Goal: Task Accomplishment & Management: Complete application form

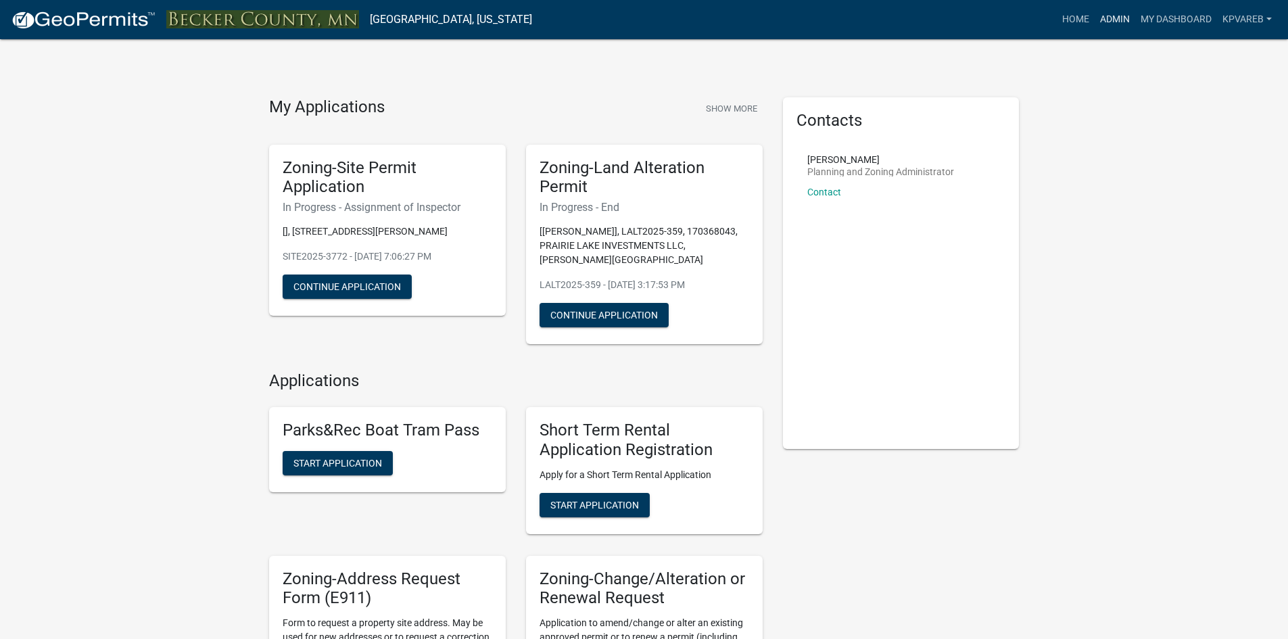
click at [1116, 23] on link "Admin" at bounding box center [1115, 20] width 41 height 26
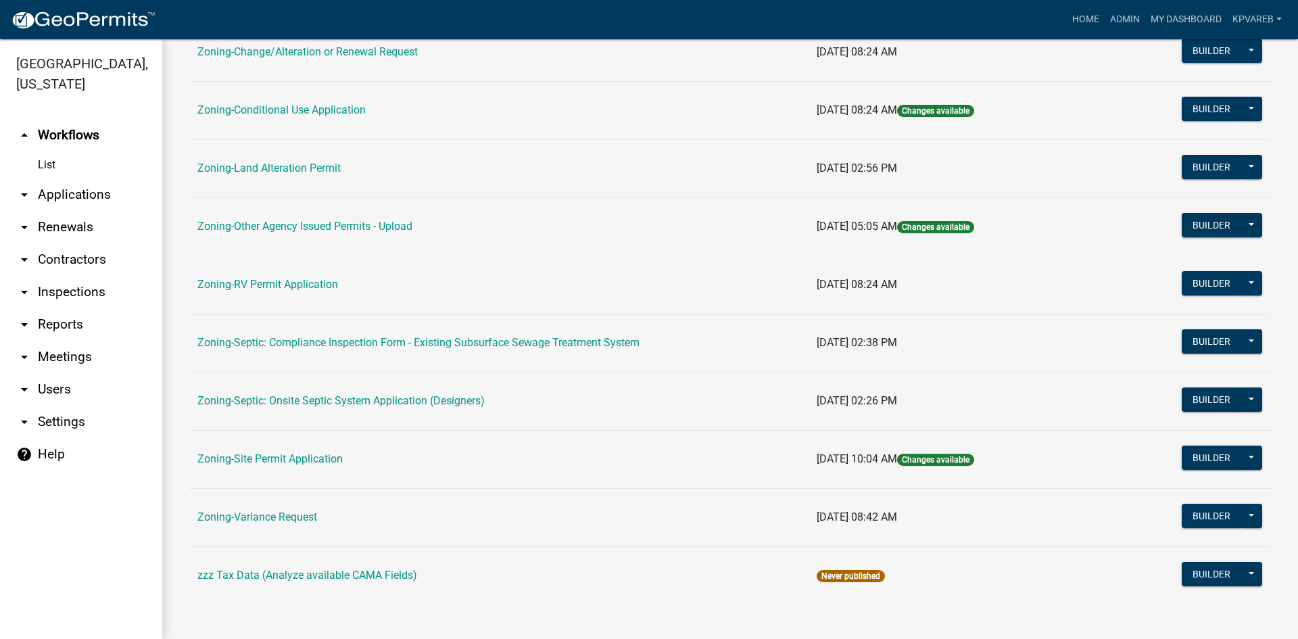
scroll to position [389, 0]
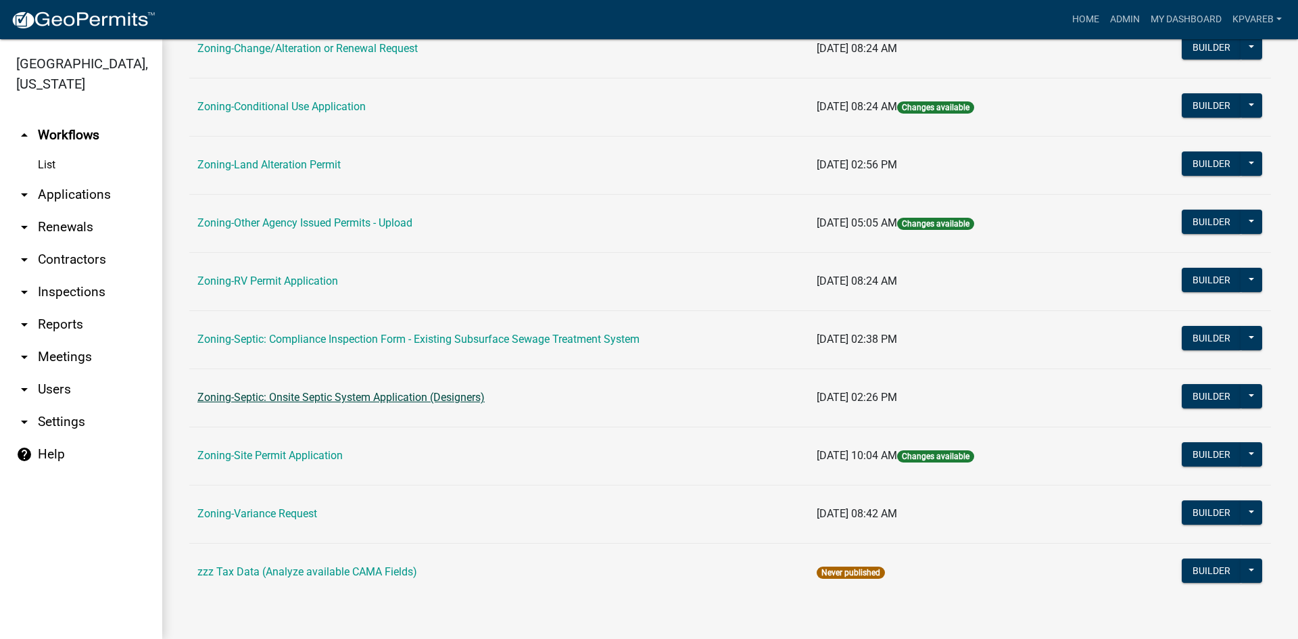
click at [443, 398] on link "Zoning-Septic: Onsite Septic System Application (Designers)" at bounding box center [340, 397] width 287 height 13
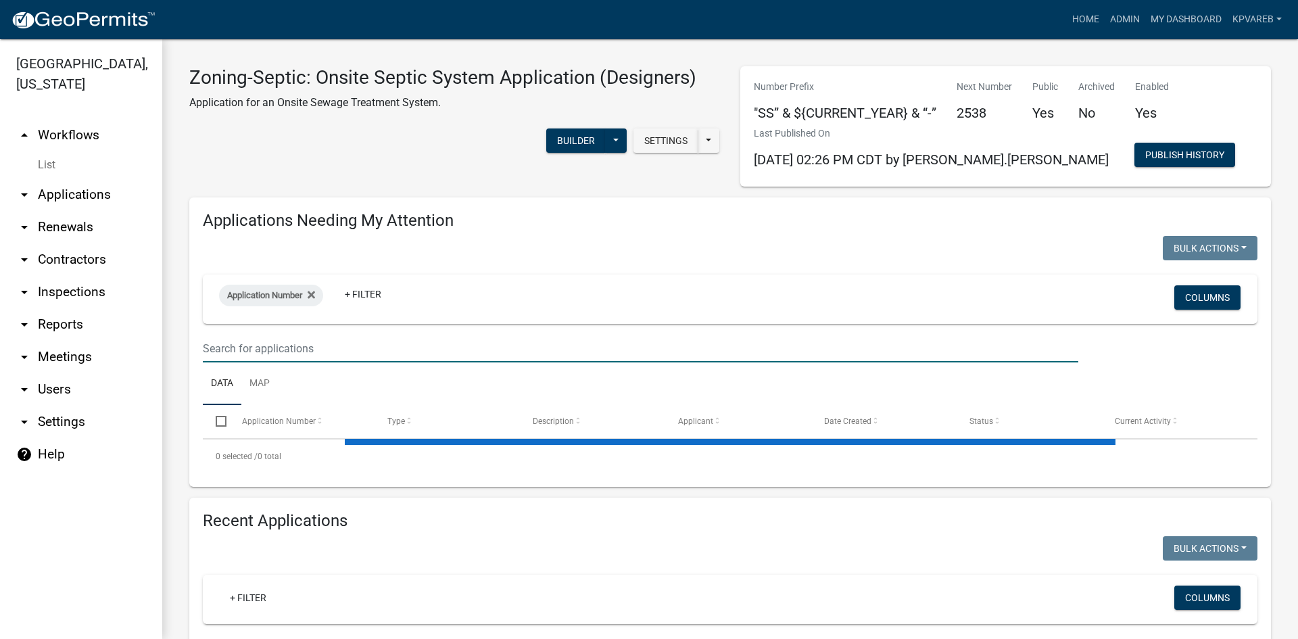
click at [245, 347] on input "text" at bounding box center [641, 349] width 876 height 28
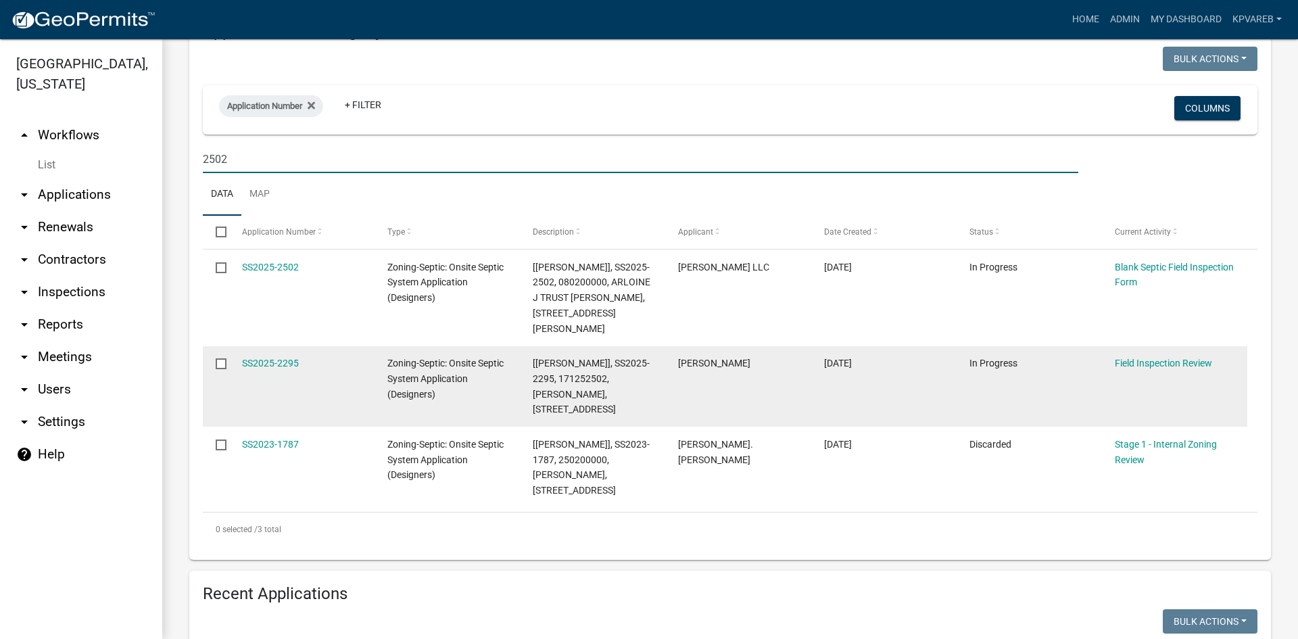
scroll to position [203, 0]
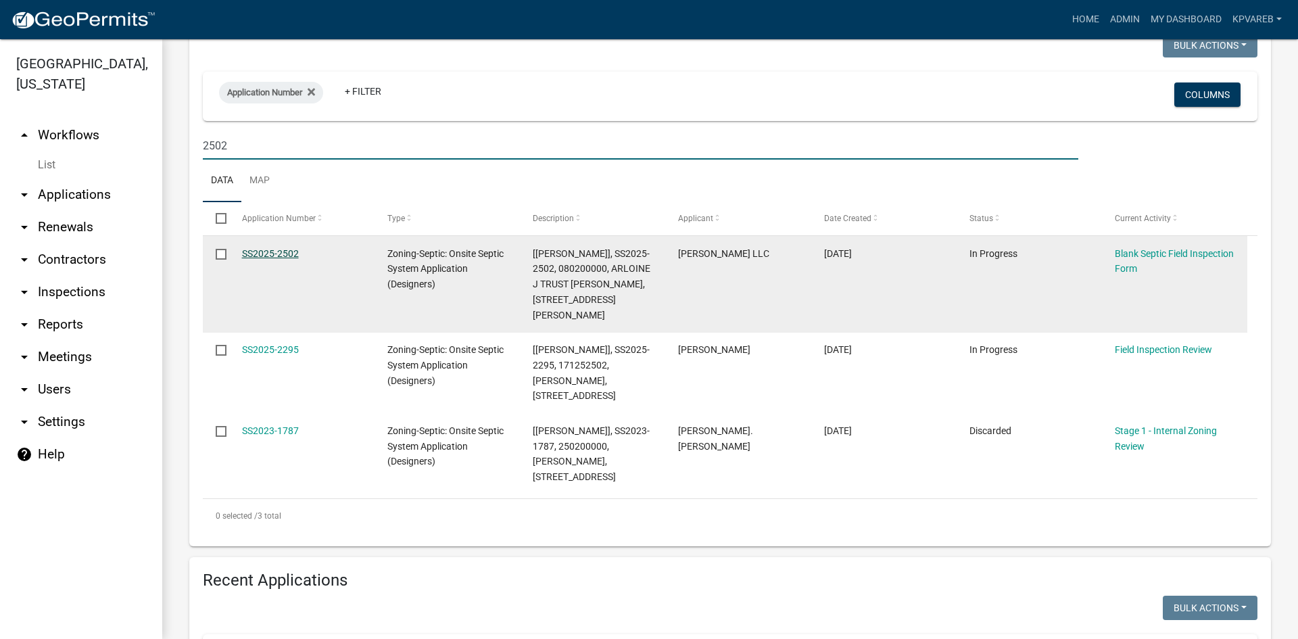
type input "2502"
click at [288, 252] on link "SS2025-2502" at bounding box center [270, 253] width 57 height 11
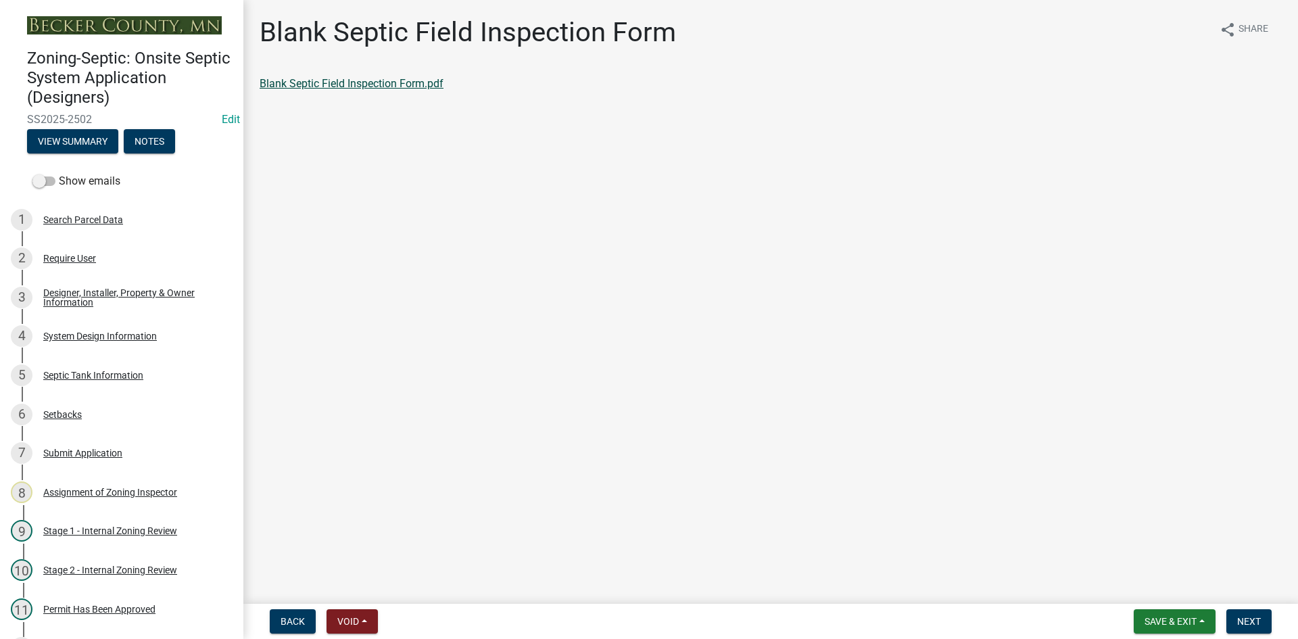
click at [396, 87] on link "Blank Septic Field Inspection Form.pdf" at bounding box center [352, 83] width 184 height 13
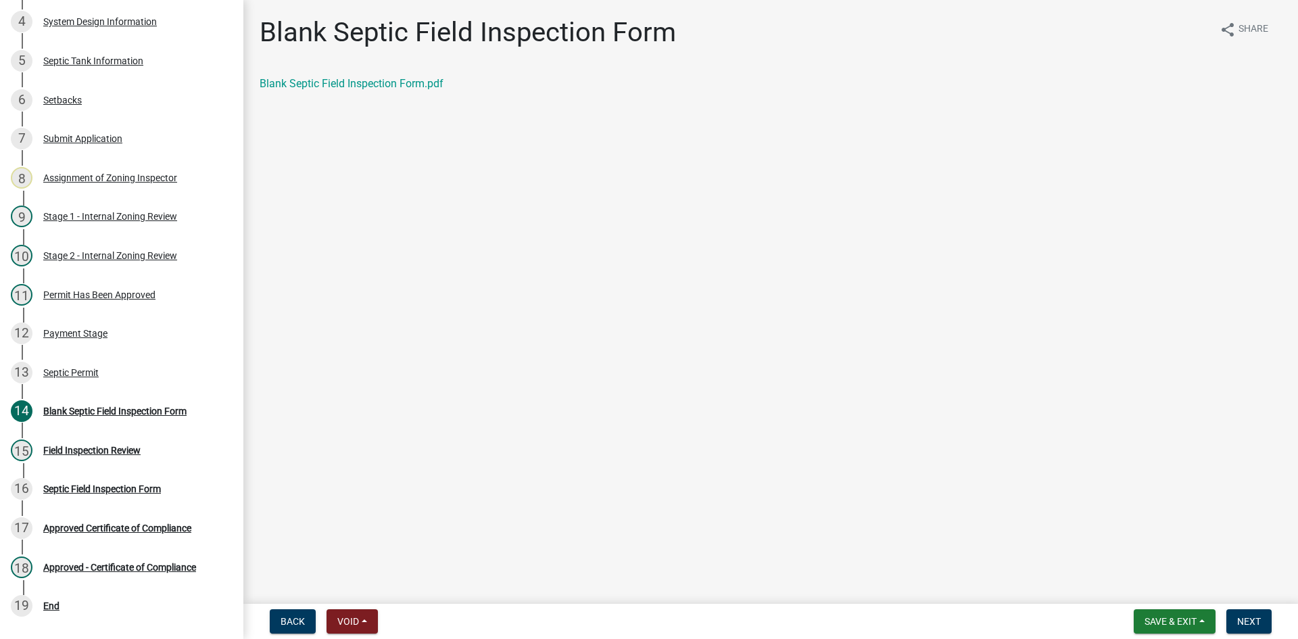
scroll to position [372, 0]
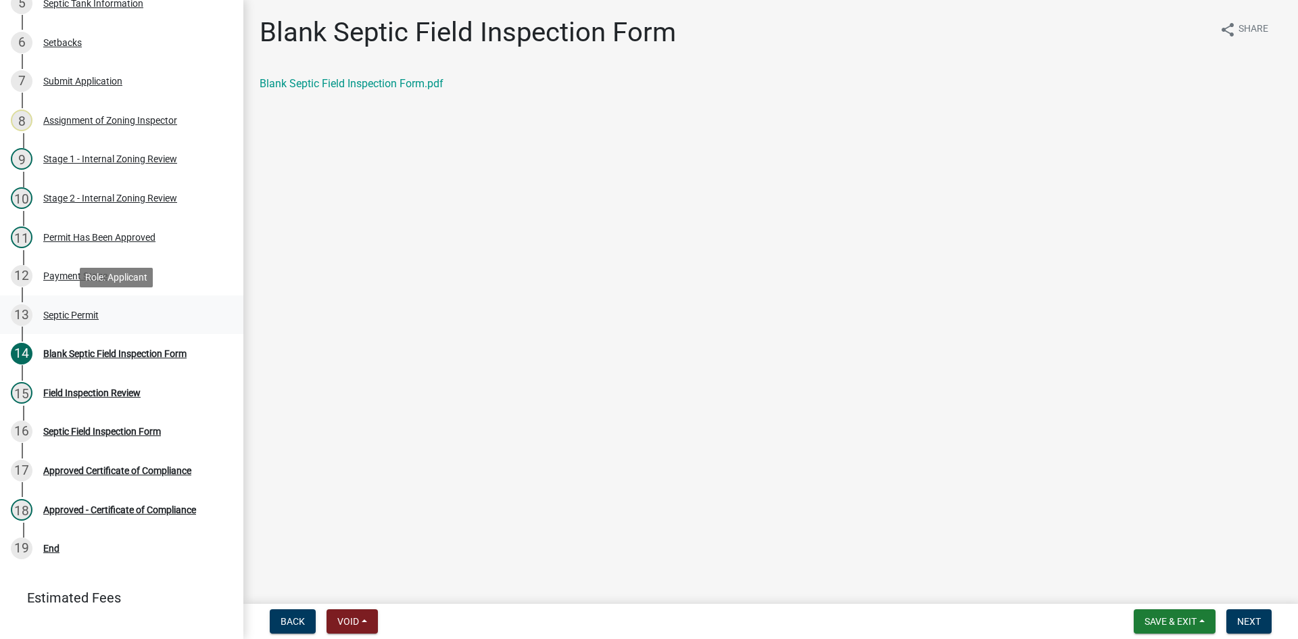
click at [82, 313] on div "Septic Permit" at bounding box center [70, 314] width 55 height 9
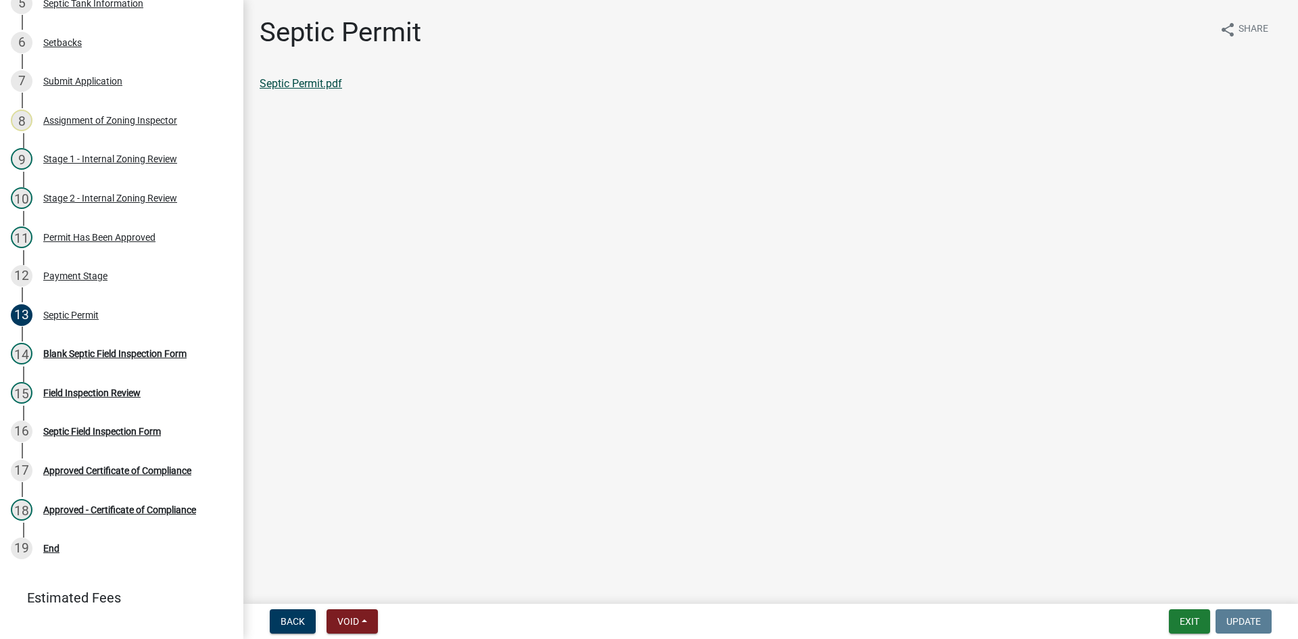
click at [320, 81] on link "Septic Permit.pdf" at bounding box center [301, 83] width 82 height 13
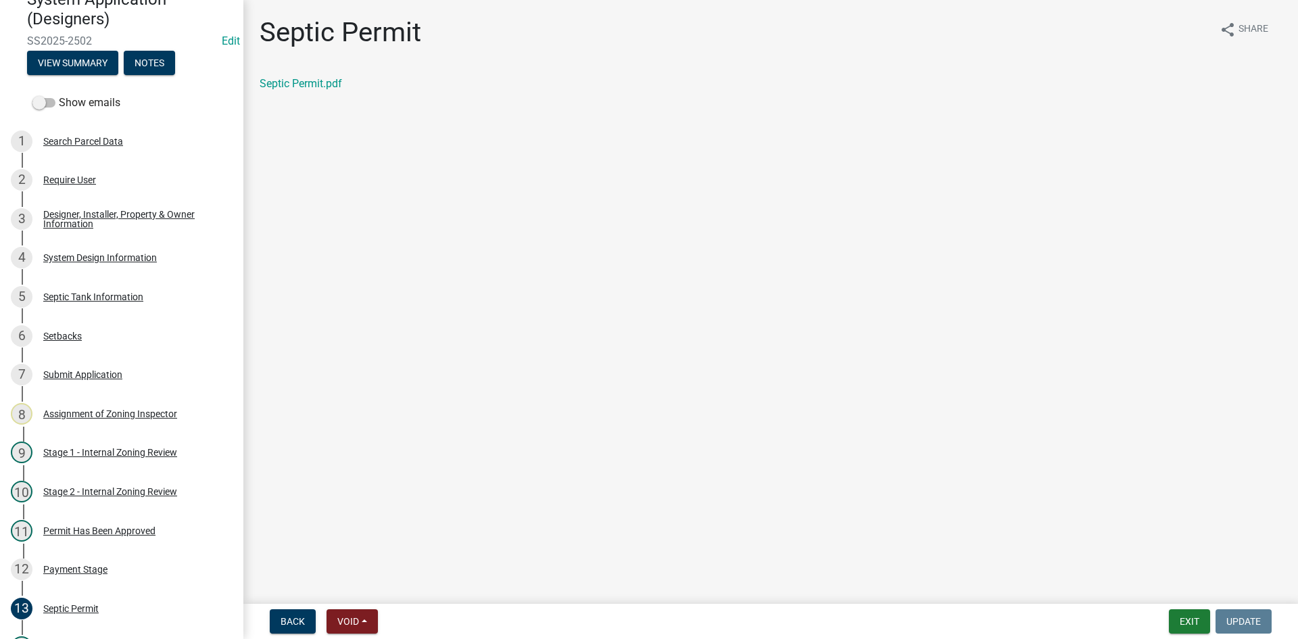
scroll to position [76, 0]
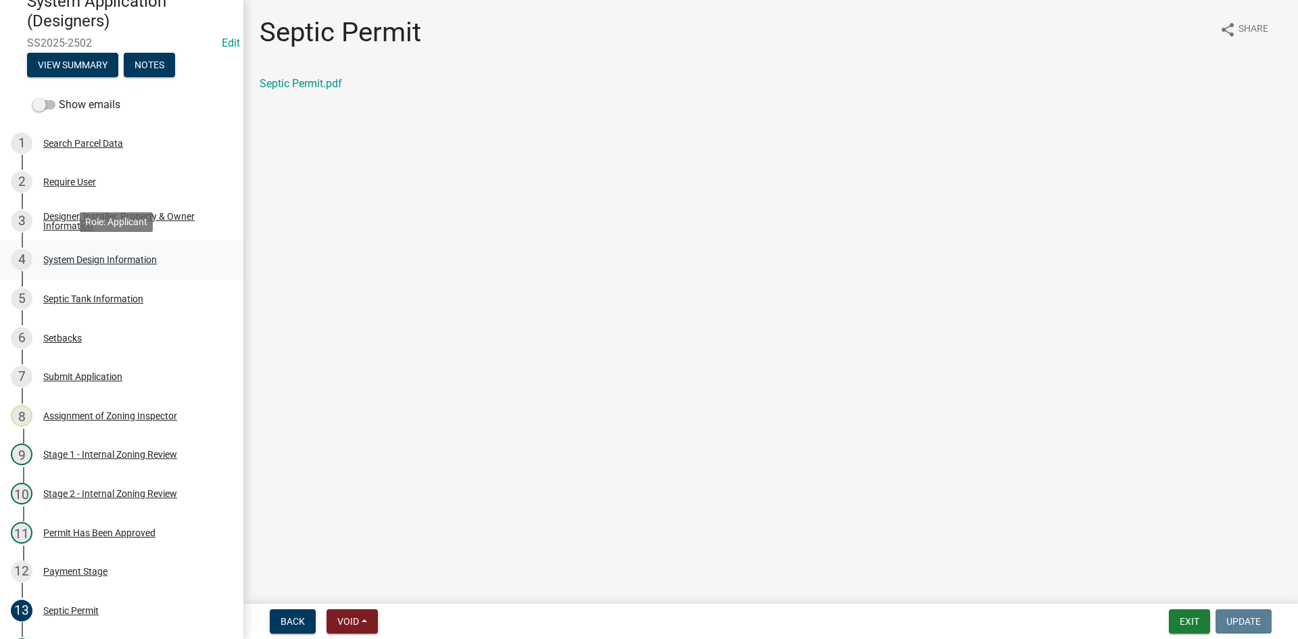
click at [138, 255] on div "System Design Information" at bounding box center [100, 259] width 114 height 9
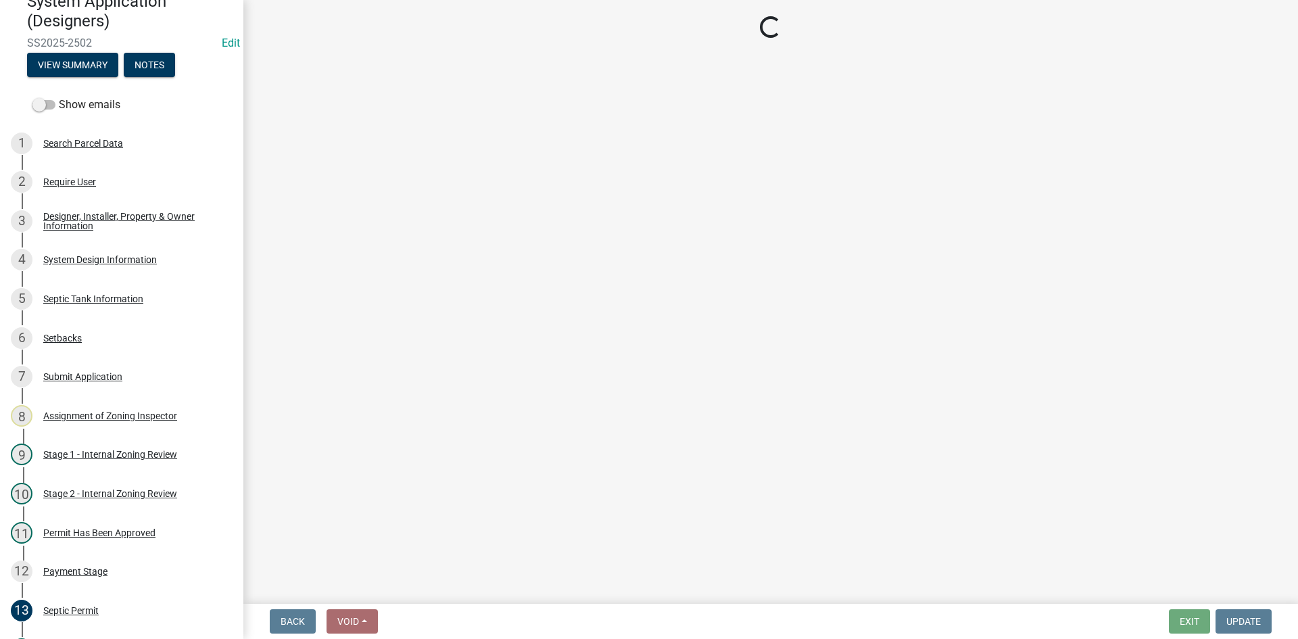
select select "8ba21533-2acf-4cc6-95e5-280e4aabd5a3"
select select "d11049ea-91d0-42ef-8f23-5bc08afa6acf"
select select "011fbff4-a41d-4a75-9bd8-71c7e6c69e0d"
select select "85fdfef2-2683-4311-b5d5-5505f6411127"
select select "ba735beb-519e-40f0-ae20-62d65fc4c46b"
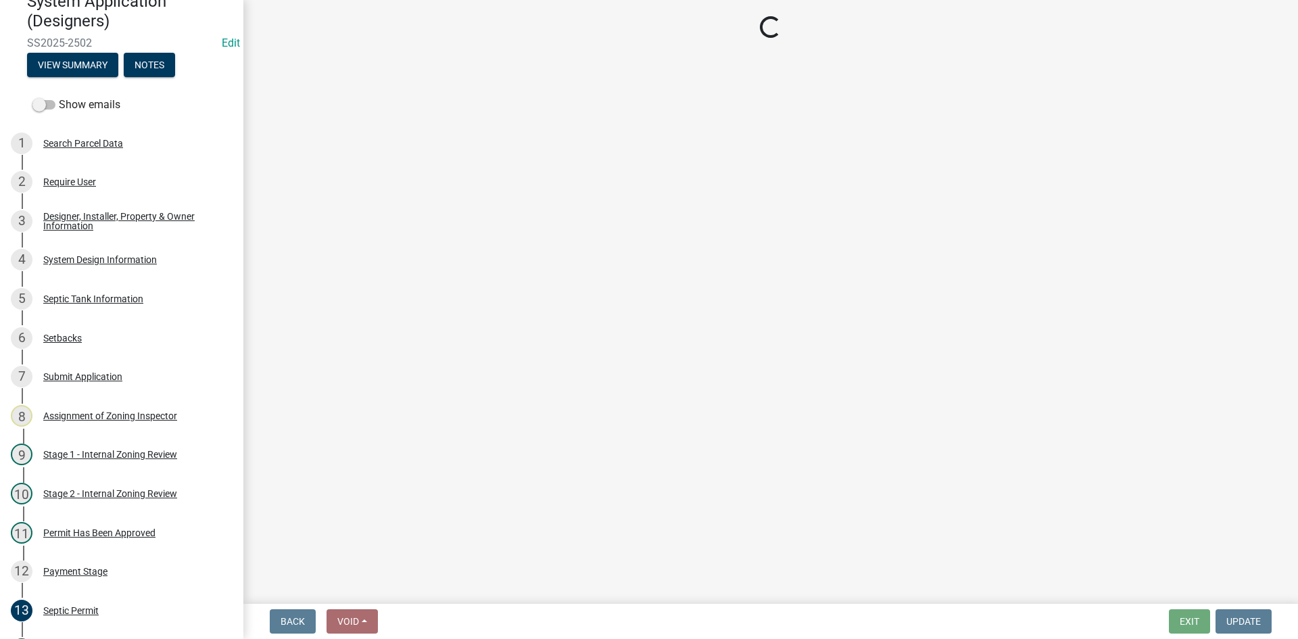
select select "ef698bf5-6172-44c1-9ffb-522c07469aed"
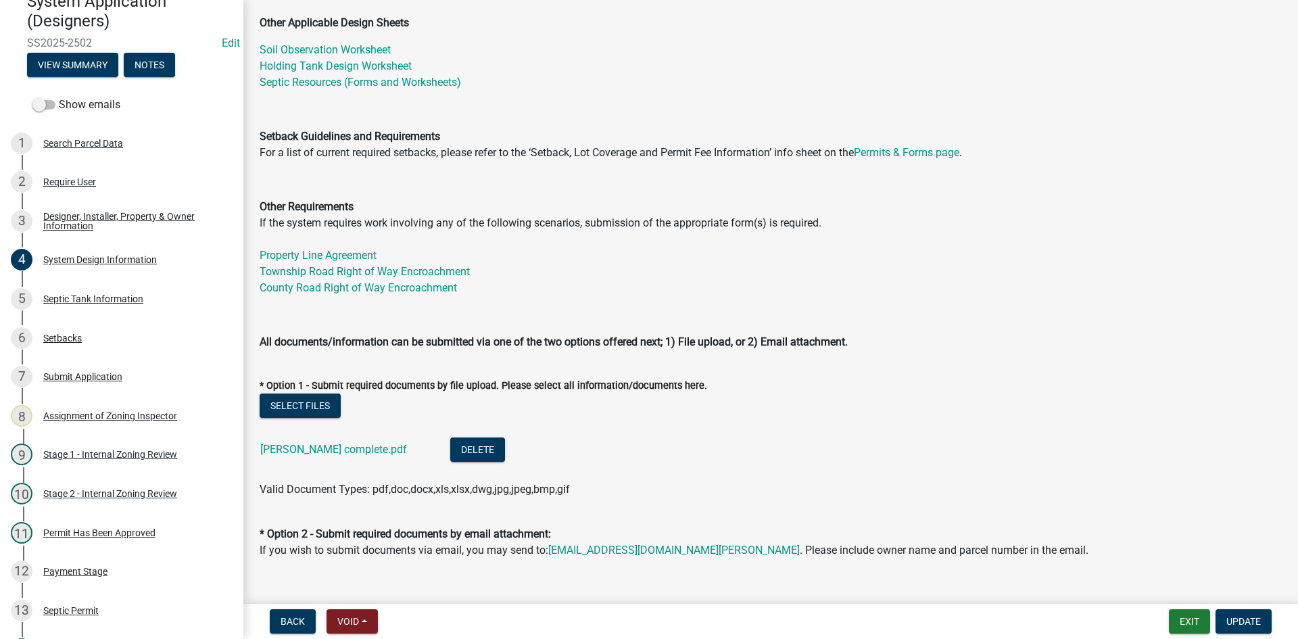
scroll to position [541, 0]
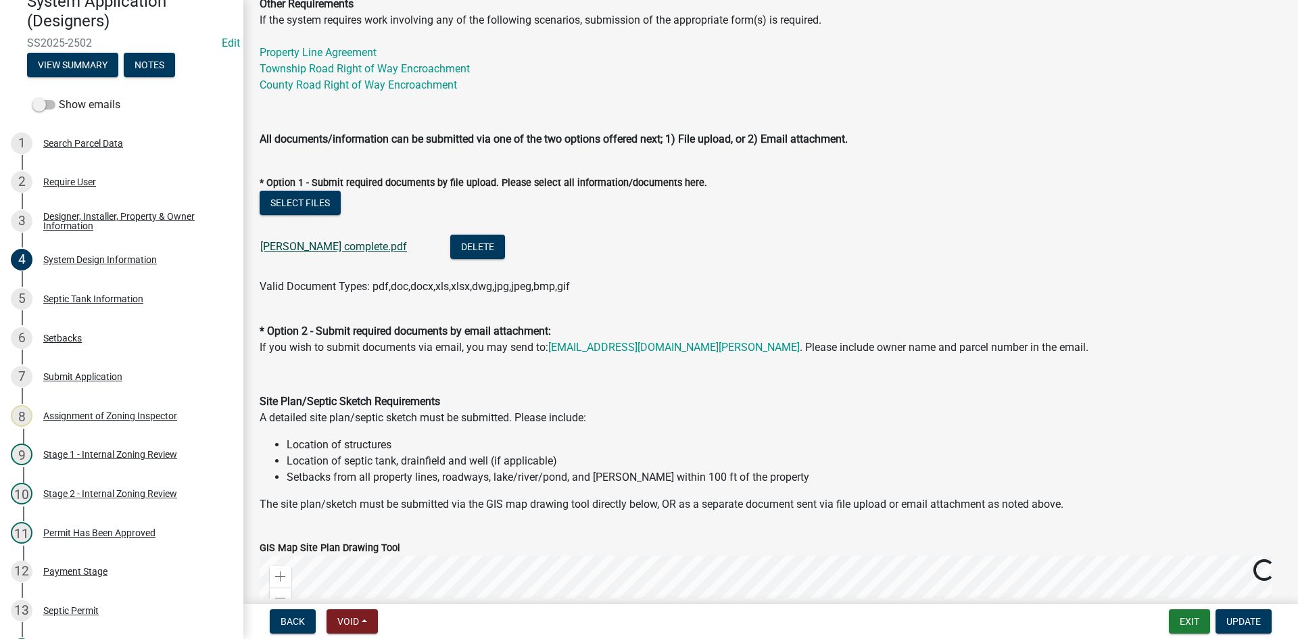
click at [345, 247] on link "[PERSON_NAME] complete.pdf" at bounding box center [333, 246] width 147 height 13
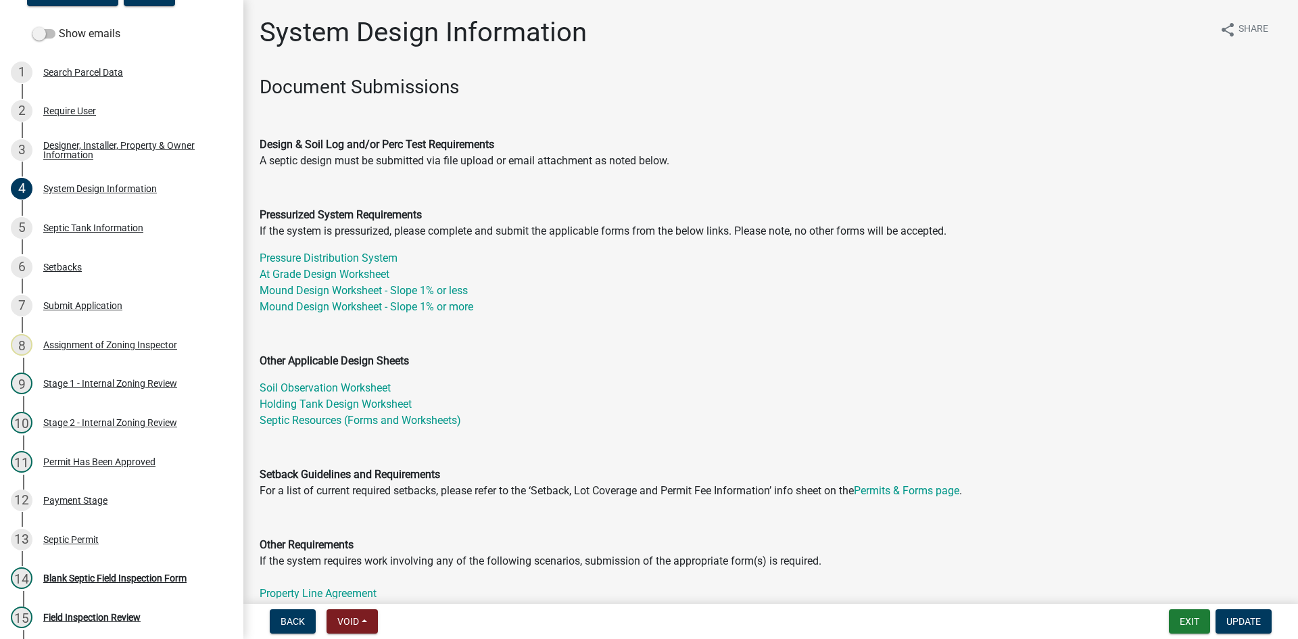
scroll to position [95, 0]
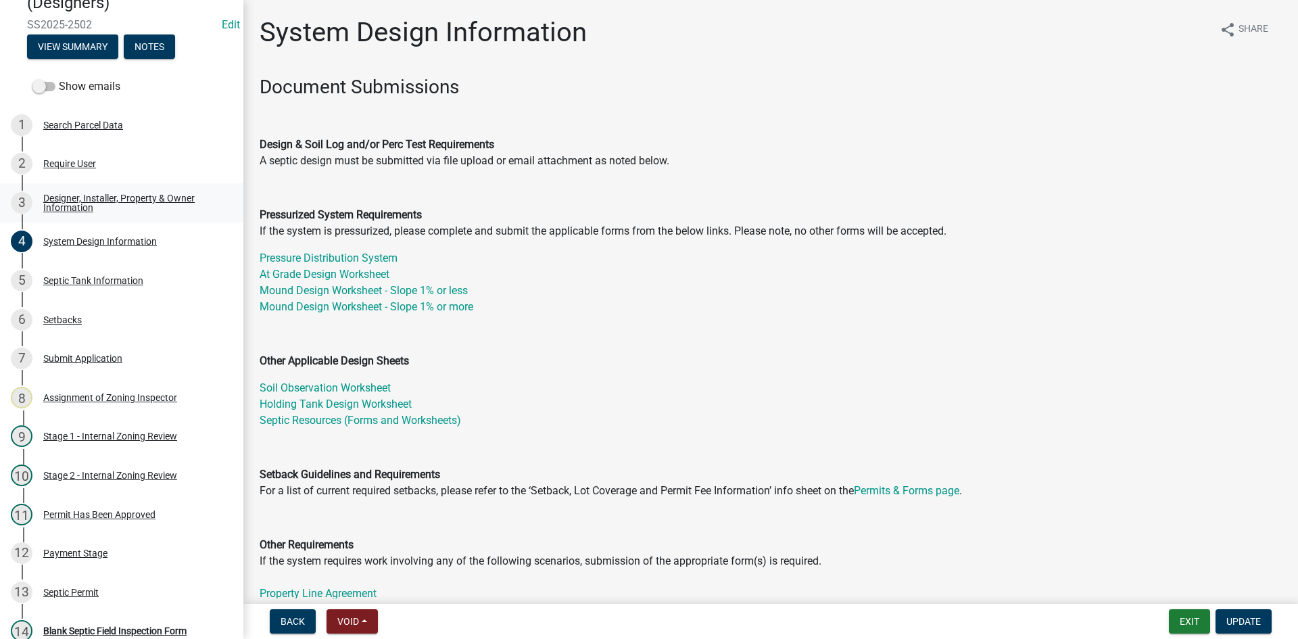
click at [112, 201] on div "Designer, Installer, Property & Owner Information" at bounding box center [132, 202] width 178 height 19
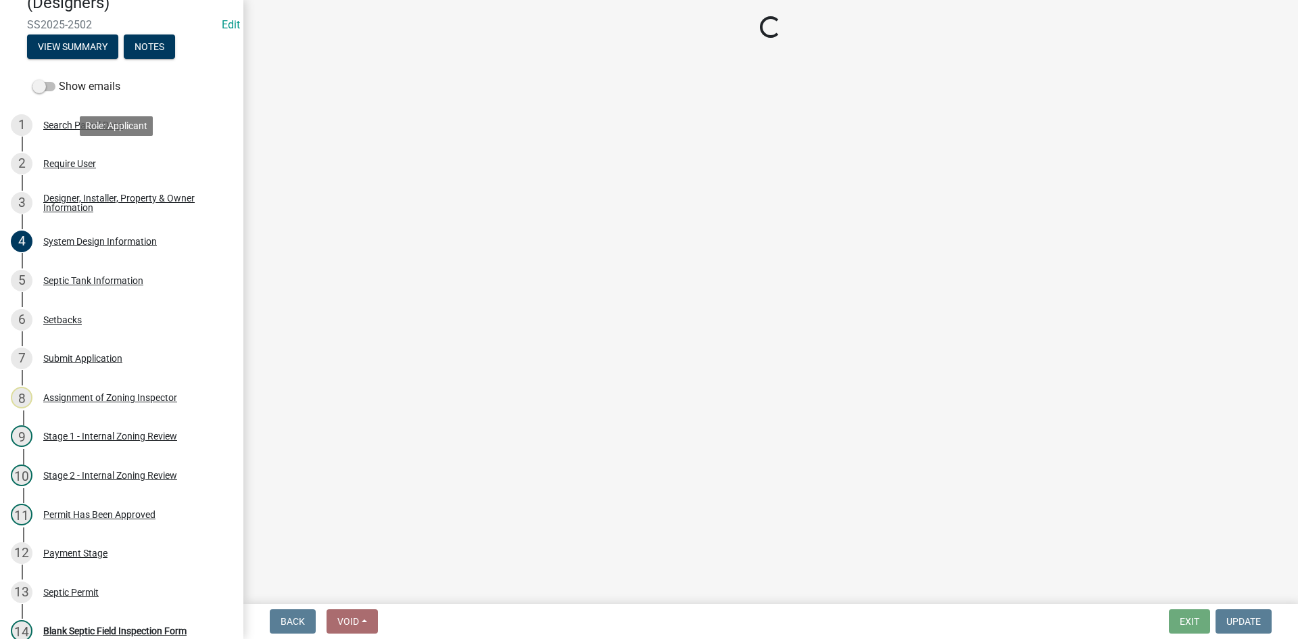
select select "a3857460-3a0e-46b9-813b-a36e4cbca367"
select select "16cc4f2b-b479-4cde-8a04-1a41b5d0f1b4"
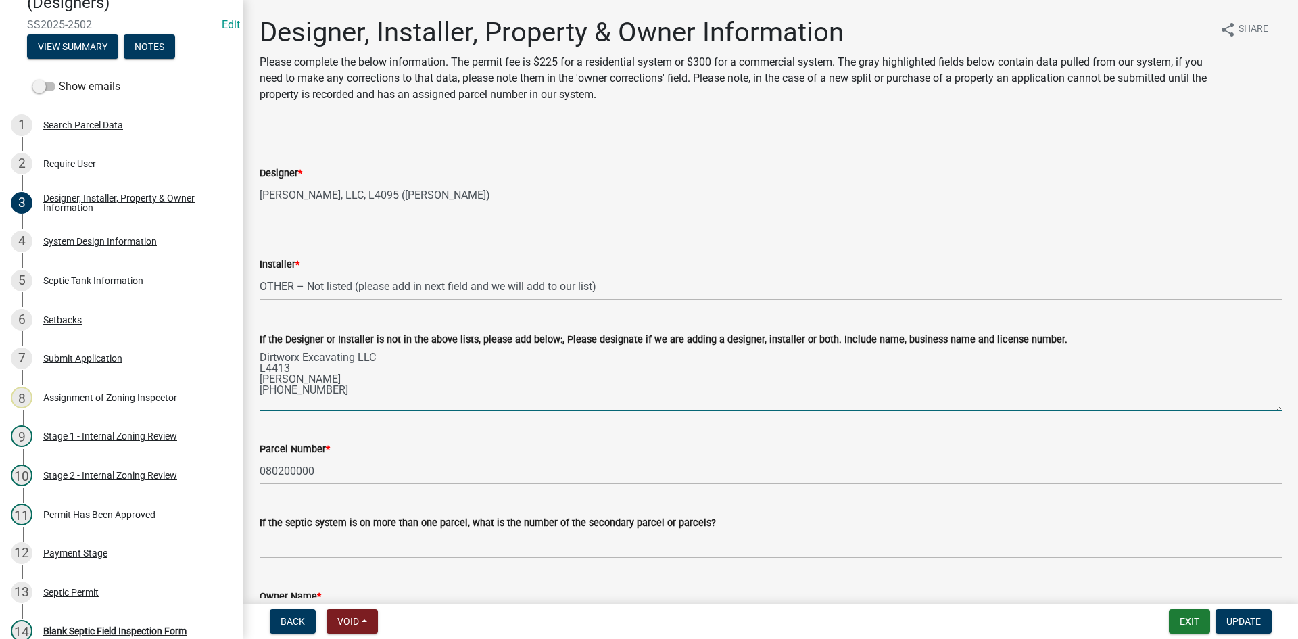
drag, startPoint x: 261, startPoint y: 368, endPoint x: 333, endPoint y: 373, distance: 71.8
click at [333, 373] on textarea "Dirtworx Excavating LLC L4413 [PERSON_NAME] [PHONE_NUMBER]" at bounding box center [771, 379] width 1022 height 64
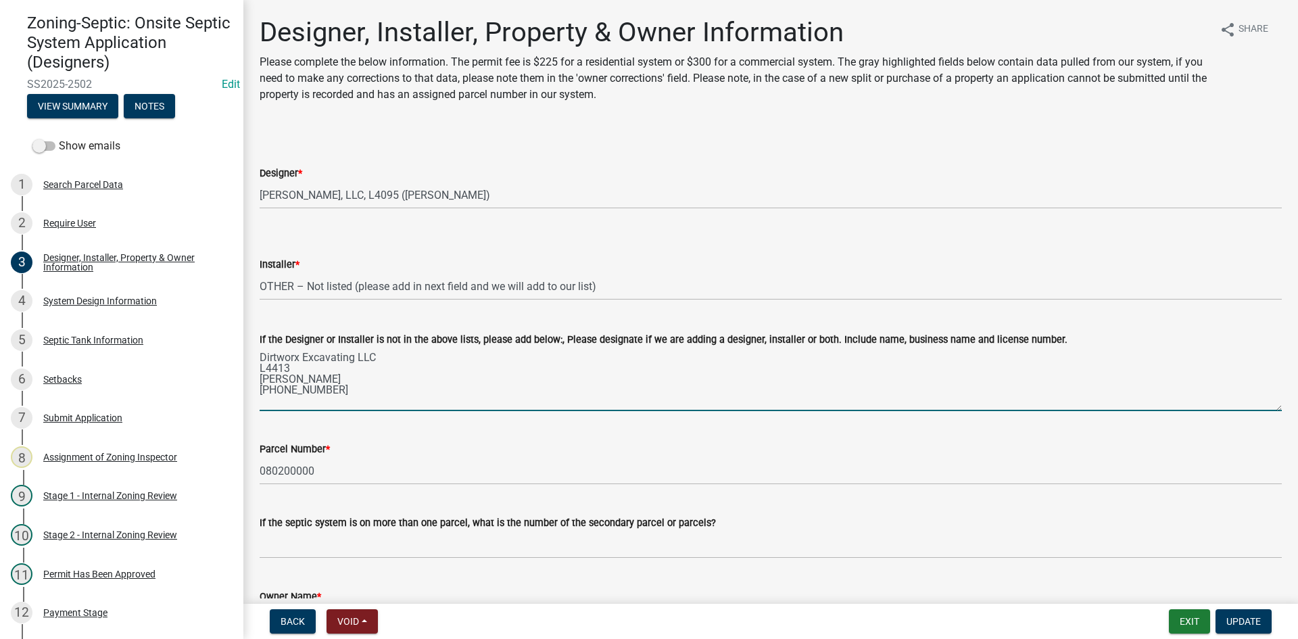
scroll to position [129, 0]
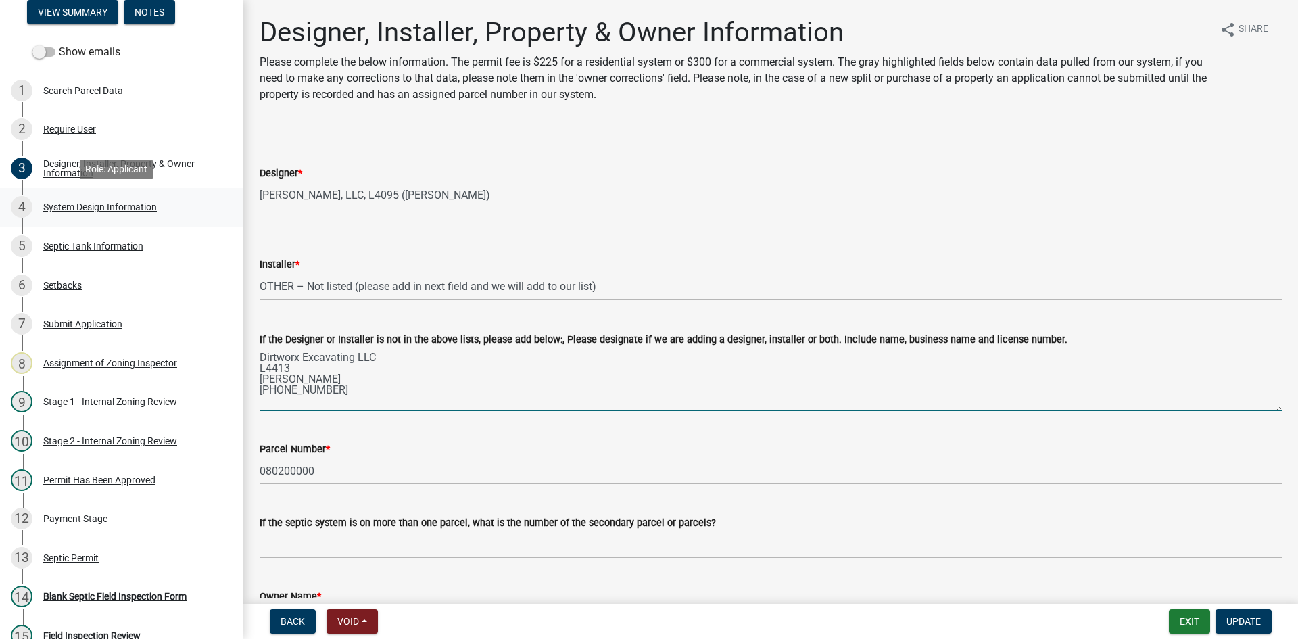
click at [124, 204] on div "System Design Information" at bounding box center [100, 206] width 114 height 9
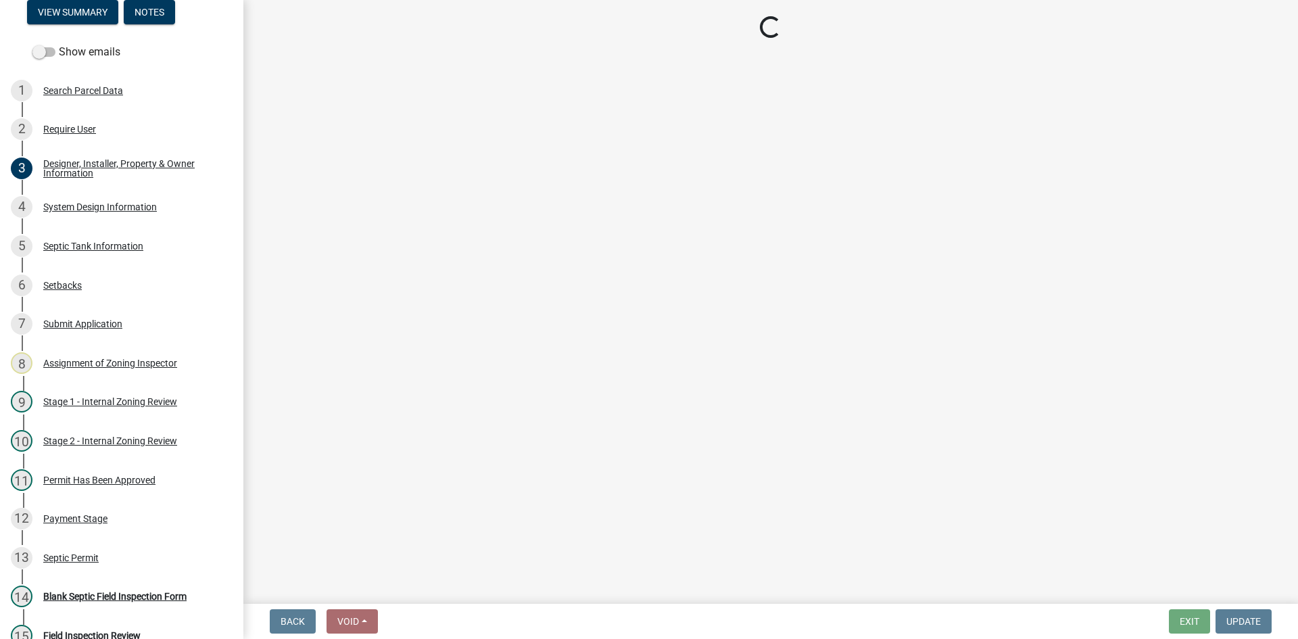
select select "8ba21533-2acf-4cc6-95e5-280e4aabd5a3"
select select "d11049ea-91d0-42ef-8f23-5bc08afa6acf"
select select "011fbff4-a41d-4a75-9bd8-71c7e6c69e0d"
select select "85fdfef2-2683-4311-b5d5-5505f6411127"
select select "ba735beb-519e-40f0-ae20-62d65fc4c46b"
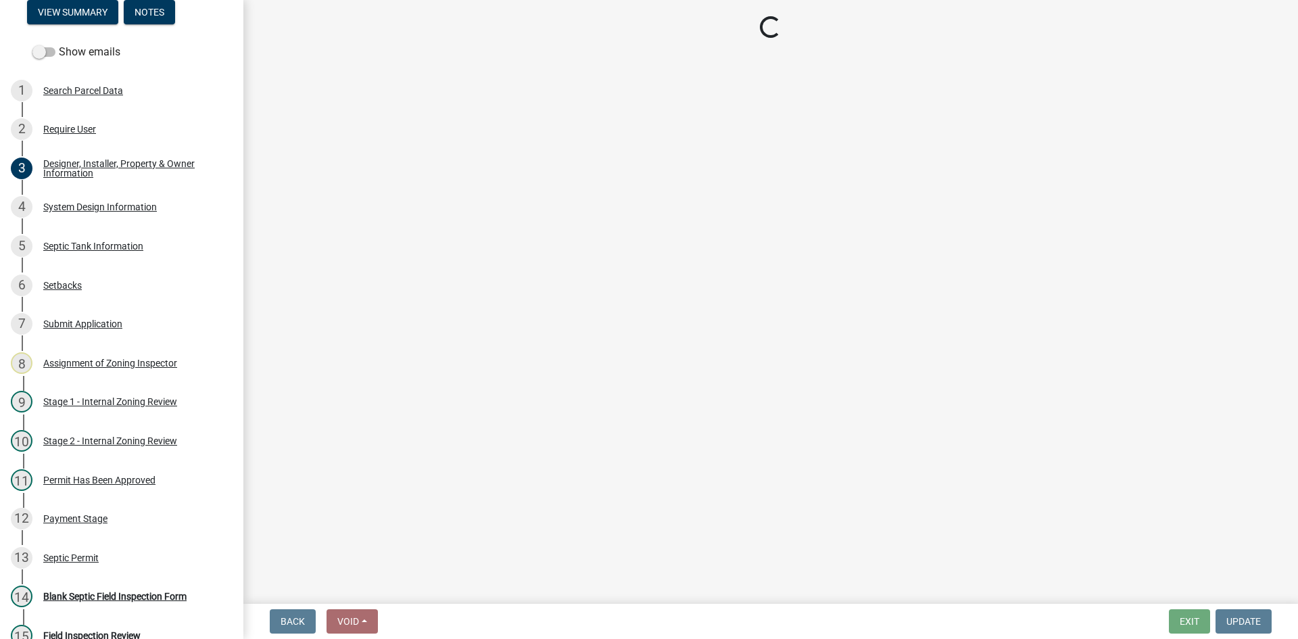
select select "ef698bf5-6172-44c1-9ffb-522c07469aed"
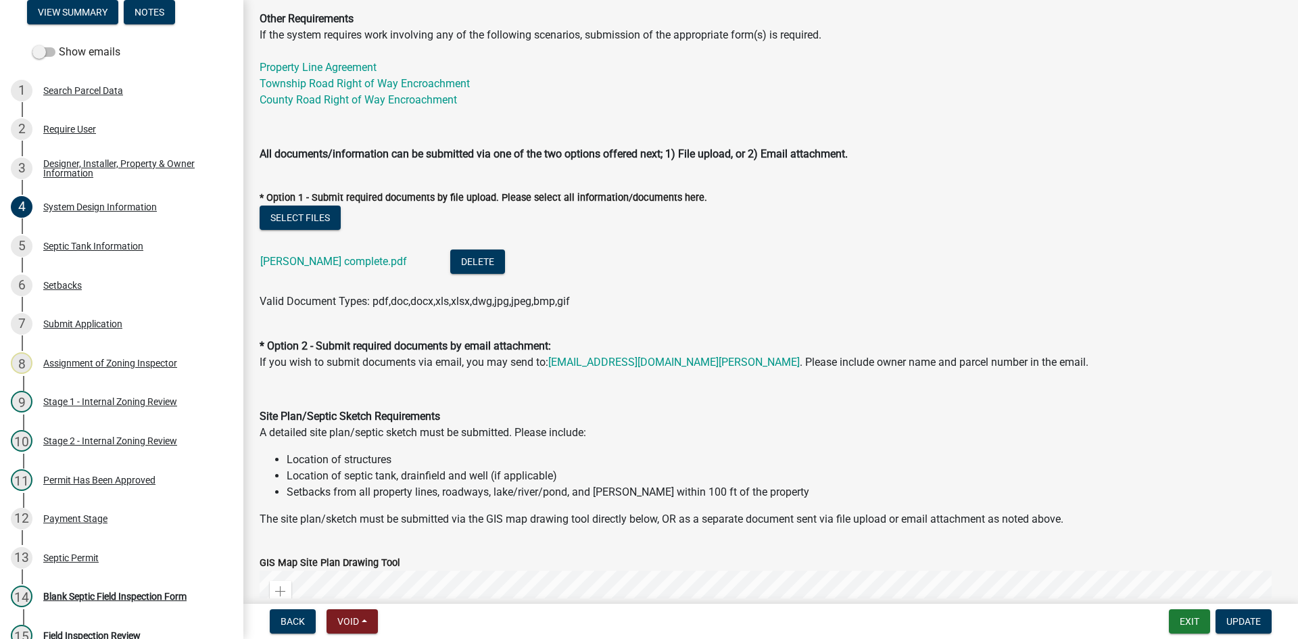
scroll to position [676, 0]
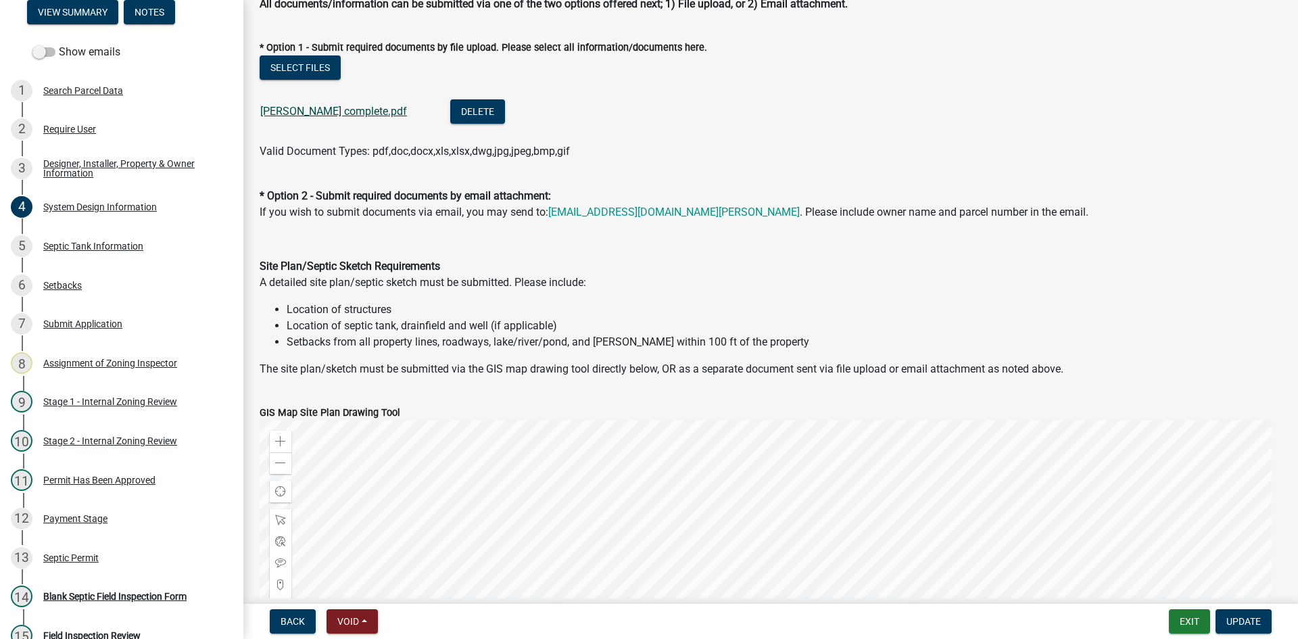
click at [309, 106] on link "[PERSON_NAME] complete.pdf" at bounding box center [333, 111] width 147 height 13
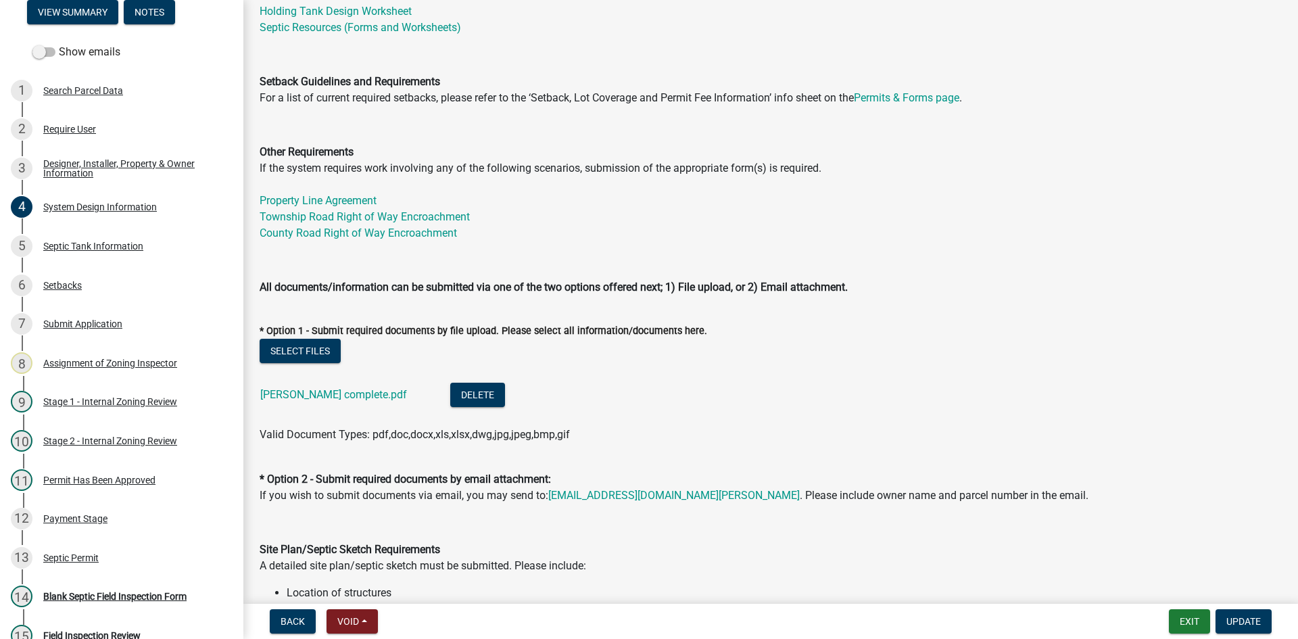
scroll to position [270, 0]
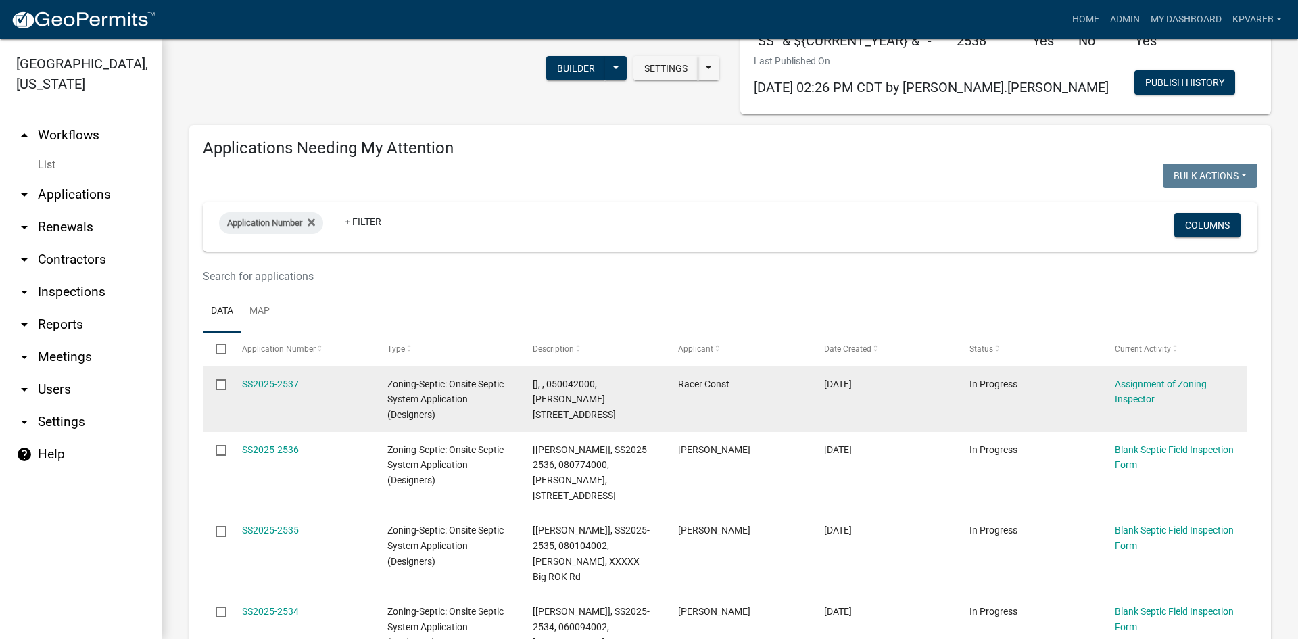
scroll to position [135, 0]
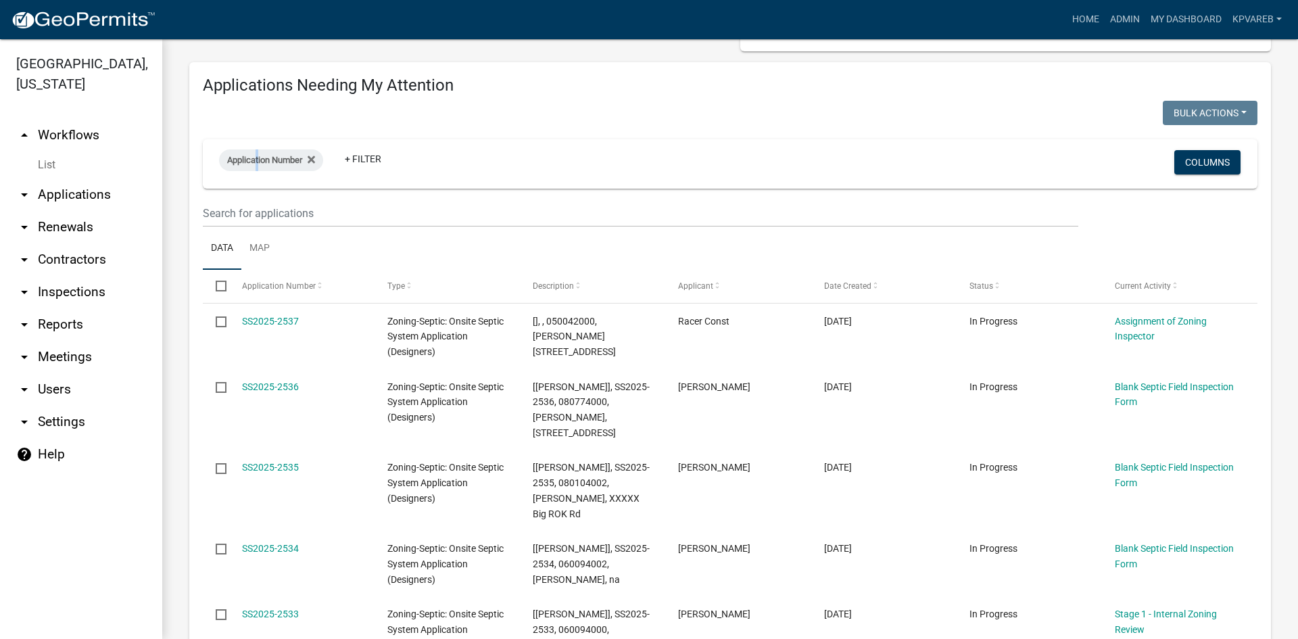
click at [258, 194] on wm-filter-builder "Application Number + Filter Columns" at bounding box center [730, 183] width 1055 height 88
click at [260, 212] on input "text" at bounding box center [641, 213] width 876 height 28
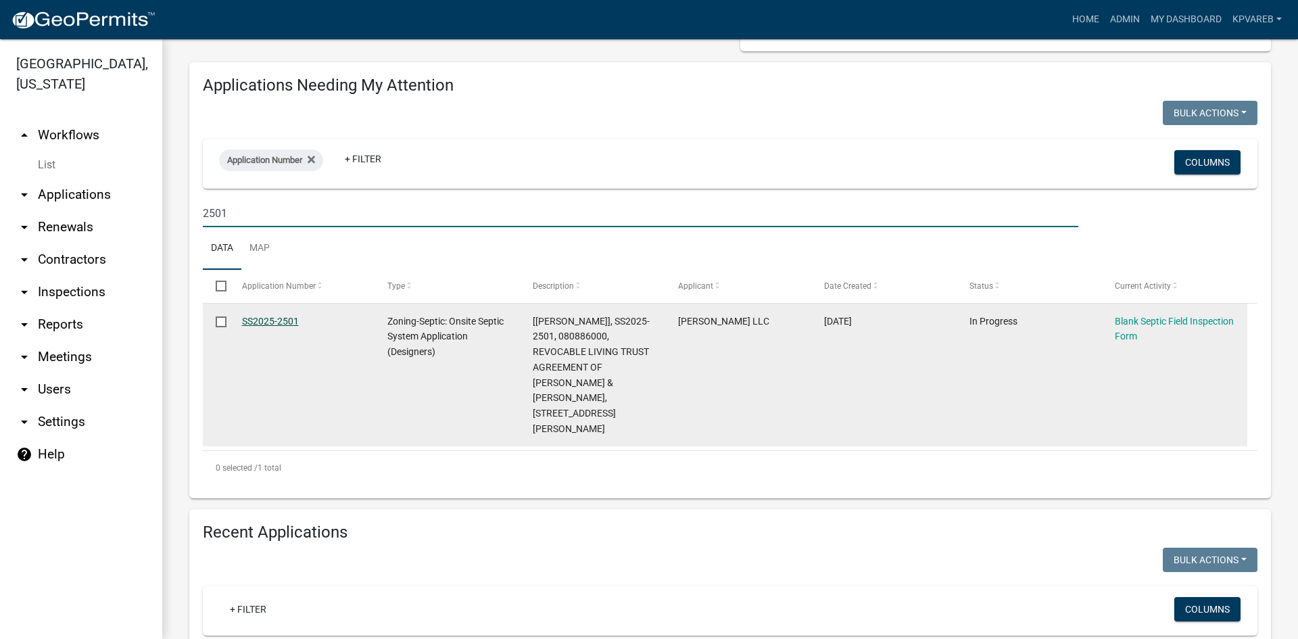
type input "2501"
click at [286, 321] on link "SS2025-2501" at bounding box center [270, 321] width 57 height 11
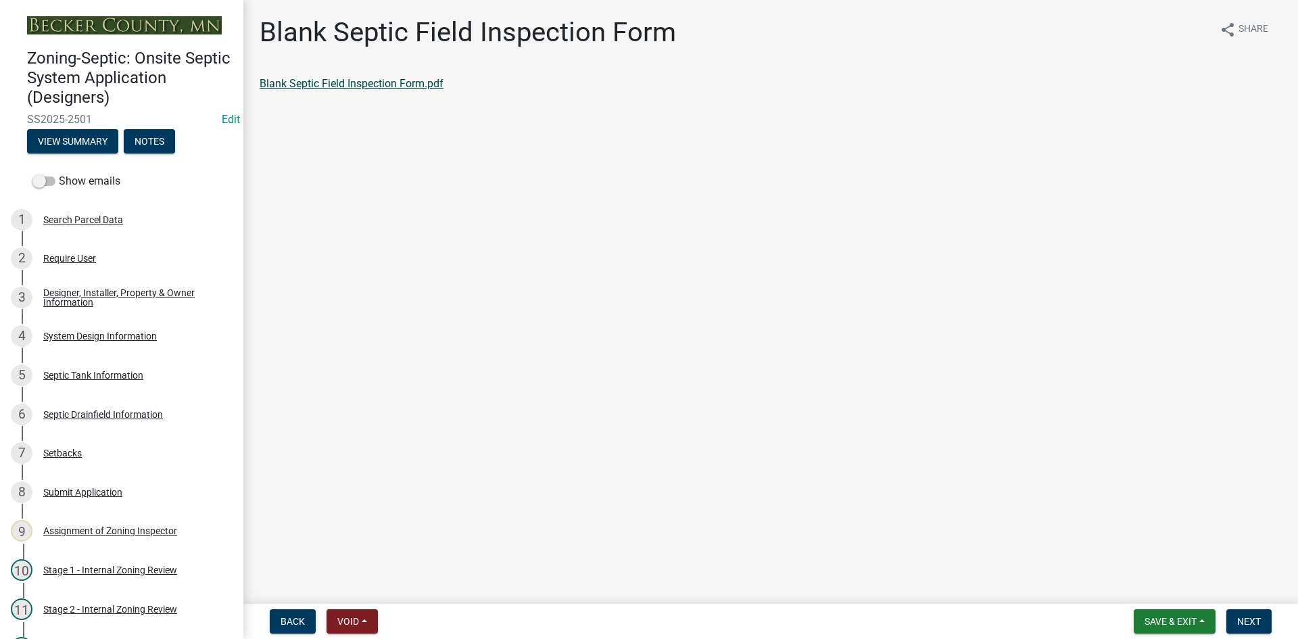
click at [327, 87] on link "Blank Septic Field Inspection Form.pdf" at bounding box center [352, 83] width 184 height 13
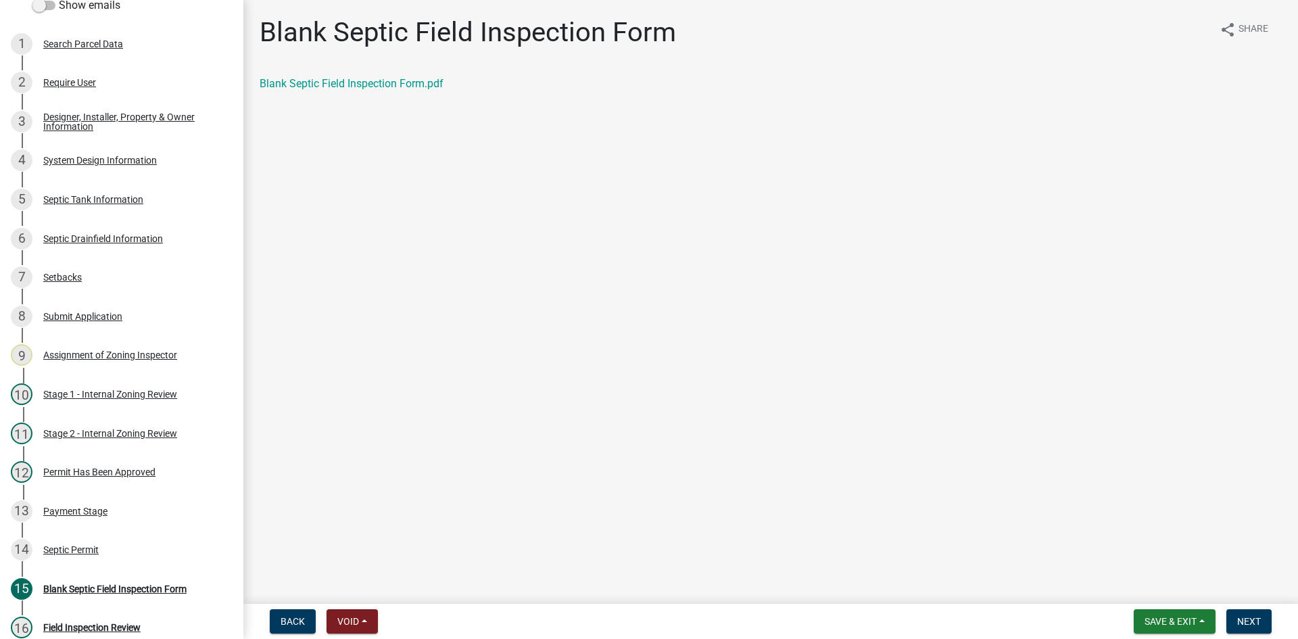
scroll to position [290, 0]
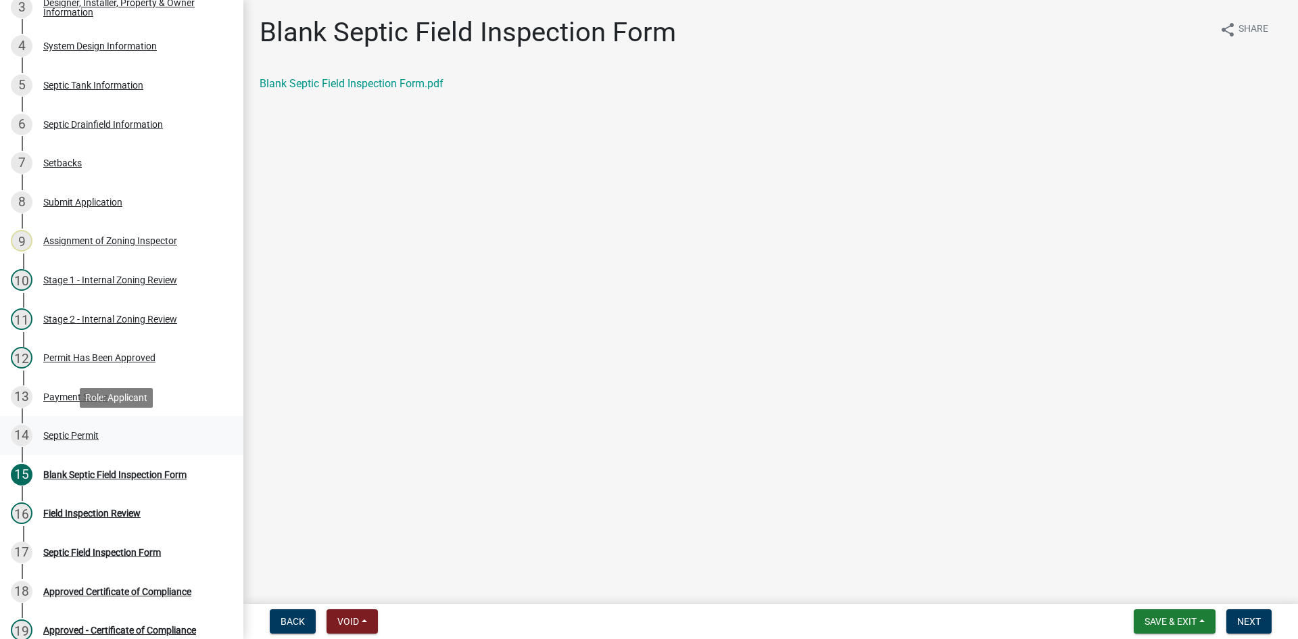
click at [92, 435] on div "Septic Permit" at bounding box center [70, 435] width 55 height 9
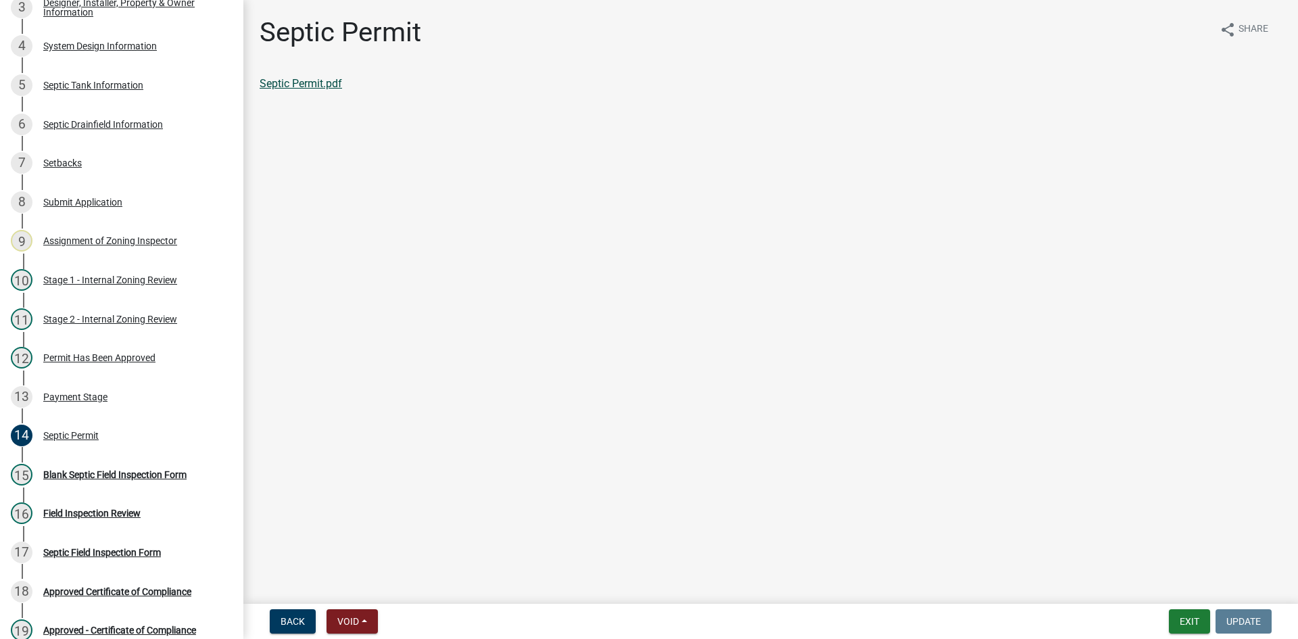
click at [285, 87] on link "Septic Permit.pdf" at bounding box center [301, 83] width 82 height 13
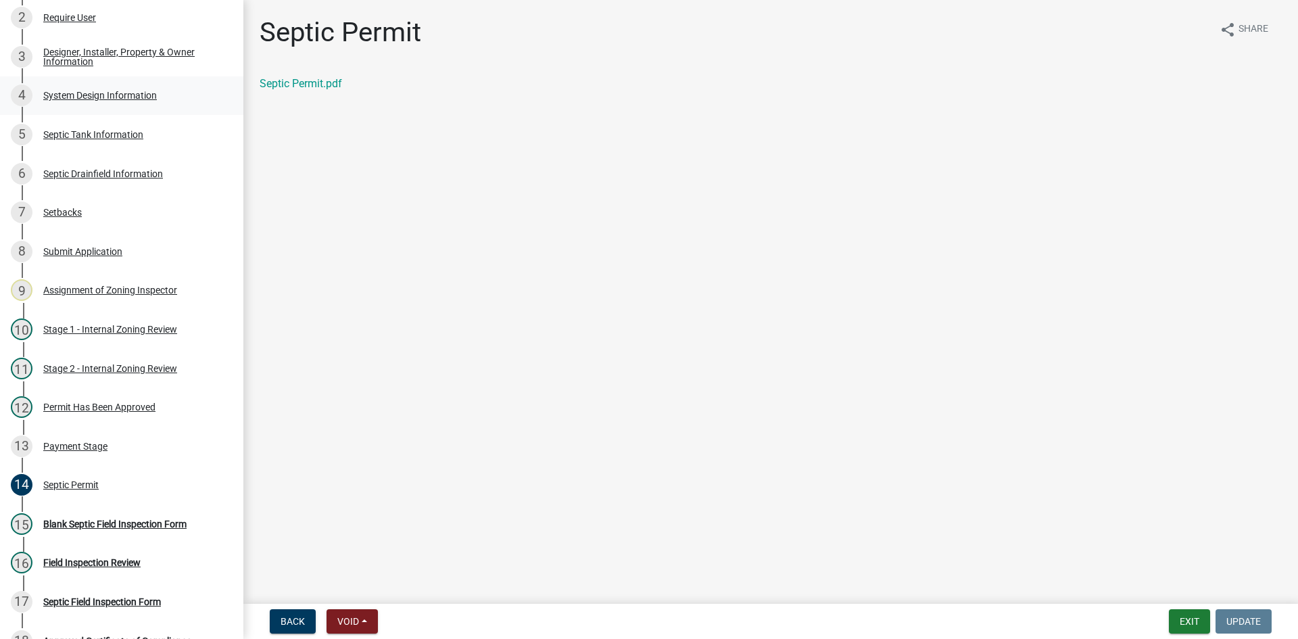
click at [137, 99] on div "System Design Information" at bounding box center [100, 95] width 114 height 9
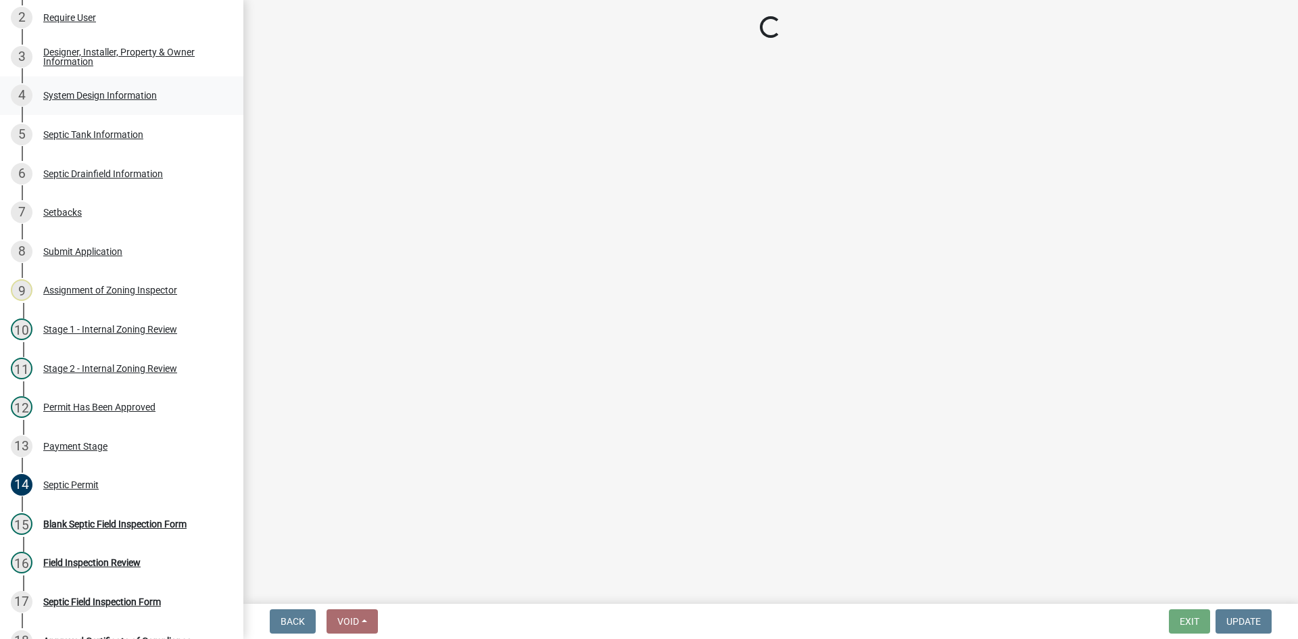
select select "8ba21533-2acf-4cc6-95e5-280e4aabd5a3"
select select "25258e87-3ef9-4f1c-a5f1-75a1d463abfb"
select select "011fbff4-a41d-4a75-9bd8-71c7e6c69e0d"
select select "85fdfef2-2683-4311-b5d5-5505f6411127"
select select "ba735beb-519e-40f0-ae20-62d65fc4c46b"
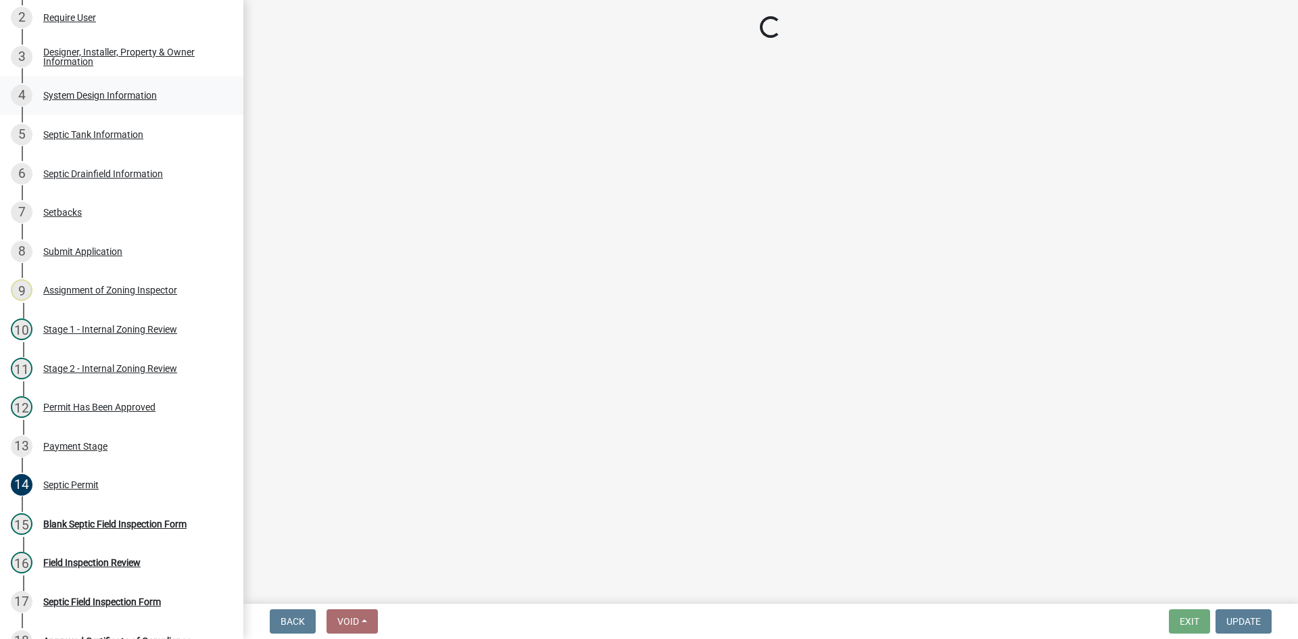
select select "22f42ee4-8f54-4ffd-840f-b13e29e3d3ac"
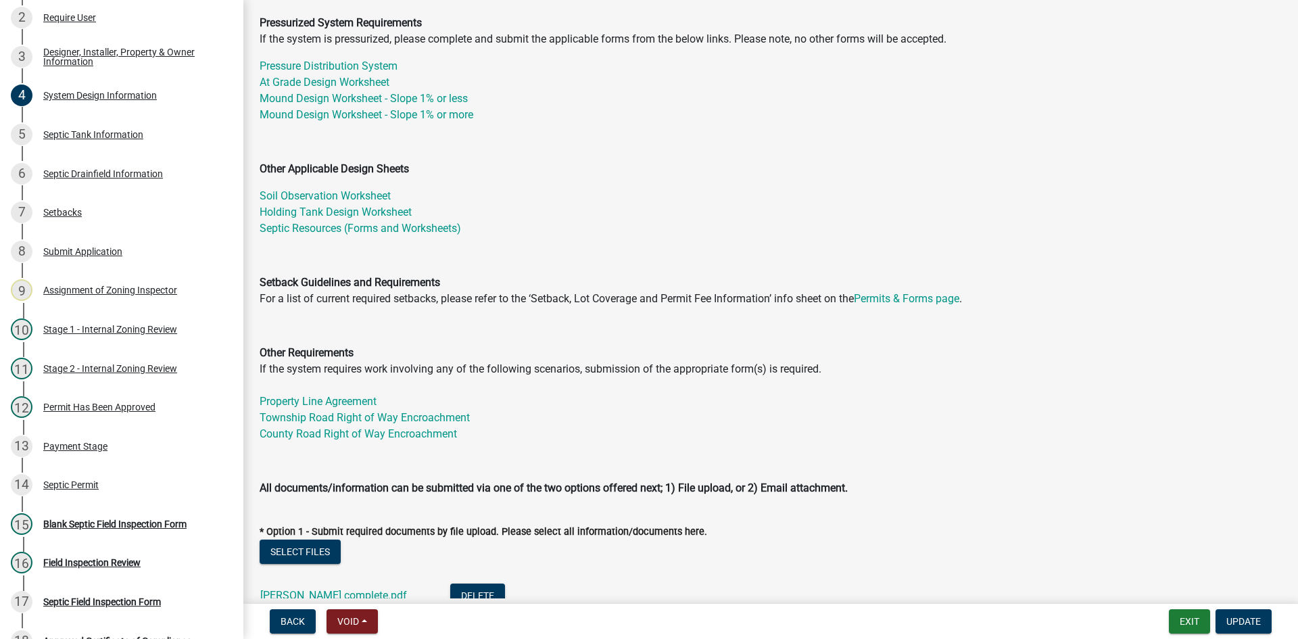
scroll to position [406, 0]
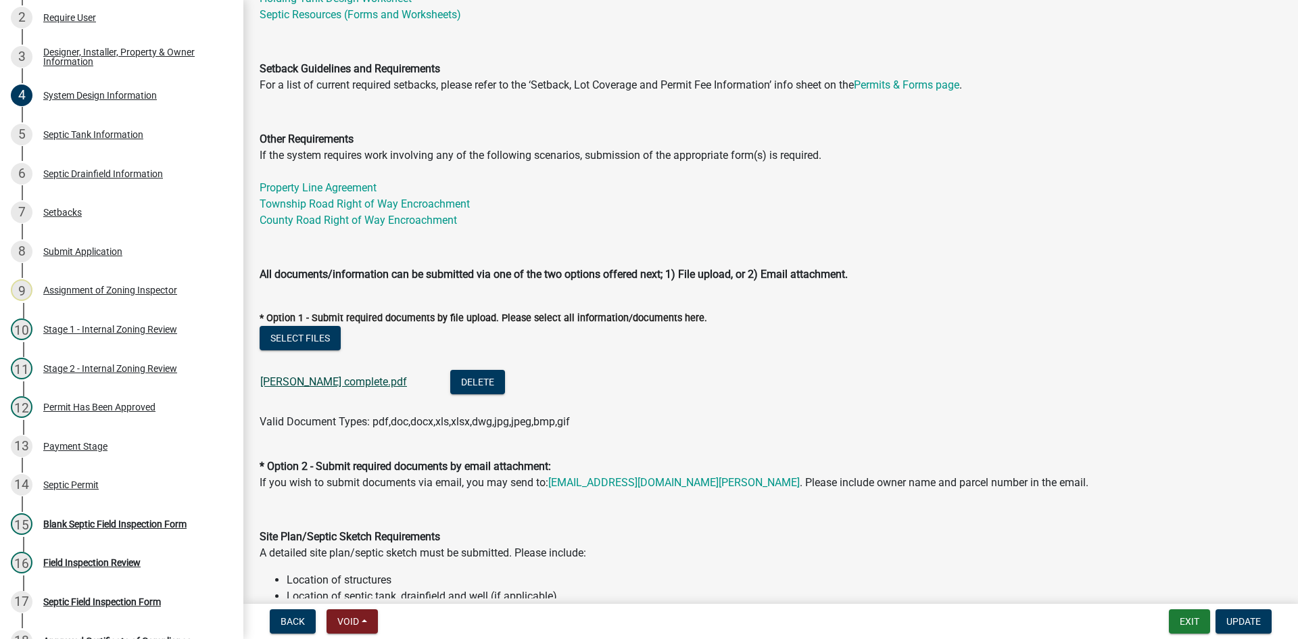
click at [322, 381] on link "Swanson complete.pdf" at bounding box center [333, 381] width 147 height 13
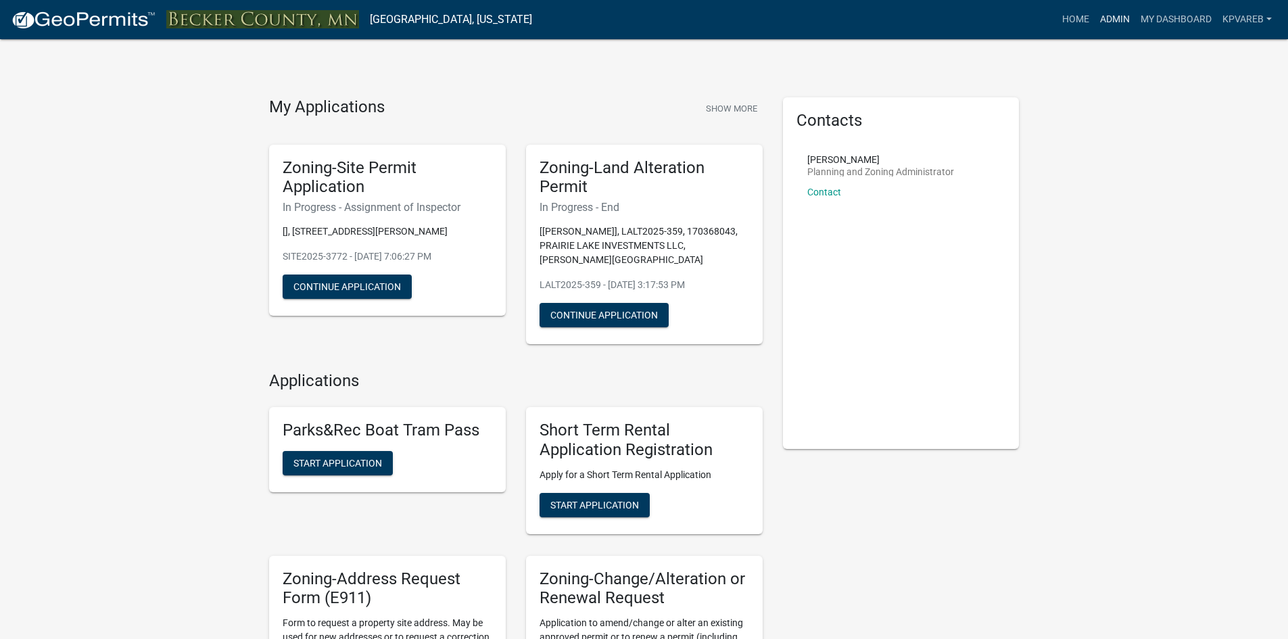
click at [1111, 17] on link "Admin" at bounding box center [1115, 20] width 41 height 26
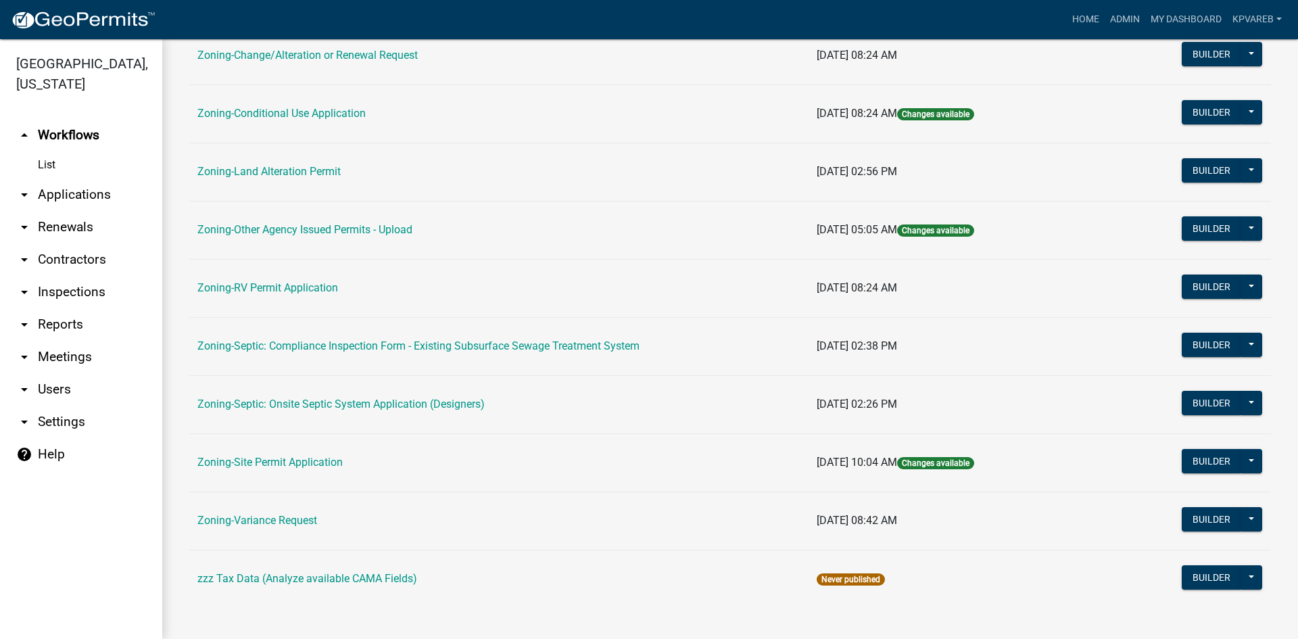
scroll to position [389, 0]
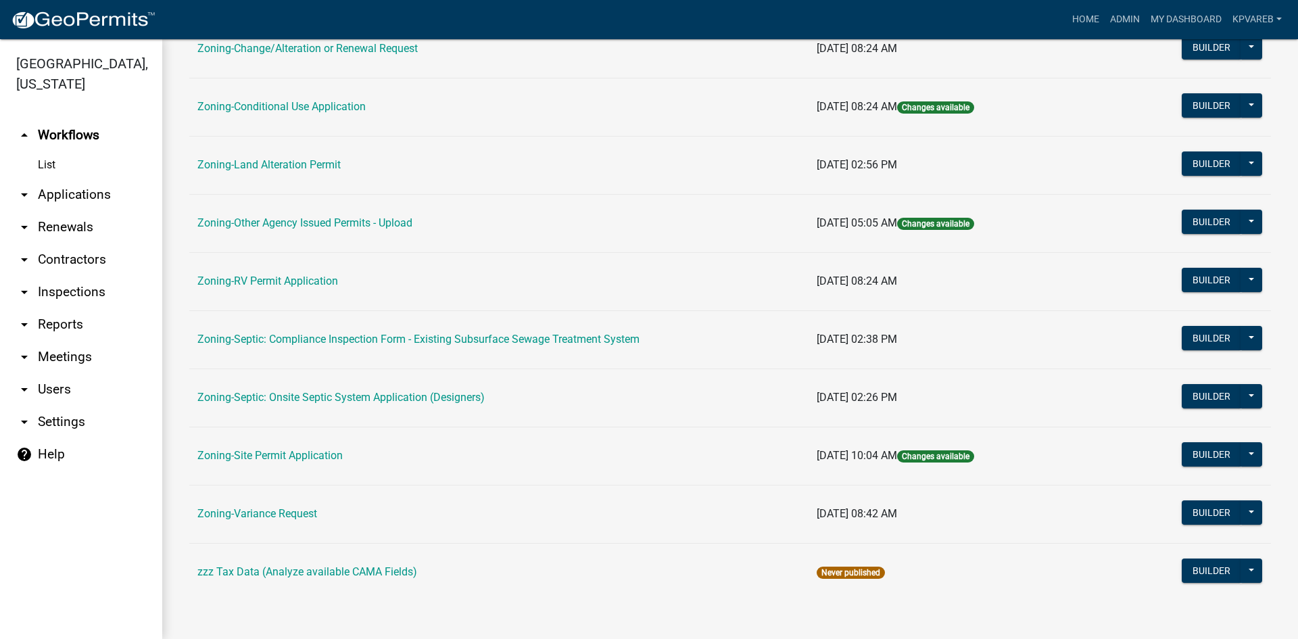
click at [374, 392] on link "Zoning-Septic: Onsite Septic System Application (Designers)" at bounding box center [340, 397] width 287 height 13
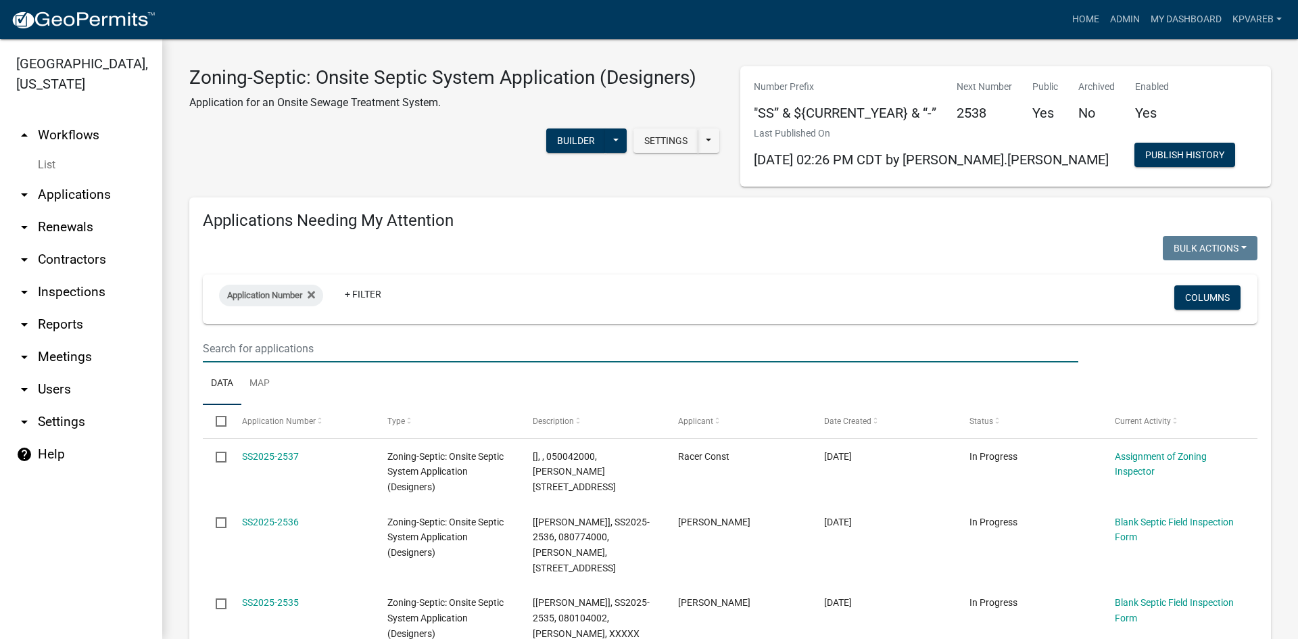
click at [233, 345] on input "text" at bounding box center [641, 349] width 876 height 28
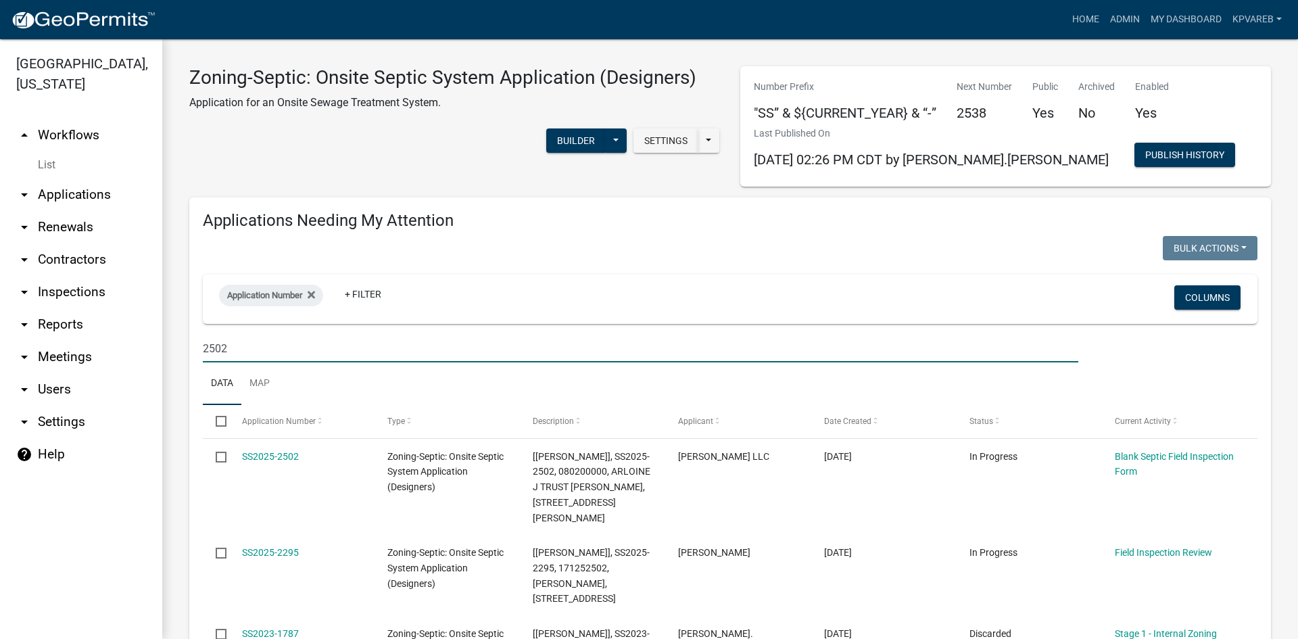
click at [226, 349] on input "2502" at bounding box center [641, 349] width 876 height 28
click at [268, 346] on input "2501" at bounding box center [641, 349] width 876 height 28
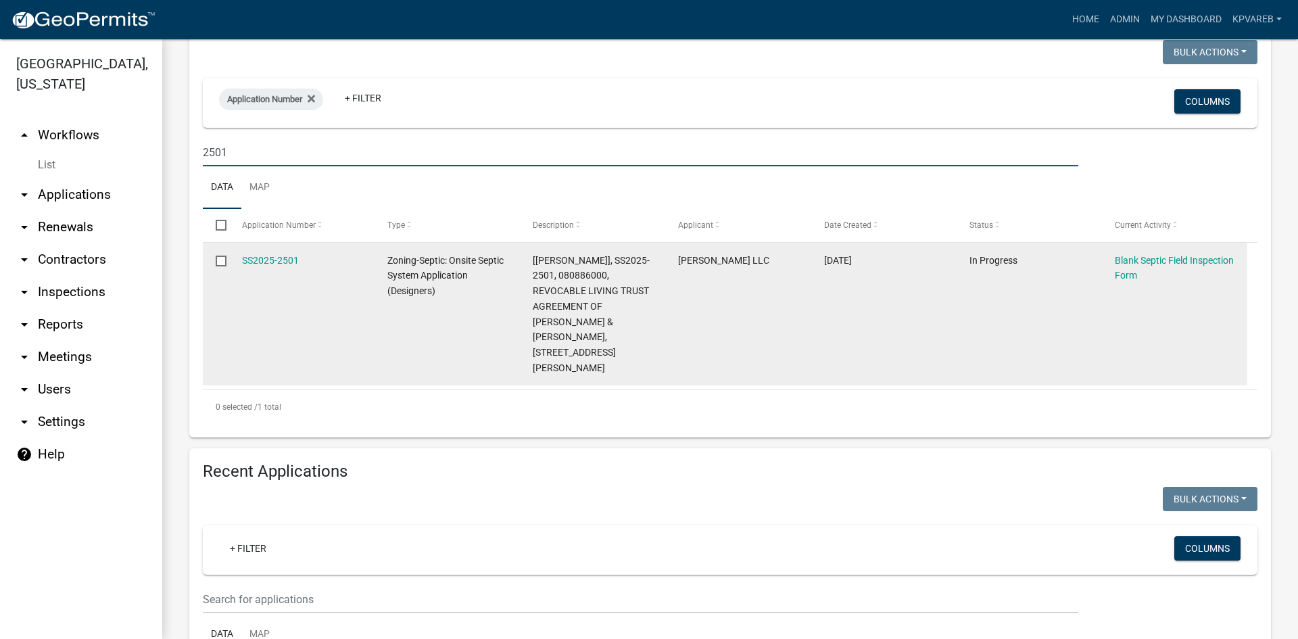
scroll to position [203, 0]
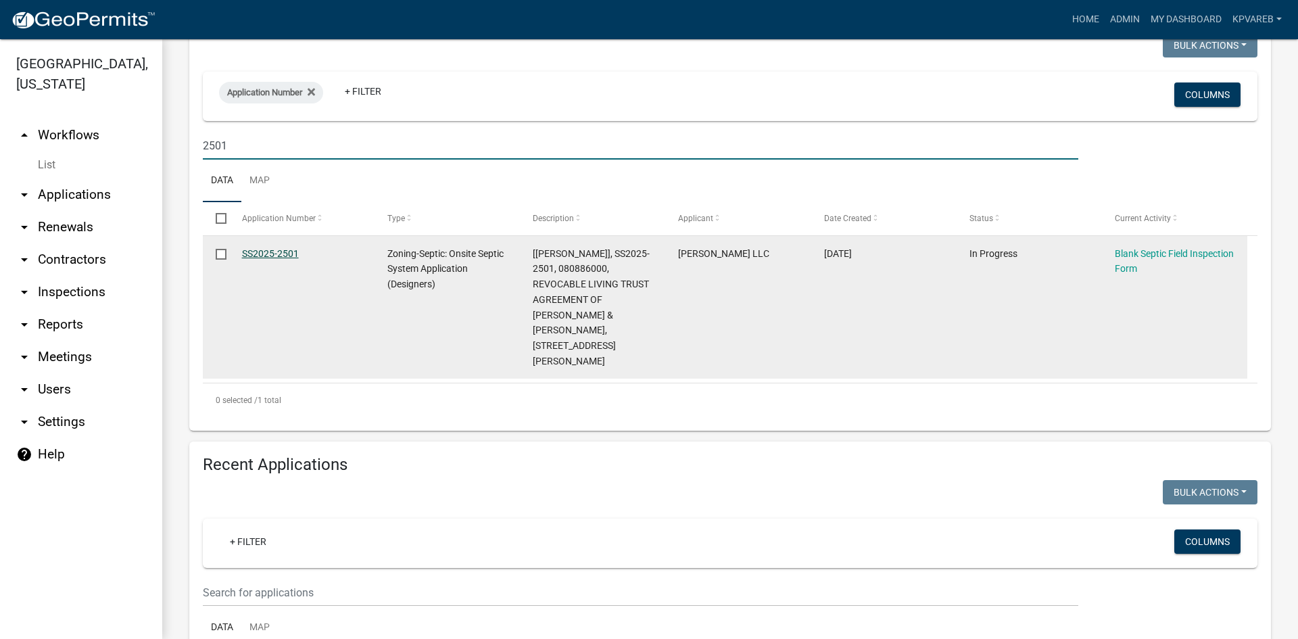
type input "2501"
click at [278, 251] on link "SS2025-2501" at bounding box center [270, 253] width 57 height 11
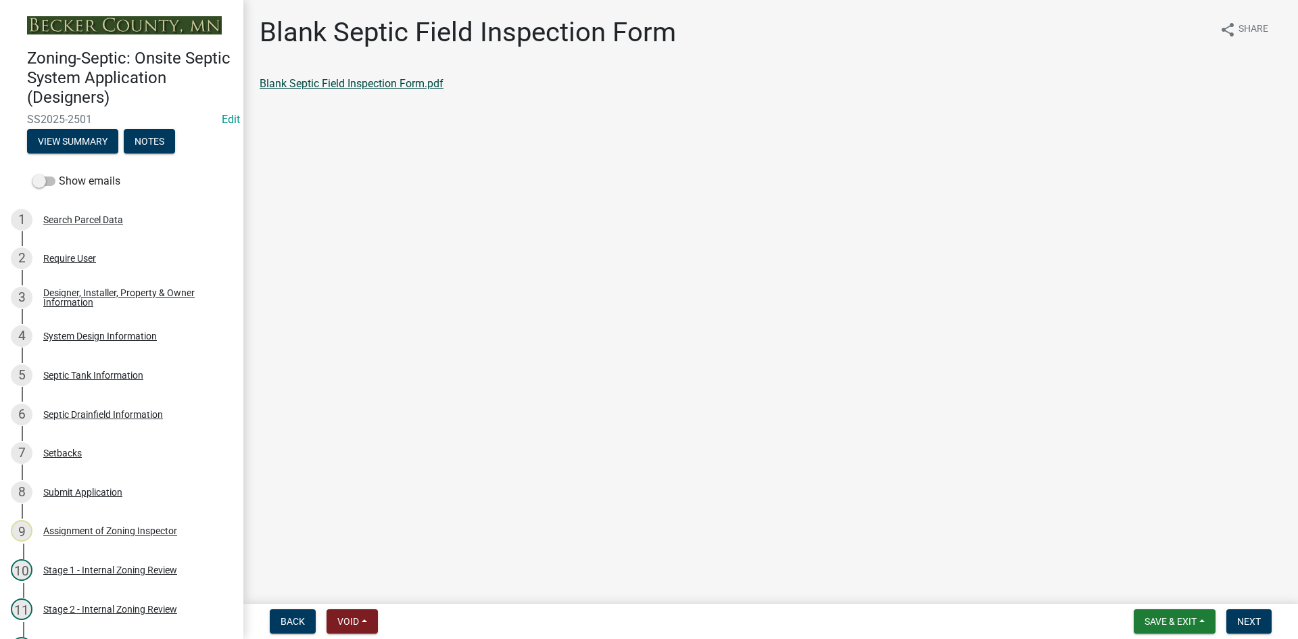
click at [302, 80] on link "Blank Septic Field Inspection Form.pdf" at bounding box center [352, 83] width 184 height 13
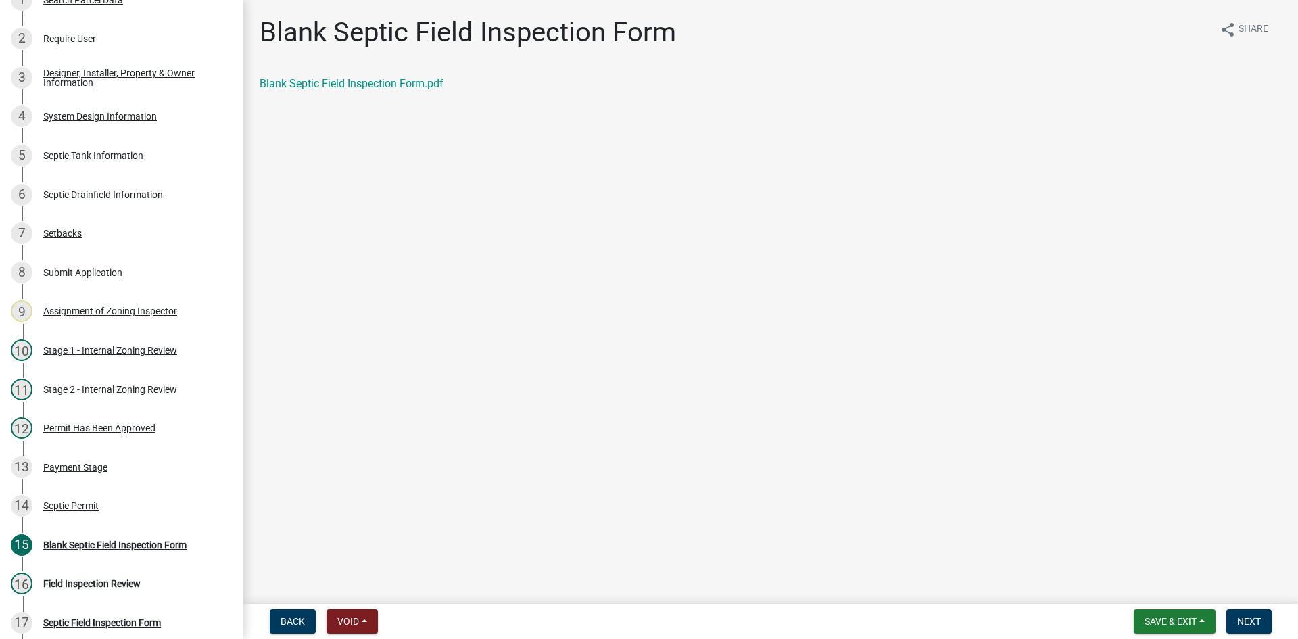
scroll to position [243, 0]
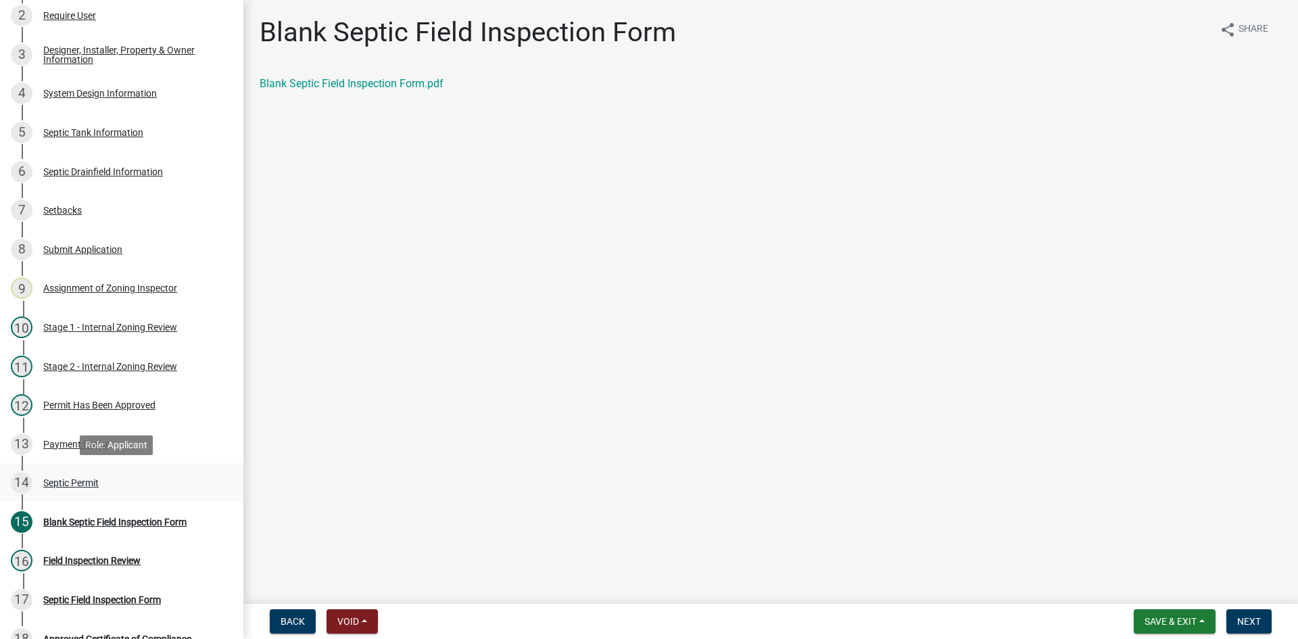
click at [73, 481] on div "Septic Permit" at bounding box center [70, 482] width 55 height 9
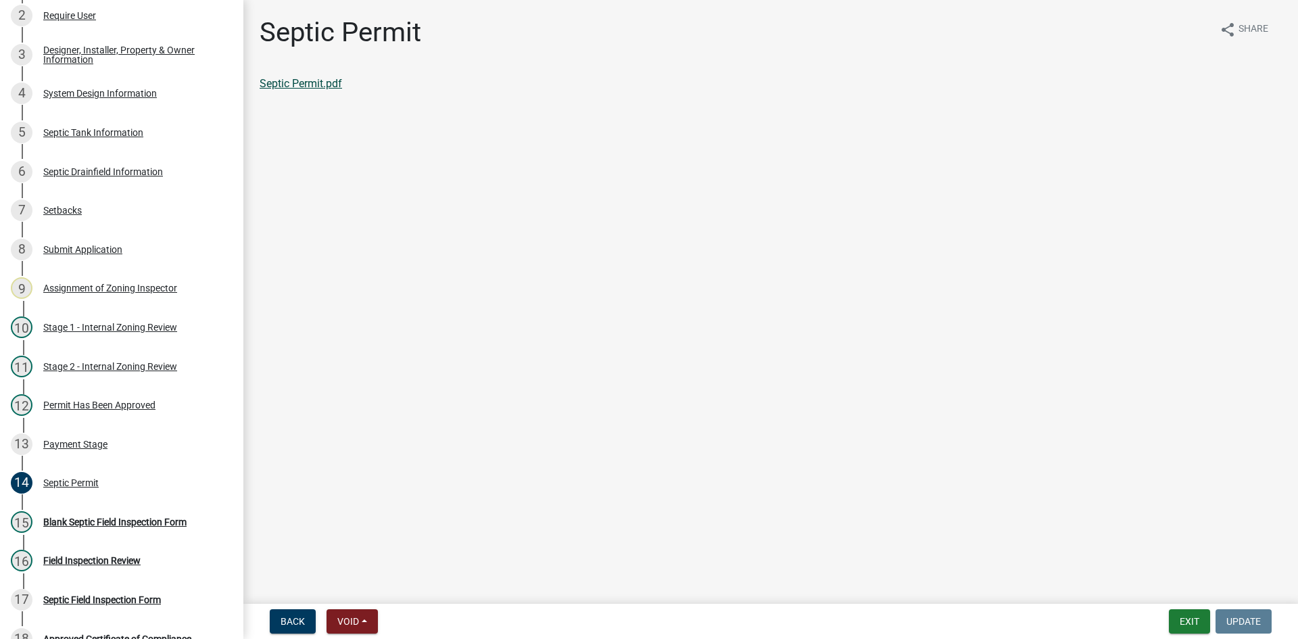
click at [329, 82] on link "Septic Permit.pdf" at bounding box center [301, 83] width 82 height 13
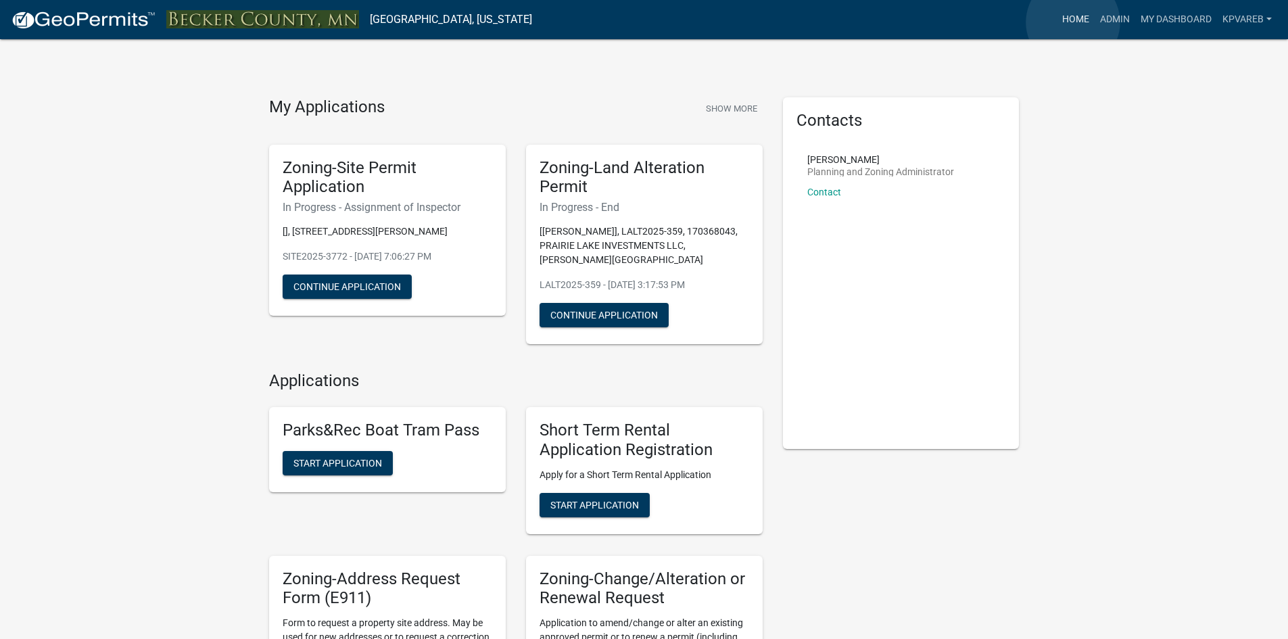
click at [1073, 22] on link "Home" at bounding box center [1076, 20] width 38 height 26
click at [1072, 19] on link "Home" at bounding box center [1076, 20] width 38 height 26
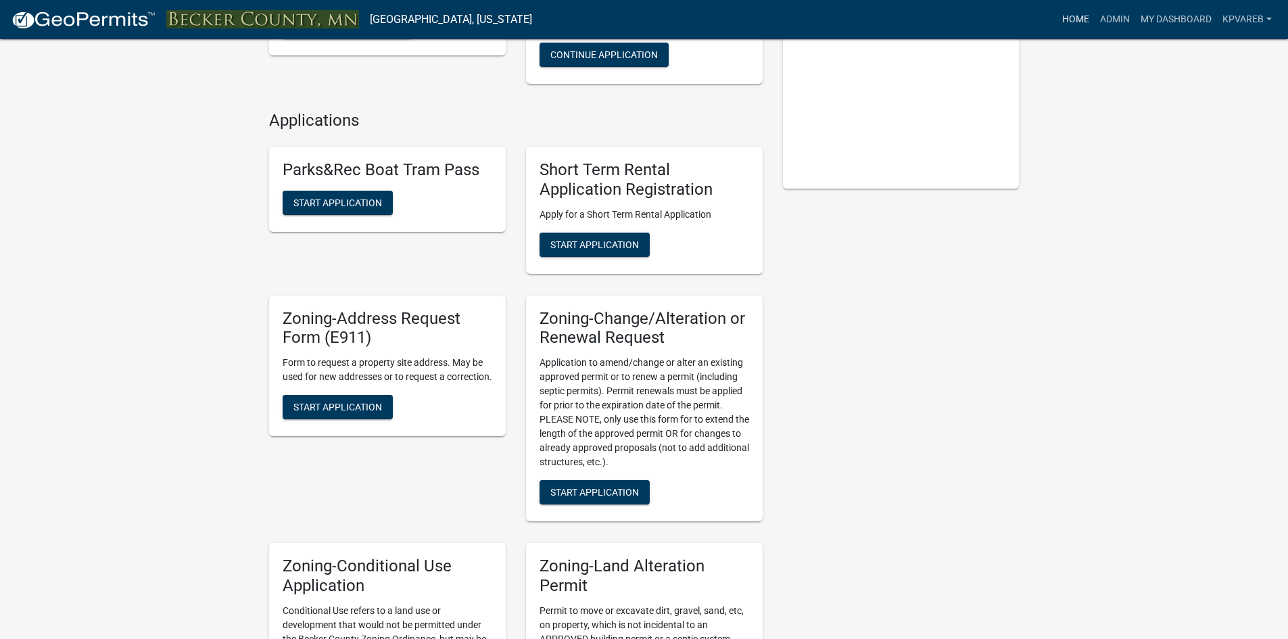
scroll to position [135, 0]
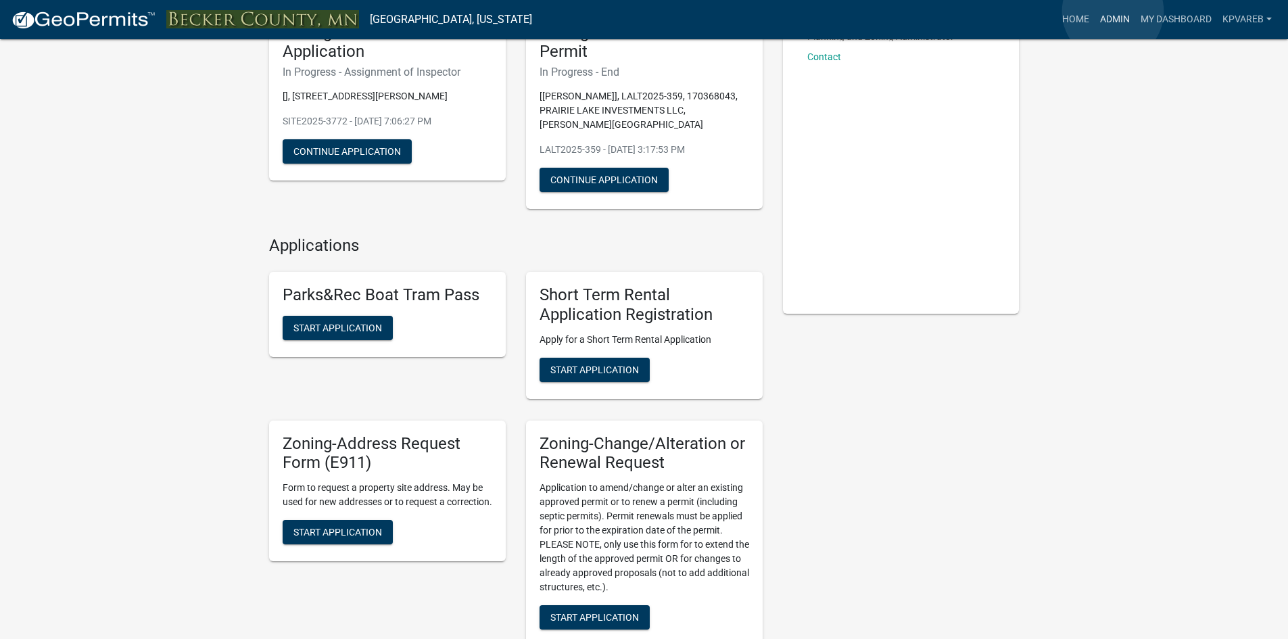
click at [1115, 11] on link "Admin" at bounding box center [1115, 20] width 41 height 26
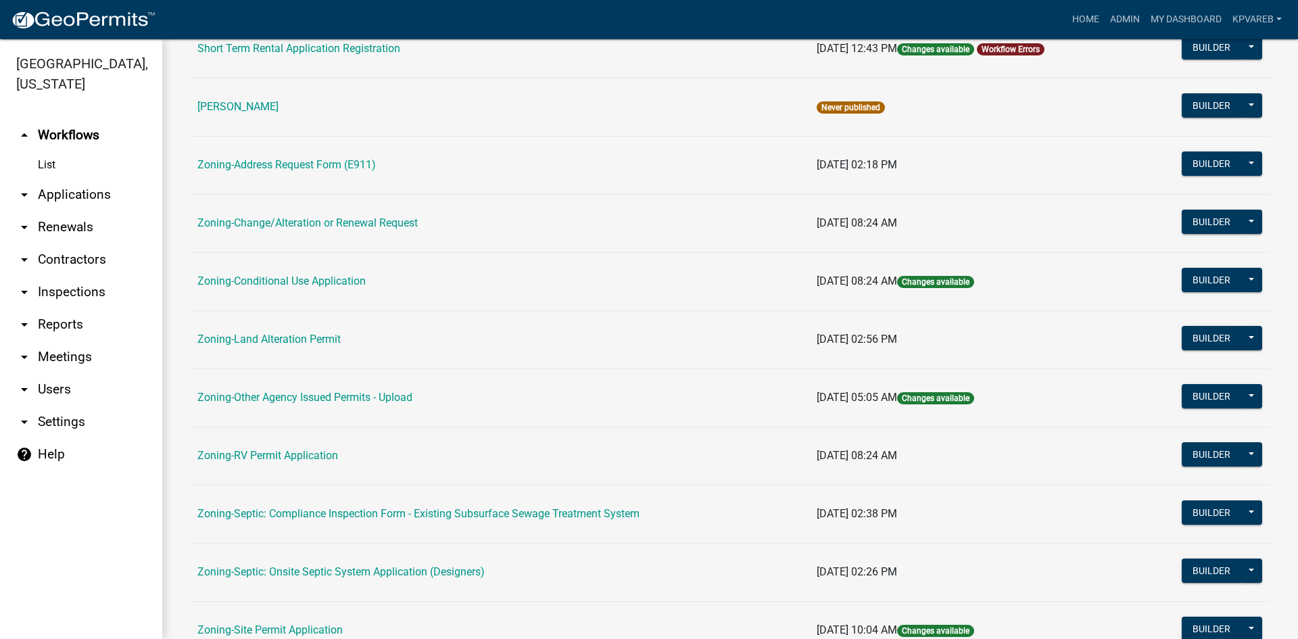
scroll to position [389, 0]
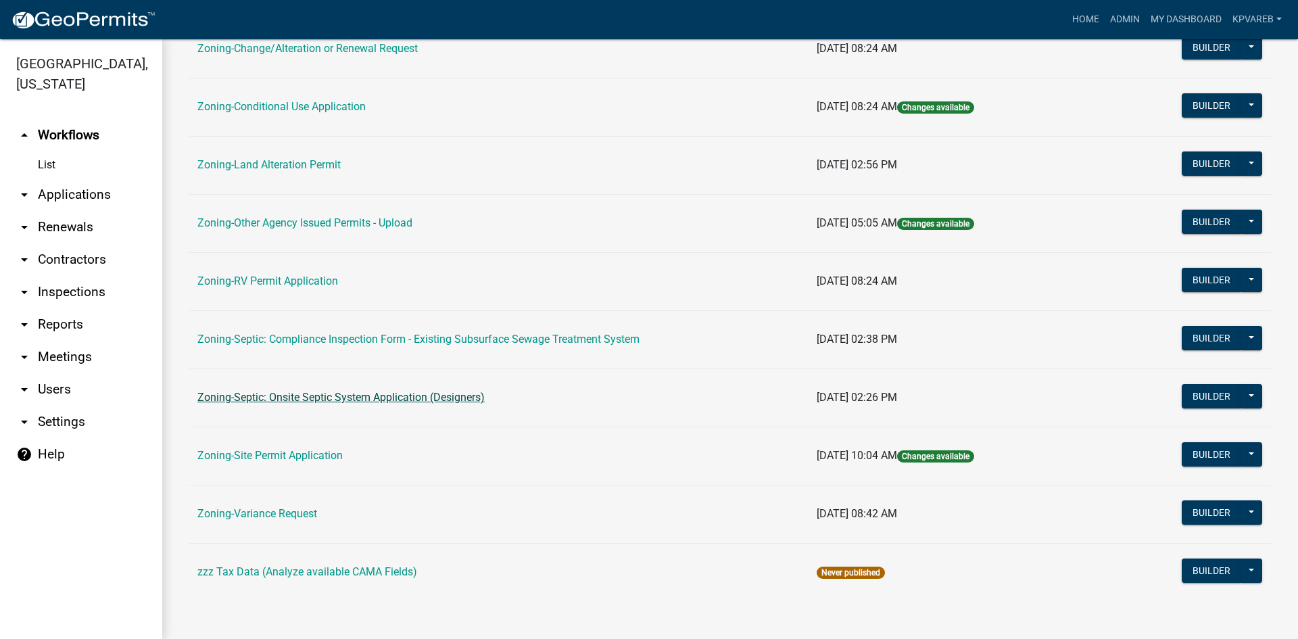
click at [422, 399] on link "Zoning-Septic: Onsite Septic System Application (Designers)" at bounding box center [340, 397] width 287 height 13
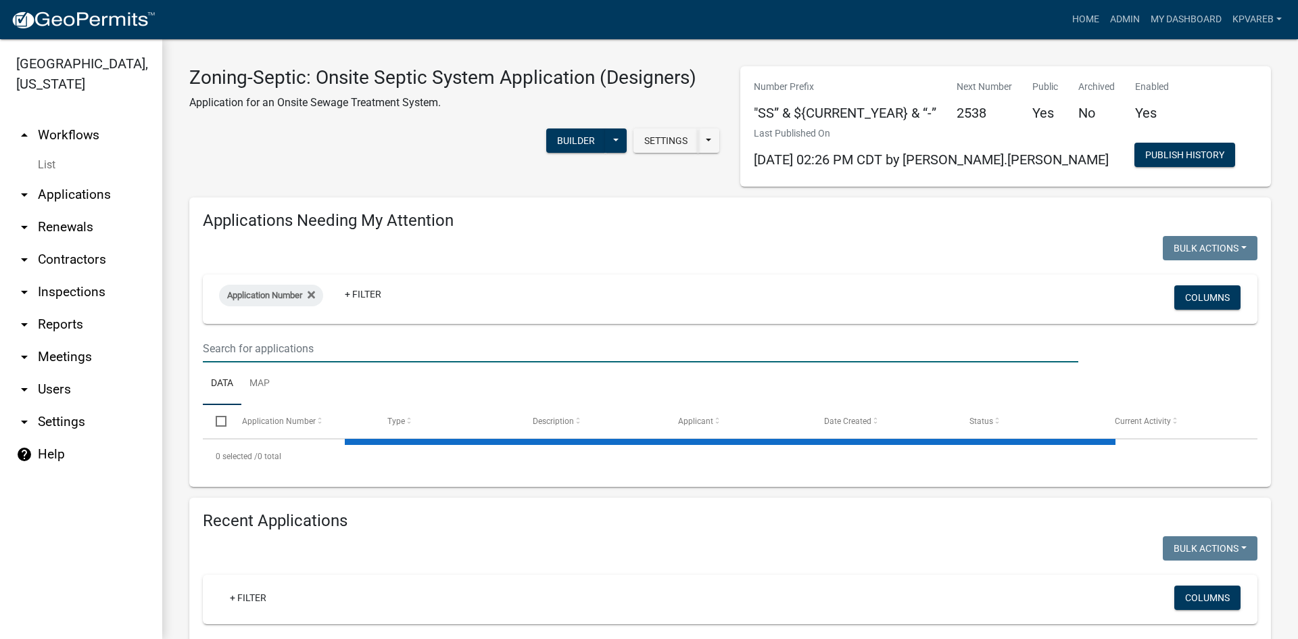
click at [252, 354] on input "text" at bounding box center [641, 349] width 876 height 28
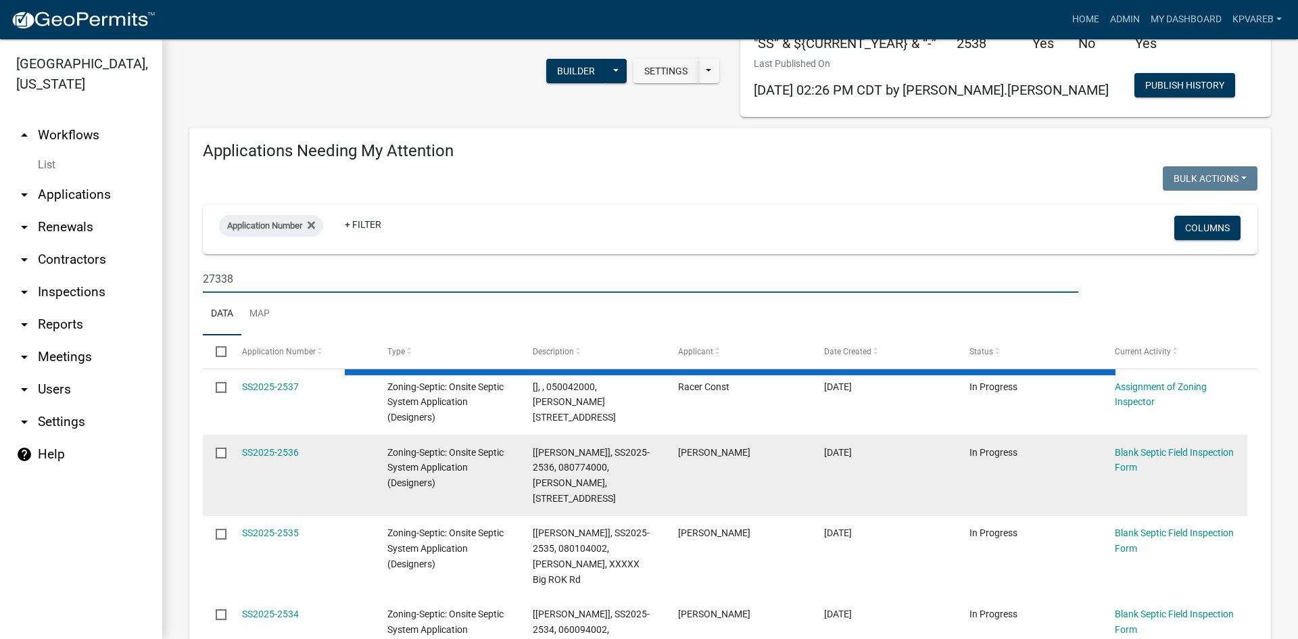
scroll to position [135, 0]
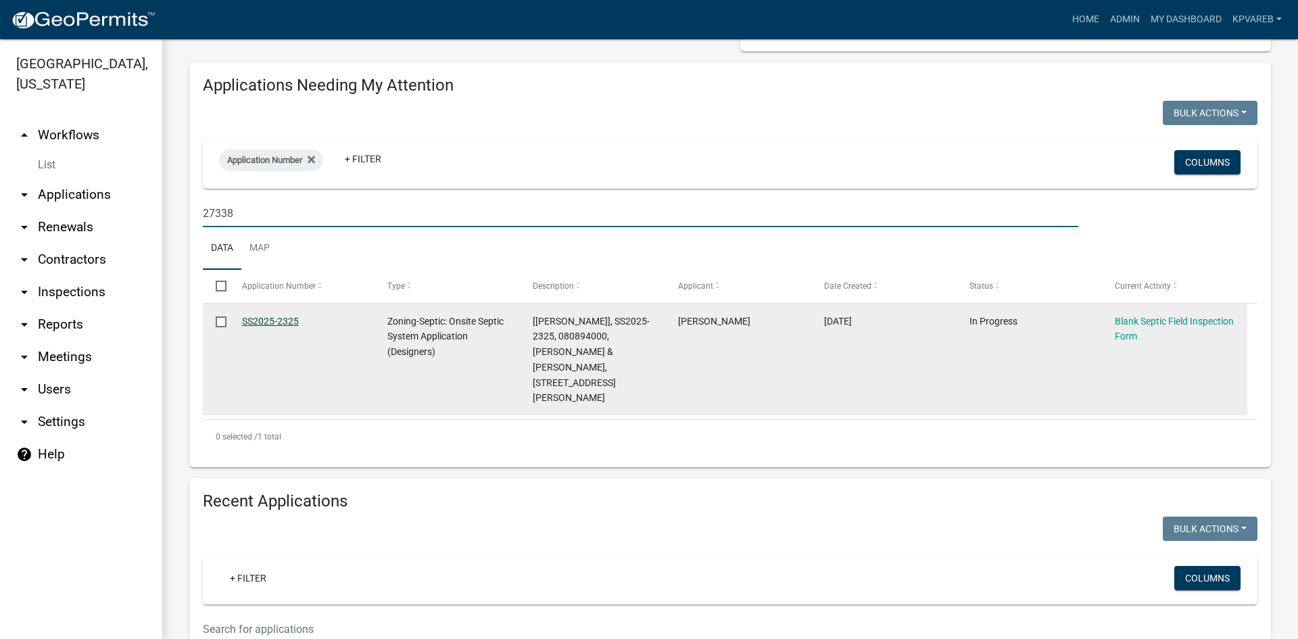
type input "27338"
click at [291, 322] on link "SS2025-2325" at bounding box center [270, 321] width 57 height 11
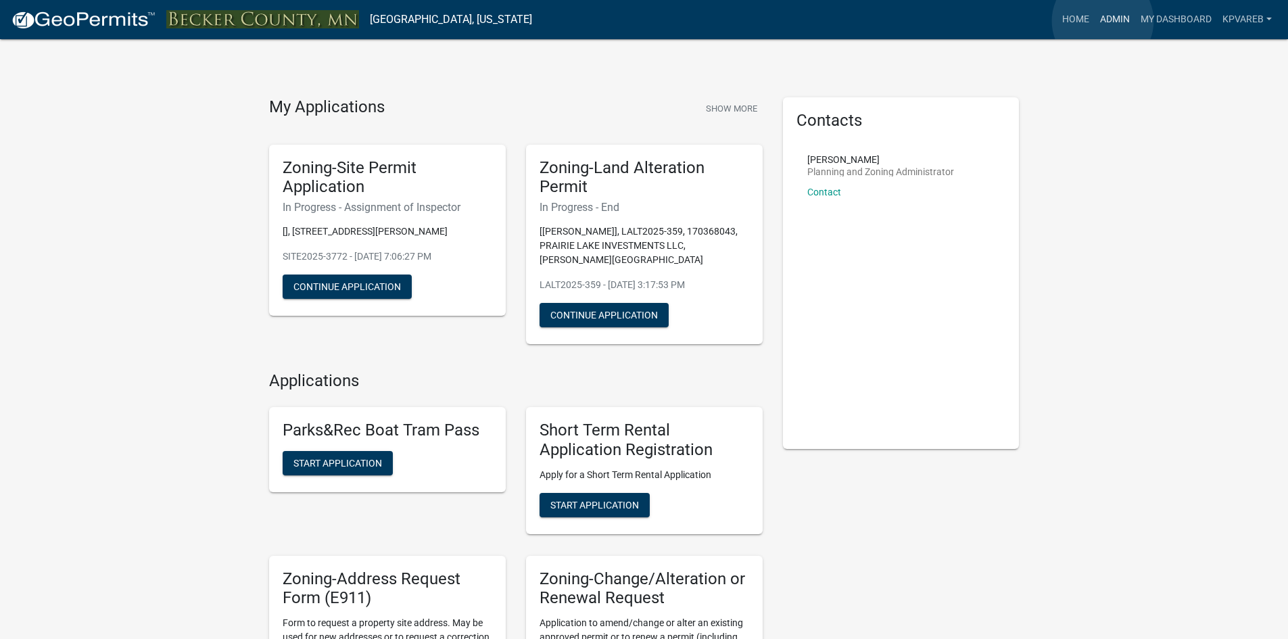
click at [1103, 21] on link "Admin" at bounding box center [1115, 20] width 41 height 26
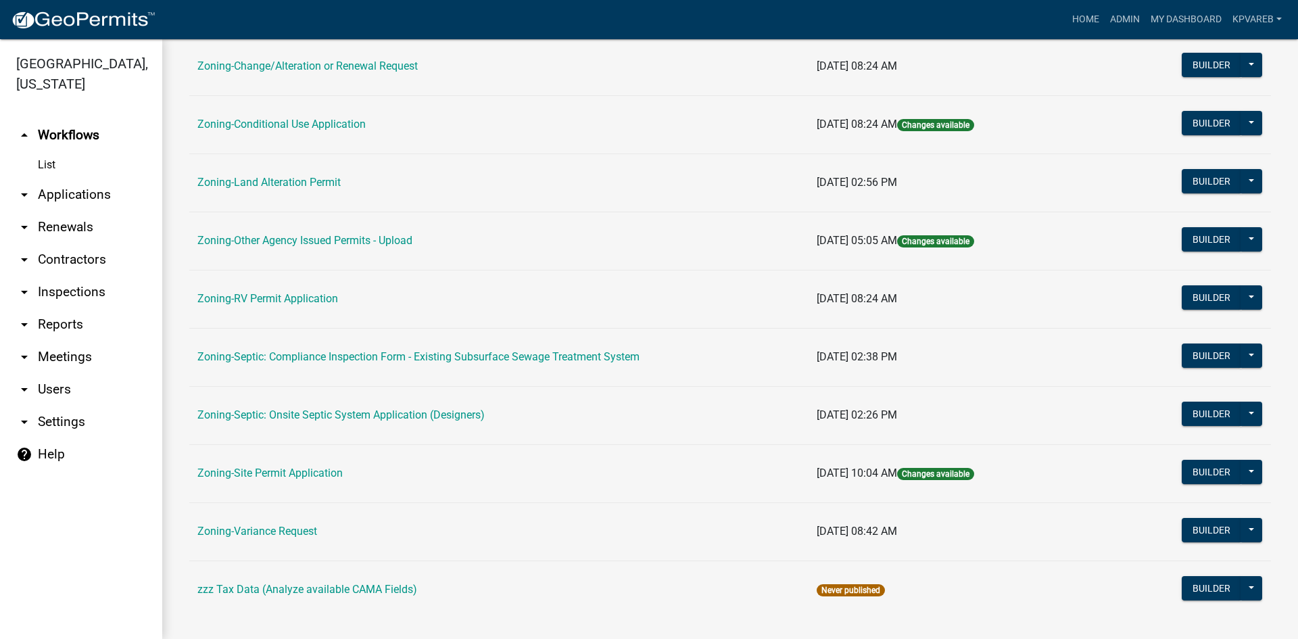
scroll to position [389, 0]
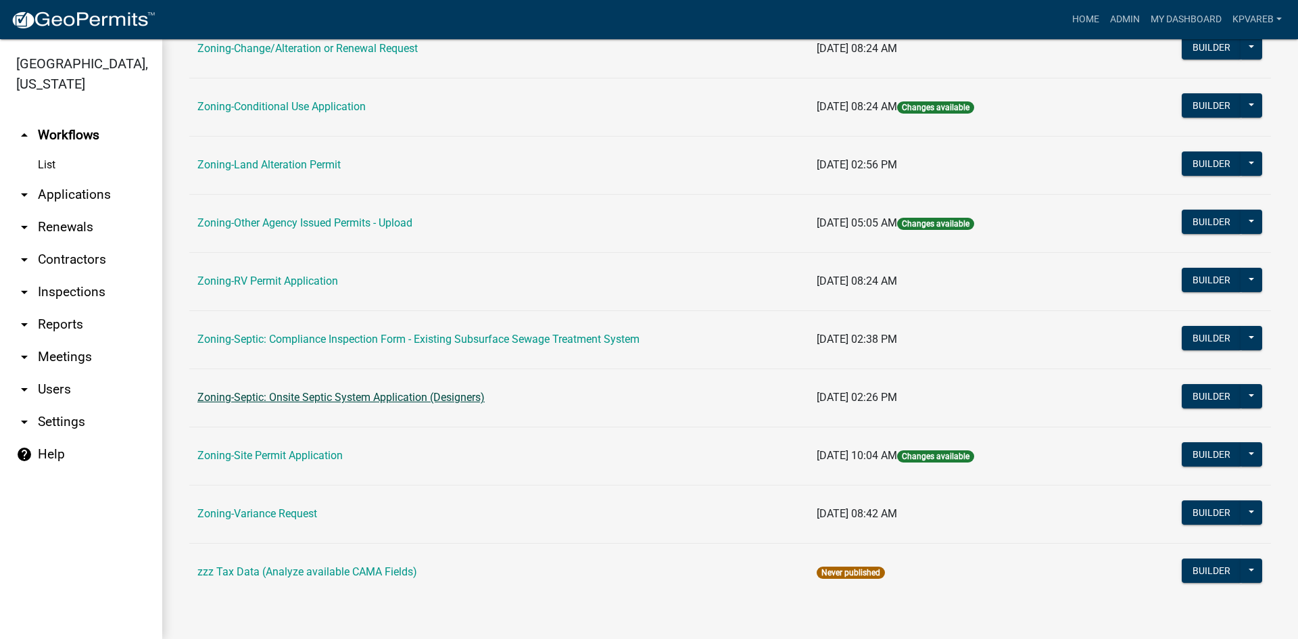
click at [396, 398] on link "Zoning-Septic: Onsite Septic System Application (Designers)" at bounding box center [340, 397] width 287 height 13
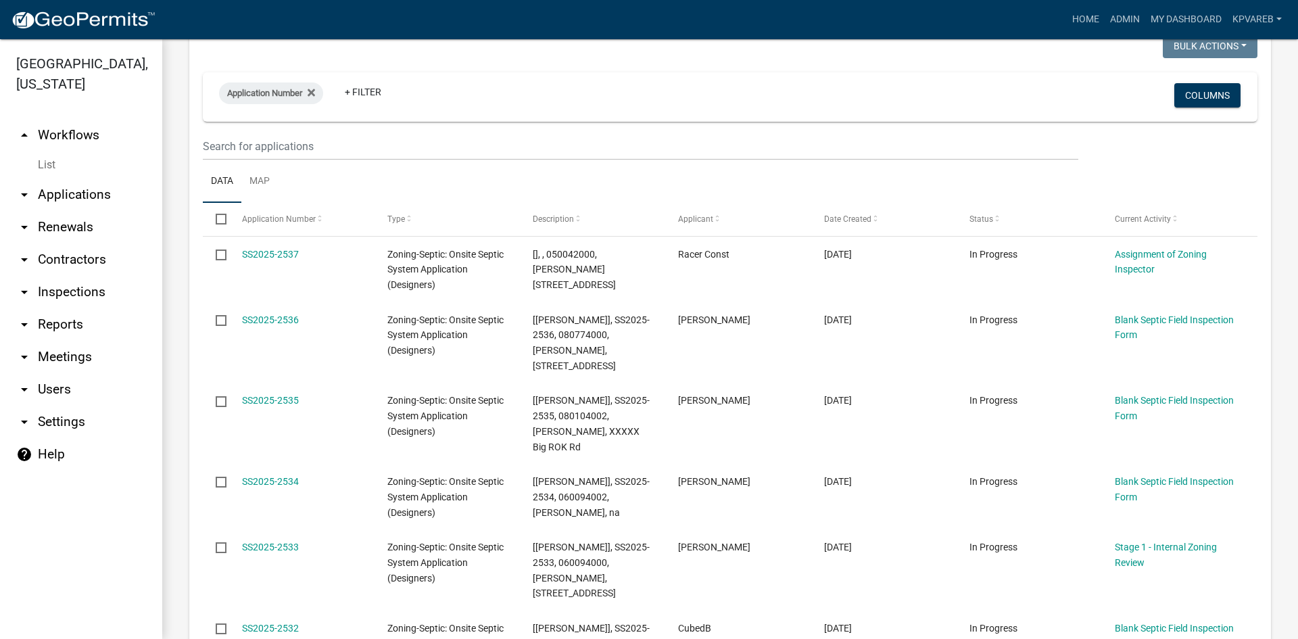
scroll to position [68, 0]
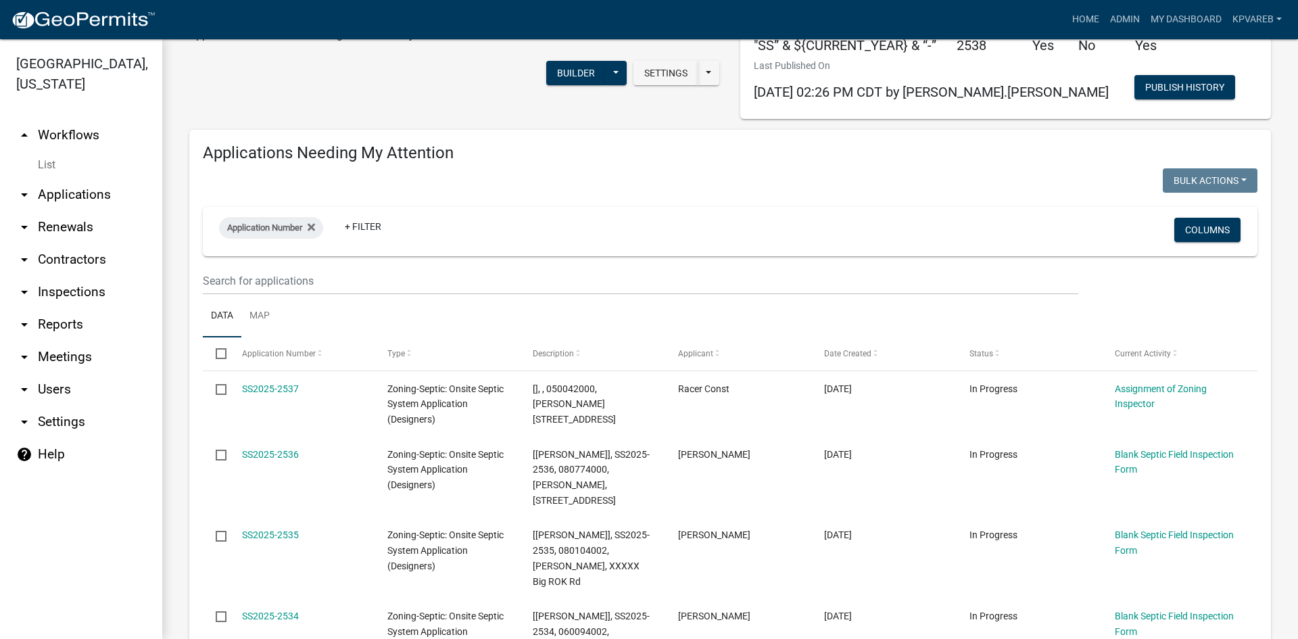
click at [237, 266] on wm-filter-builder "Application Number + Filter Columns" at bounding box center [730, 251] width 1055 height 88
click at [237, 282] on input "text" at bounding box center [641, 281] width 876 height 28
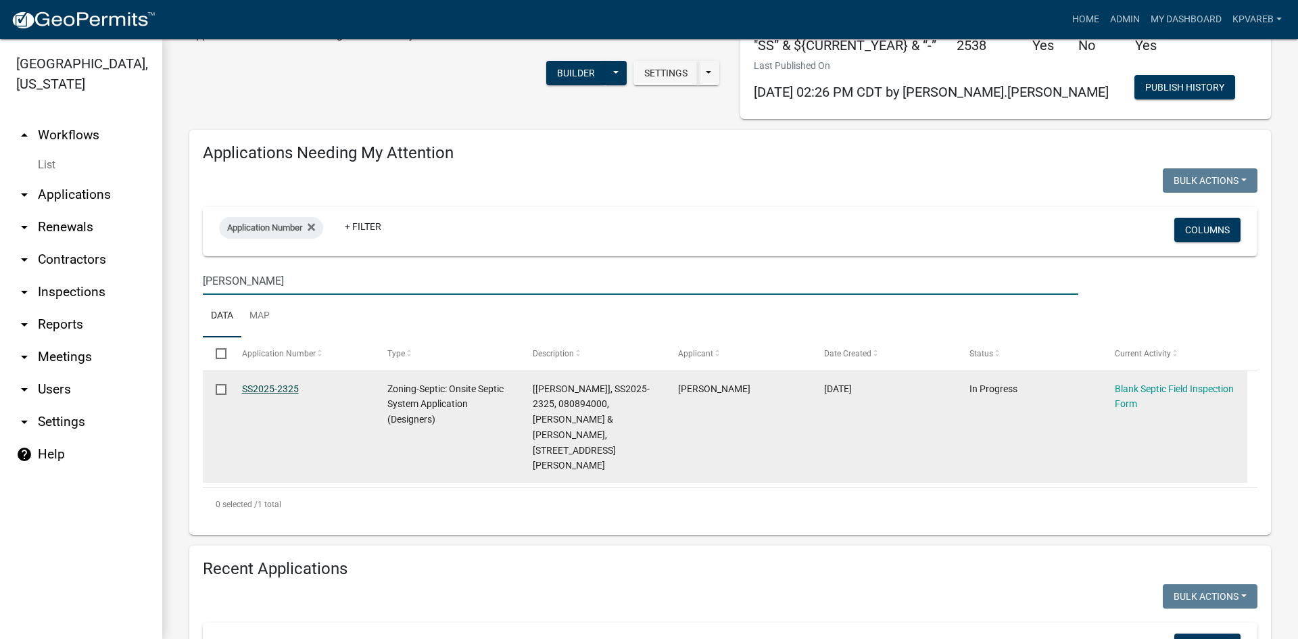
type input "stevens"
click at [295, 385] on link "SS2025-2325" at bounding box center [270, 388] width 57 height 11
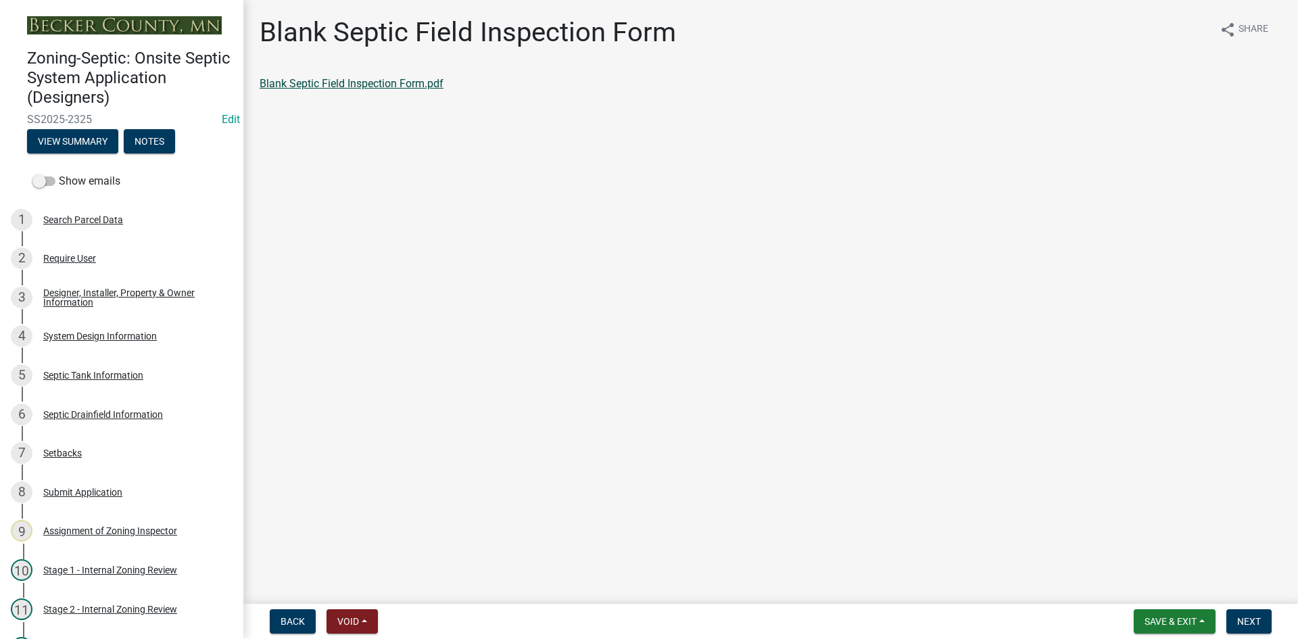
click at [322, 82] on link "Blank Septic Field Inspection Form.pdf" at bounding box center [352, 83] width 184 height 13
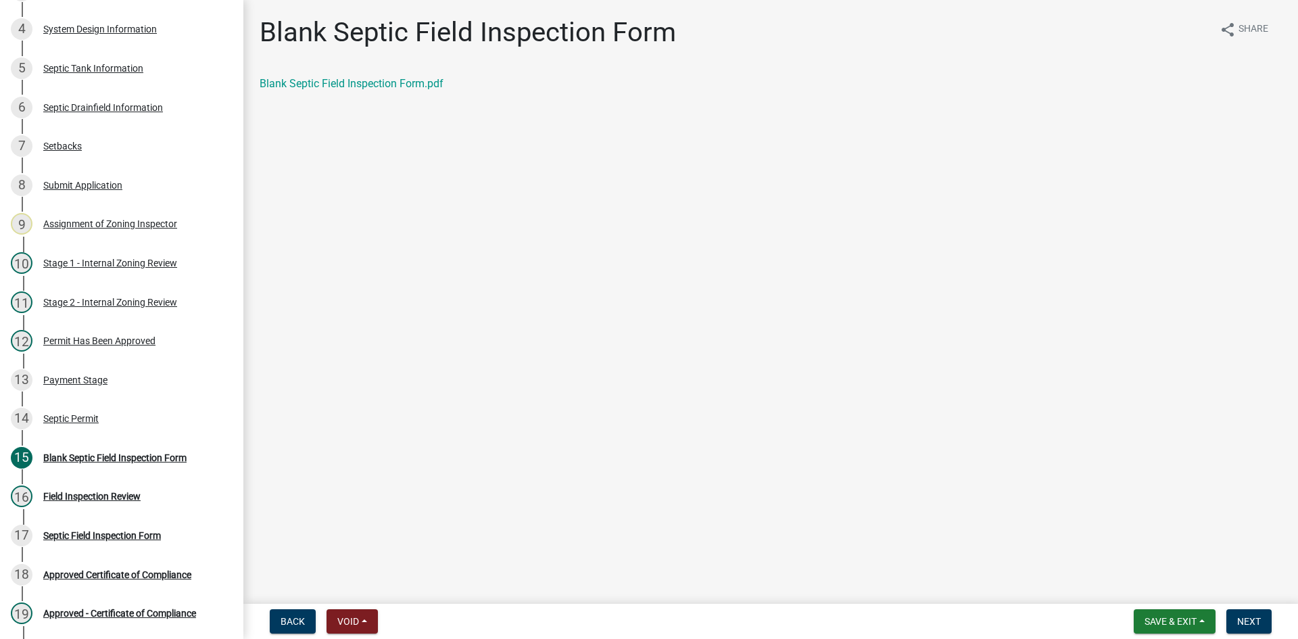
scroll to position [323, 0]
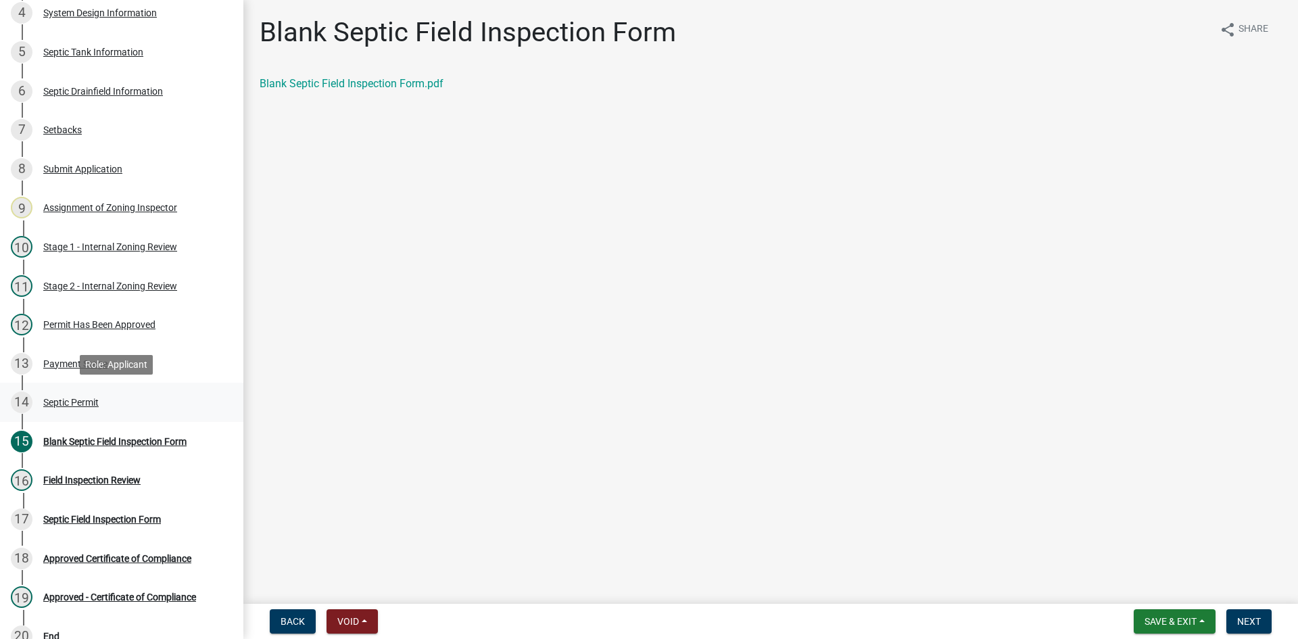
click at [80, 406] on div "Septic Permit" at bounding box center [70, 402] width 55 height 9
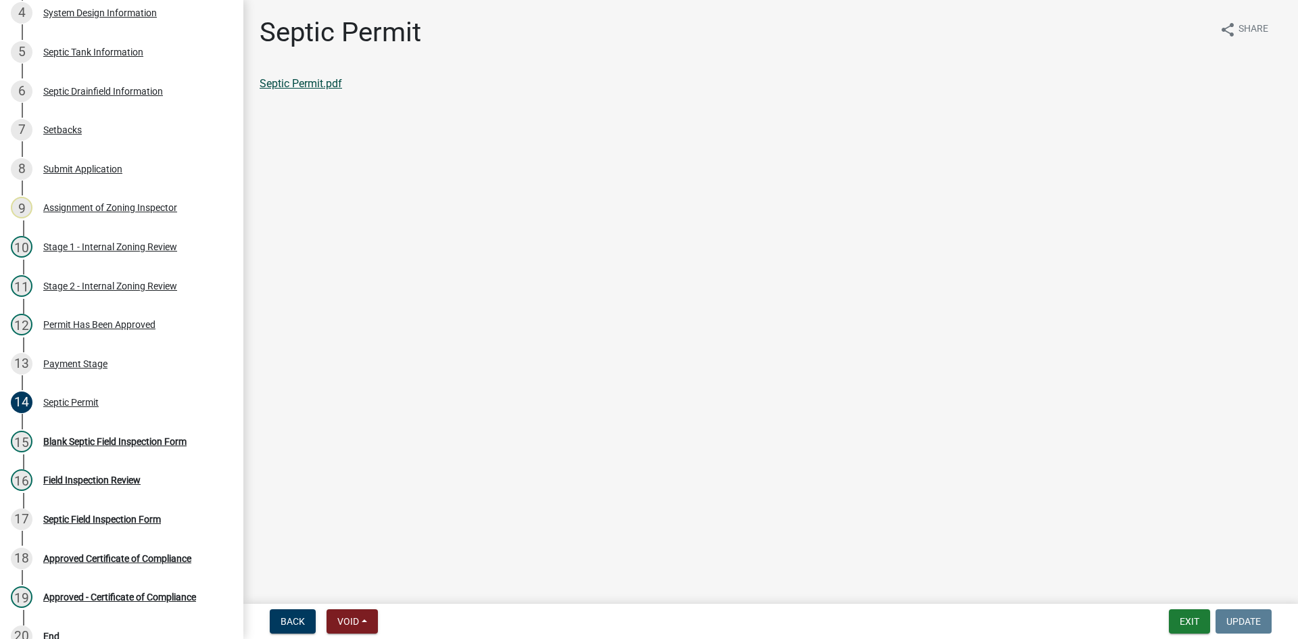
click at [305, 81] on link "Septic Permit.pdf" at bounding box center [301, 83] width 82 height 13
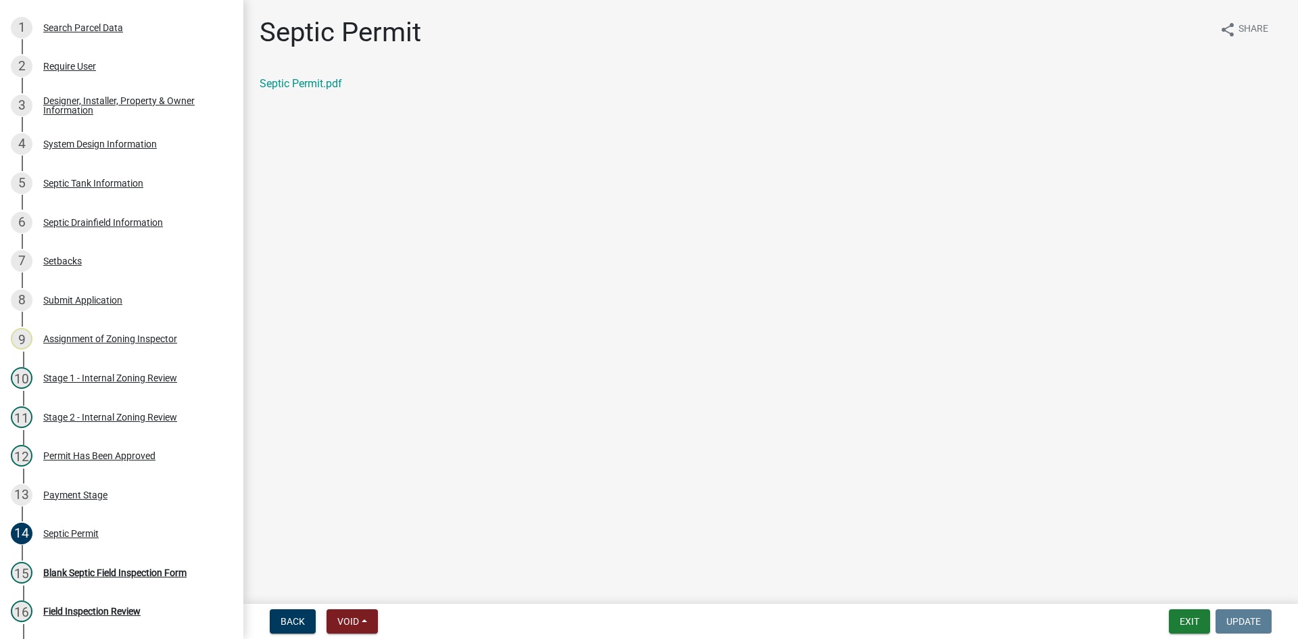
scroll to position [191, 0]
click at [127, 143] on div "System Design Information" at bounding box center [100, 145] width 114 height 9
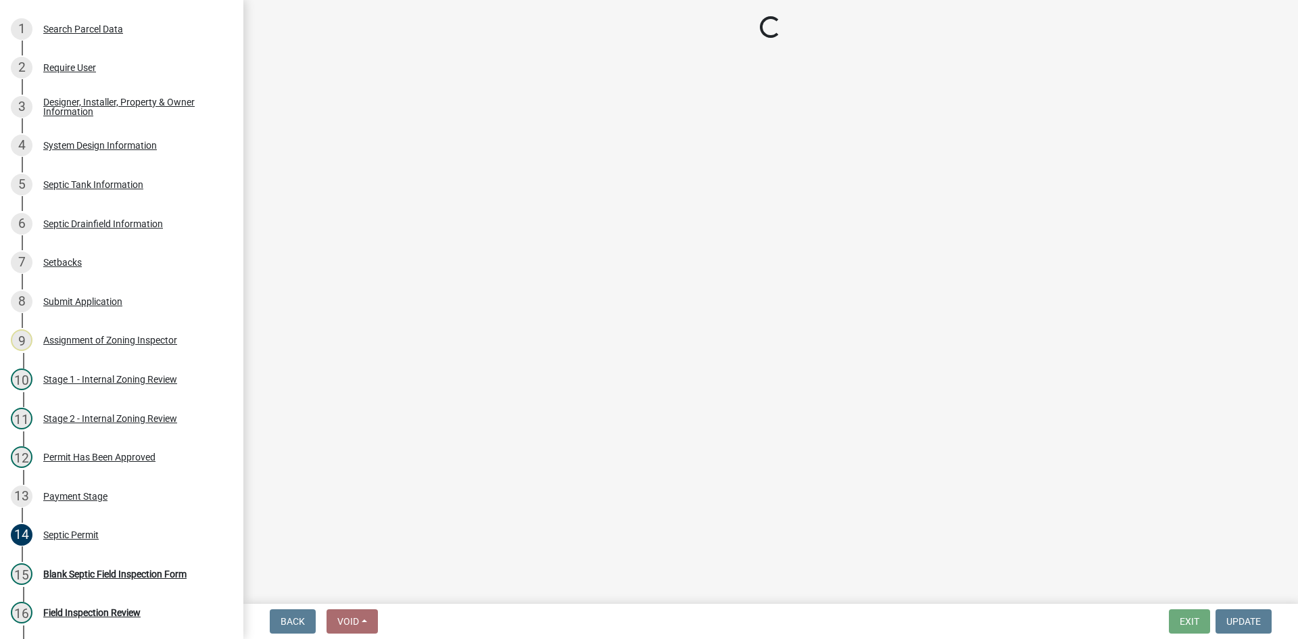
select select "8ba21533-2acf-4cc6-95e5-280e4aabd5a3"
select select "25258e87-3ef9-4f1c-a5f1-75a1d463abfb"
select select "011fbff4-a41d-4a75-9bd8-71c7e6c69e0d"
select select "85fdfef2-2683-4311-b5d5-5505f6411127"
select select "ba735beb-519e-40f0-ae20-62d65fc4c46b"
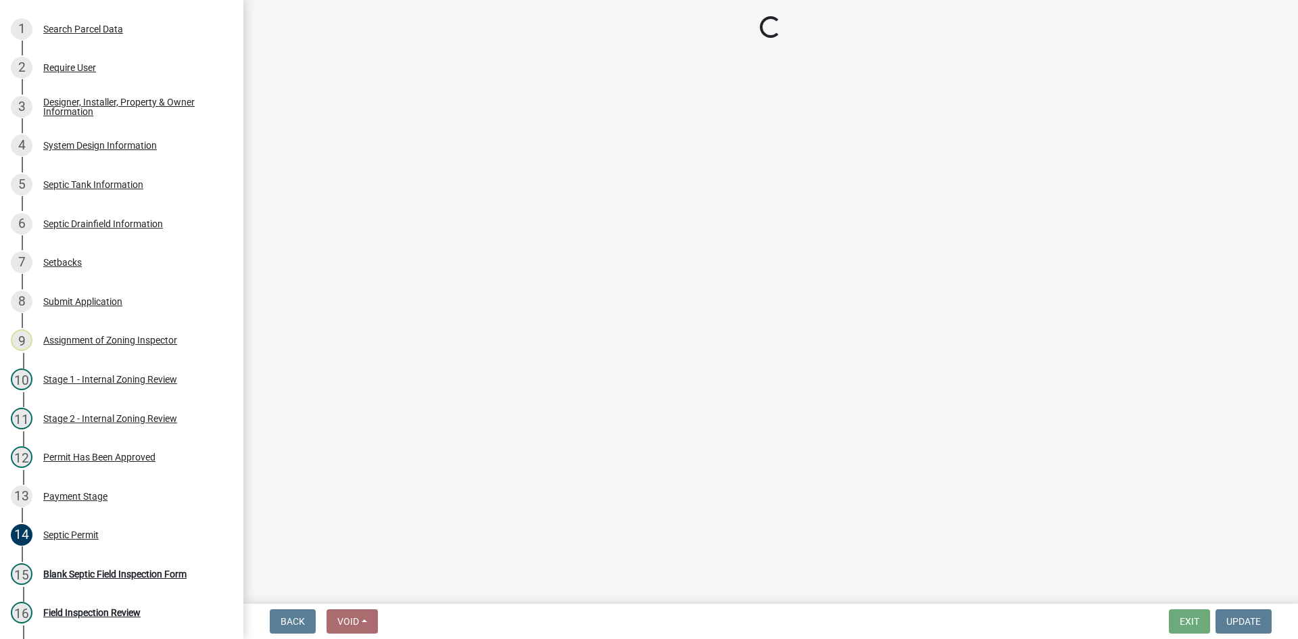
select select "22f42ee4-8f54-4ffd-840f-b13e29e3d3ac"
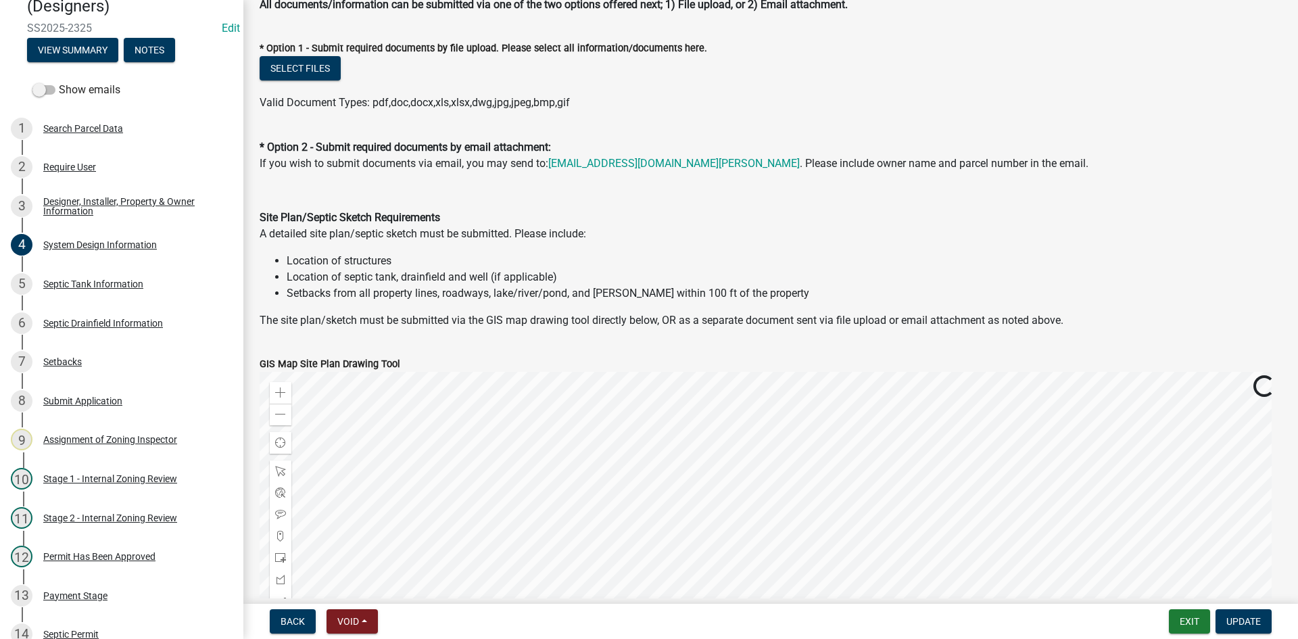
scroll to position [676, 0]
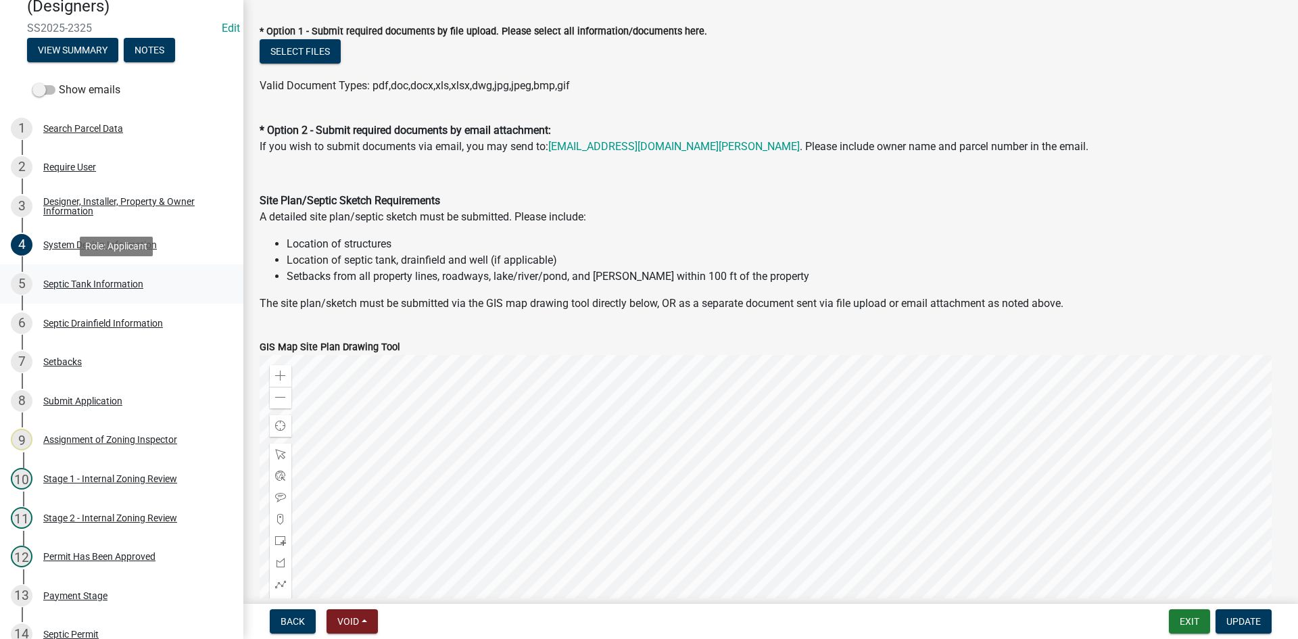
click at [116, 276] on div "5 Septic Tank Information" at bounding box center [116, 284] width 211 height 22
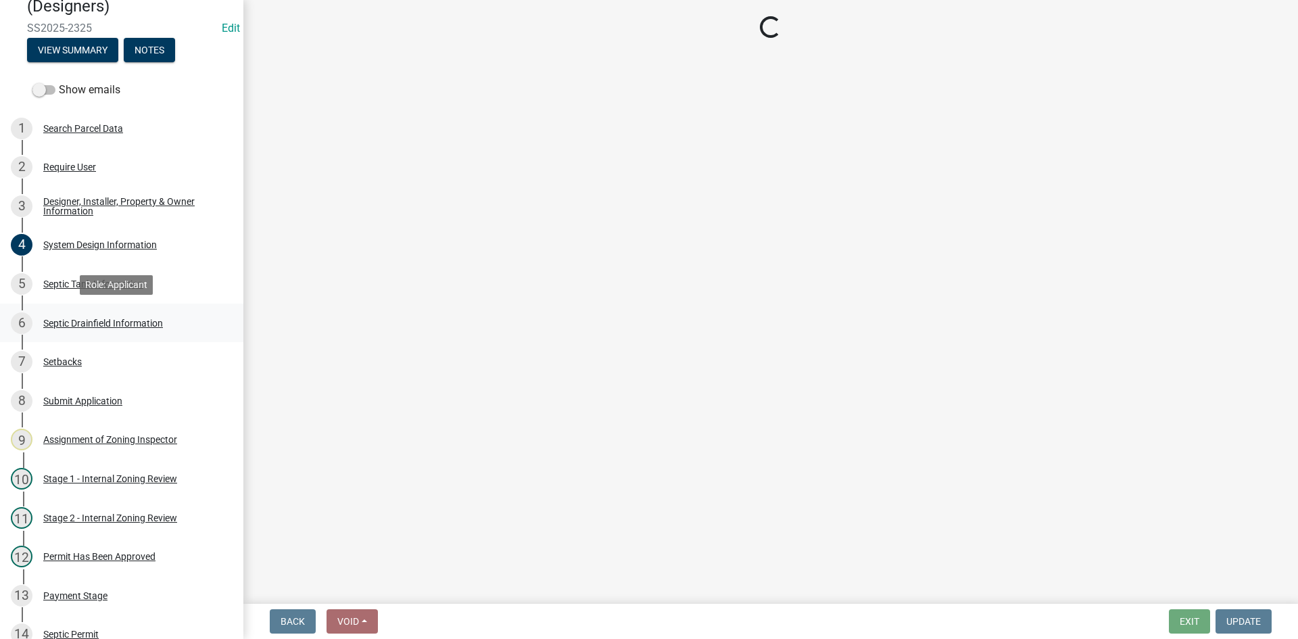
select select "f9fbe67c-c1cf-4a63-8ad4-799ce56b7f21"
select select "8af00ff6-ccdf-43a1-aa9f-9d195177e029"
select select "52556460-45fa-4026-a6c2-c70bb0823cb5"
select select "c84d9e4c-2287-4d2e-9ef7-9874a7456ee3"
select select "7b57e397-6881-49c8-9b87-e40bdbeb8239"
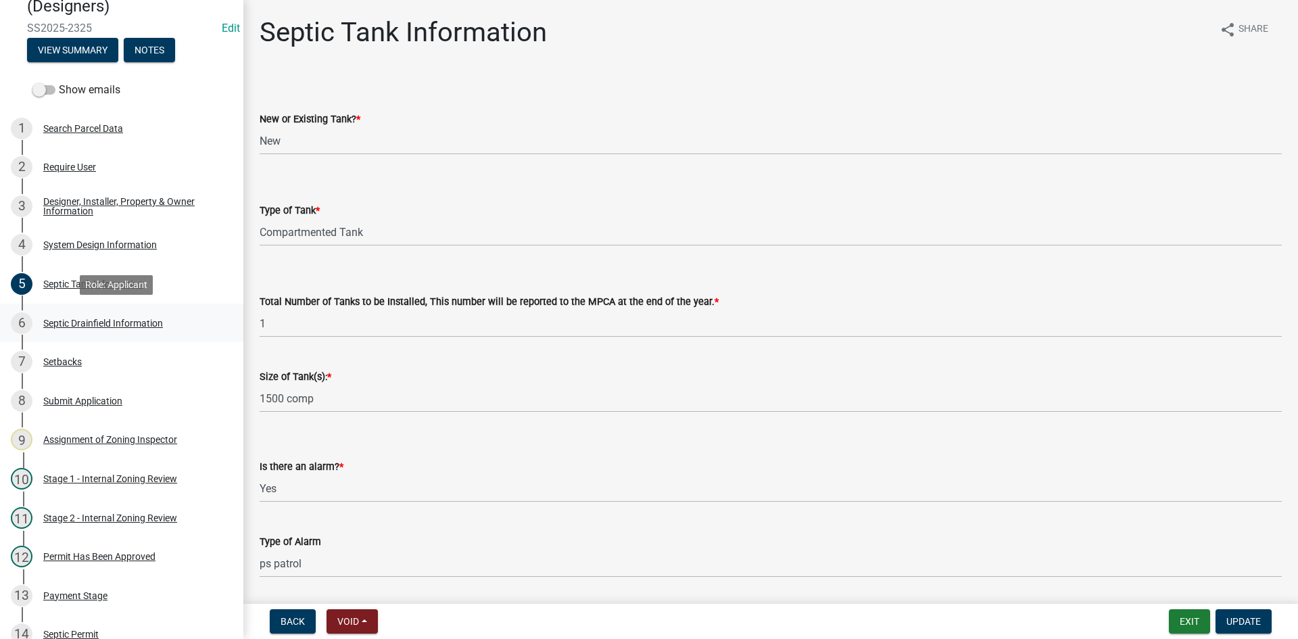
click at [126, 322] on div "Septic Drainfield Information" at bounding box center [103, 322] width 120 height 9
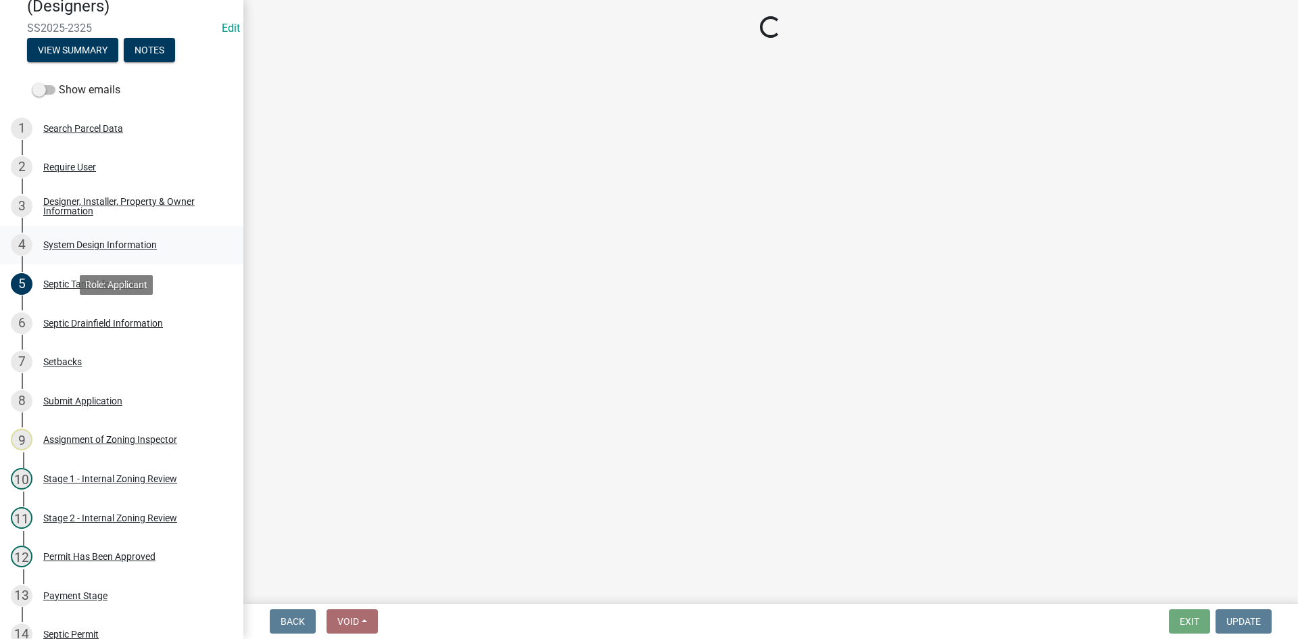
select select "757b77d3-357c-421c-8450-4fc78db4eecb"
select select "366d546d-8bc3-42fb-bca7-8a9455861f61"
select select "52684610-3c7f-46a6-906a-038873286f5a"
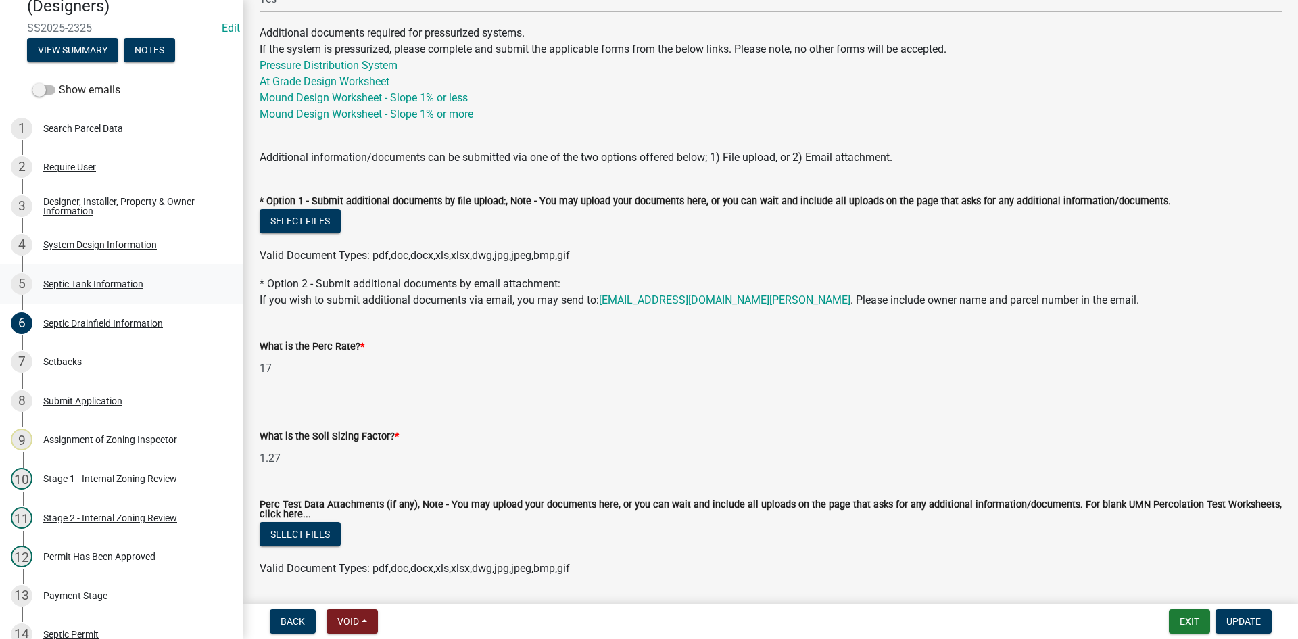
scroll to position [606, 0]
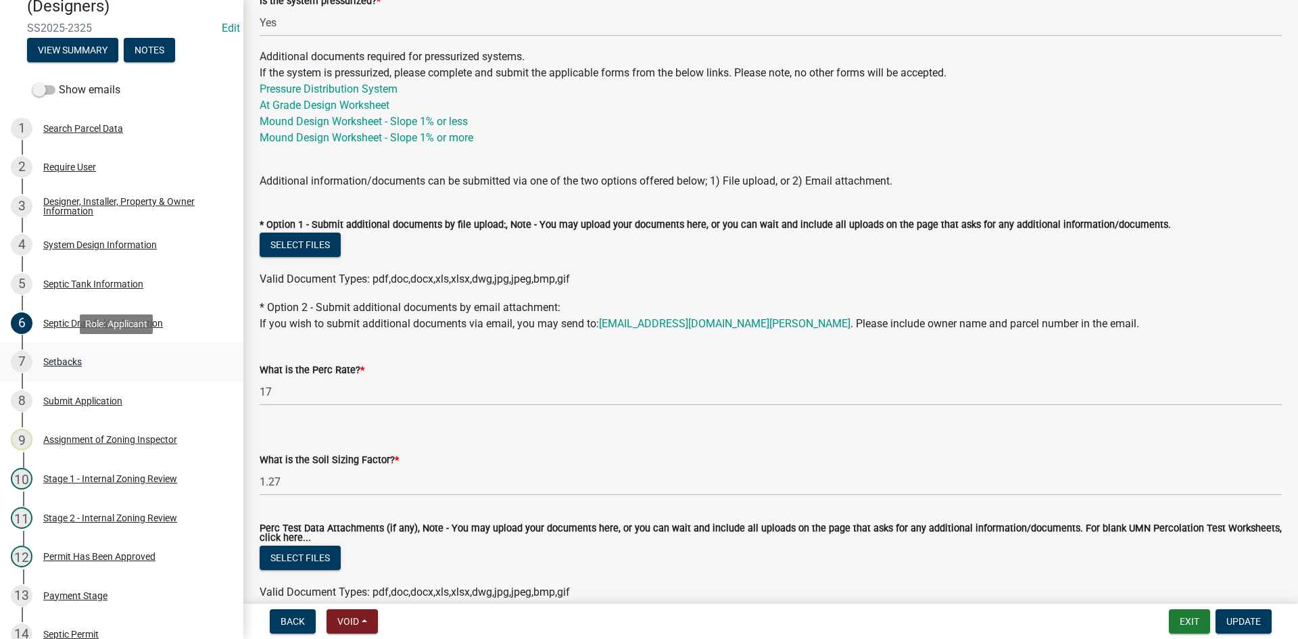
click at [65, 358] on div "Setbacks" at bounding box center [62, 361] width 39 height 9
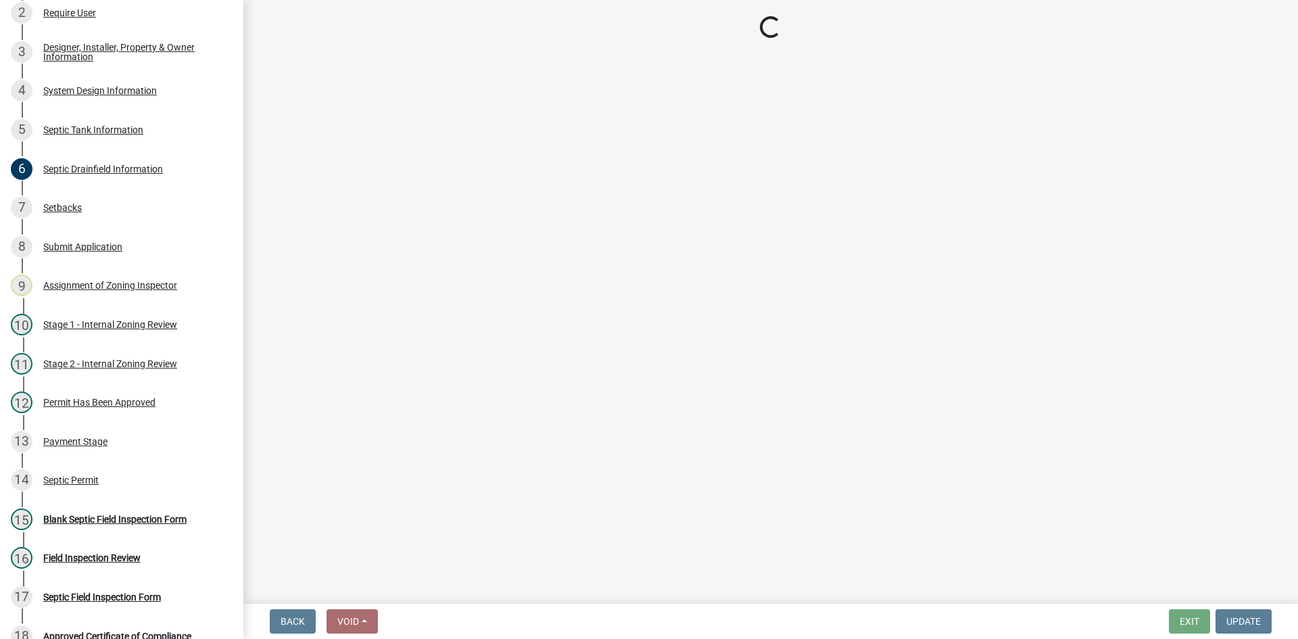
scroll to position [284, 0]
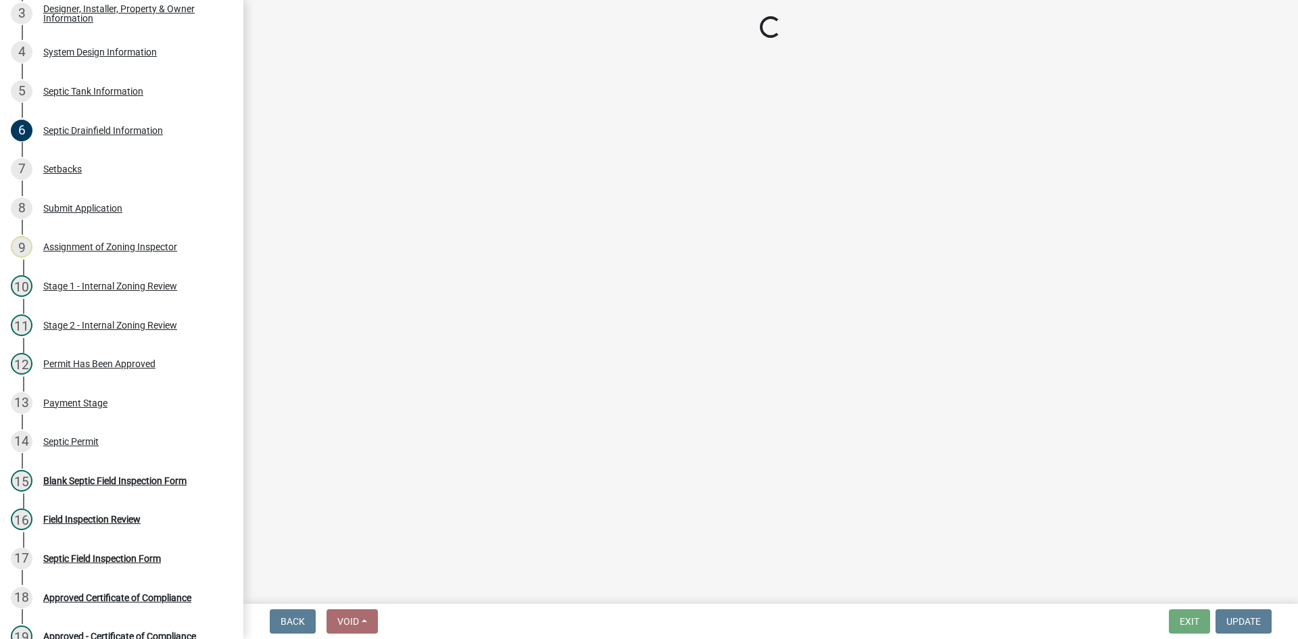
select select "c245ec0d-8d6f-4710-ab2b-b3aa70611708"
select select "a0f116ad-0e64-4f9f-8034-1e31f818c2c9"
select select "23044af5-43bb-4cf5-8aef-2716db2ce5fc"
select select "21af9b93-f494-48c6-91ae-235d36c6c939"
select select "a3ce498e-f8b1-44e2-889e-c4968ac74b5a"
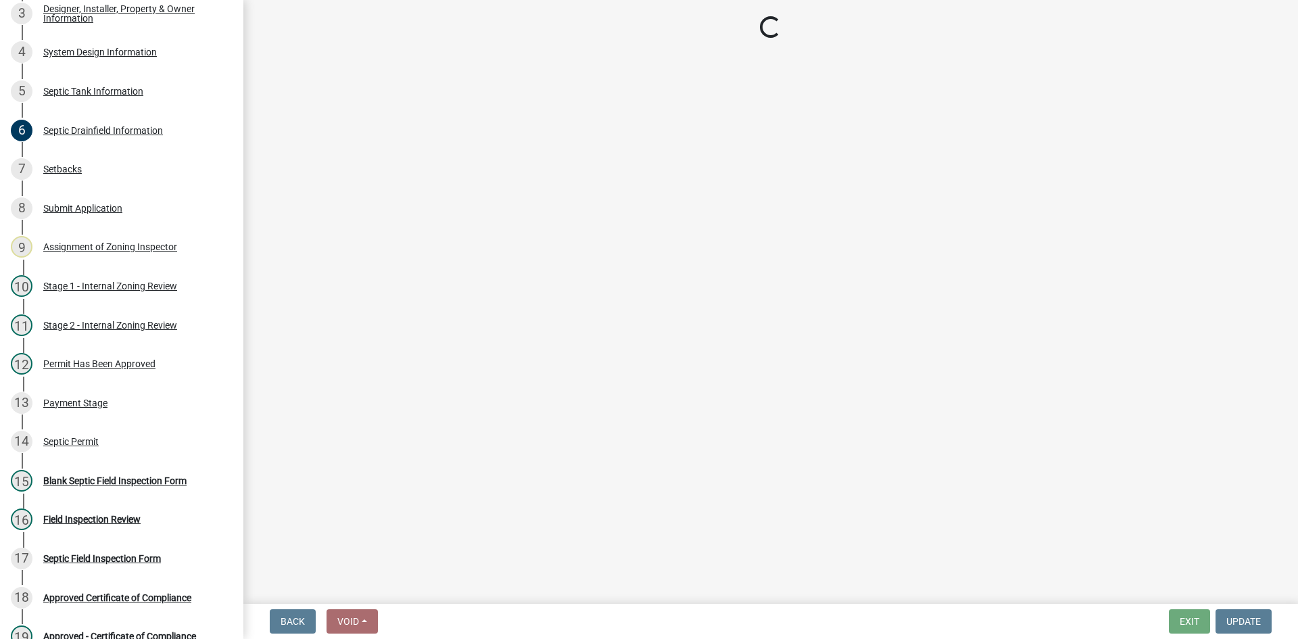
select select "8966ff84-7900-44dd-b964-2f68cb12997f"
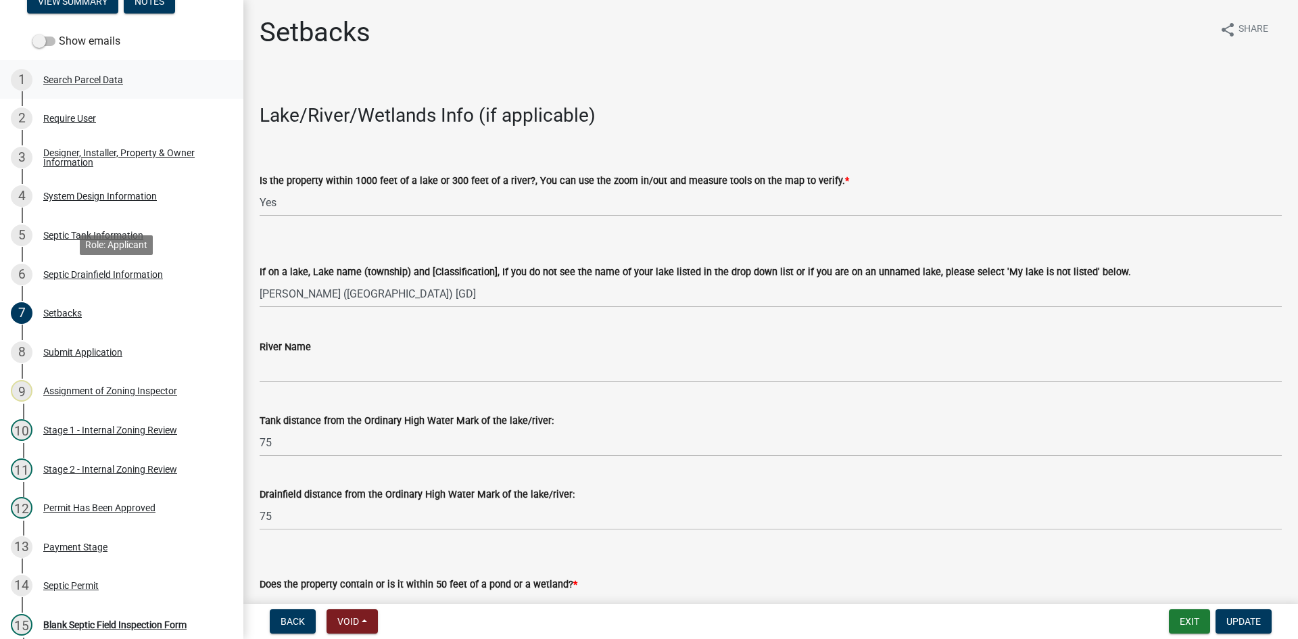
scroll to position [14, 0]
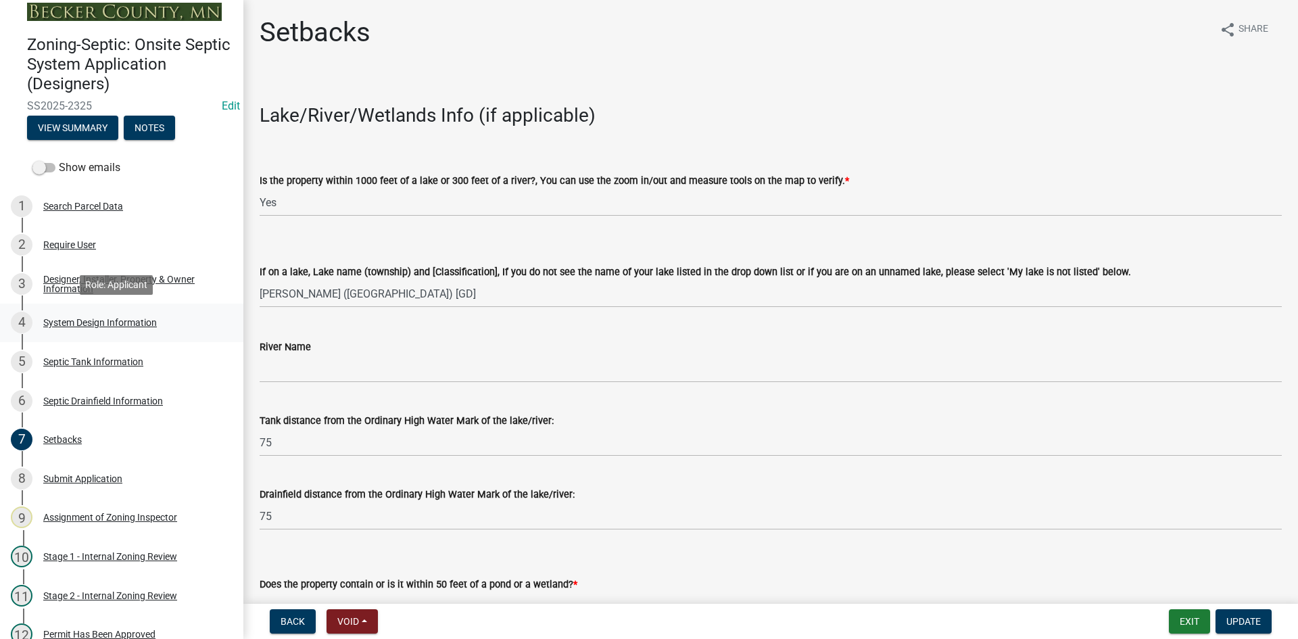
click at [101, 336] on link "4 System Design Information" at bounding box center [121, 323] width 243 height 39
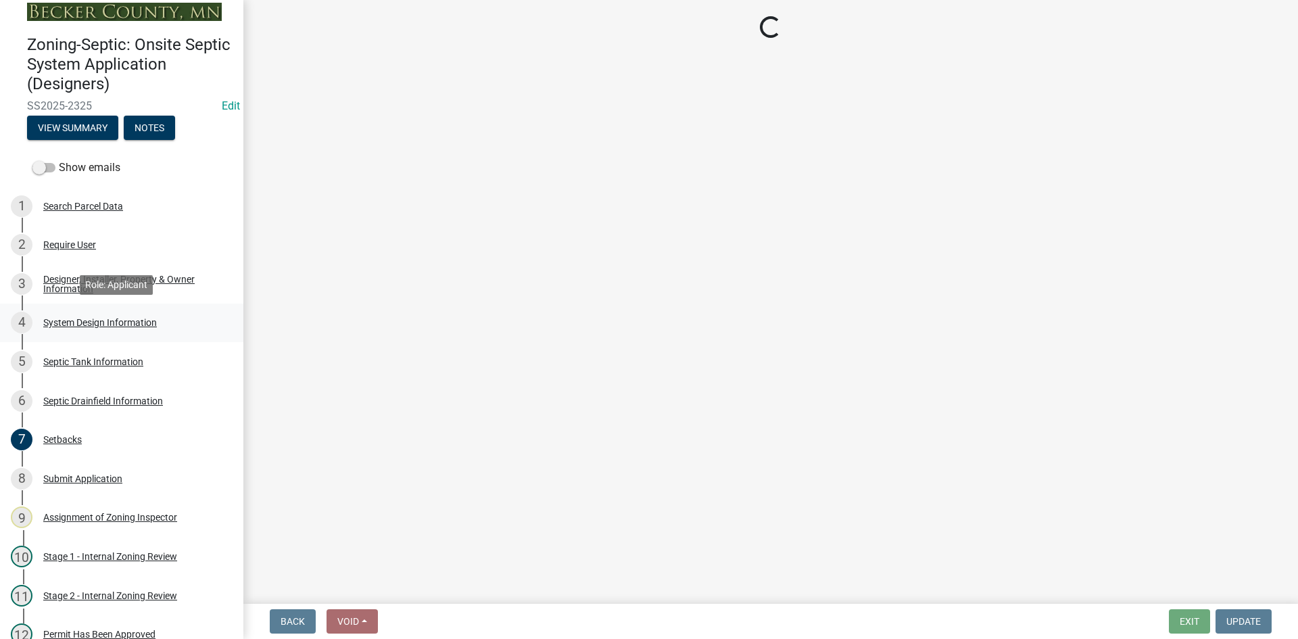
click at [129, 318] on div "System Design Information" at bounding box center [100, 322] width 114 height 9
select select "8ba21533-2acf-4cc6-95e5-280e4aabd5a3"
select select "25258e87-3ef9-4f1c-a5f1-75a1d463abfb"
select select "011fbff4-a41d-4a75-9bd8-71c7e6c69e0d"
select select "85fdfef2-2683-4311-b5d5-5505f6411127"
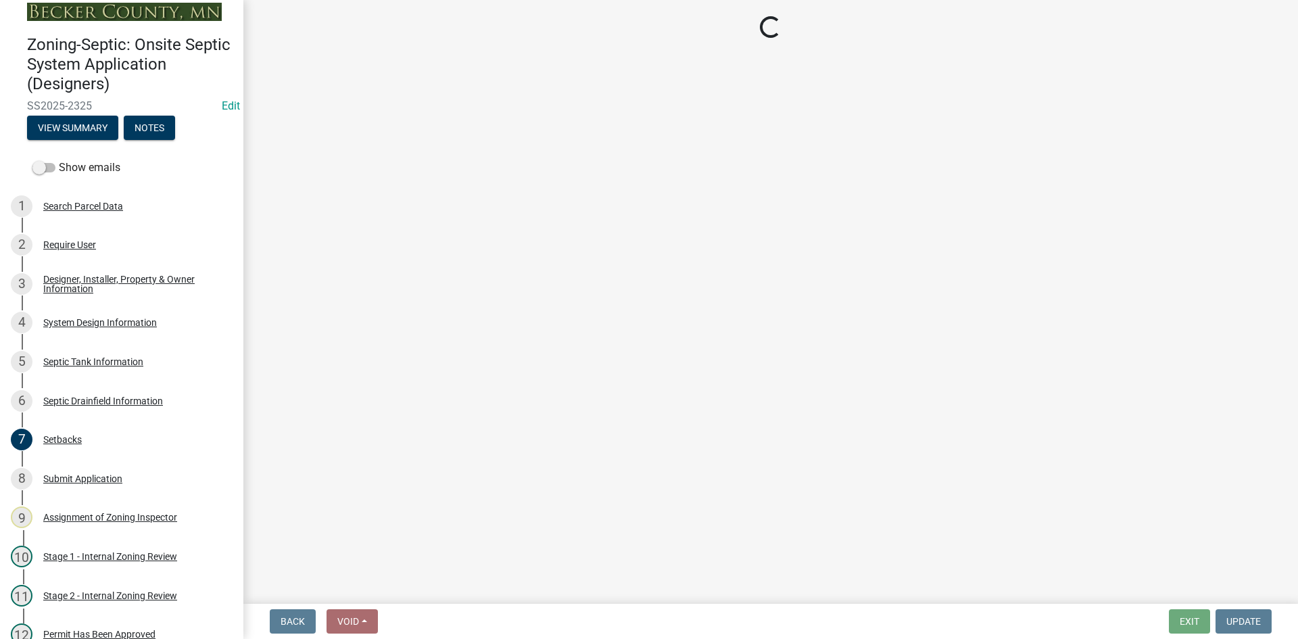
select select "ba735beb-519e-40f0-ae20-62d65fc4c46b"
select select "22f42ee4-8f54-4ffd-840f-b13e29e3d3ac"
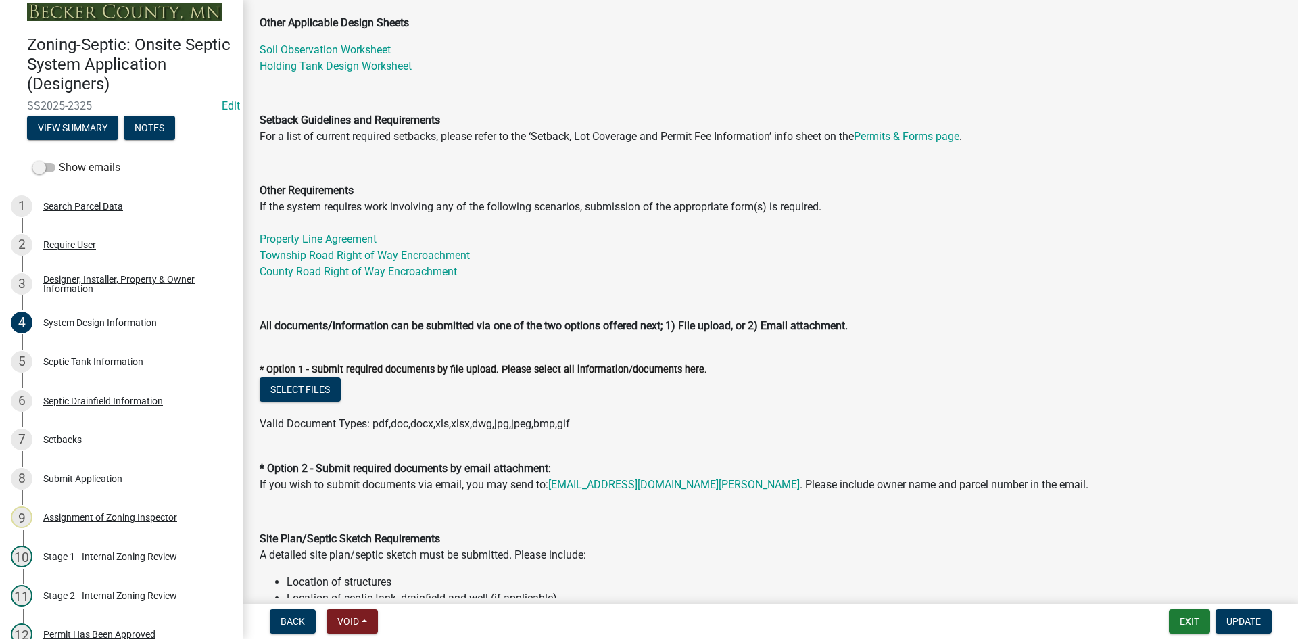
scroll to position [0, 0]
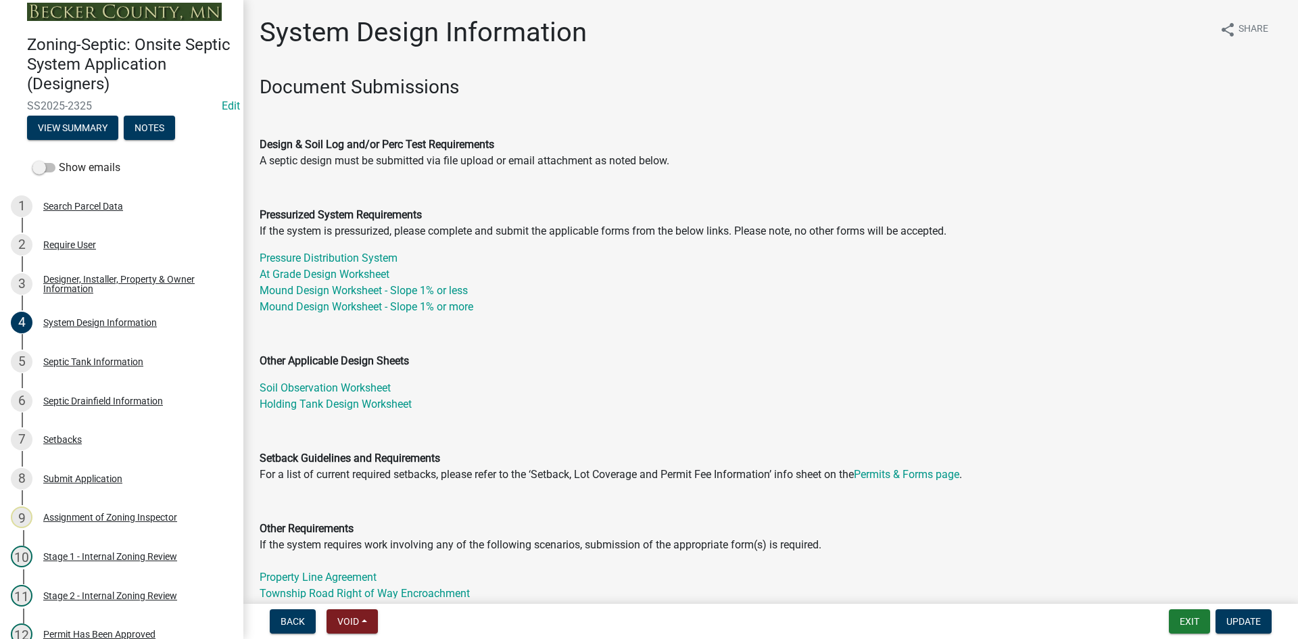
select select "8ba21533-2acf-4cc6-95e5-280e4aabd5a3"
select select "25258e87-3ef9-4f1c-a5f1-75a1d463abfb"
select select "011fbff4-a41d-4a75-9bd8-71c7e6c69e0d"
select select "85fdfef2-2683-4311-b5d5-5505f6411127"
select select "ba735beb-519e-40f0-ae20-62d65fc4c46b"
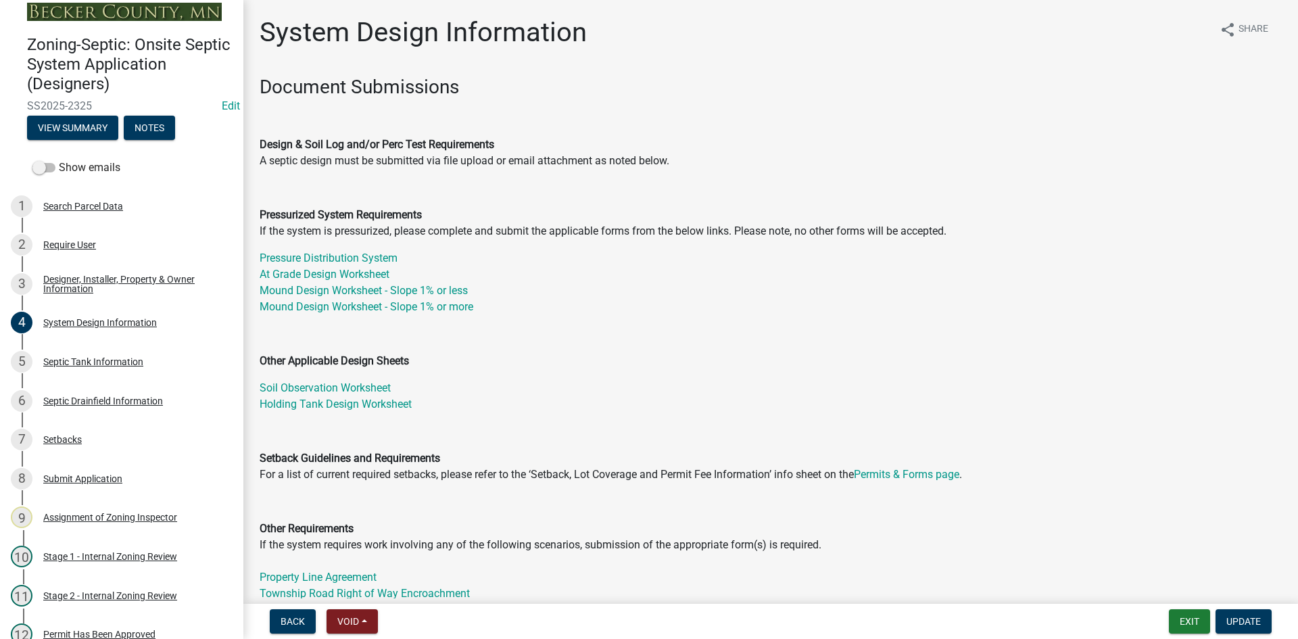
select select "22f42ee4-8f54-4ffd-840f-b13e29e3d3ac"
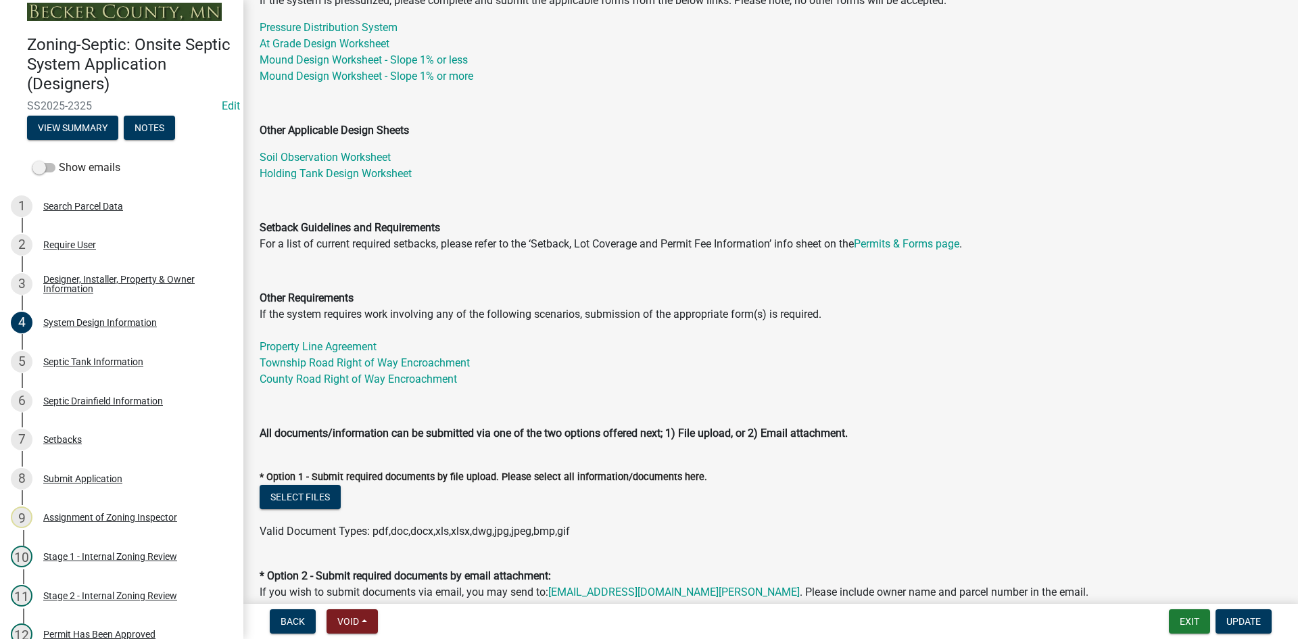
scroll to position [338, 0]
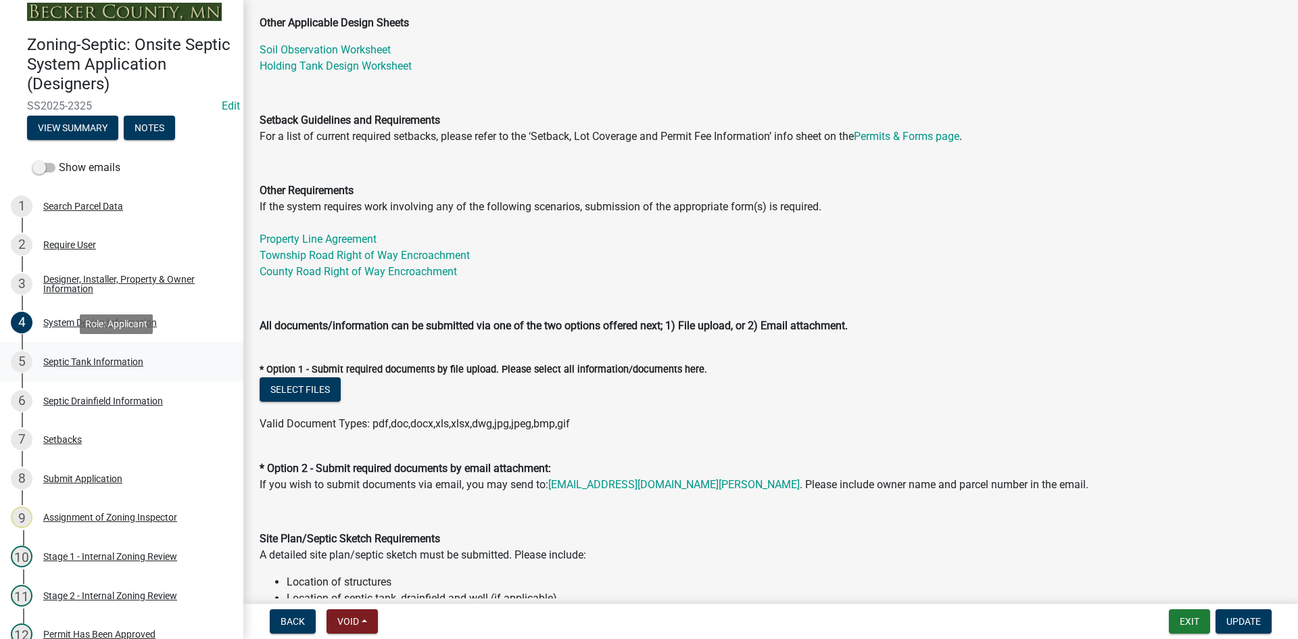
click at [86, 364] on div "Septic Tank Information" at bounding box center [93, 361] width 100 height 9
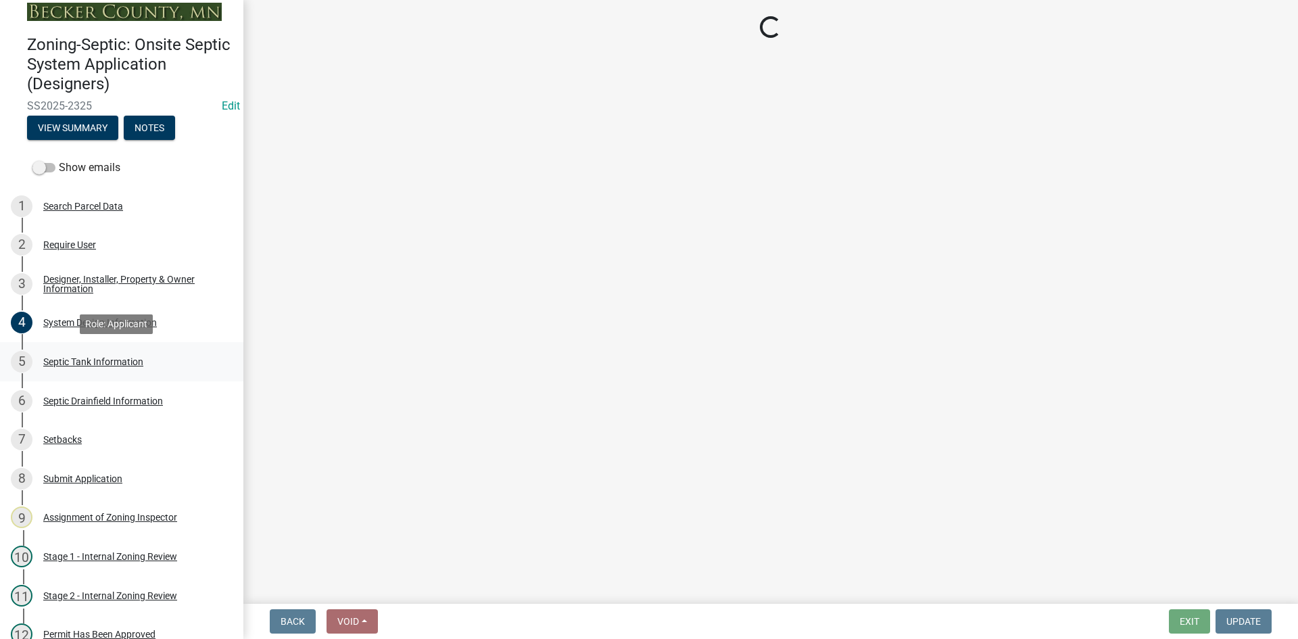
select select "f9fbe67c-c1cf-4a63-8ad4-799ce56b7f21"
select select "8af00ff6-ccdf-43a1-aa9f-9d195177e029"
select select "52556460-45fa-4026-a6c2-c70bb0823cb5"
select select "c84d9e4c-2287-4d2e-9ef7-9874a7456ee3"
select select "7b57e397-6881-49c8-9b87-e40bdbeb8239"
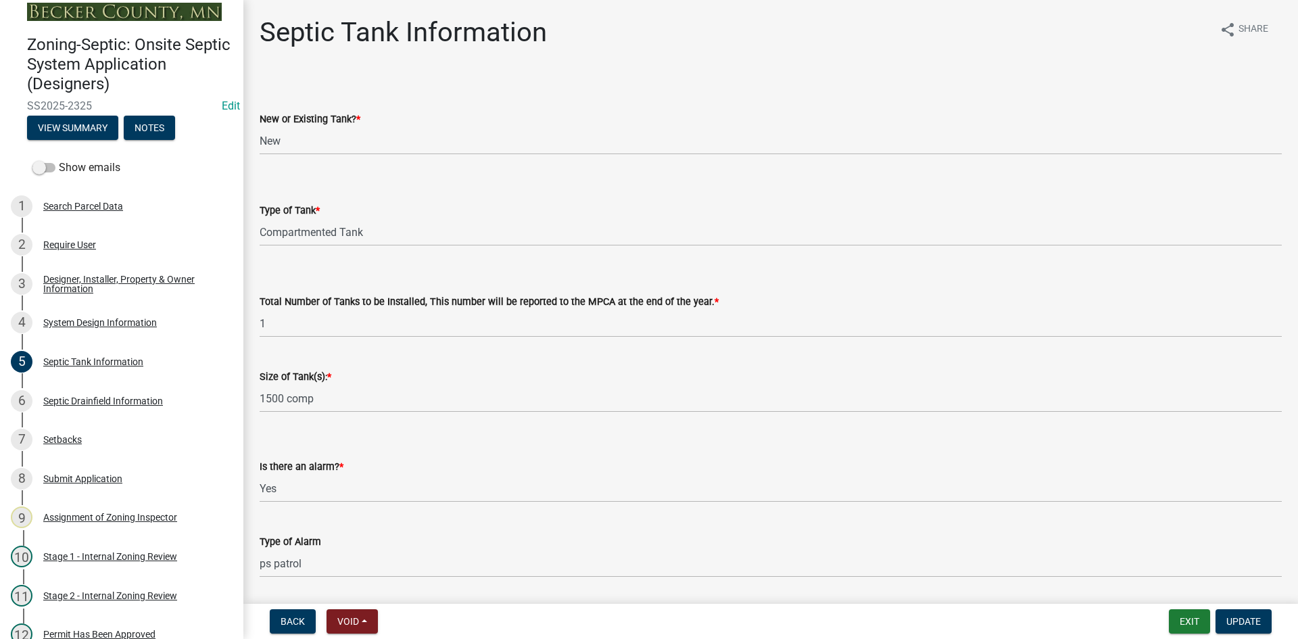
scroll to position [446, 0]
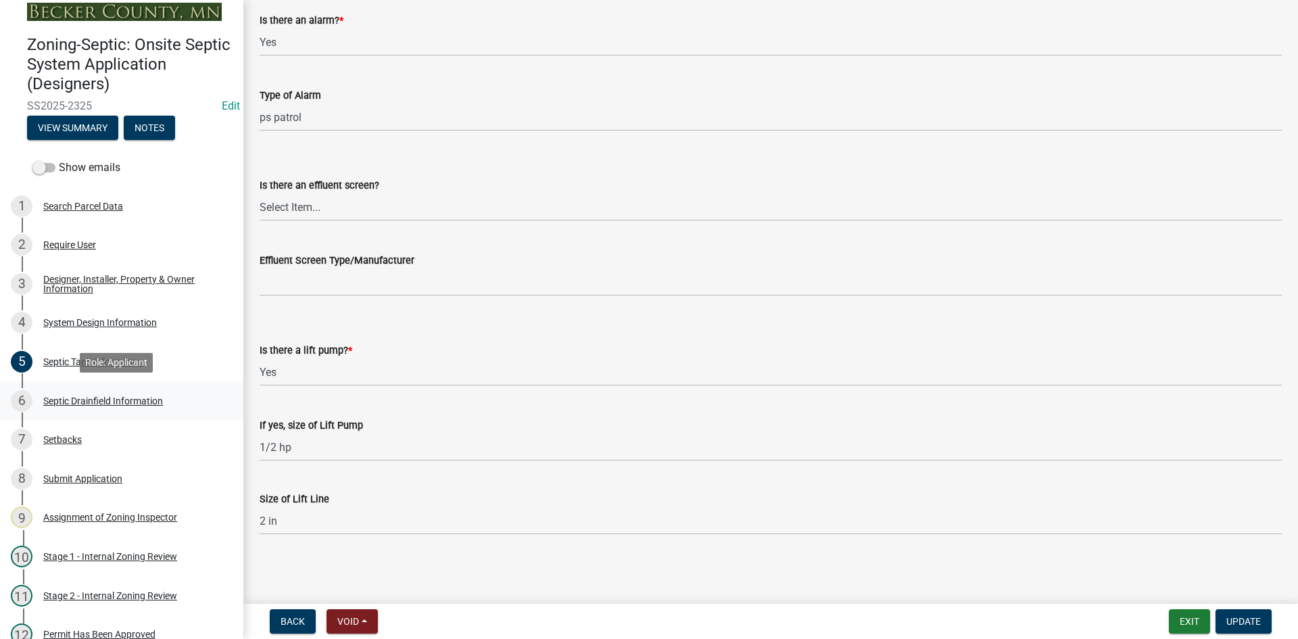
click at [69, 406] on div "6 Septic Drainfield Information" at bounding box center [116, 401] width 211 height 22
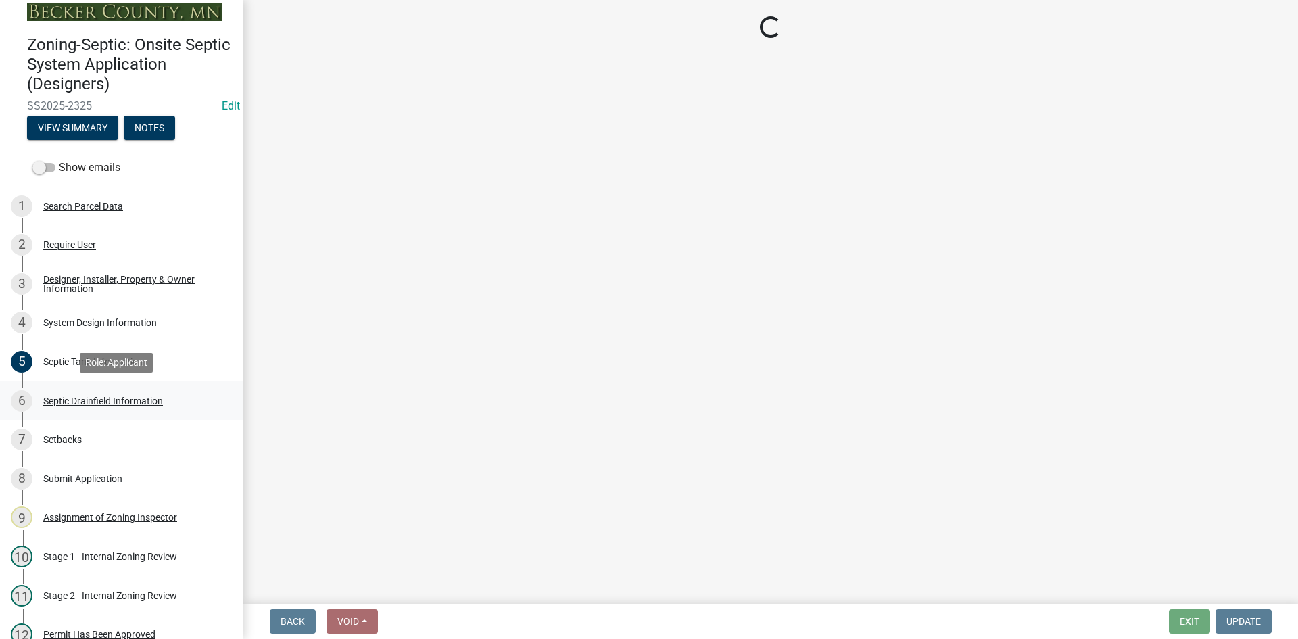
scroll to position [0, 0]
select select "757b77d3-357c-421c-8450-4fc78db4eecb"
select select "366d546d-8bc3-42fb-bca7-8a9455861f61"
select select "52684610-3c7f-46a6-906a-038873286f5a"
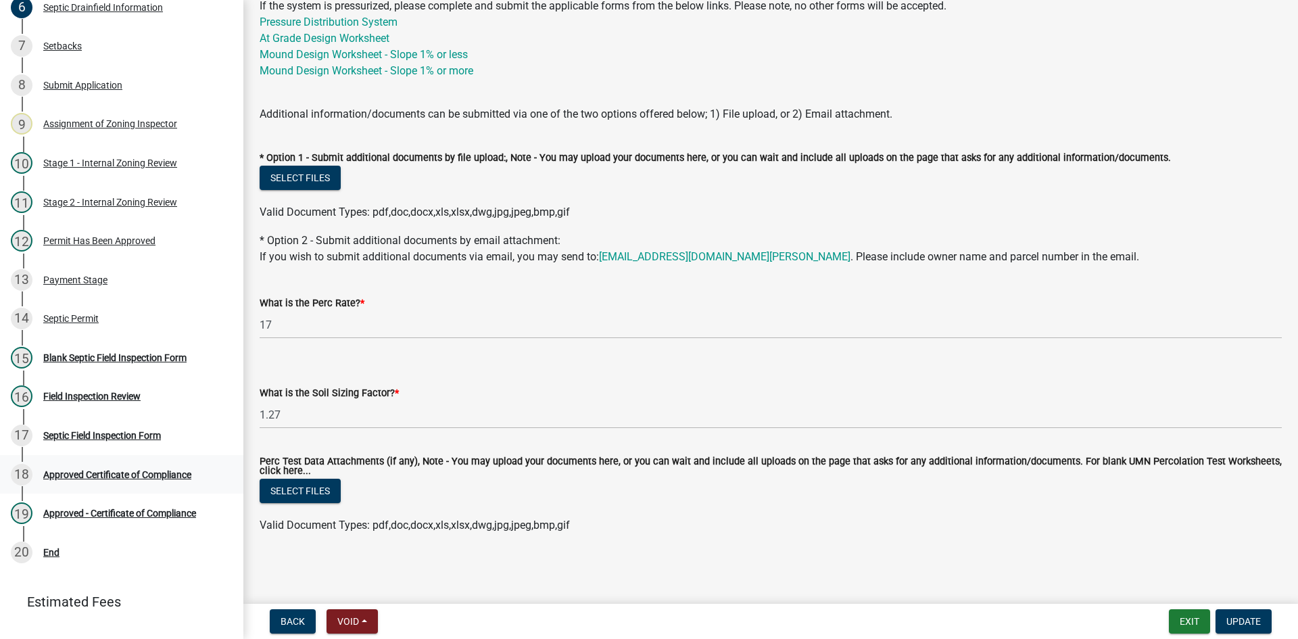
scroll to position [406, 0]
click at [112, 396] on div "Field Inspection Review" at bounding box center [91, 396] width 97 height 9
click at [130, 237] on div "Permit Has Been Approved" at bounding box center [99, 241] width 112 height 9
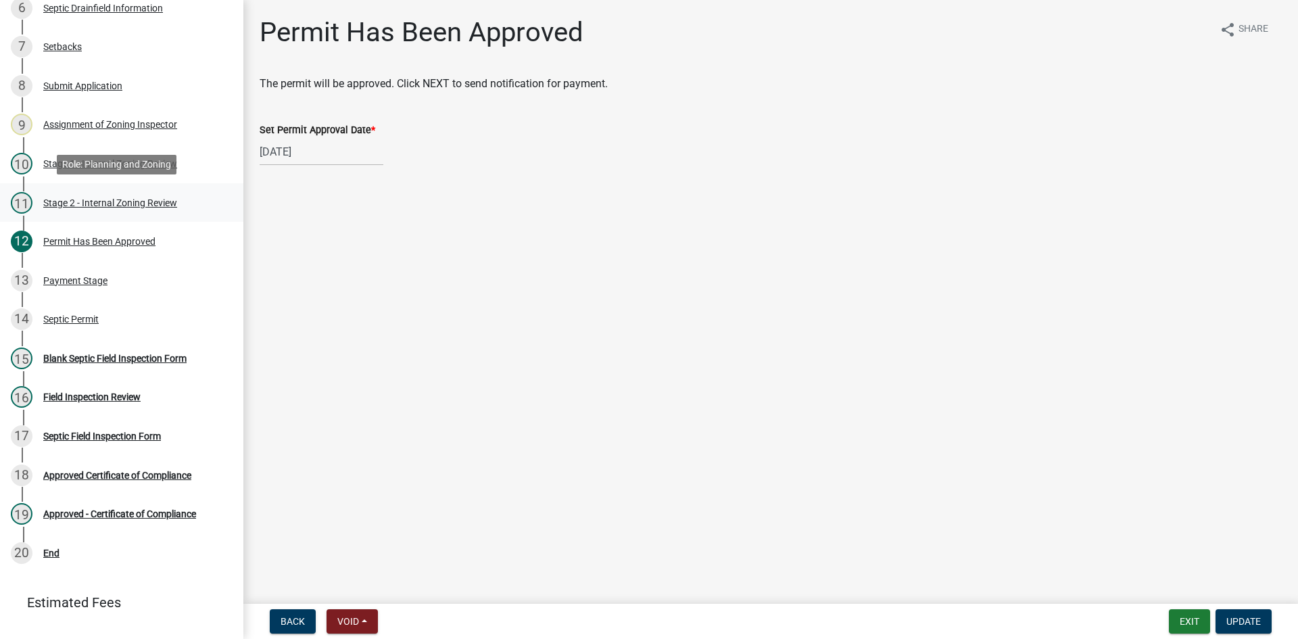
click at [111, 199] on div "Stage 2 - Internal Zoning Review" at bounding box center [110, 202] width 134 height 9
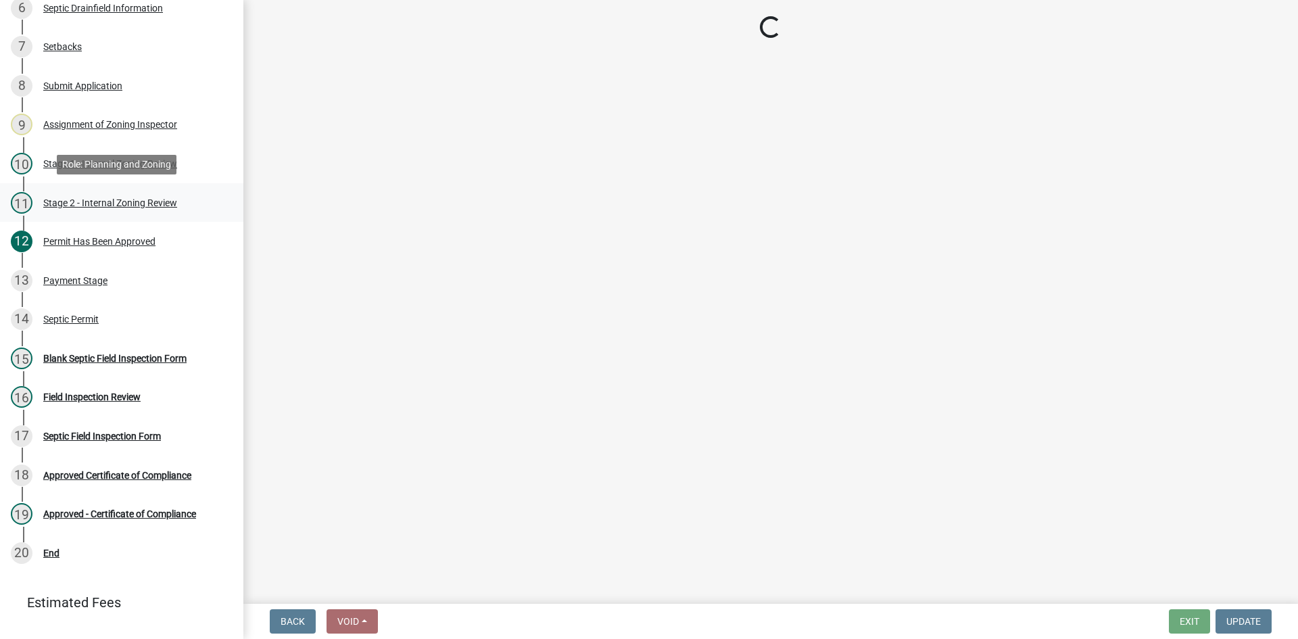
select select "69d592bb-9906-4277-a6fb-df8686255161"
select select "1ad81be4-5d59-46bf-8b7b-d7c0f20ad891"
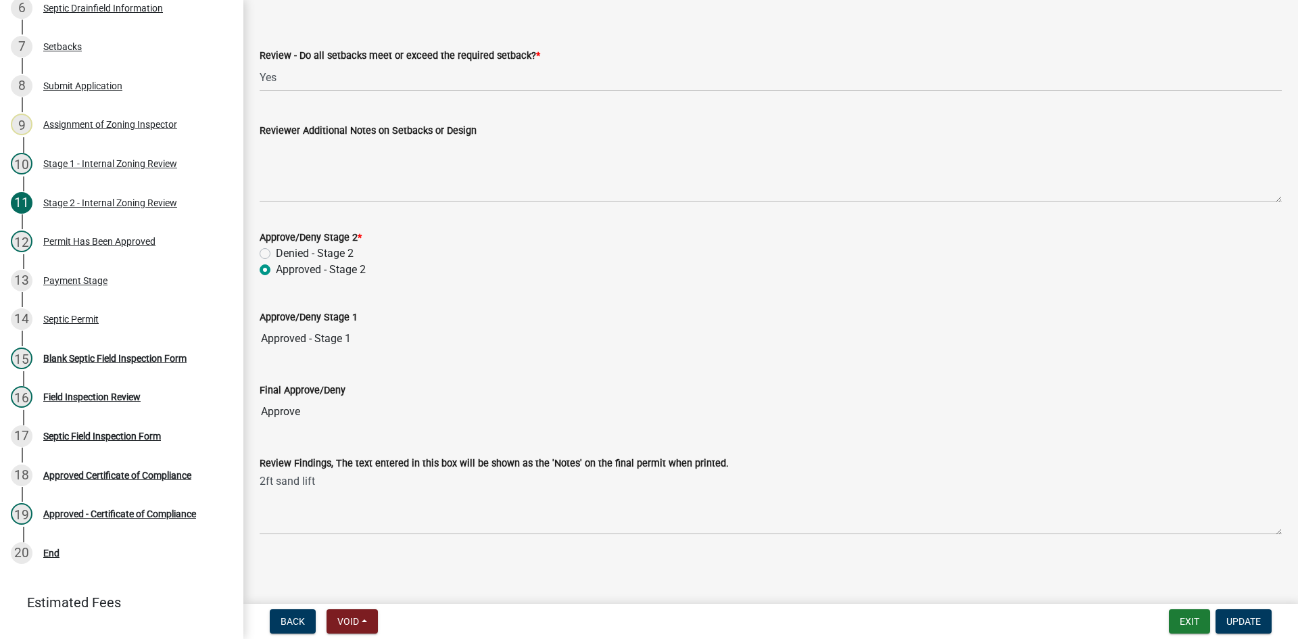
scroll to position [1848, 0]
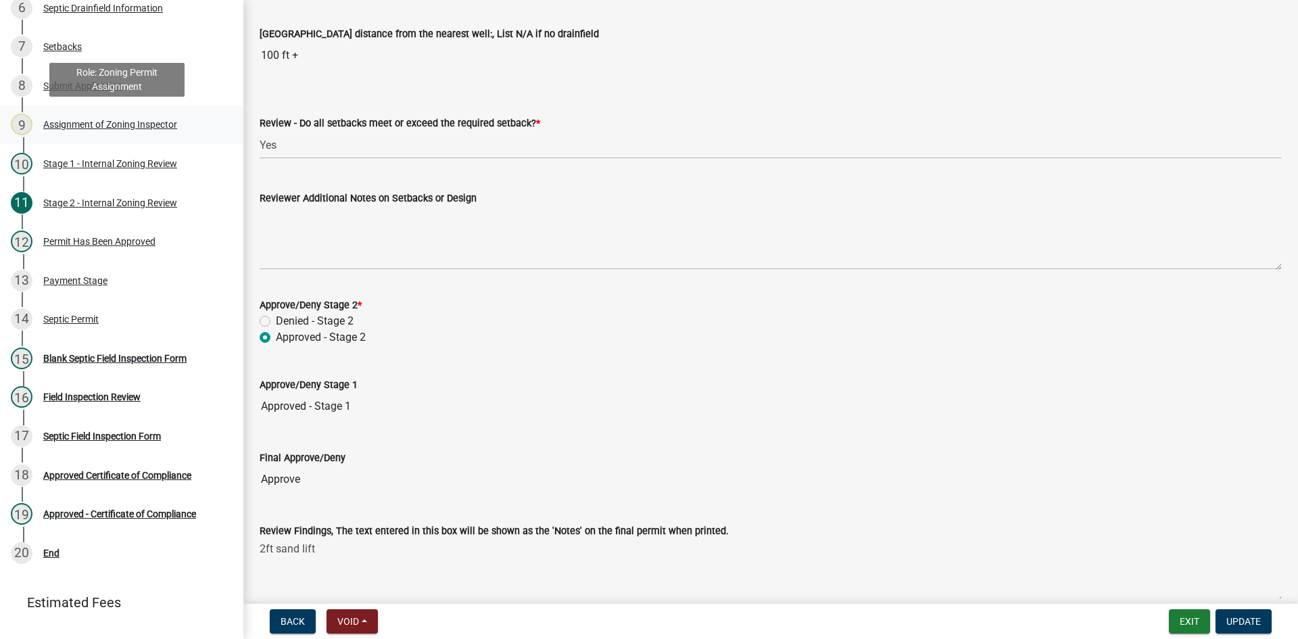
click at [112, 122] on div "Assignment of Zoning Inspector" at bounding box center [110, 124] width 134 height 9
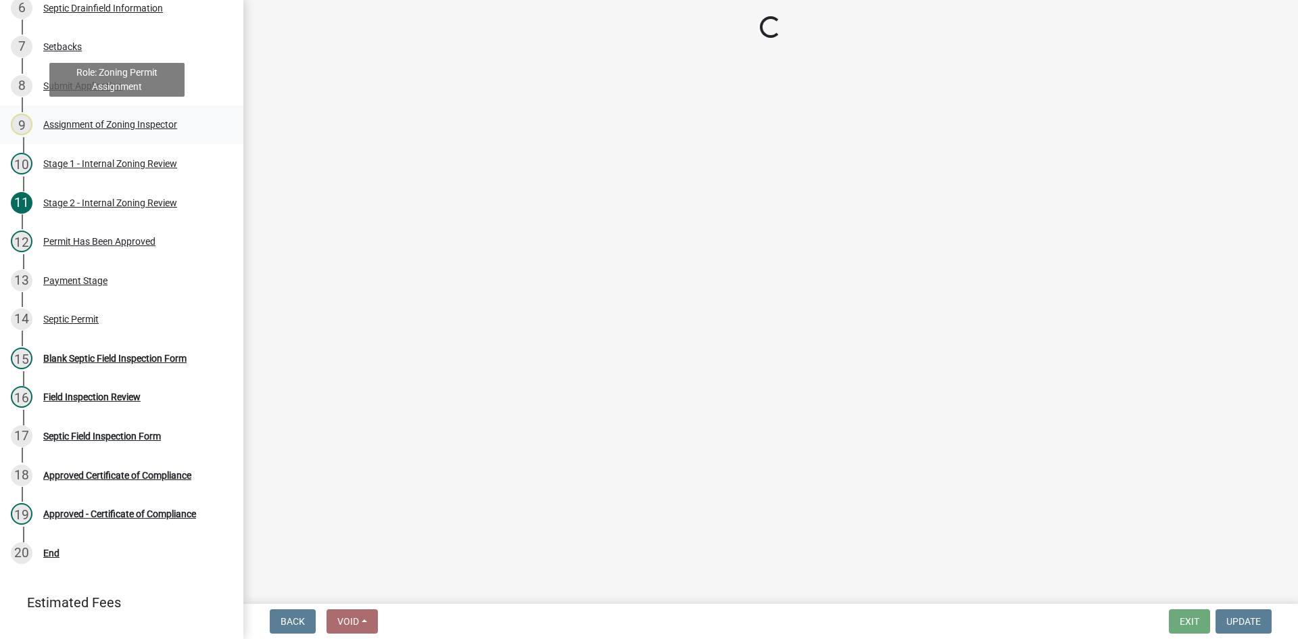
scroll to position [0, 0]
select select "7bfe52ba-73b7-4ac1-9bde-d3bb601555ca"
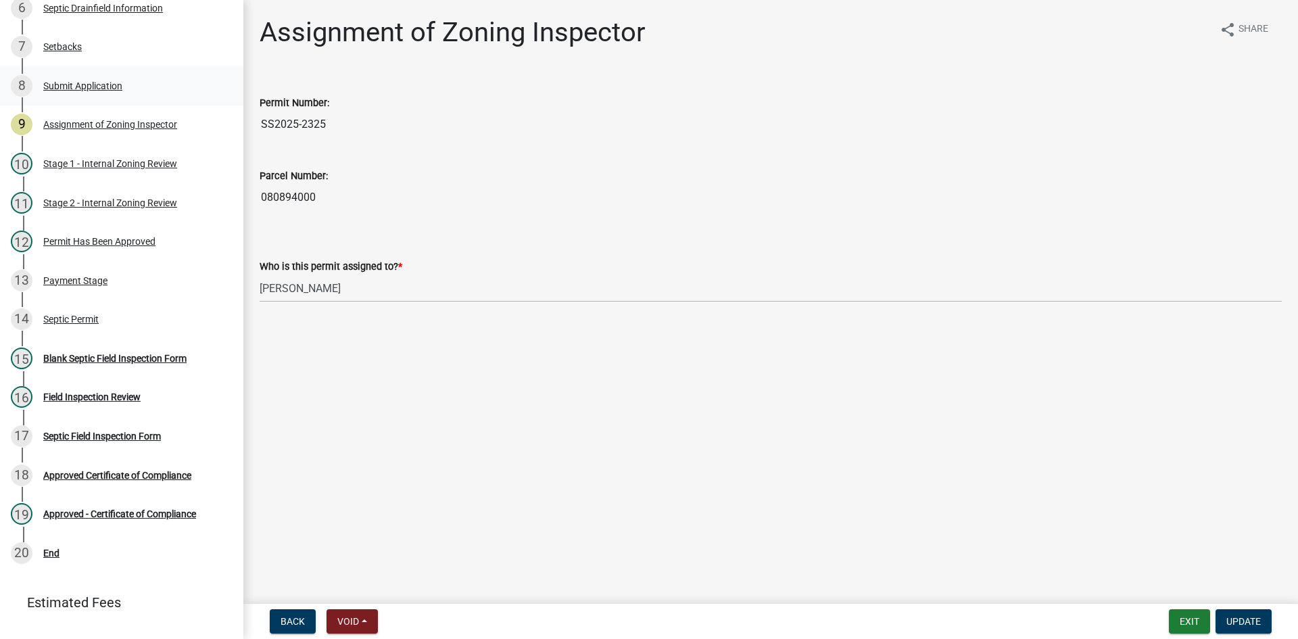
click at [86, 87] on div "Submit Application" at bounding box center [82, 85] width 79 height 9
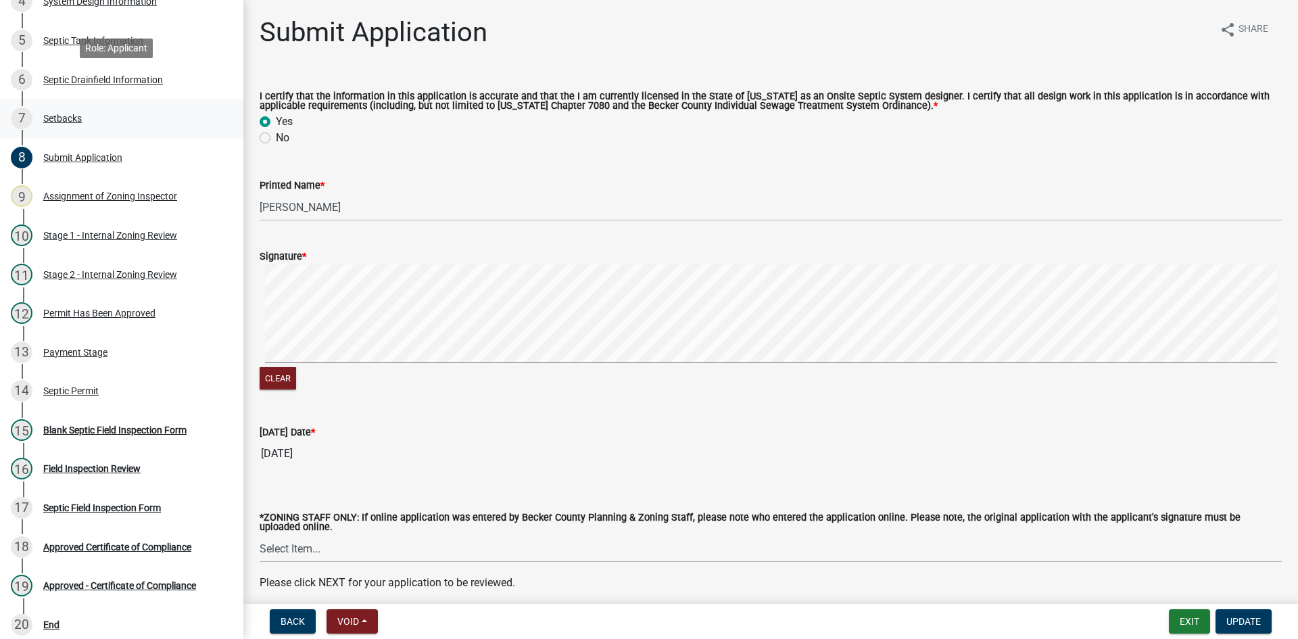
scroll to position [271, 0]
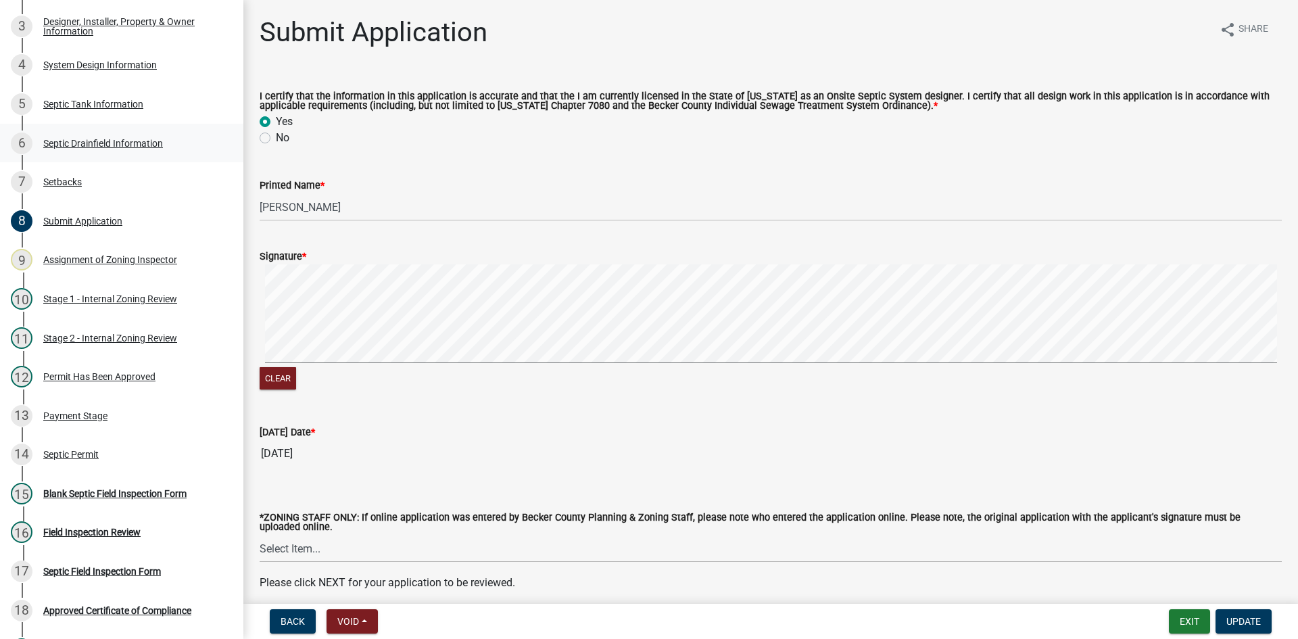
click at [105, 143] on div "Septic Drainfield Information" at bounding box center [103, 143] width 120 height 9
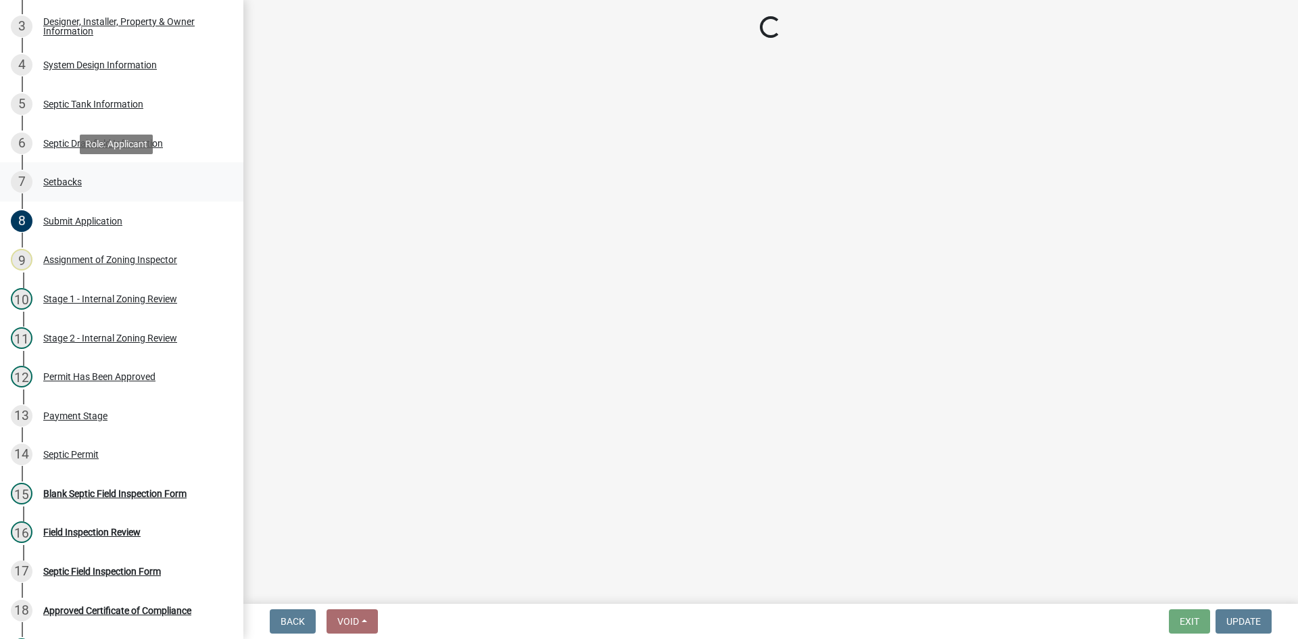
select select "757b77d3-357c-421c-8450-4fc78db4eecb"
select select "366d546d-8bc3-42fb-bca7-8a9455861f61"
select select "52684610-3c7f-46a6-906a-038873286f5a"
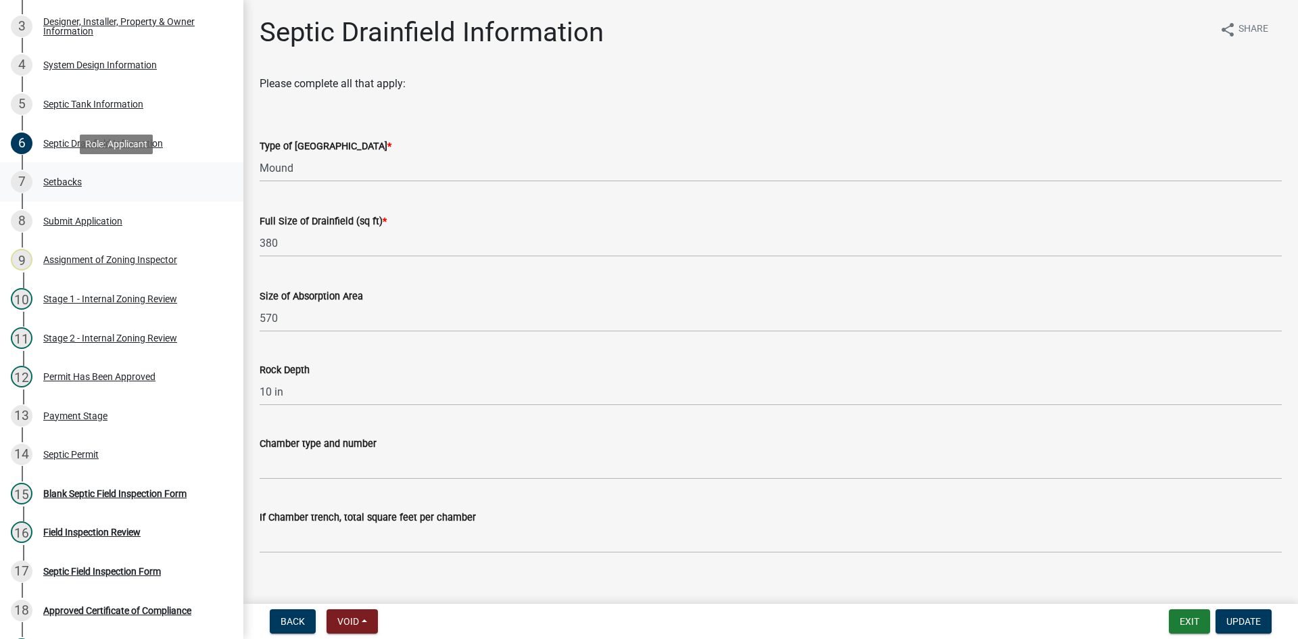
click at [66, 182] on div "Setbacks" at bounding box center [62, 181] width 39 height 9
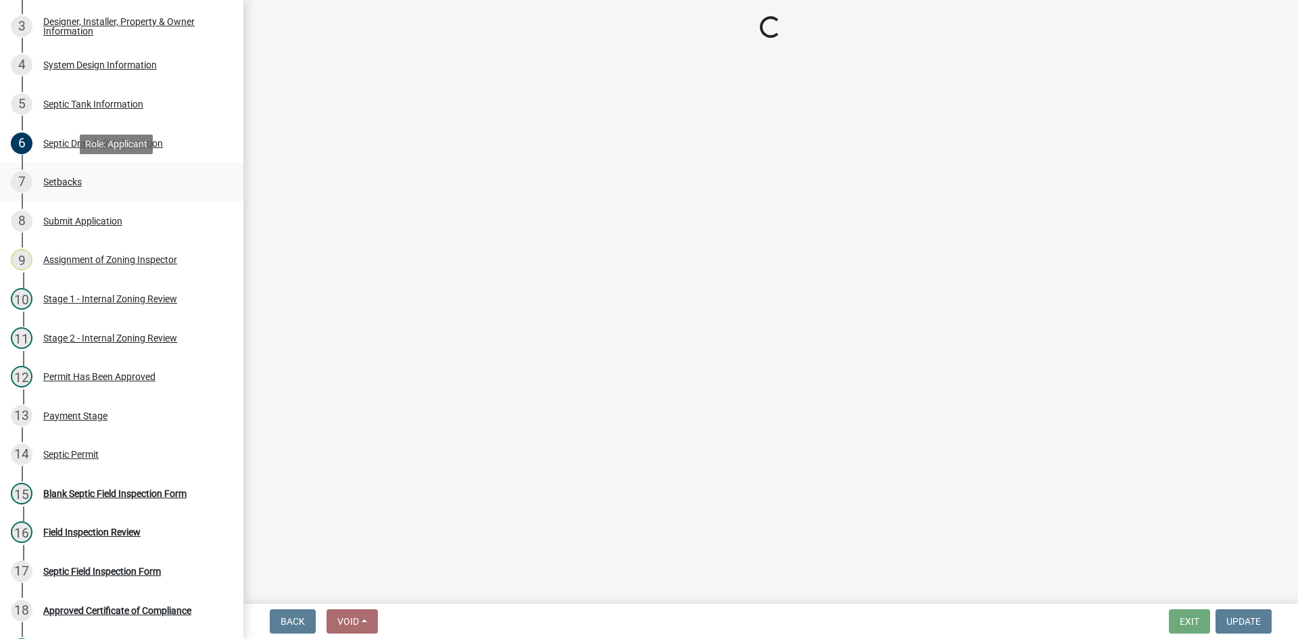
select select "c245ec0d-8d6f-4710-ab2b-b3aa70611708"
select select "a0f116ad-0e64-4f9f-8034-1e31f818c2c9"
select select "23044af5-43bb-4cf5-8aef-2716db2ce5fc"
select select "21af9b93-f494-48c6-91ae-235d36c6c939"
select select "a3ce498e-f8b1-44e2-889e-c4968ac74b5a"
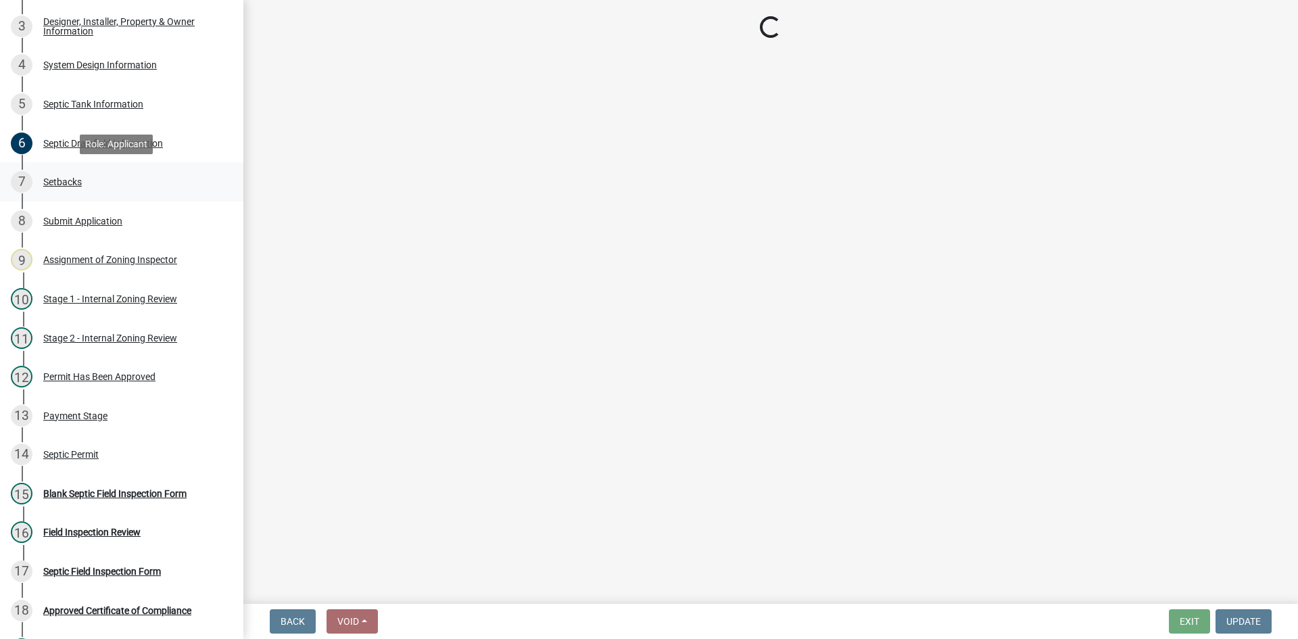
select select "8966ff84-7900-44dd-b964-2f68cb12997f"
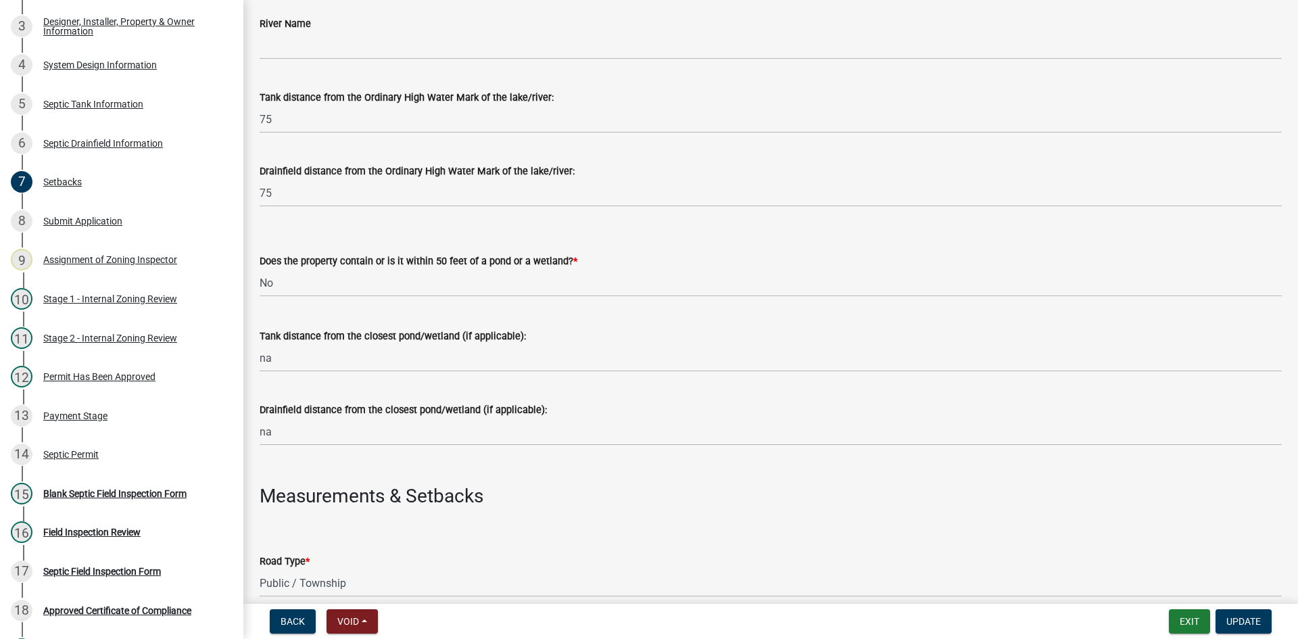
scroll to position [0, 0]
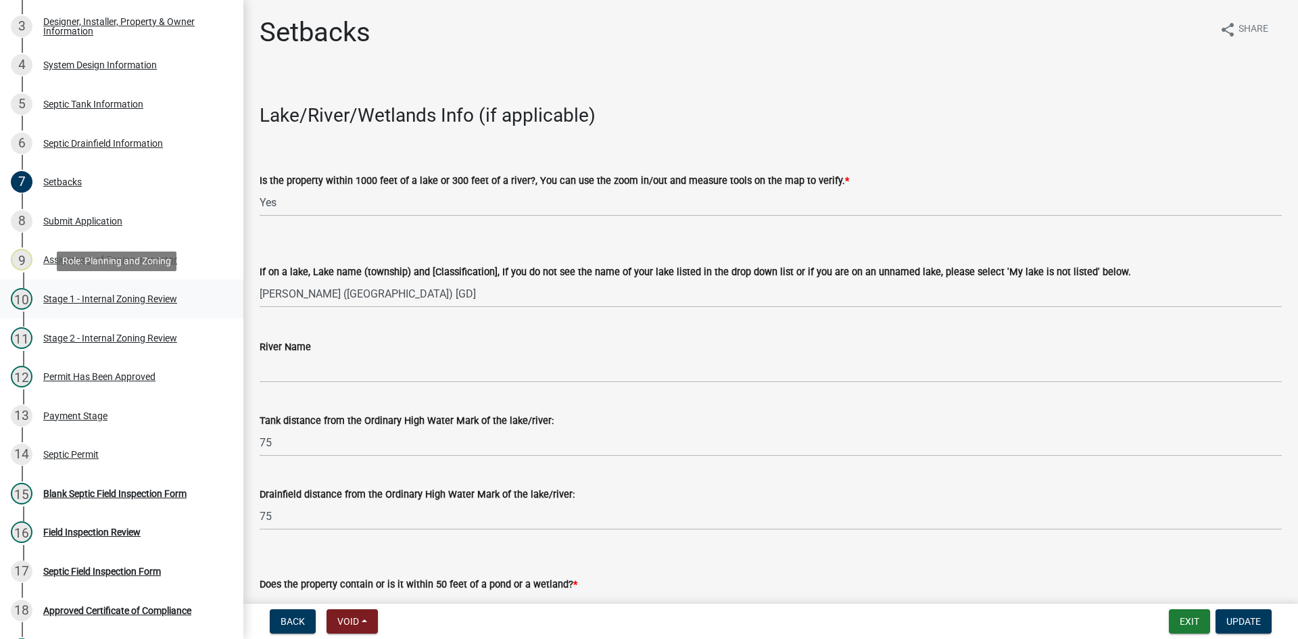
click at [106, 297] on div "Stage 1 - Internal Zoning Review" at bounding box center [110, 298] width 134 height 9
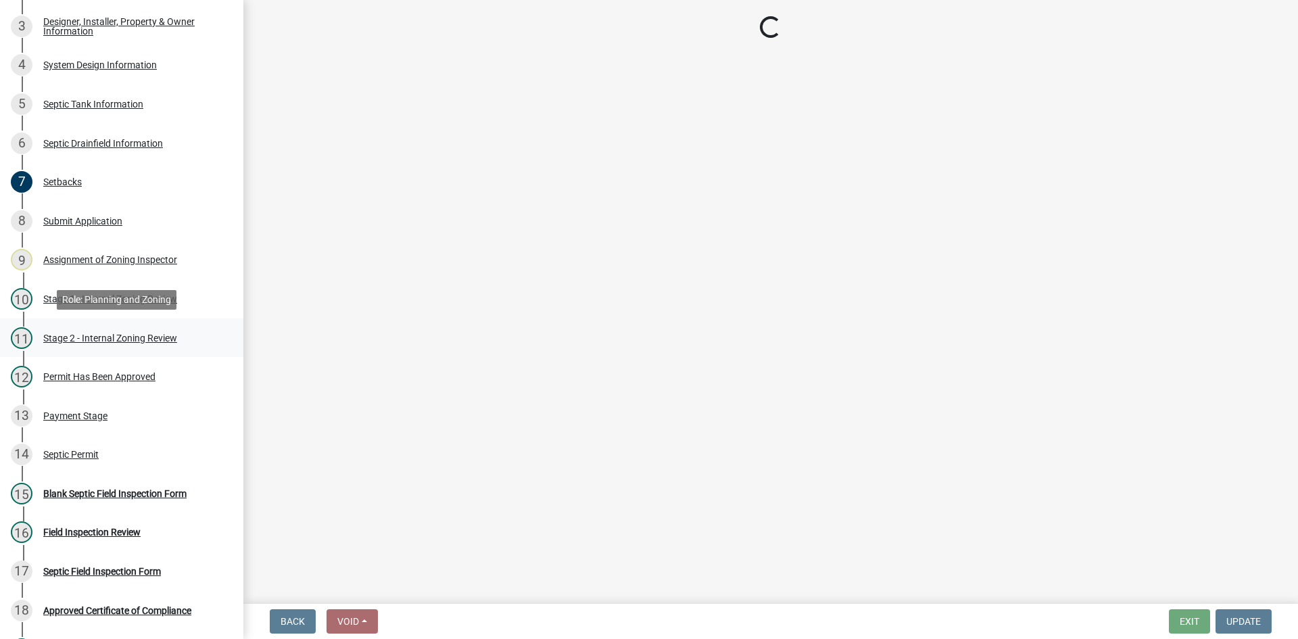
select select "49e49f1e-3b32-4342-8c2e-9cbd4919fe4d"
select select "ca07ae0a-7638-46ff-ada2-c67ca3524324"
select select "ec75a761-93b4-47c5-8535-fea253c32937"
select select "bcbb982e-a48c-4b4a-a83b-ed1363446a86"
select select "47a2a5dd-5977-4941-8e6f-09ff03cdfb75"
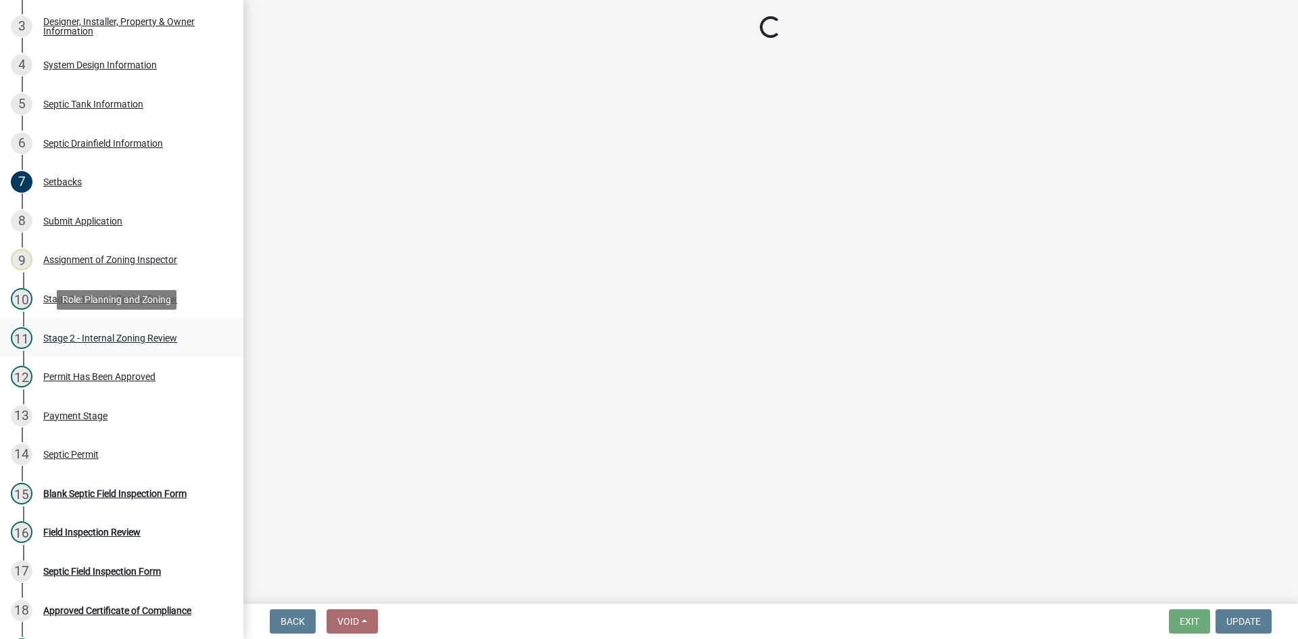
select select "3f5b086d-5a4c-4236-93bc-fa7bf4d11838"
select select "888a8260-2be6-47f2-a4de-b9f453a4d3bc"
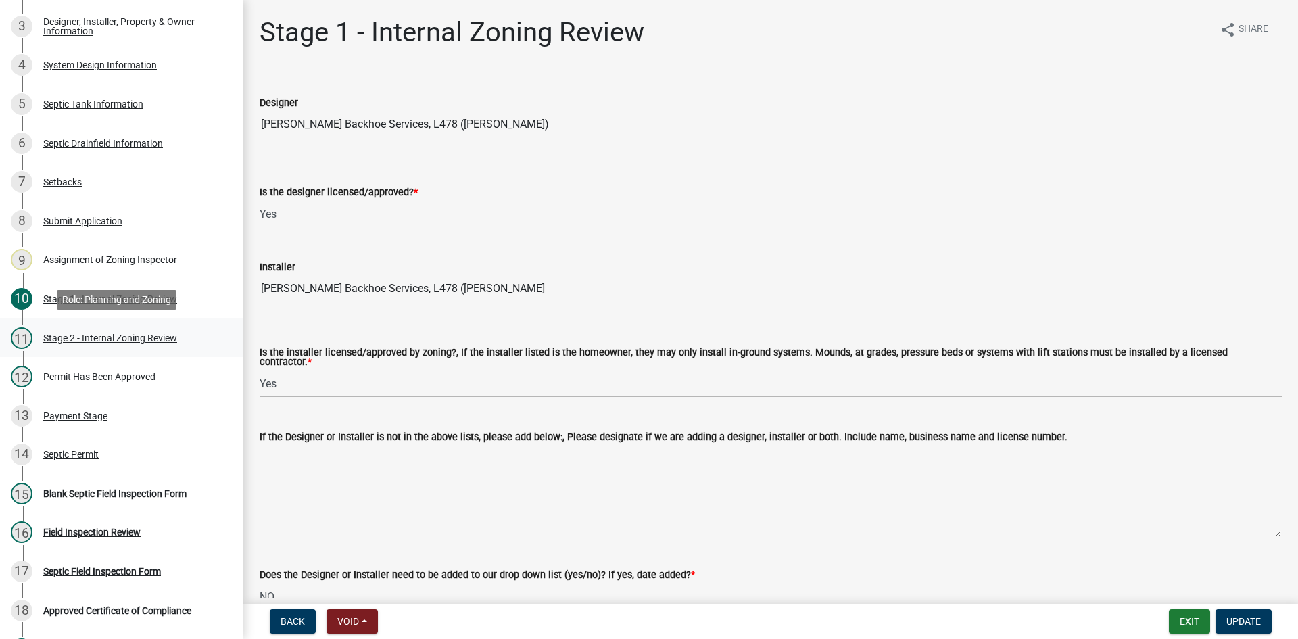
click at [128, 336] on div "Stage 2 - Internal Zoning Review" at bounding box center [110, 337] width 134 height 9
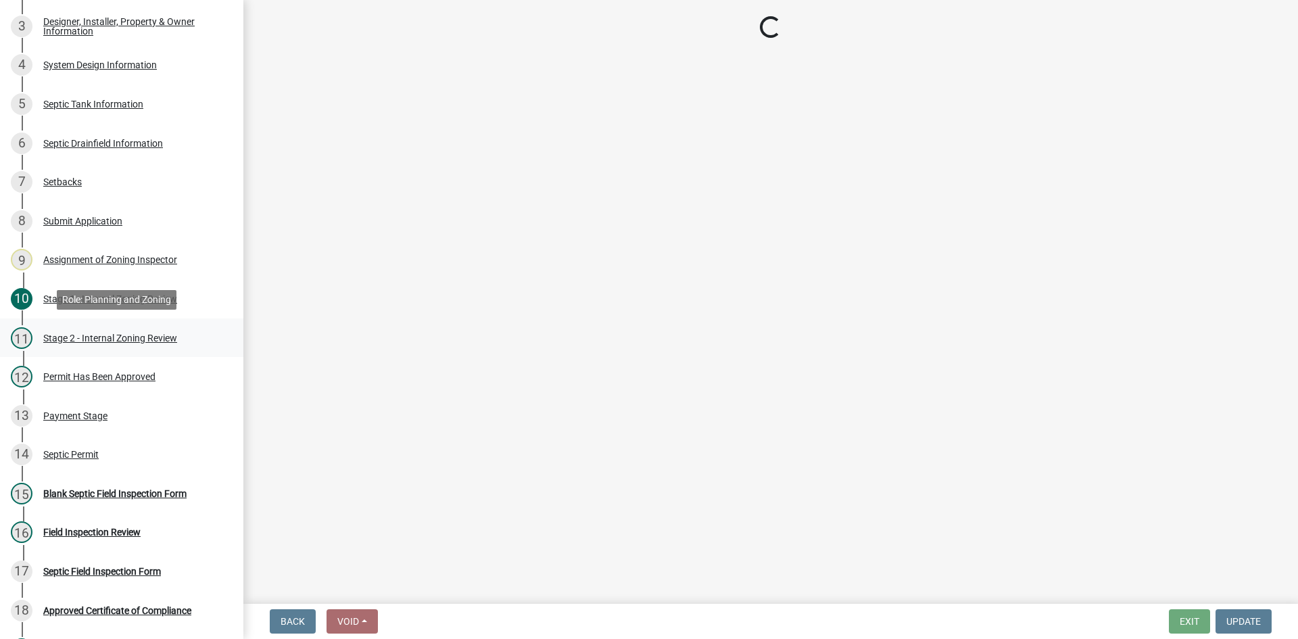
select select "69d592bb-9906-4277-a6fb-df8686255161"
select select "1ad81be4-5d59-46bf-8b7b-d7c0f20ad891"
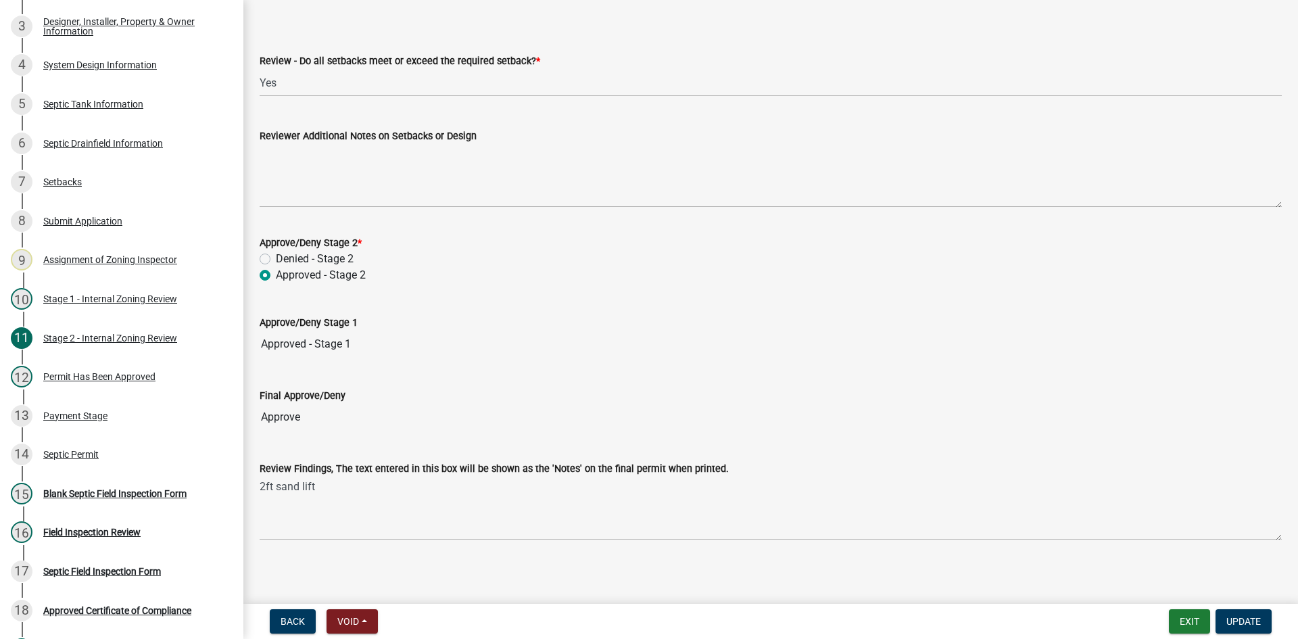
scroll to position [1916, 0]
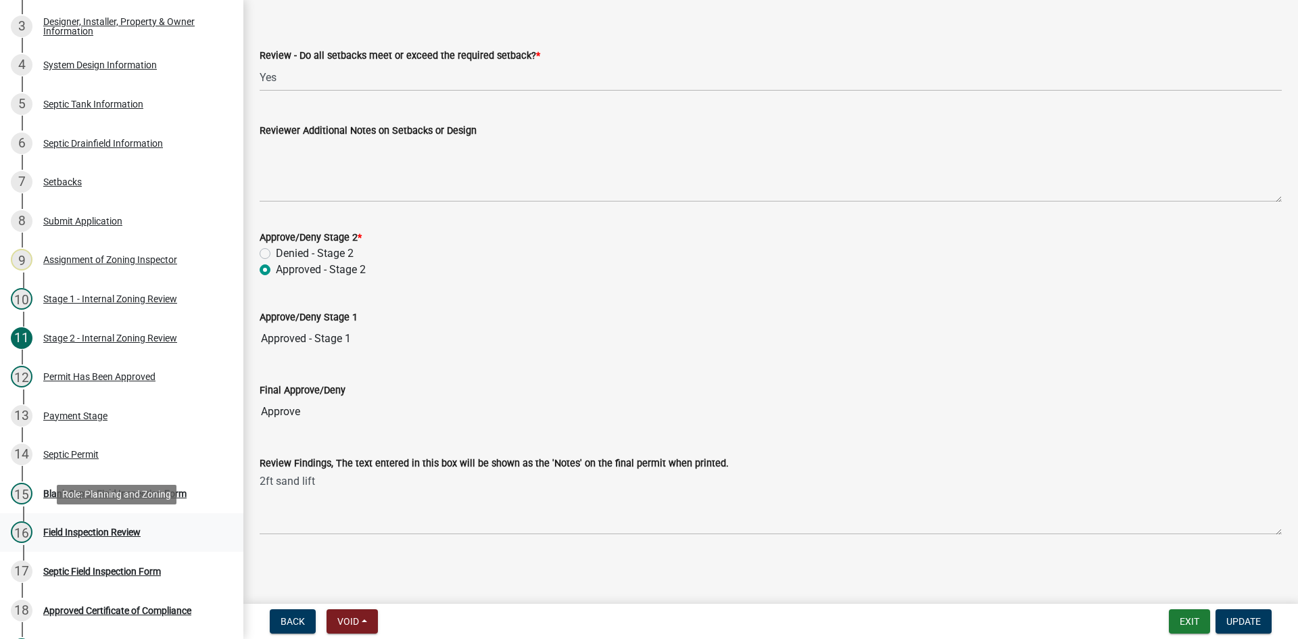
click at [68, 529] on div "Field Inspection Review" at bounding box center [91, 531] width 97 height 9
click at [99, 379] on div "Permit Has Been Approved" at bounding box center [99, 376] width 112 height 9
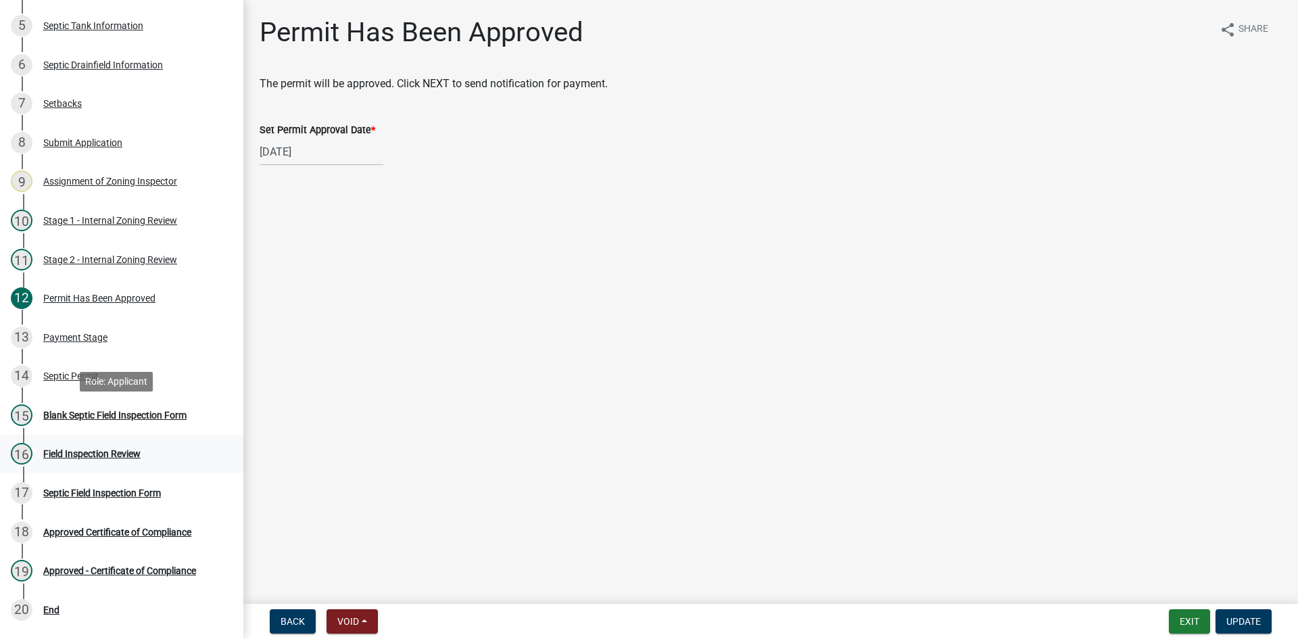
scroll to position [465, 0]
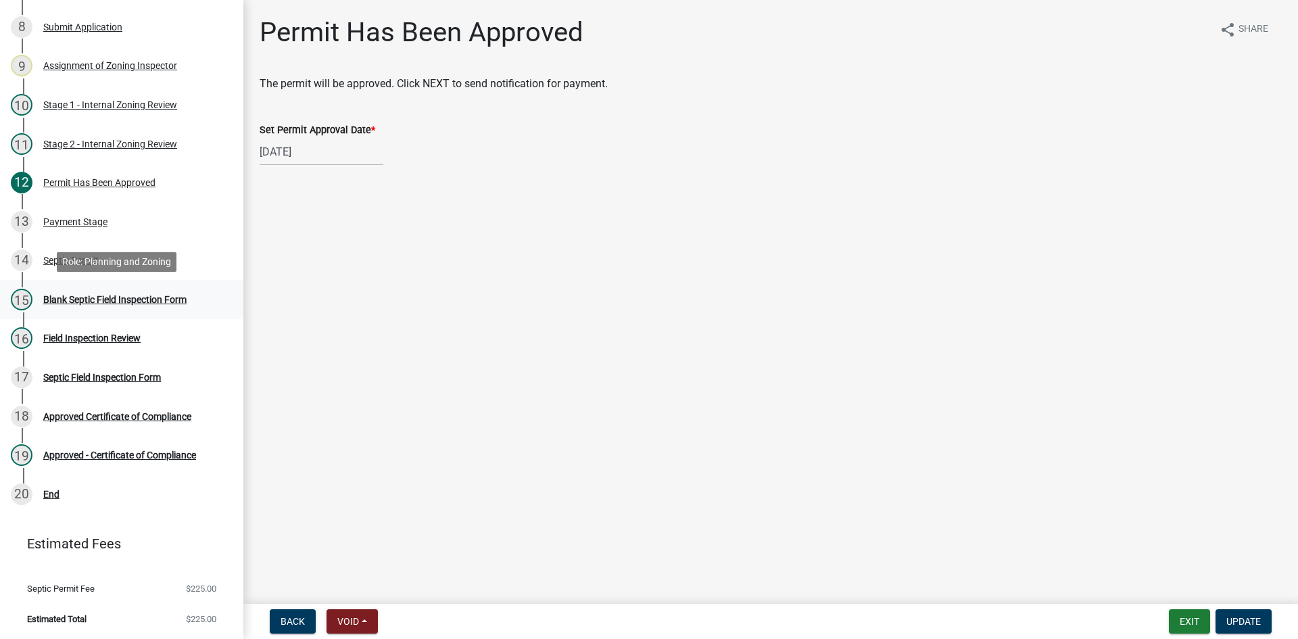
click at [97, 296] on div "Blank Septic Field Inspection Form" at bounding box center [114, 299] width 143 height 9
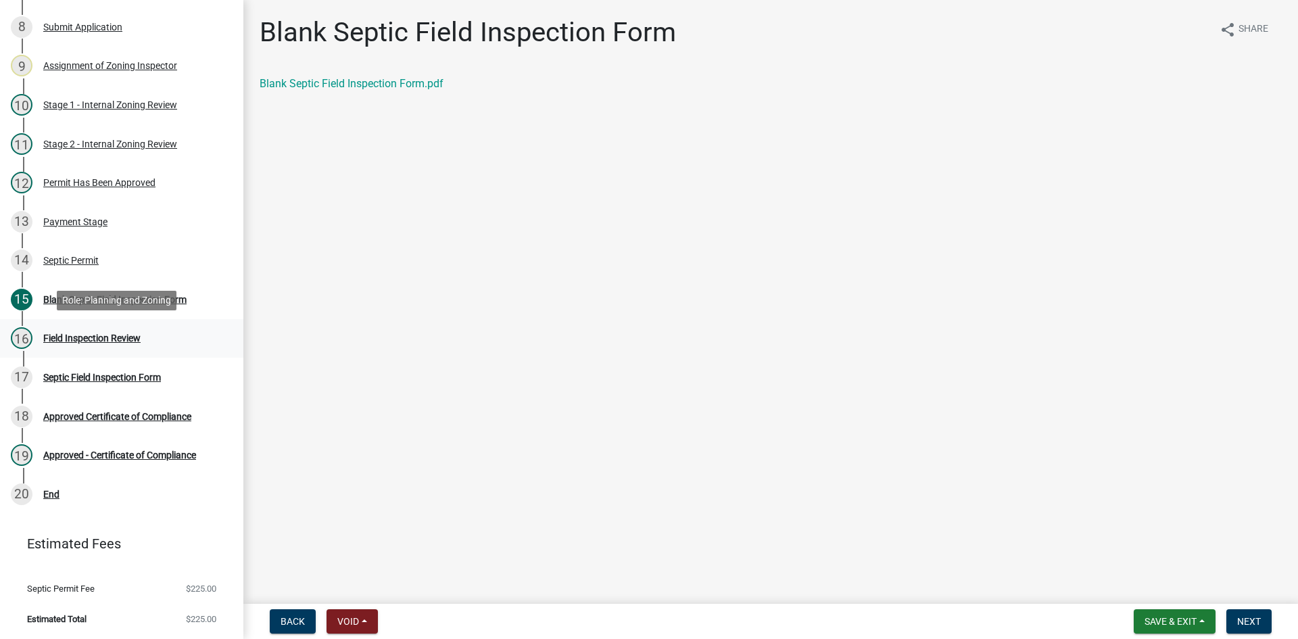
click at [91, 337] on div "Field Inspection Review" at bounding box center [91, 337] width 97 height 9
click at [133, 292] on div "15 Blank Septic Field Inspection Form" at bounding box center [116, 300] width 211 height 22
click at [135, 295] on div "Blank Septic Field Inspection Form" at bounding box center [114, 299] width 143 height 9
click at [131, 343] on div "16 Field Inspection Review" at bounding box center [116, 338] width 211 height 22
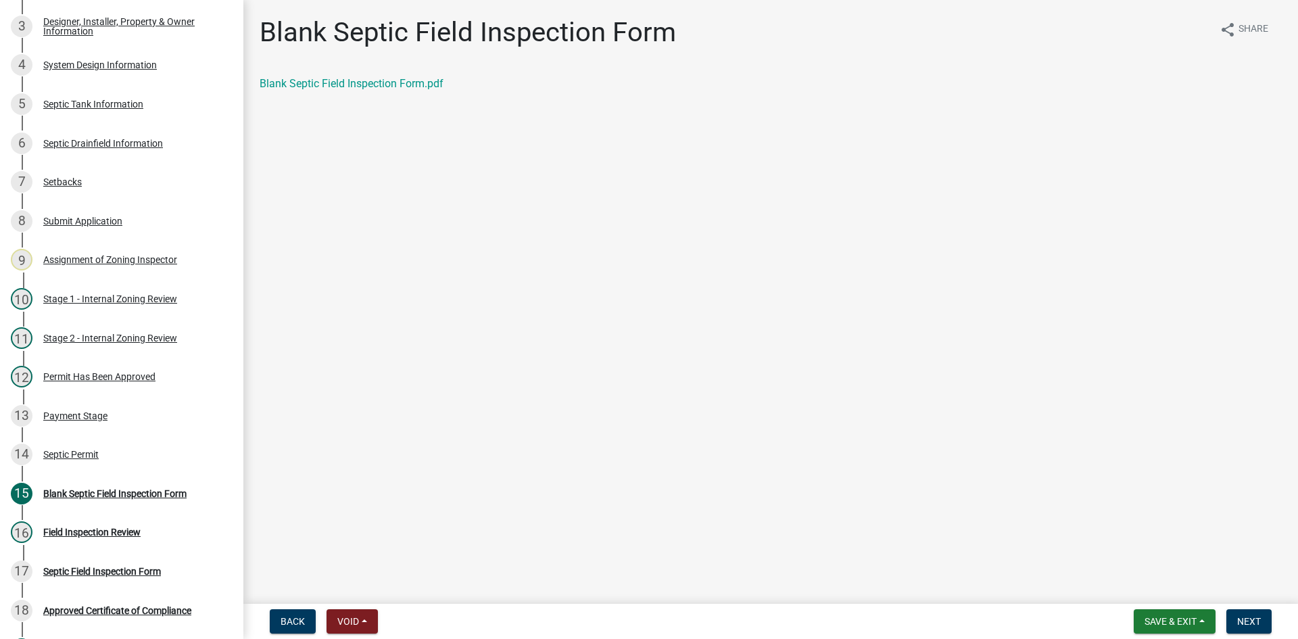
scroll to position [34, 0]
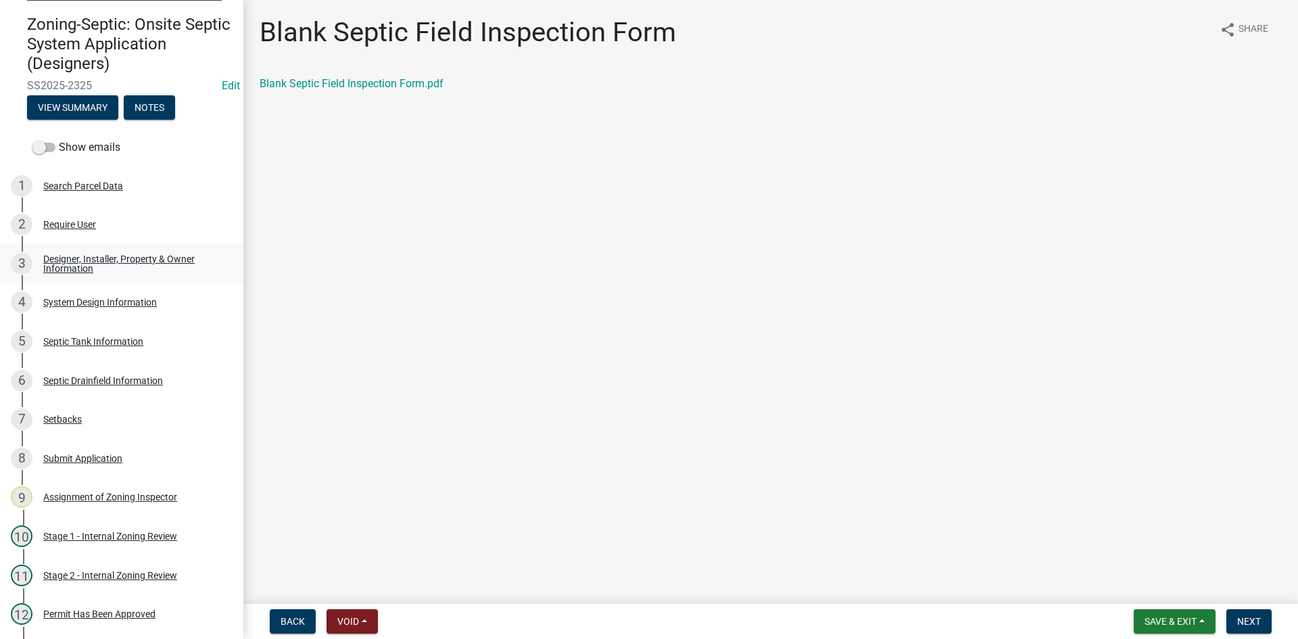
click at [85, 262] on div "Designer, Installer, Property & Owner Information" at bounding box center [132, 263] width 178 height 19
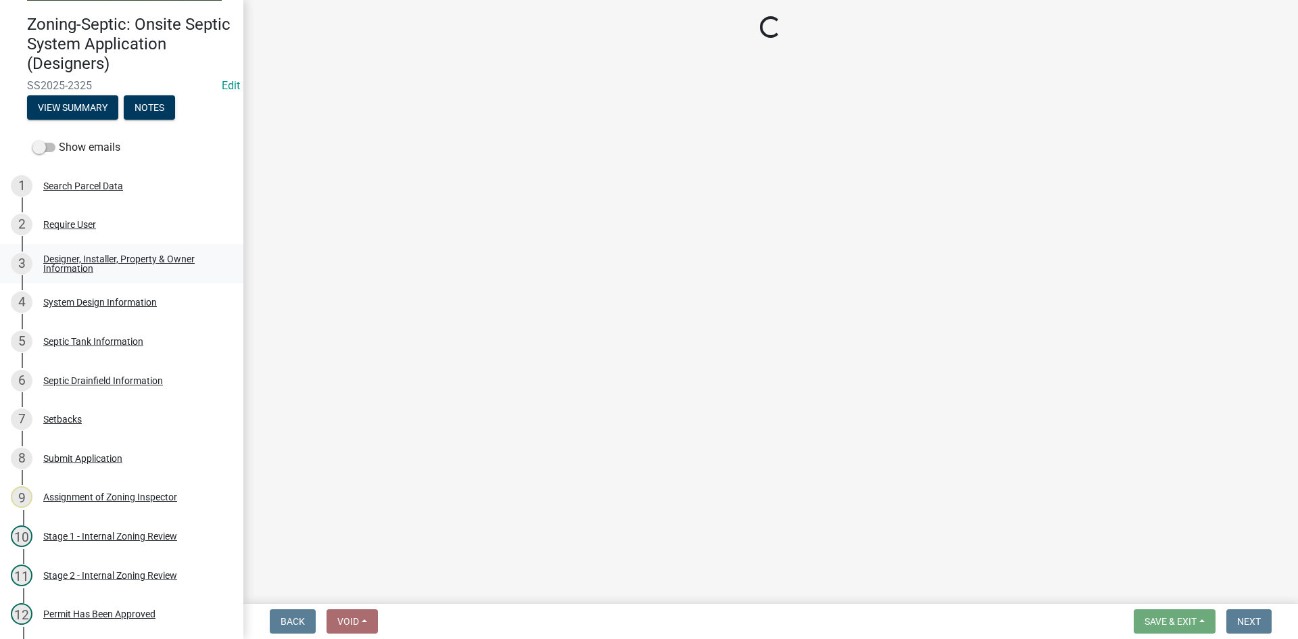
select select "ea4d9ee5-24c8-4f89-9eb5-9a661a602ea9"
select select "7ed9ca25-f467-485e-8a3f-9b15343f81d6"
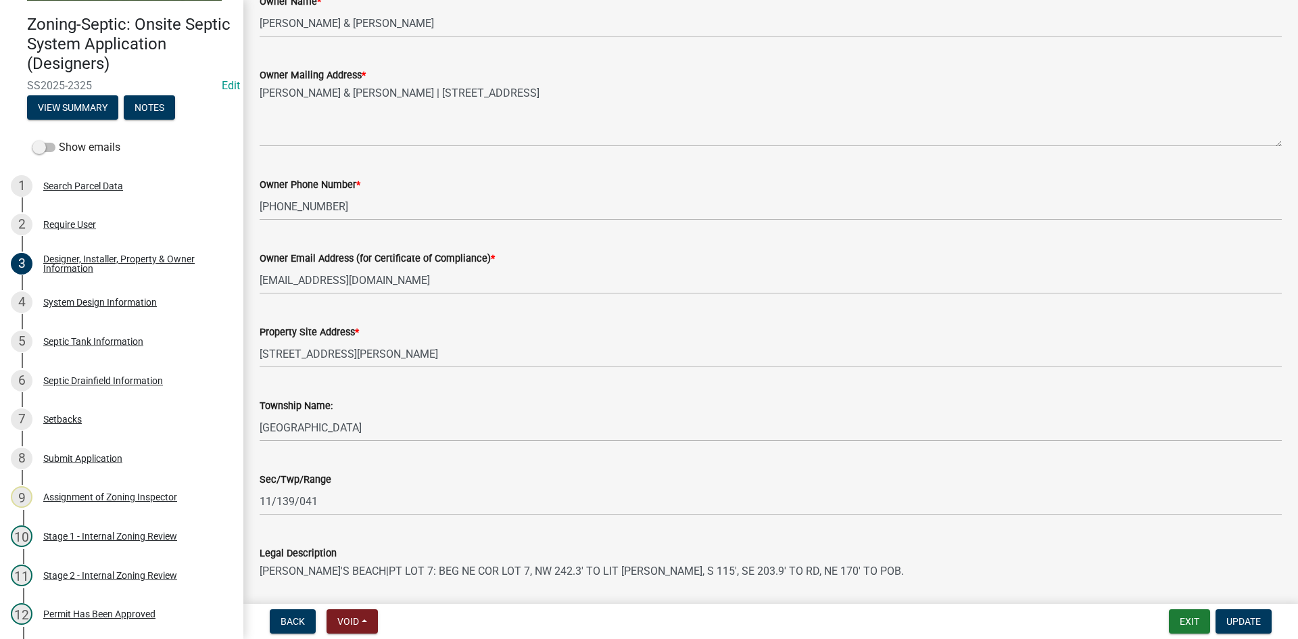
scroll to position [456, 0]
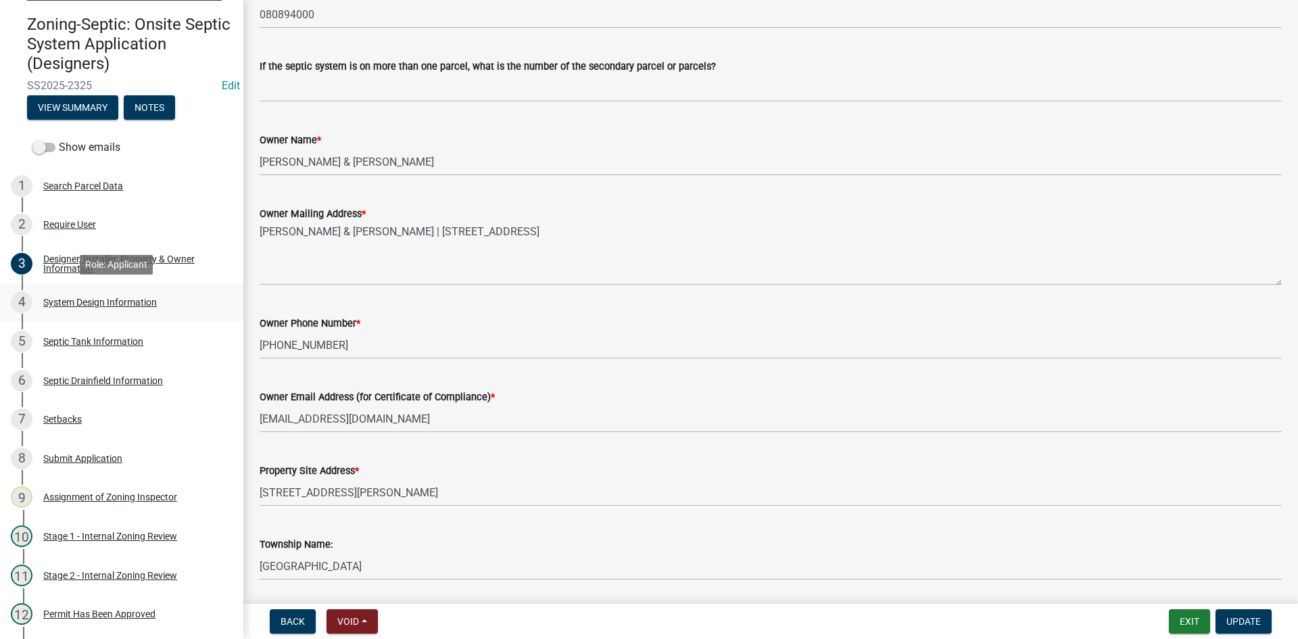
click at [109, 298] on div "System Design Information" at bounding box center [100, 301] width 114 height 9
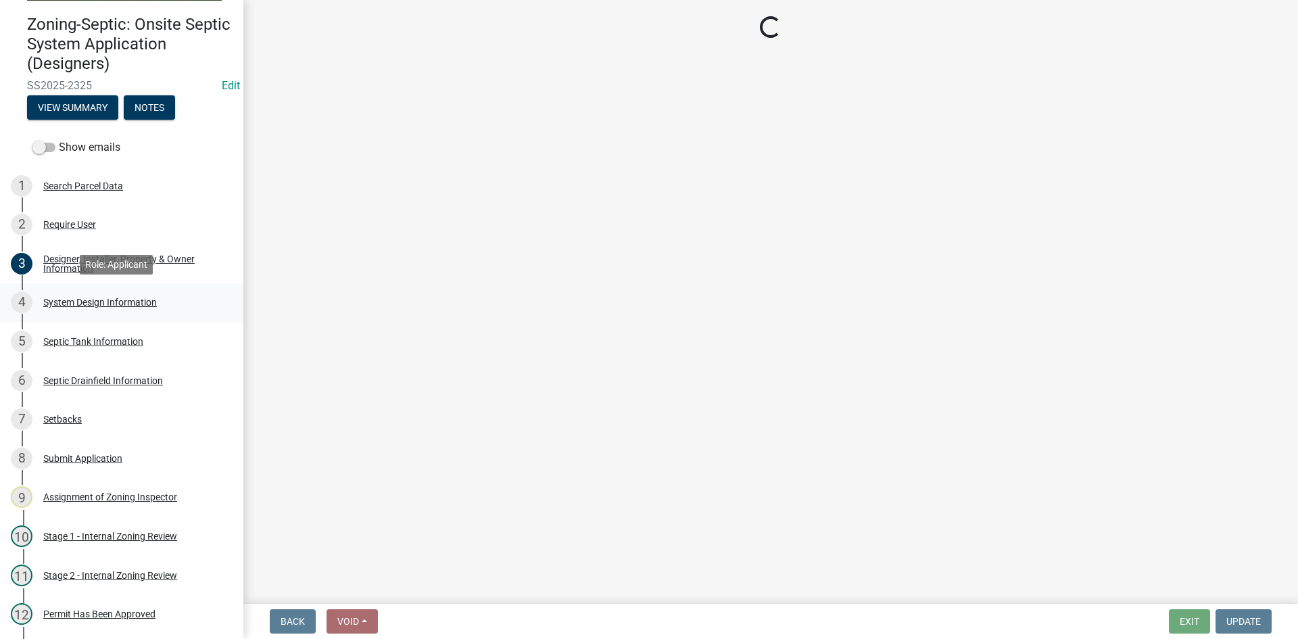
select select "8ba21533-2acf-4cc6-95e5-280e4aabd5a3"
select select "25258e87-3ef9-4f1c-a5f1-75a1d463abfb"
select select "011fbff4-a41d-4a75-9bd8-71c7e6c69e0d"
select select "85fdfef2-2683-4311-b5d5-5505f6411127"
select select "ba735beb-519e-40f0-ae20-62d65fc4c46b"
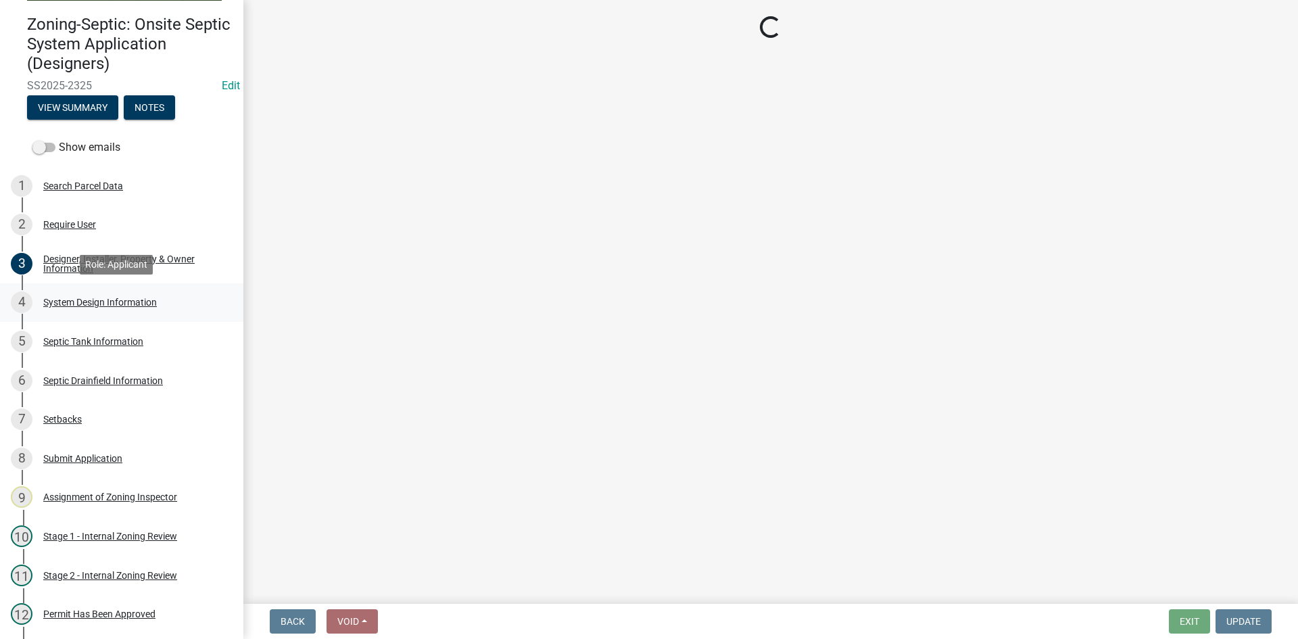
select select "22f42ee4-8f54-4ffd-840f-b13e29e3d3ac"
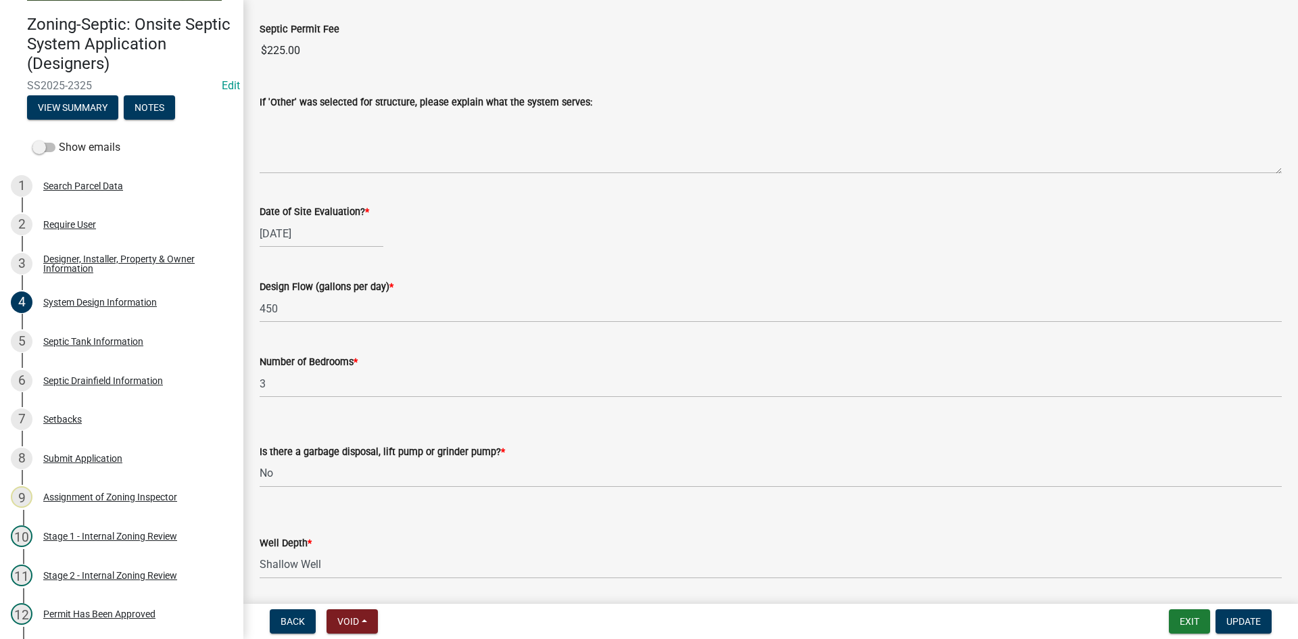
scroll to position [1959, 0]
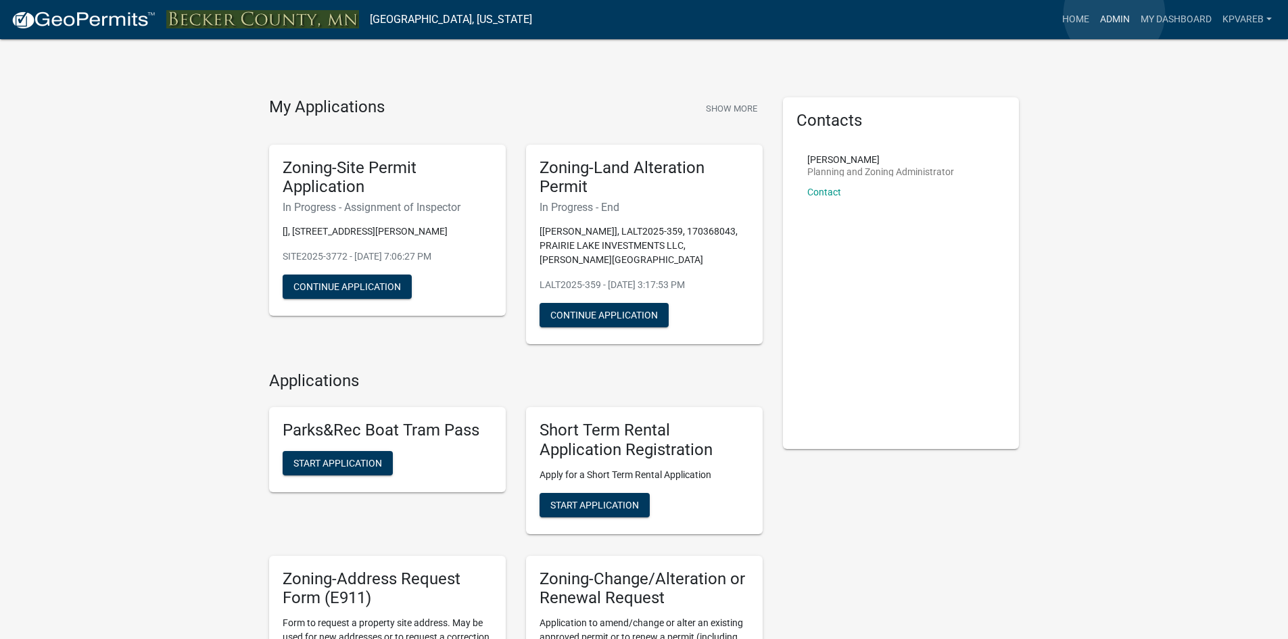
click at [1114, 14] on link "Admin" at bounding box center [1115, 20] width 41 height 26
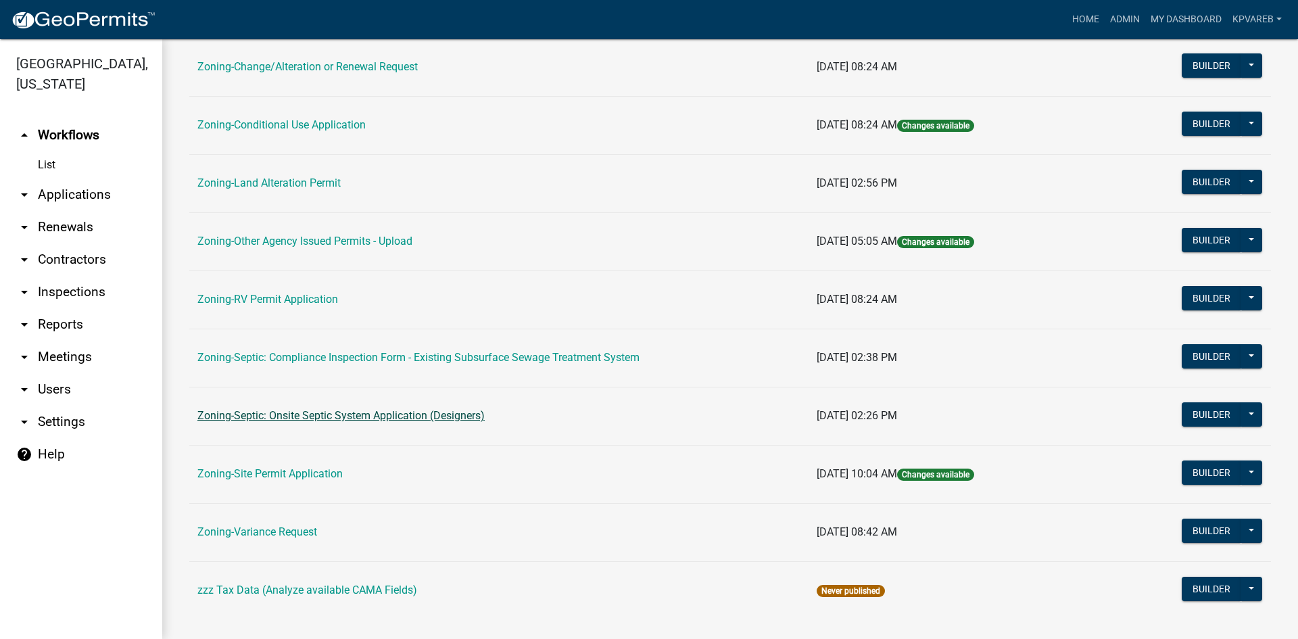
scroll to position [389, 0]
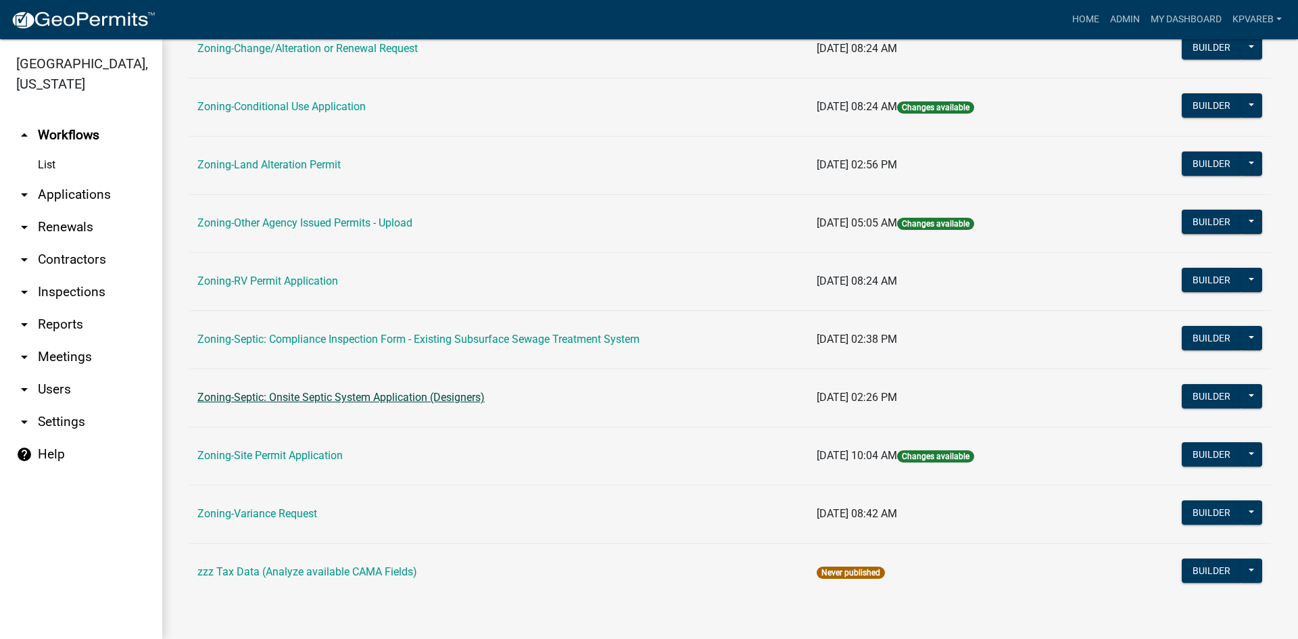
click at [366, 398] on link "Zoning-Septic: Onsite Septic System Application (Designers)" at bounding box center [340, 397] width 287 height 13
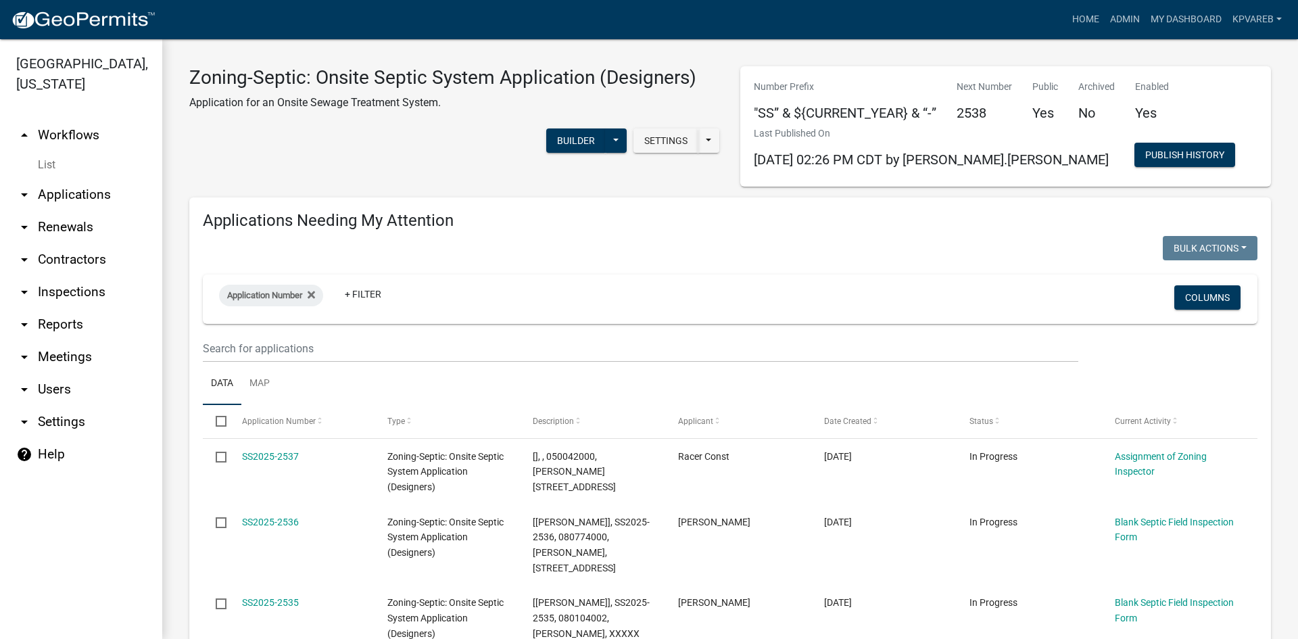
scroll to position [203, 0]
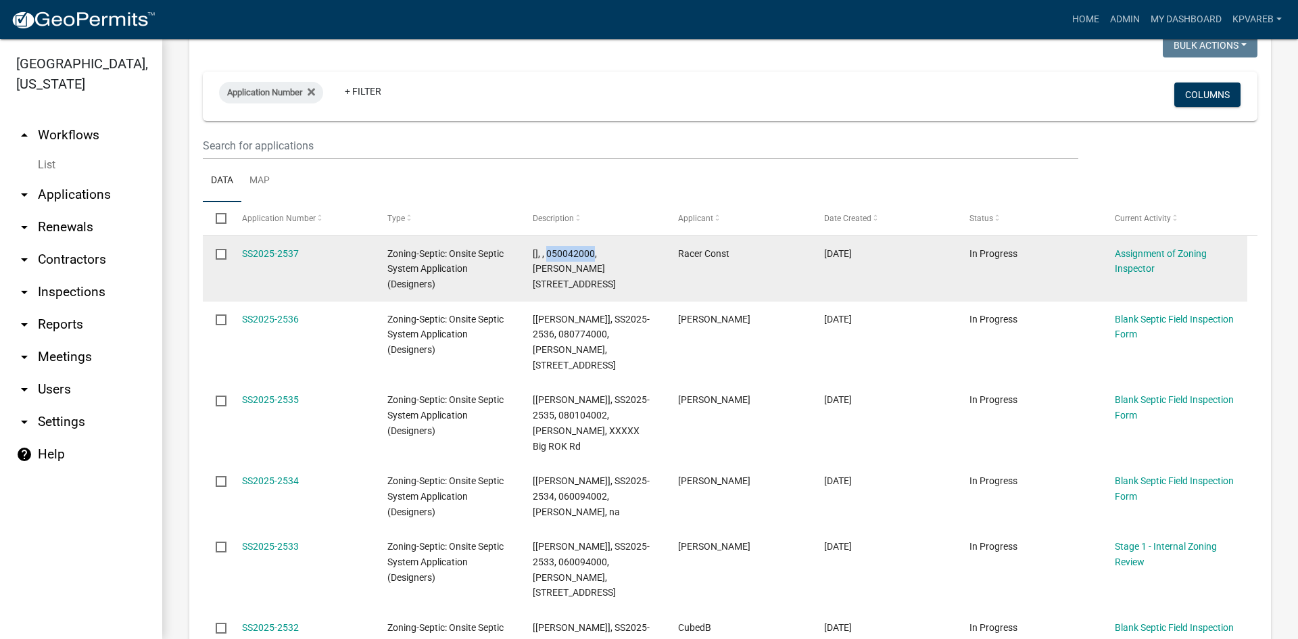
drag, startPoint x: 546, startPoint y: 250, endPoint x: 592, endPoint y: 256, distance: 46.3
click at [592, 256] on span "[], , 050042000, EDITH SMITH, 48799 CO HWY 26" at bounding box center [574, 269] width 83 height 42
copy span "050042000"
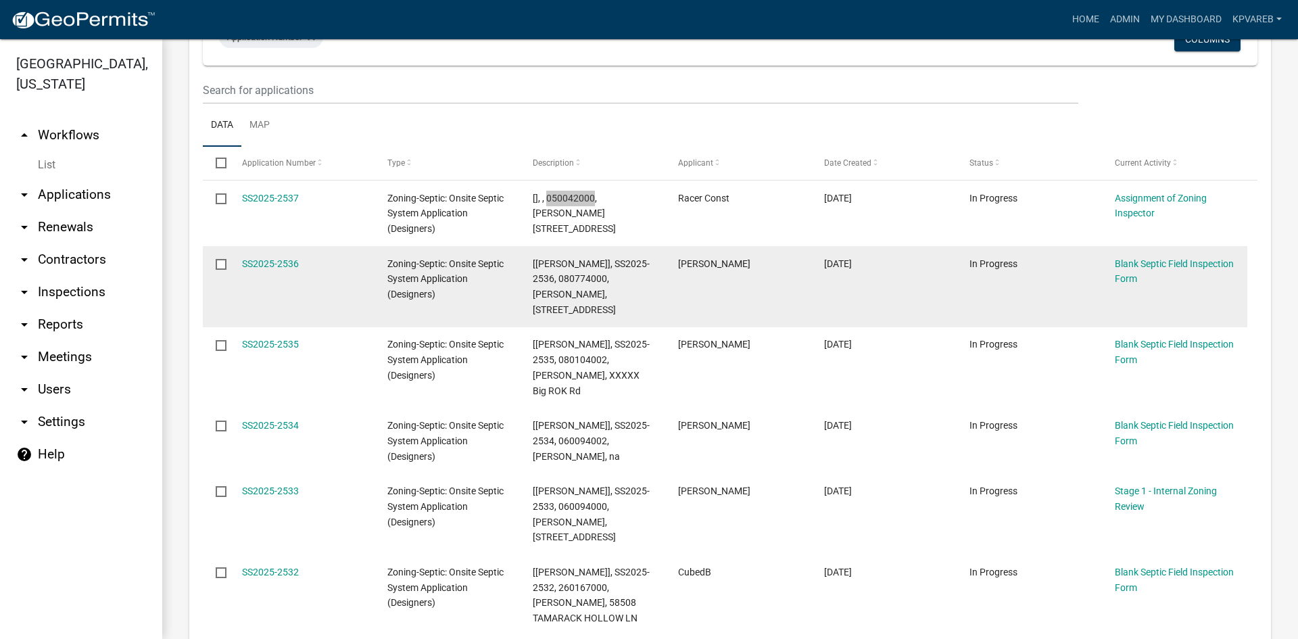
scroll to position [68, 0]
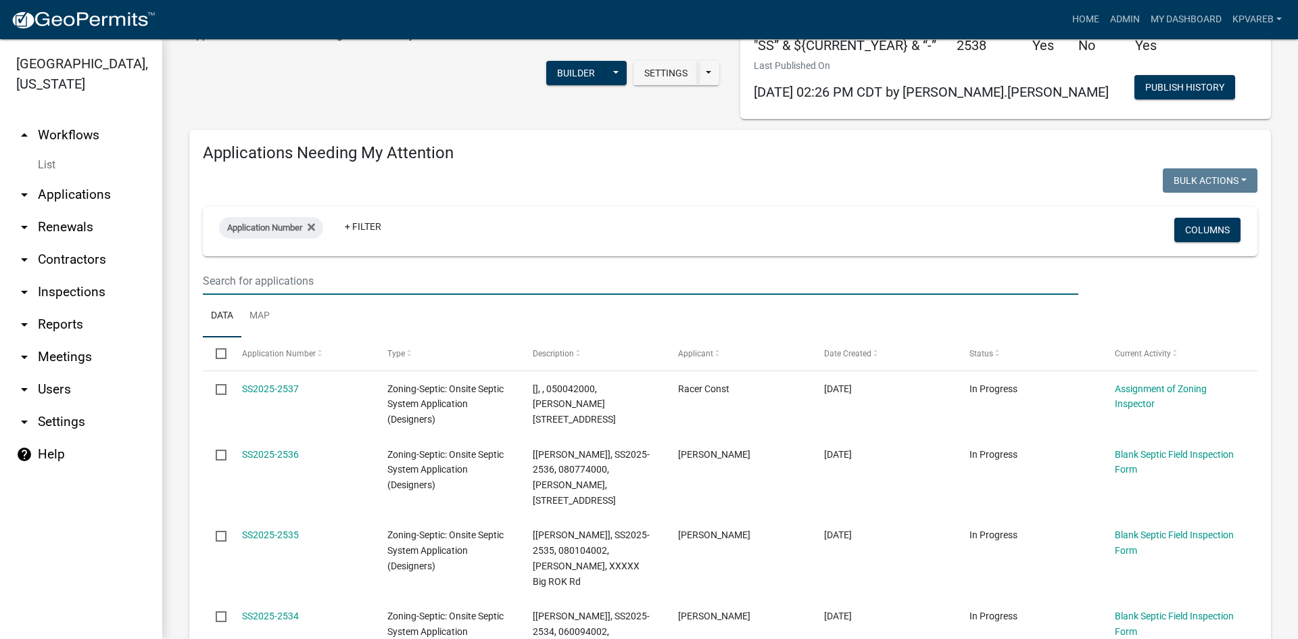
click at [227, 291] on input "text" at bounding box center [641, 281] width 876 height 28
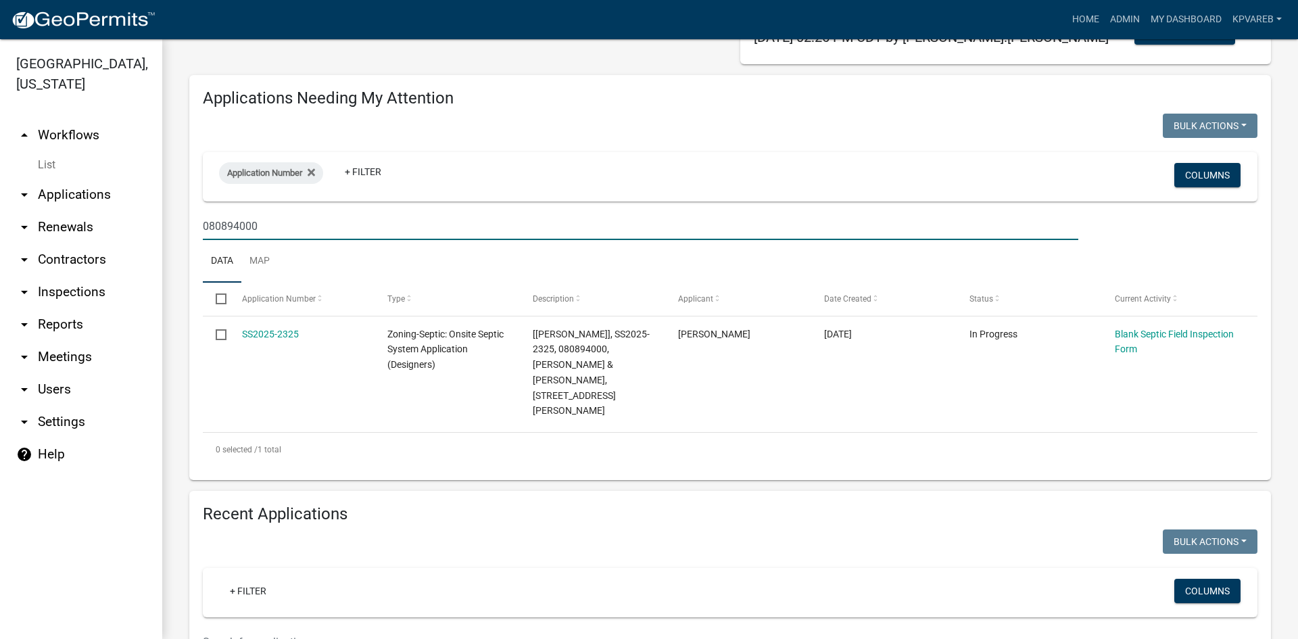
scroll to position [203, 0]
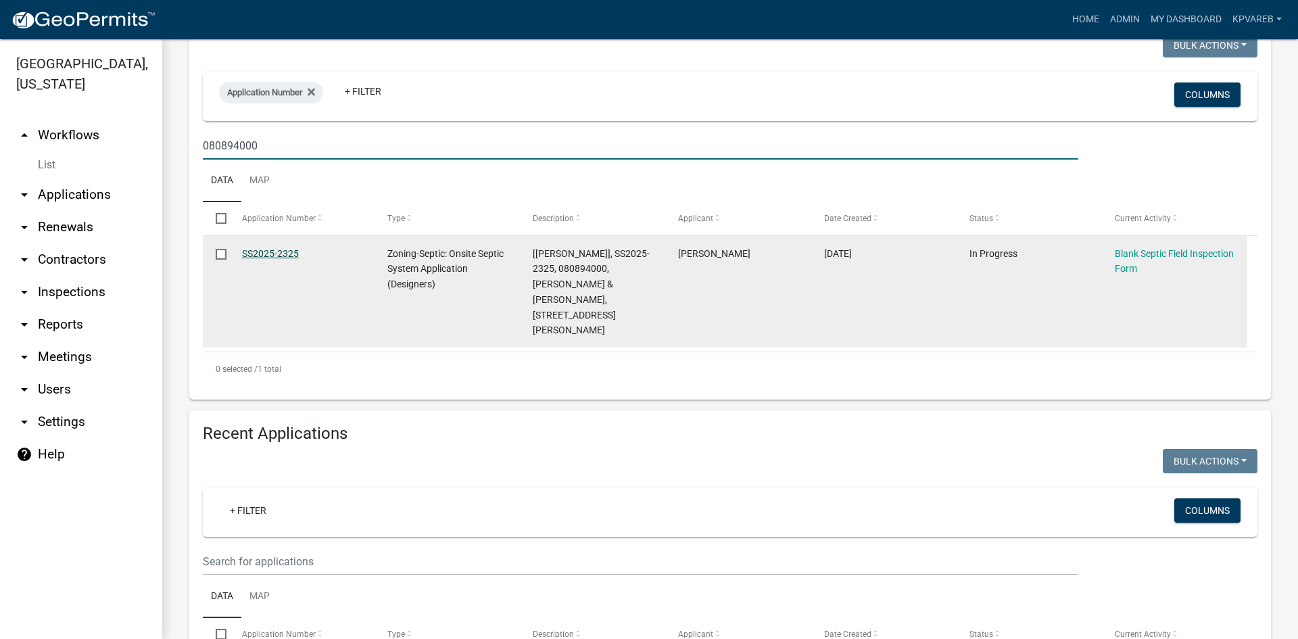
type input "080894000"
click at [283, 256] on link "SS2025-2325" at bounding box center [270, 253] width 57 height 11
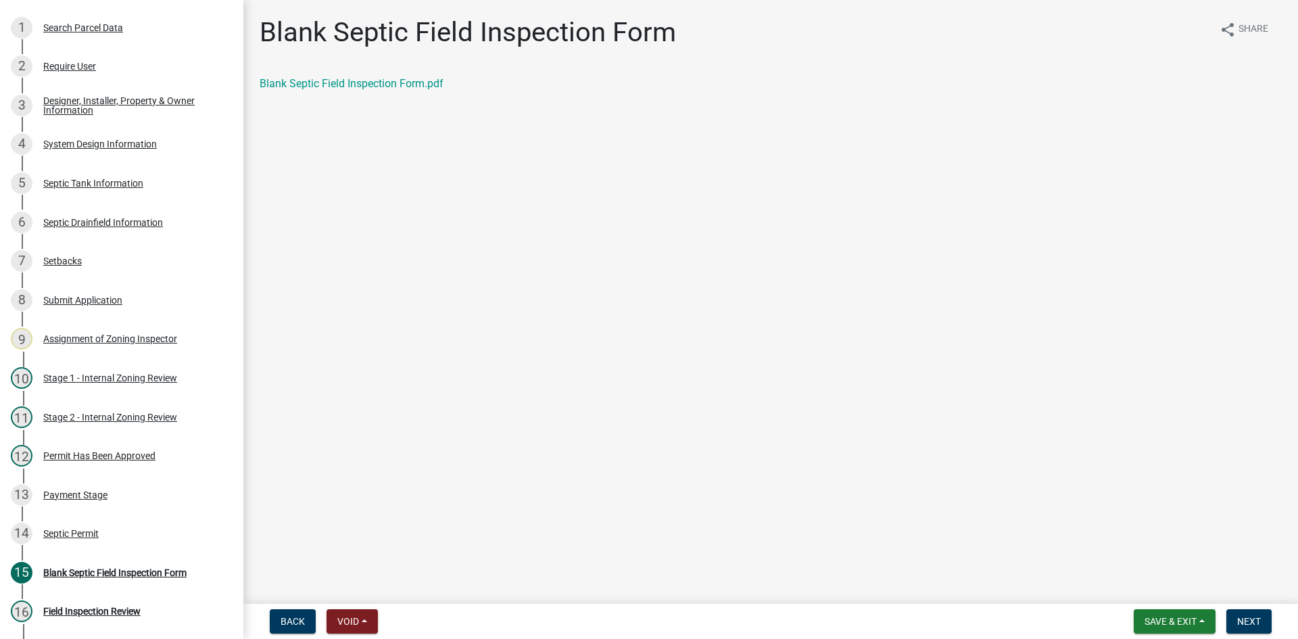
scroll to position [210, 0]
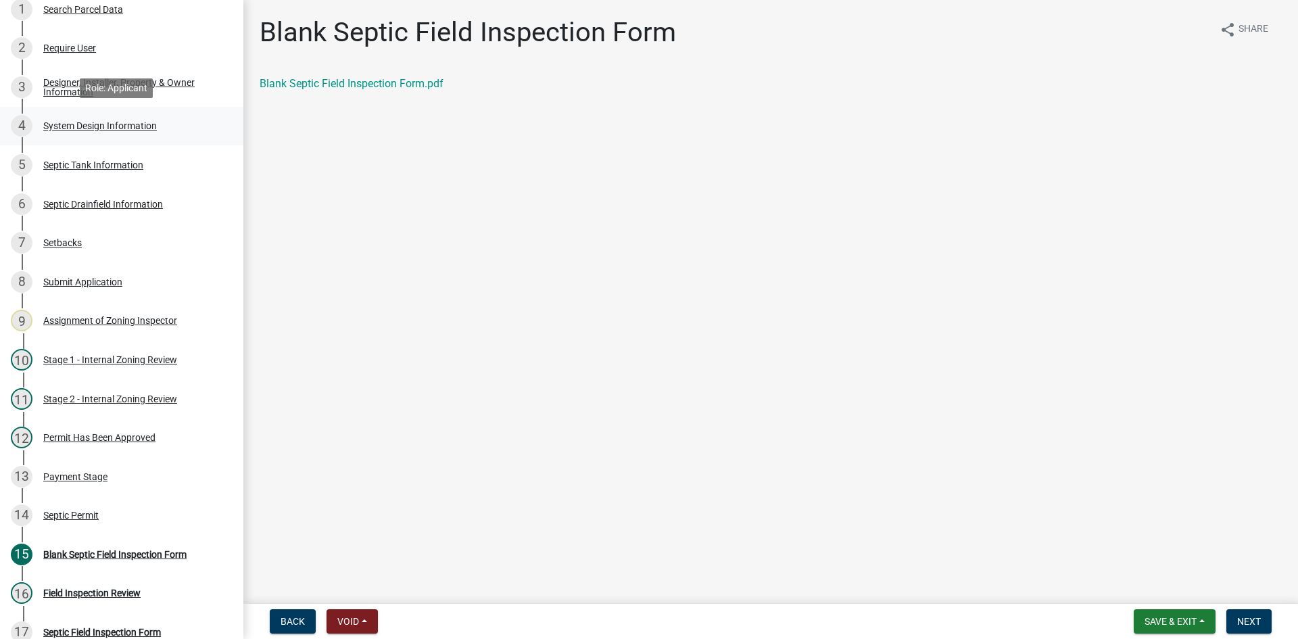
click at [121, 128] on div "System Design Information" at bounding box center [100, 125] width 114 height 9
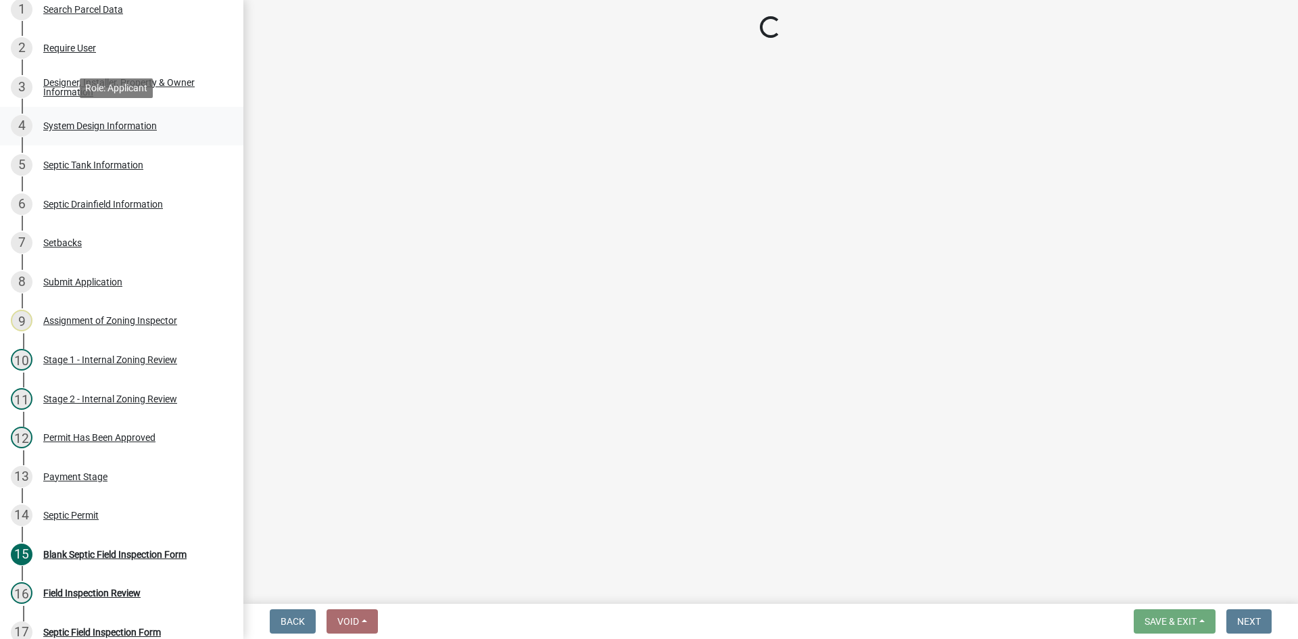
select select "8ba21533-2acf-4cc6-95e5-280e4aabd5a3"
select select "25258e87-3ef9-4f1c-a5f1-75a1d463abfb"
select select "011fbff4-a41d-4a75-9bd8-71c7e6c69e0d"
select select "85fdfef2-2683-4311-b5d5-5505f6411127"
select select "ba735beb-519e-40f0-ae20-62d65fc4c46b"
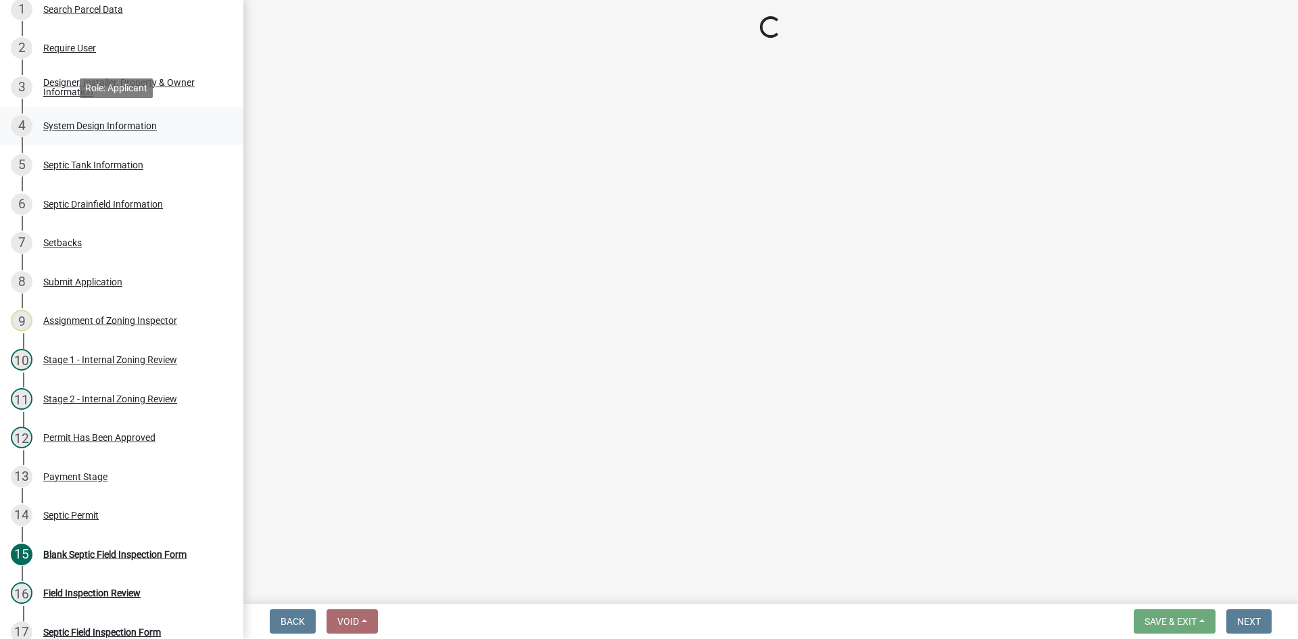
select select "22f42ee4-8f54-4ffd-840f-b13e29e3d3ac"
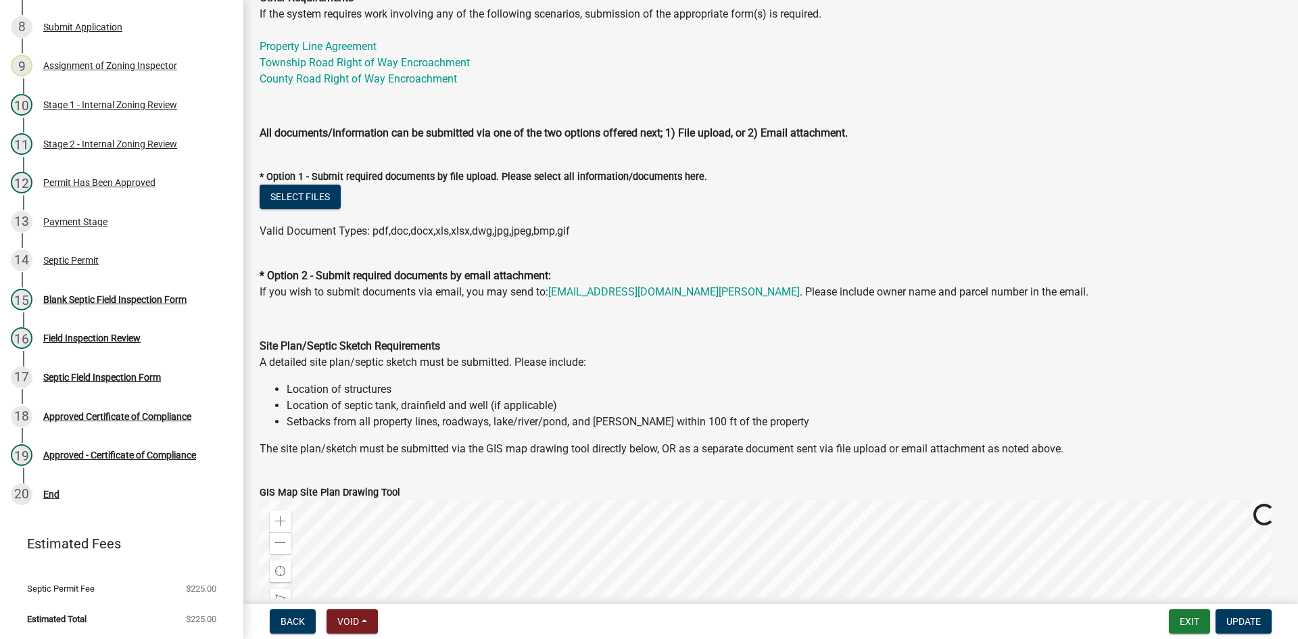
scroll to position [541, 0]
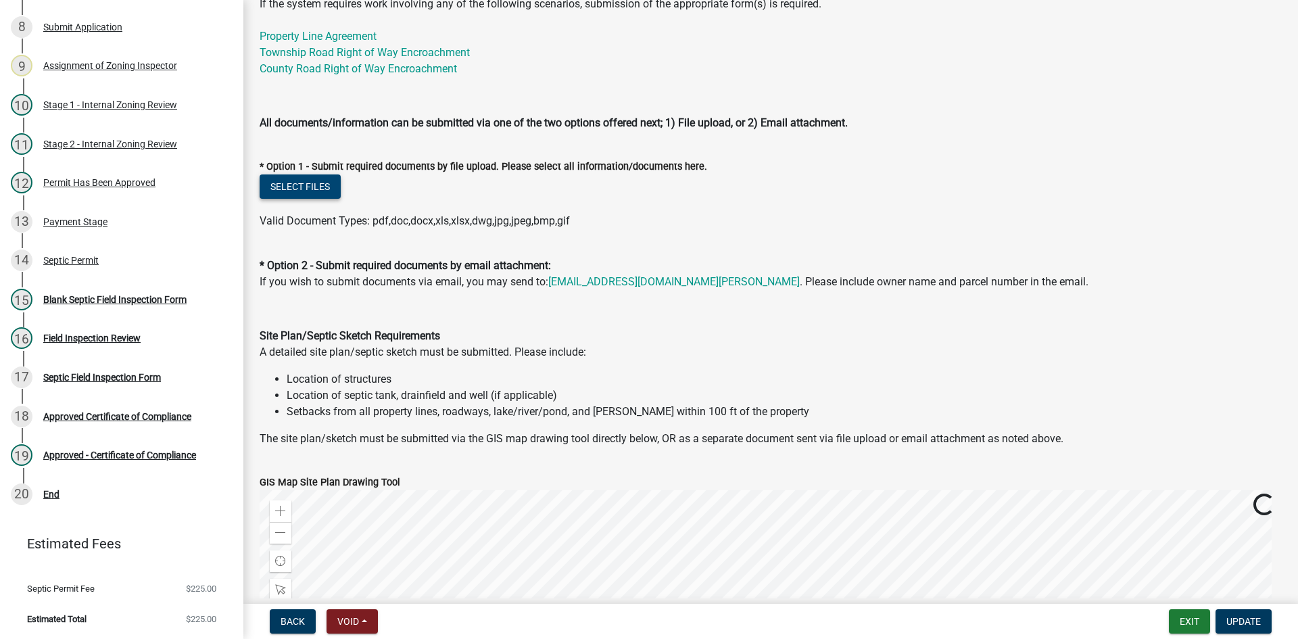
click at [310, 185] on button "Select files" at bounding box center [300, 186] width 81 height 24
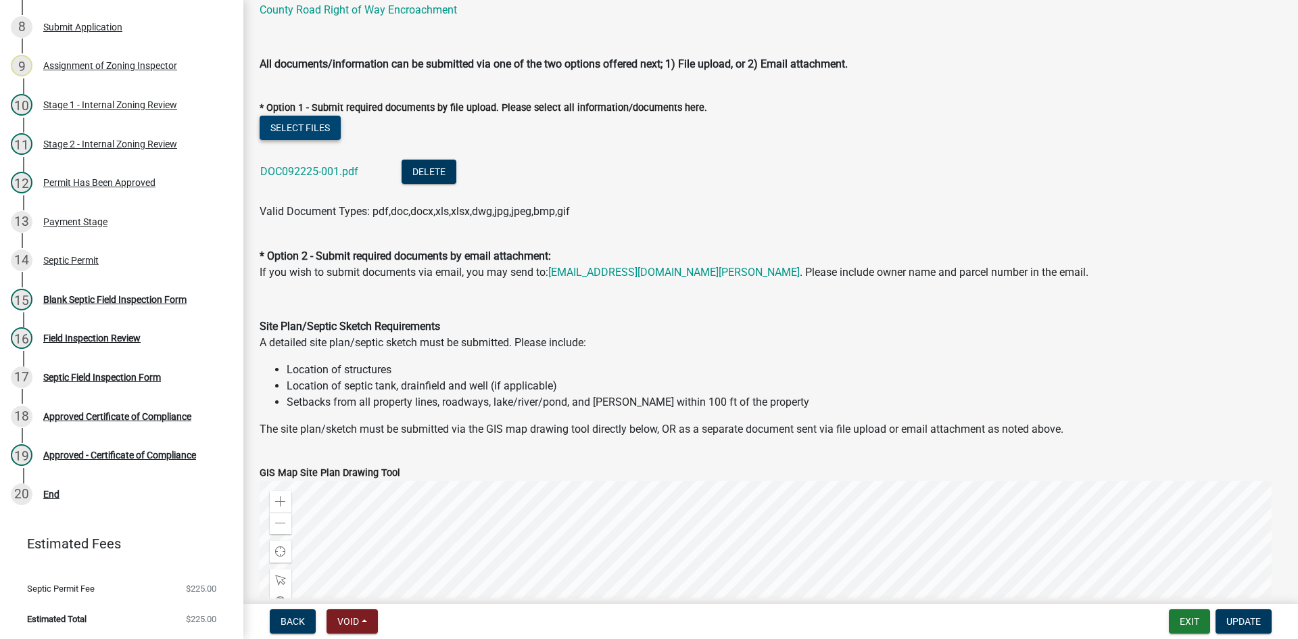
scroll to position [676, 0]
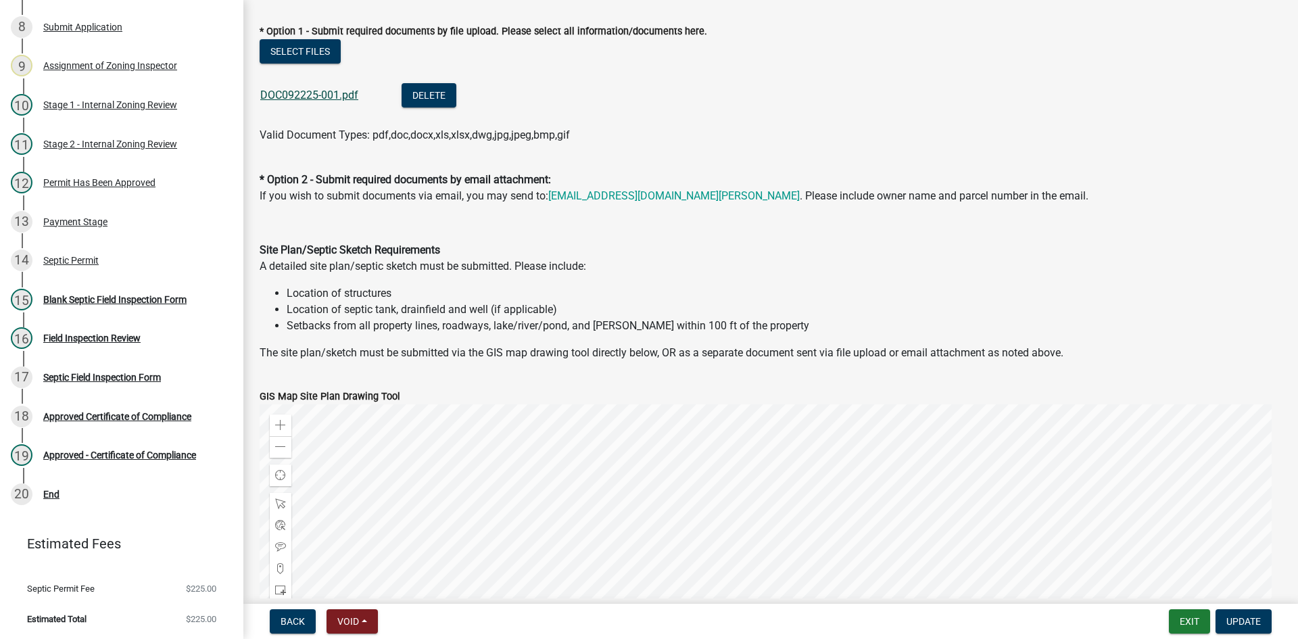
click at [279, 94] on link "DOC092225-001.pdf" at bounding box center [309, 95] width 98 height 13
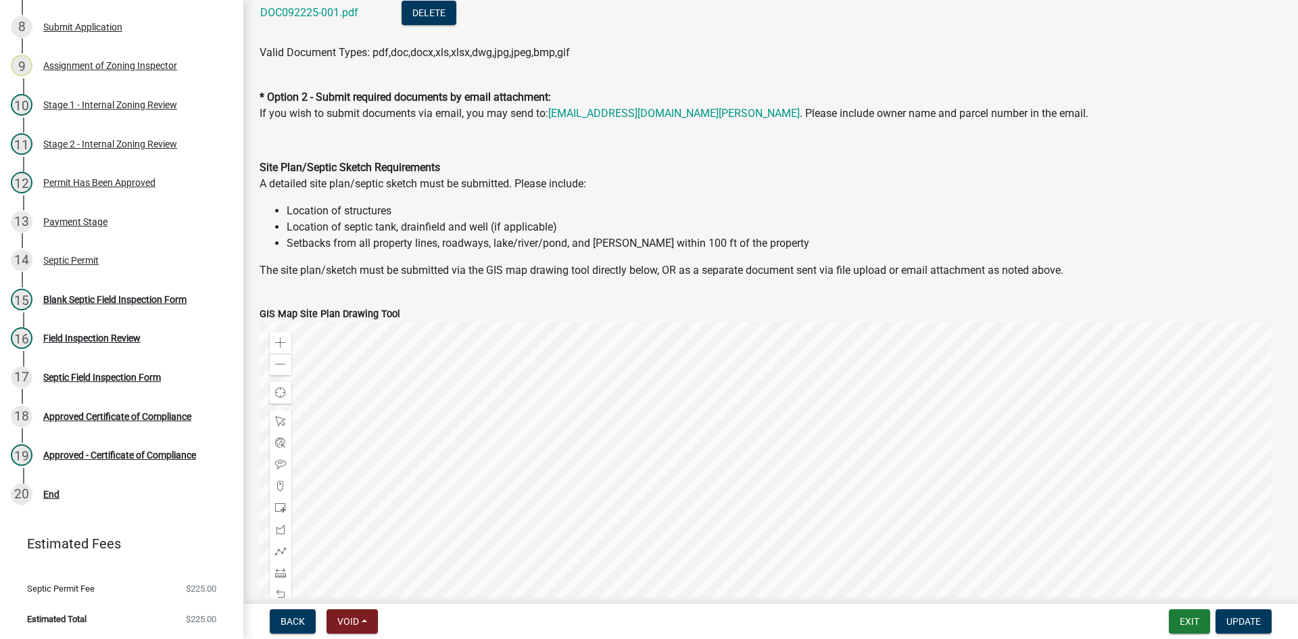
scroll to position [946, 0]
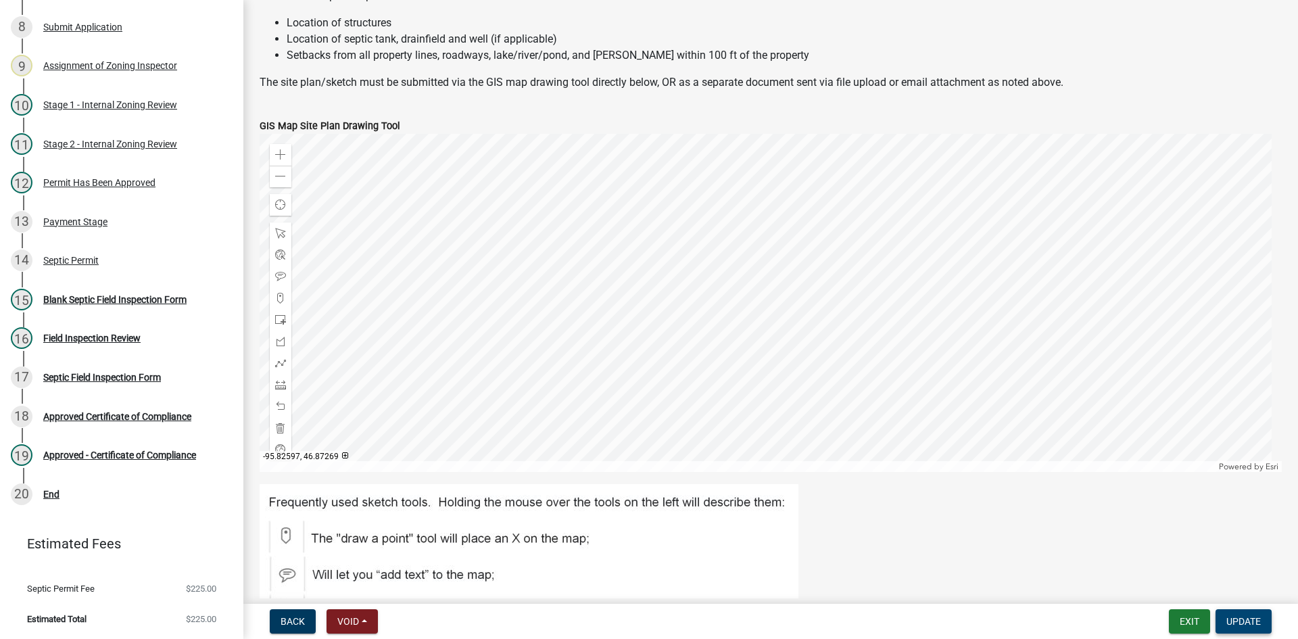
click at [1247, 617] on span "Update" at bounding box center [1243, 621] width 34 height 11
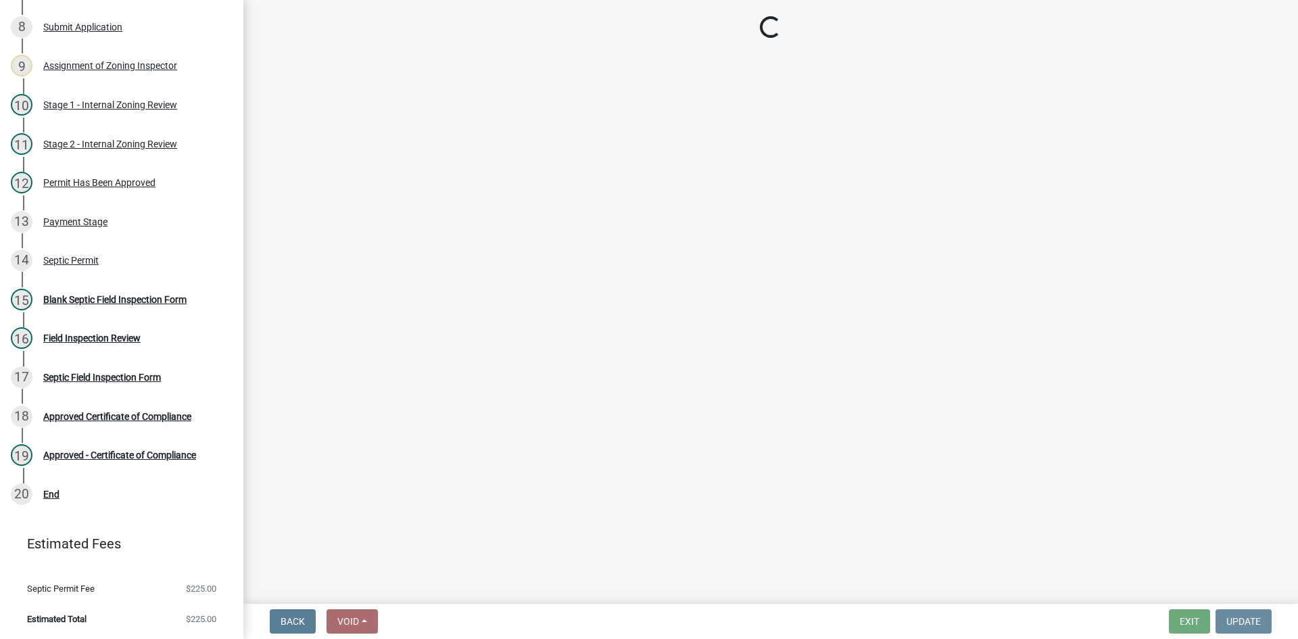
scroll to position [0, 0]
select select "49e49f1e-3b32-4342-8c2e-9cbd4919fe4d"
select select "ca07ae0a-7638-46ff-ada2-c67ca3524324"
select select "ec75a761-93b4-47c5-8535-fea253c32937"
select select "bcbb982e-a48c-4b4a-a83b-ed1363446a86"
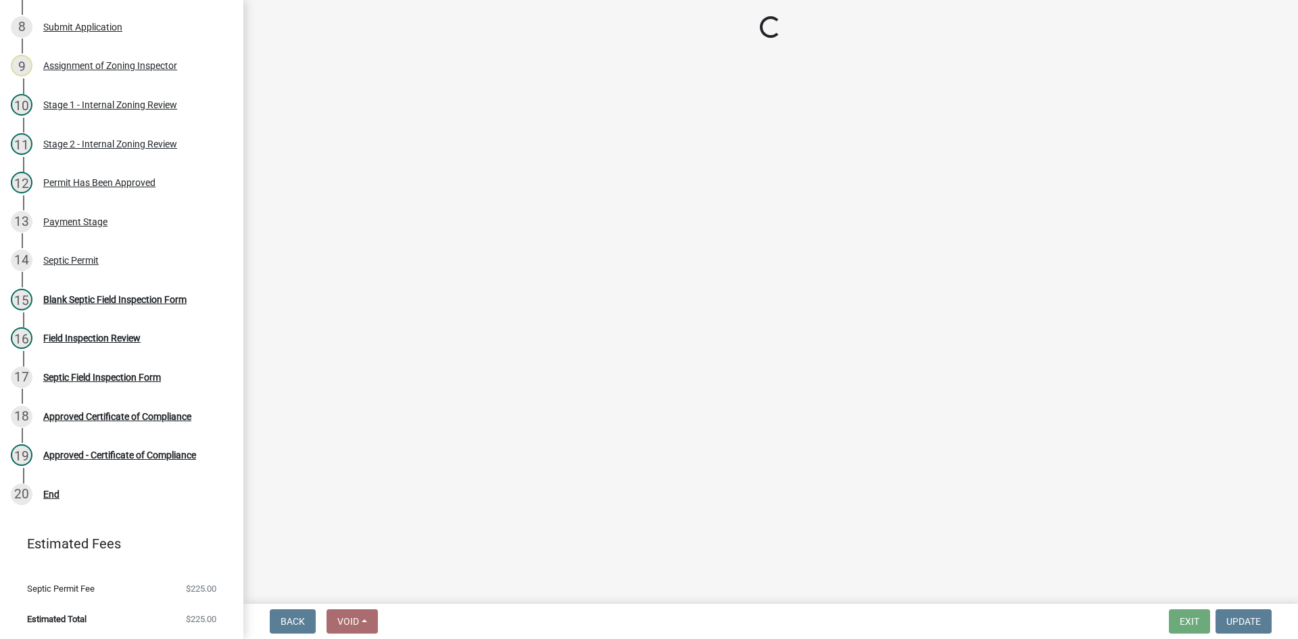
select select "47a2a5dd-5977-4941-8e6f-09ff03cdfb75"
select select "3f5b086d-5a4c-4236-93bc-fa7bf4d11838"
select select "888a8260-2be6-47f2-a4de-b9f453a4d3bc"
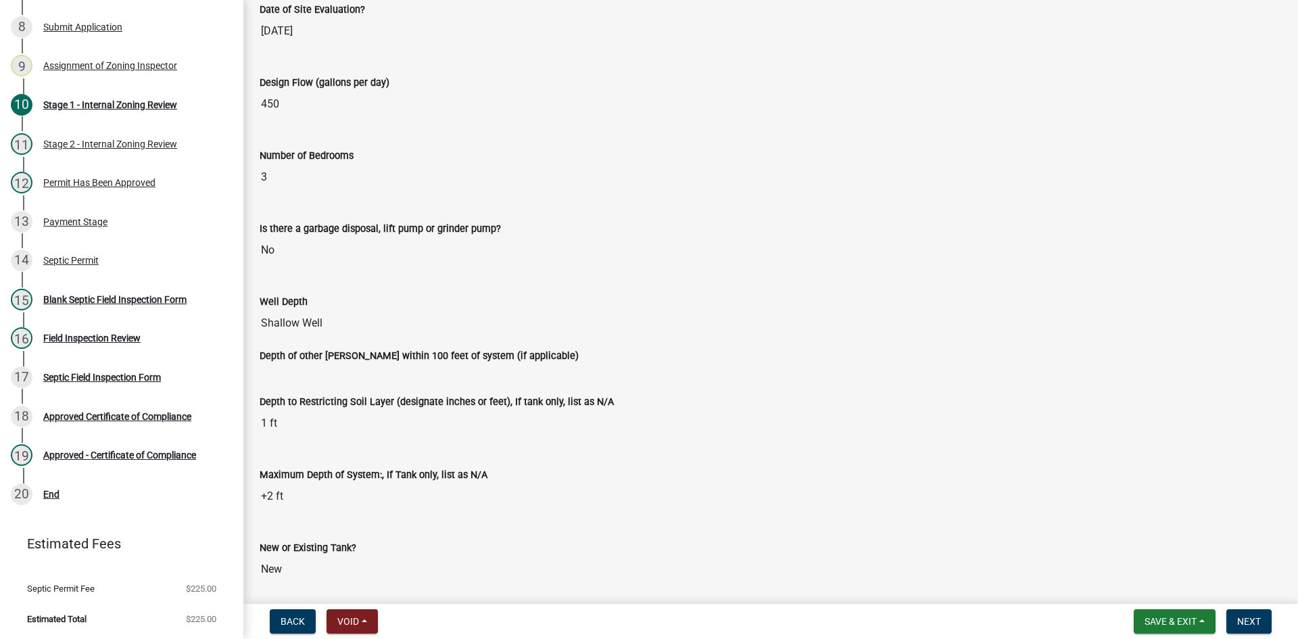
scroll to position [2501, 0]
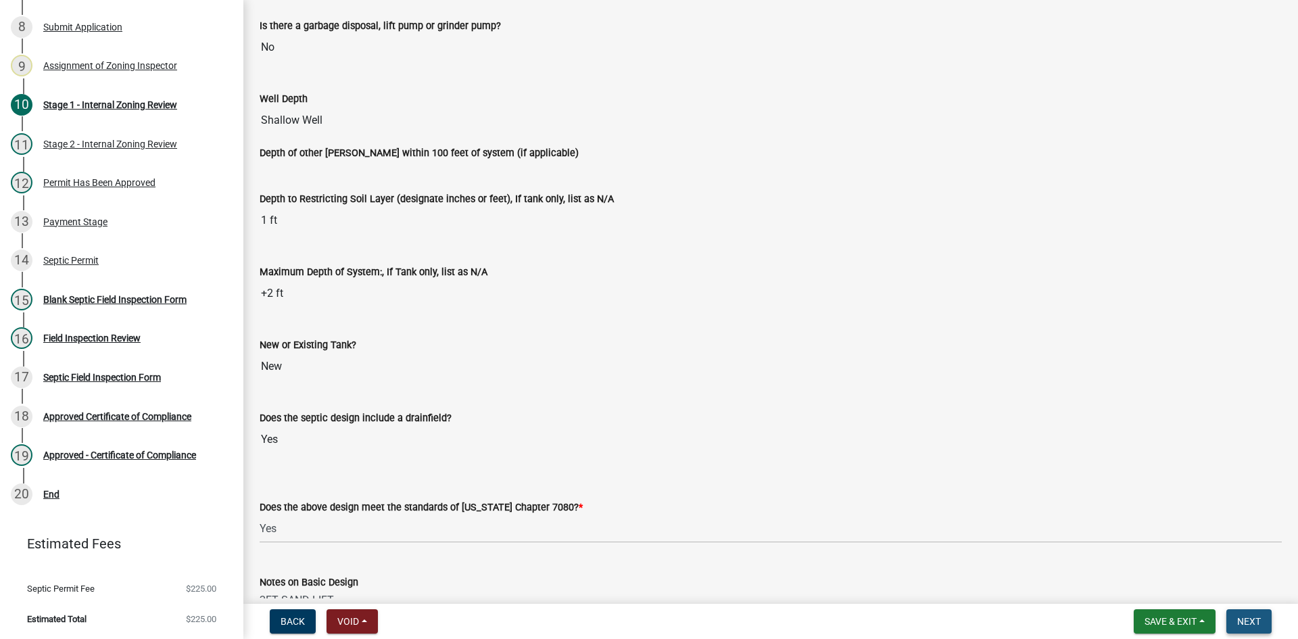
click at [1261, 617] on span "Next" at bounding box center [1249, 621] width 24 height 11
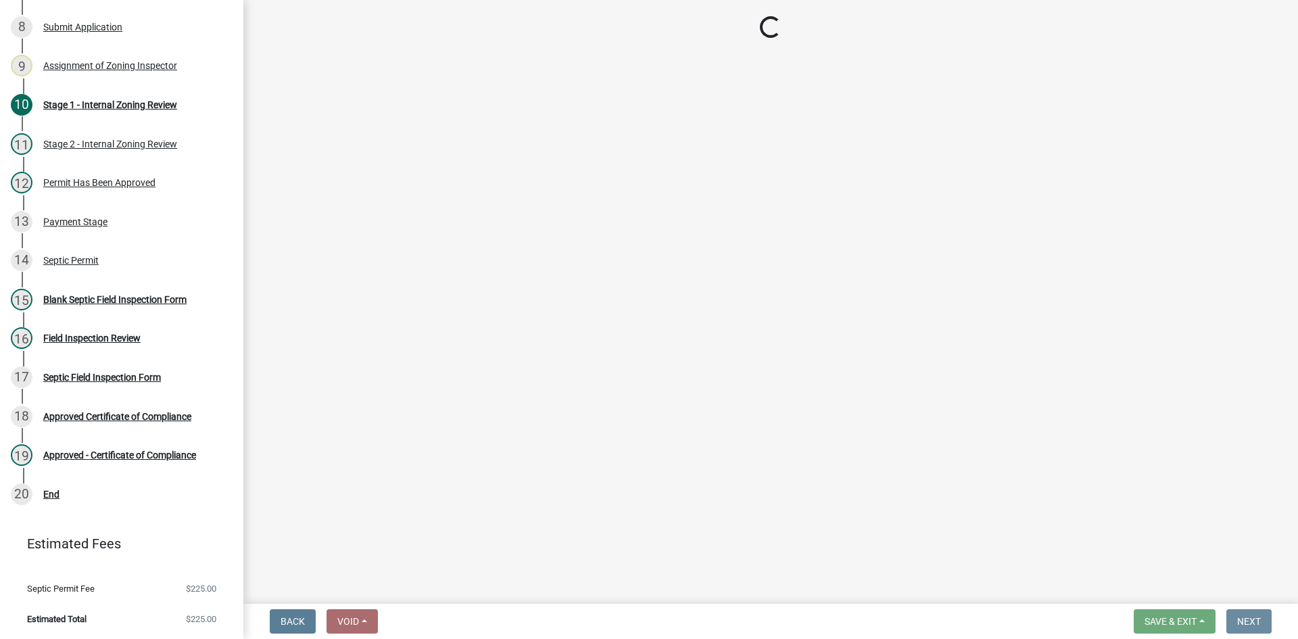
scroll to position [0, 0]
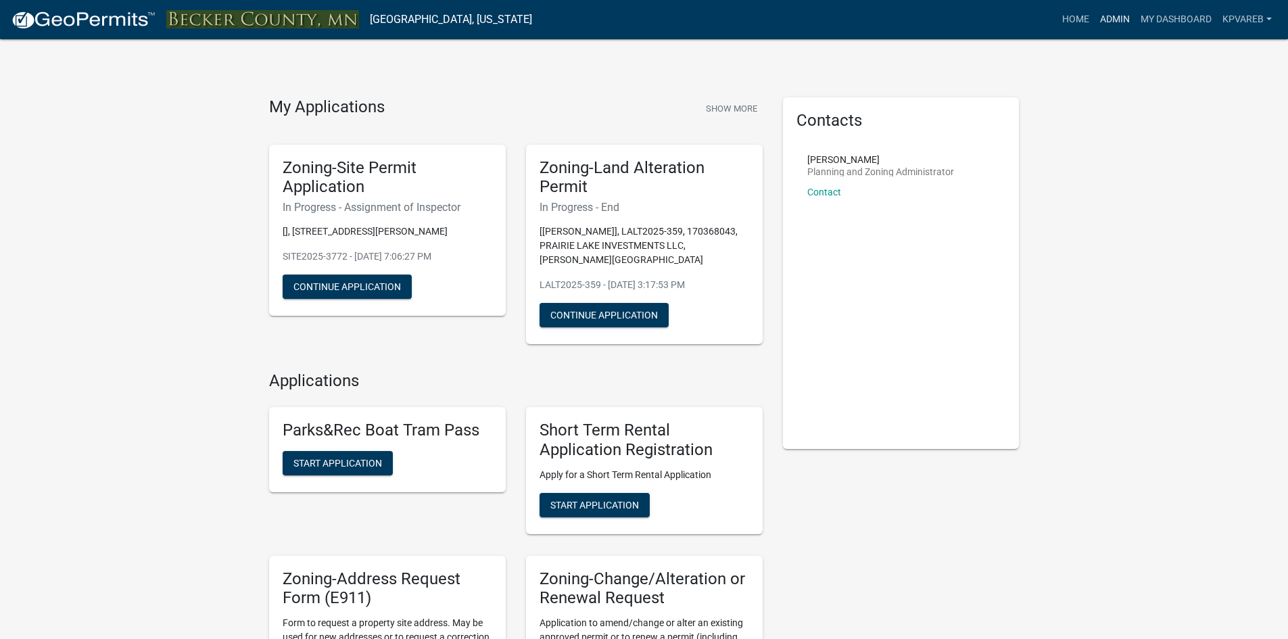
click at [1114, 27] on link "Admin" at bounding box center [1115, 20] width 41 height 26
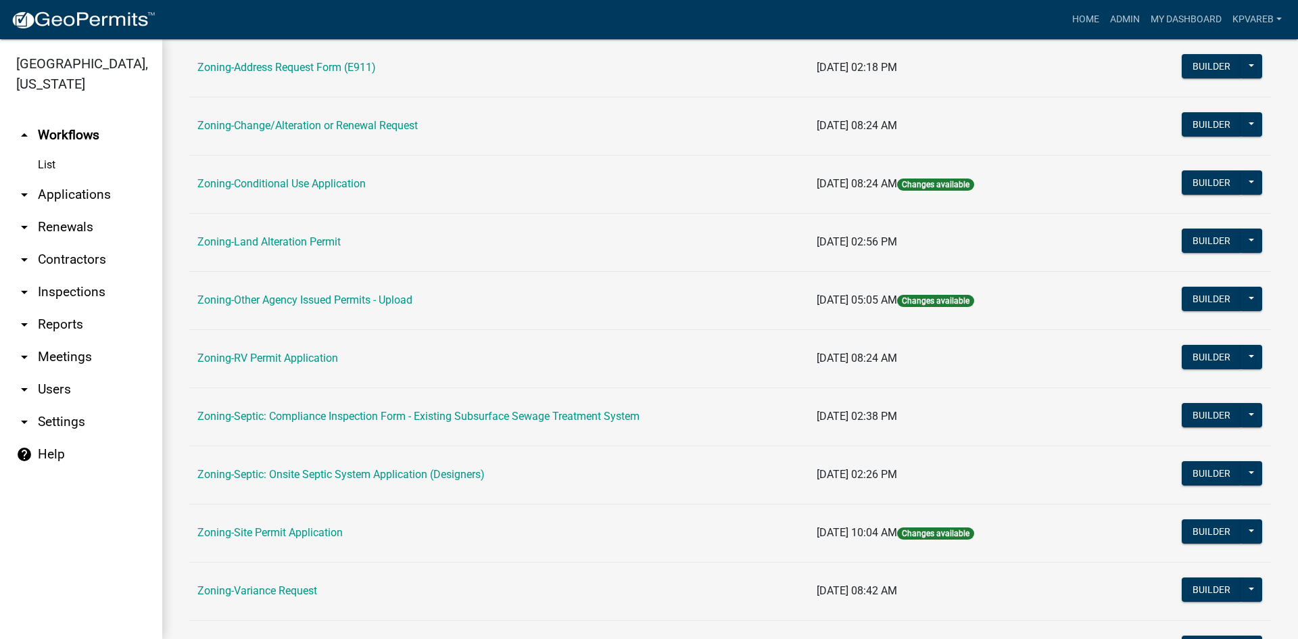
scroll to position [389, 0]
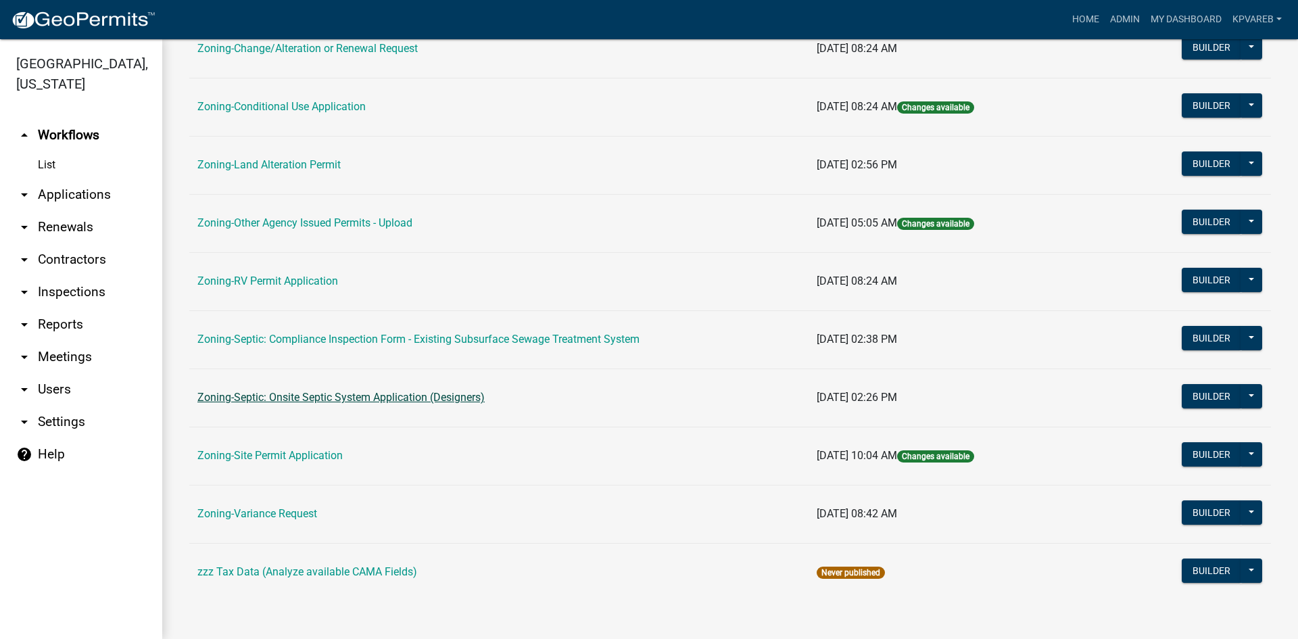
click at [375, 393] on link "Zoning-Septic: Onsite Septic System Application (Designers)" at bounding box center [340, 397] width 287 height 13
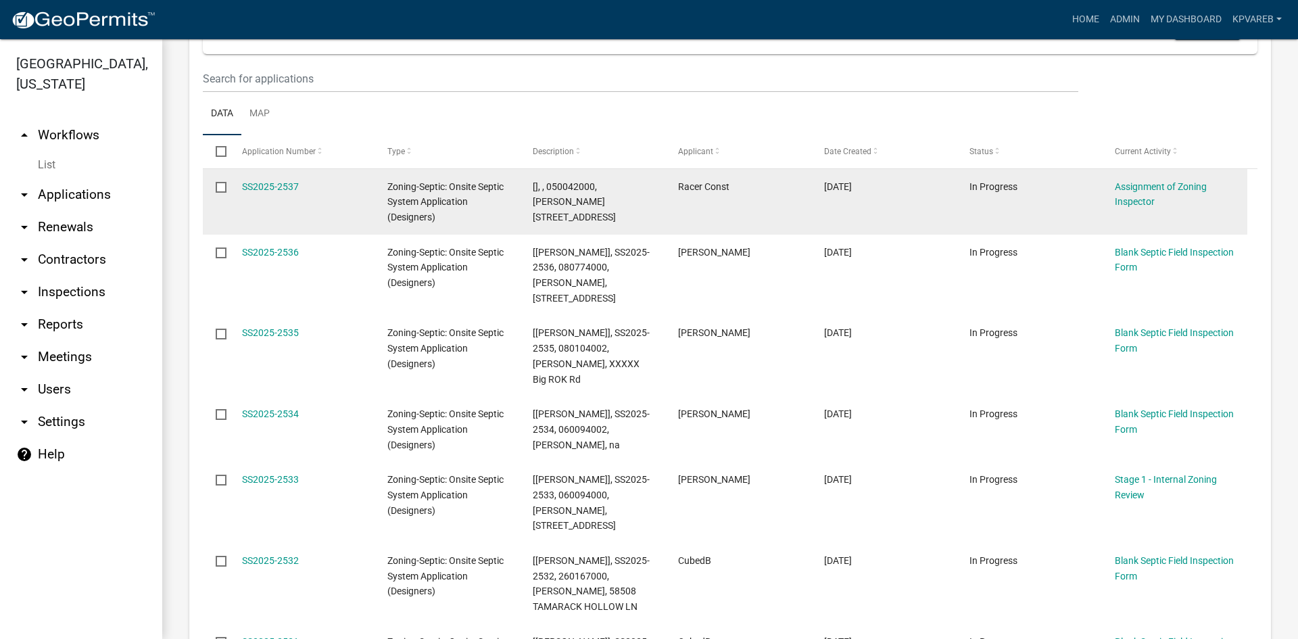
scroll to position [270, 0]
click at [274, 186] on link "SS2025-2537" at bounding box center [270, 186] width 57 height 11
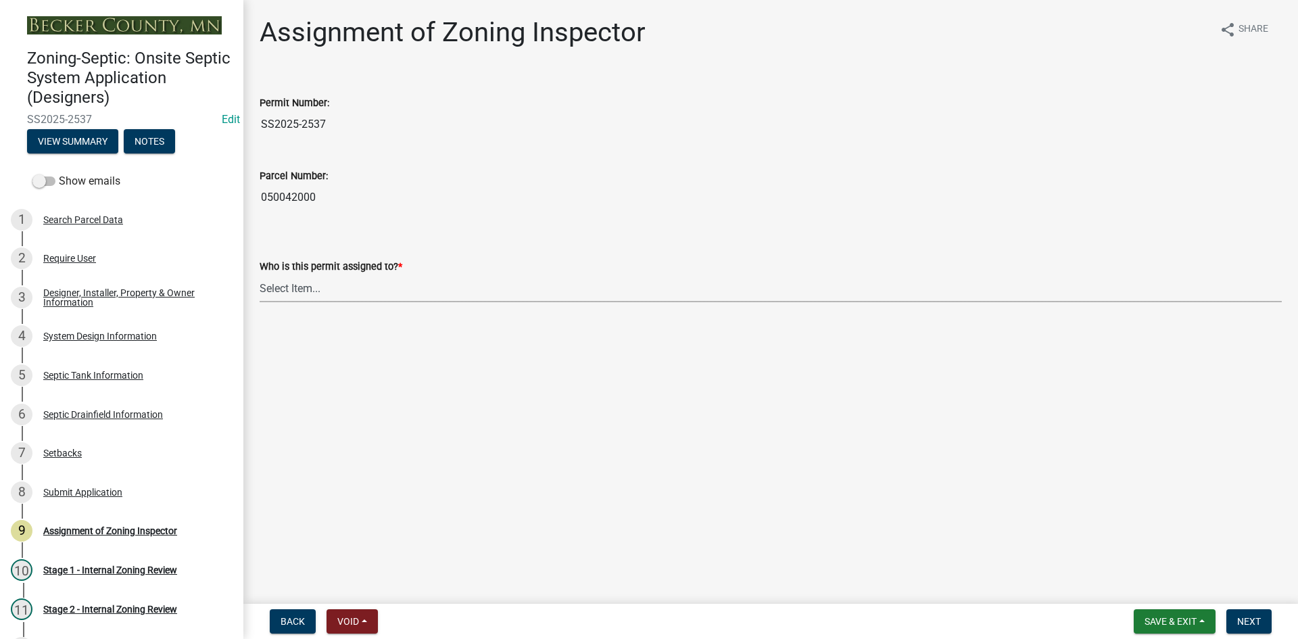
click at [292, 290] on select "Select Item... Nicole Bradbury Jeff Rusness Kyle Vareberg Susan Rockwell Tyler …" at bounding box center [771, 288] width 1022 height 28
click at [260, 274] on select "Select Item... Nicole Bradbury Jeff Rusness Kyle Vareberg Susan Rockwell Tyler …" at bounding box center [771, 288] width 1022 height 28
select select "7bfe52ba-73b7-4ac1-9bde-d3bb601555ca"
click at [1249, 625] on span "Next" at bounding box center [1249, 621] width 24 height 11
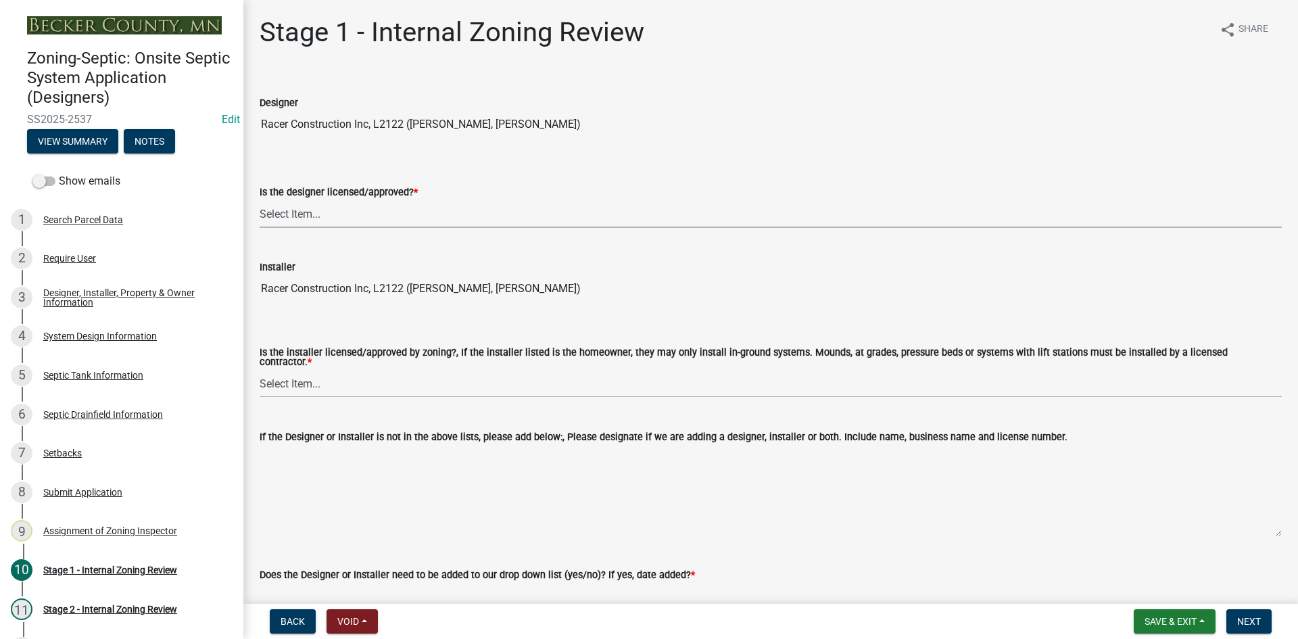
click at [268, 203] on select "Select Item... Yes No" at bounding box center [771, 214] width 1022 height 28
click at [280, 213] on select "Select Item... Yes No" at bounding box center [771, 214] width 1022 height 28
click at [304, 220] on select "Select Item... Yes No" at bounding box center [771, 214] width 1022 height 28
click at [260, 200] on select "Select Item... Yes No" at bounding box center [771, 214] width 1022 height 28
select select "49e49f1e-3b32-4342-8c2e-9cbd4919fe4d"
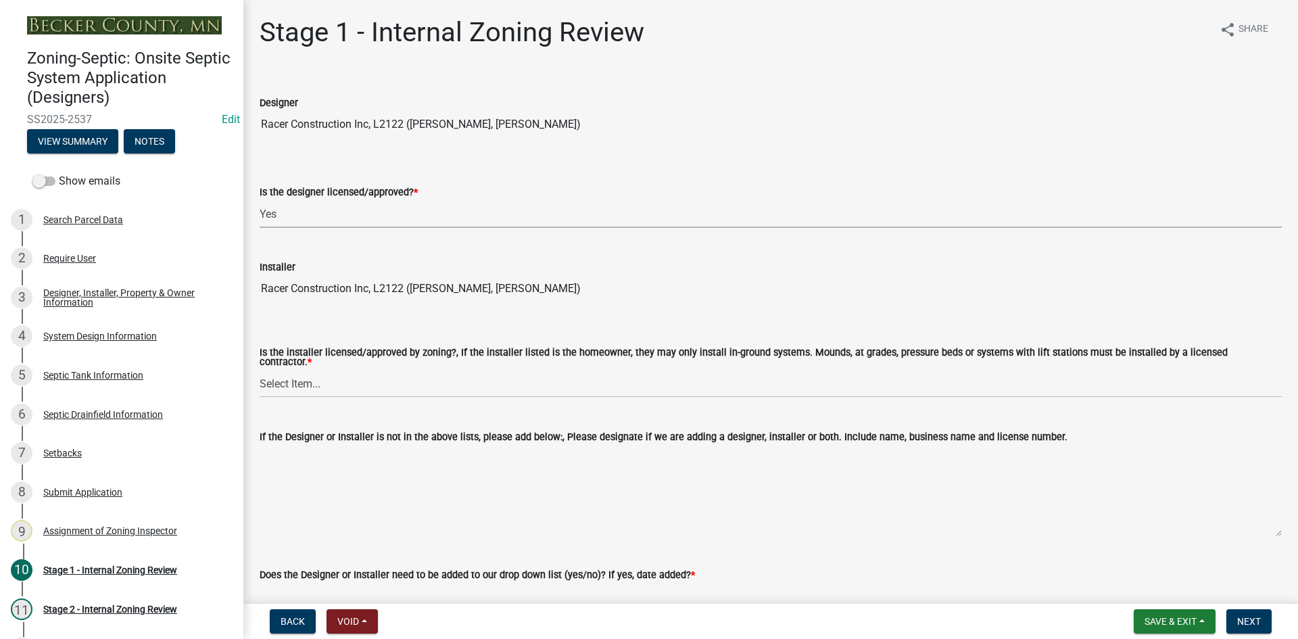
click at [308, 273] on div "Installer" at bounding box center [771, 267] width 1022 height 16
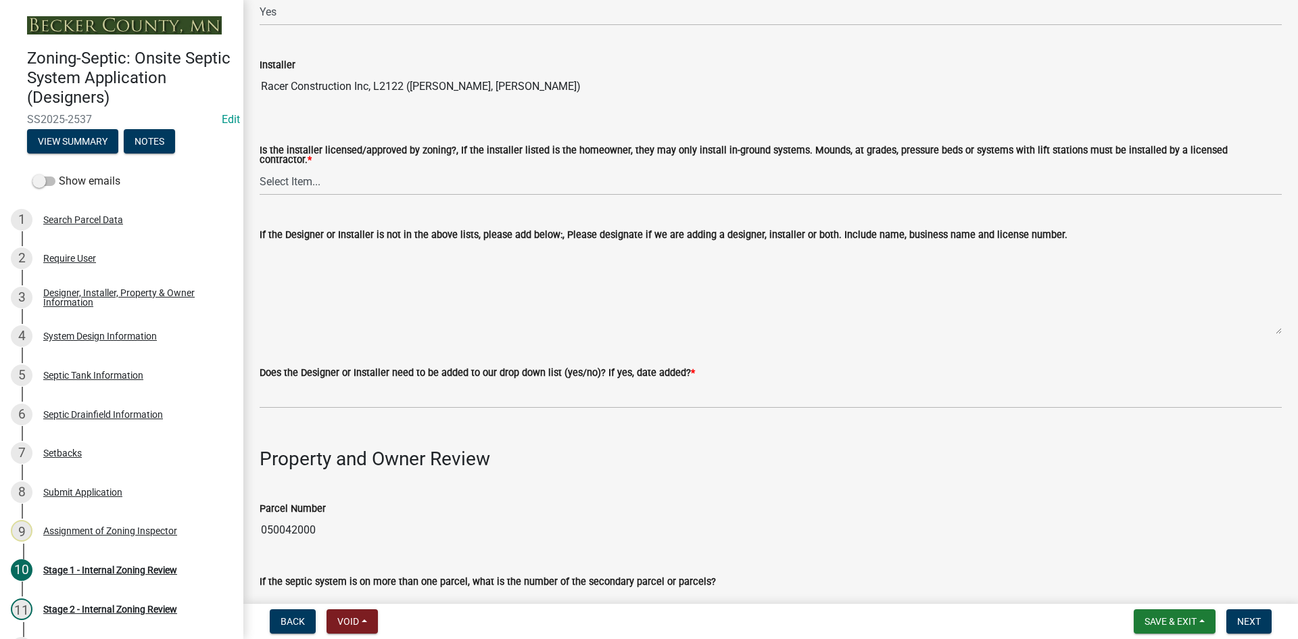
scroll to position [203, 0]
click at [304, 172] on select "Select Item... Yes No" at bounding box center [771, 181] width 1022 height 28
click at [260, 167] on select "Select Item... Yes No" at bounding box center [771, 181] width 1022 height 28
select select "ca07ae0a-7638-46ff-ada2-c67ca3524324"
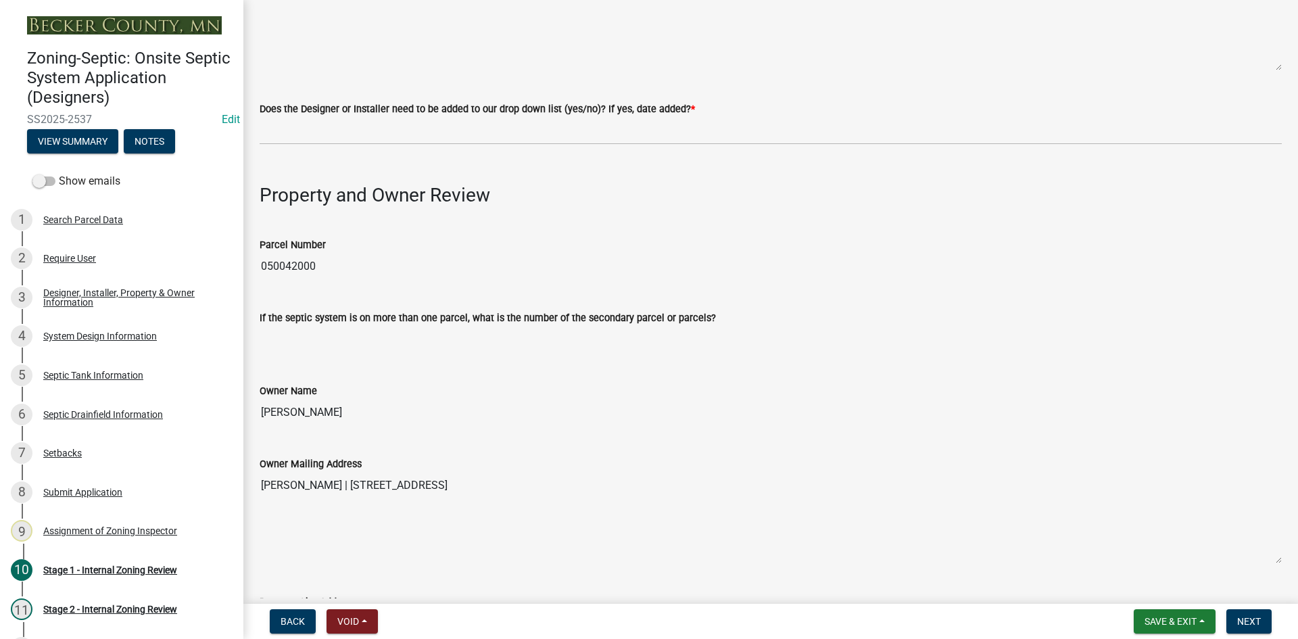
scroll to position [541, 0]
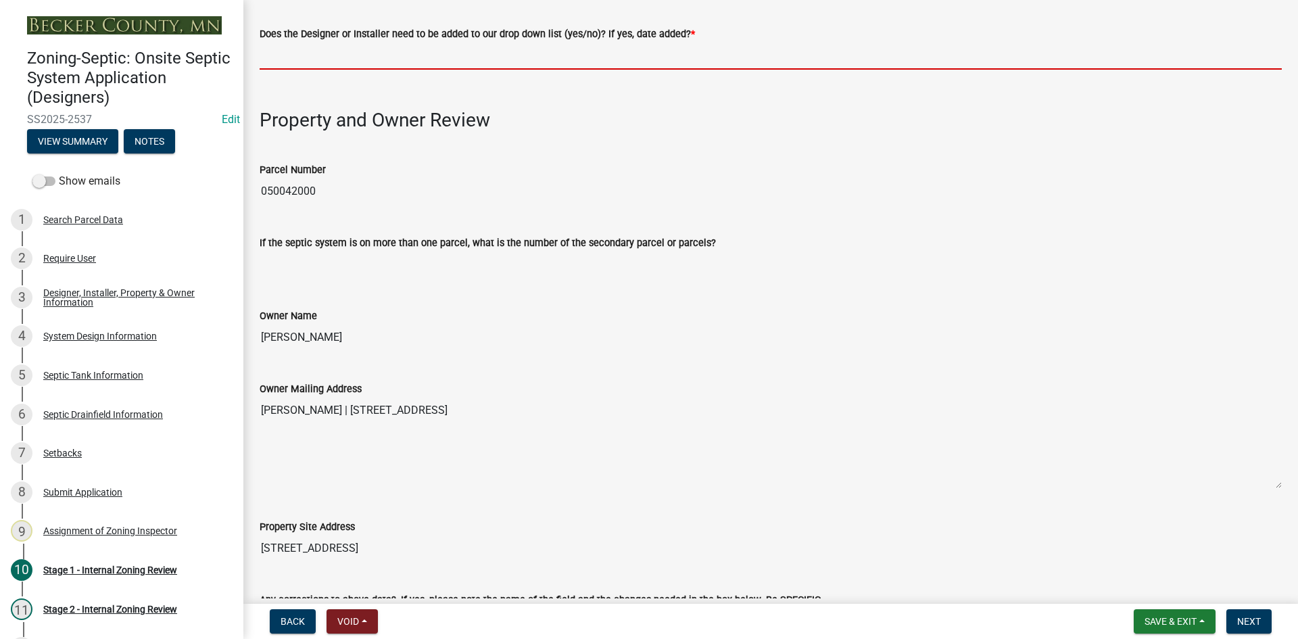
click at [325, 48] on input "Does the Designer or Installer need to be added to our drop down list (yes/no)?…" at bounding box center [771, 56] width 1022 height 28
type input "no"
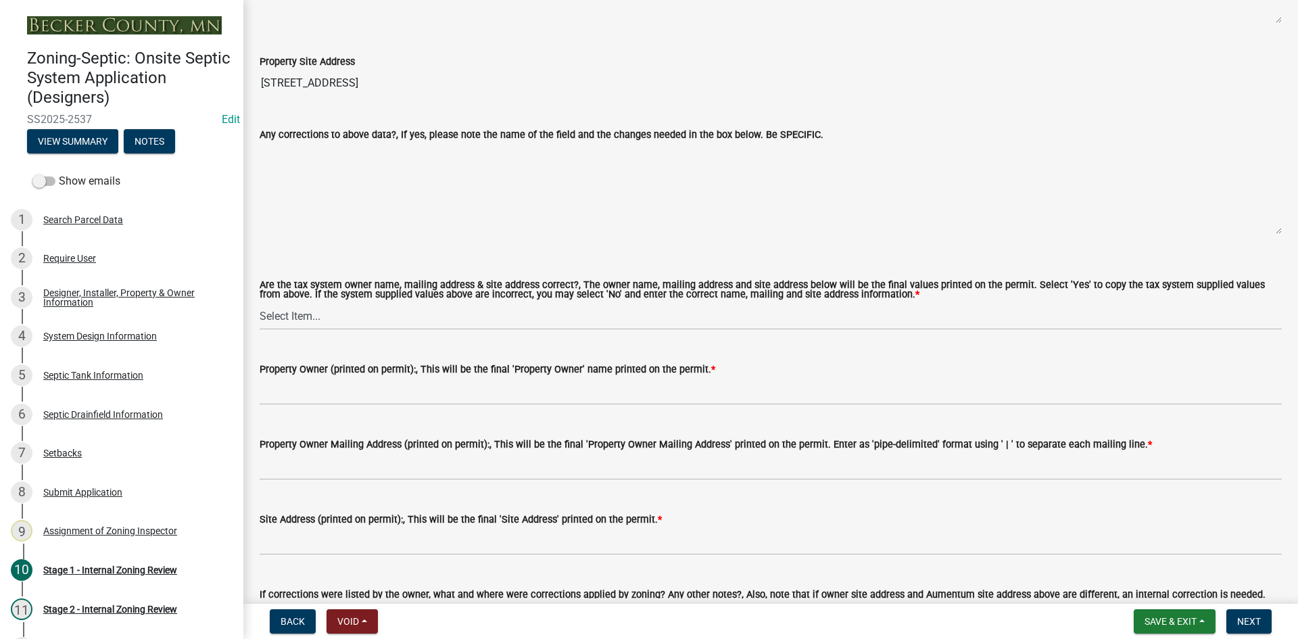
scroll to position [1082, 0]
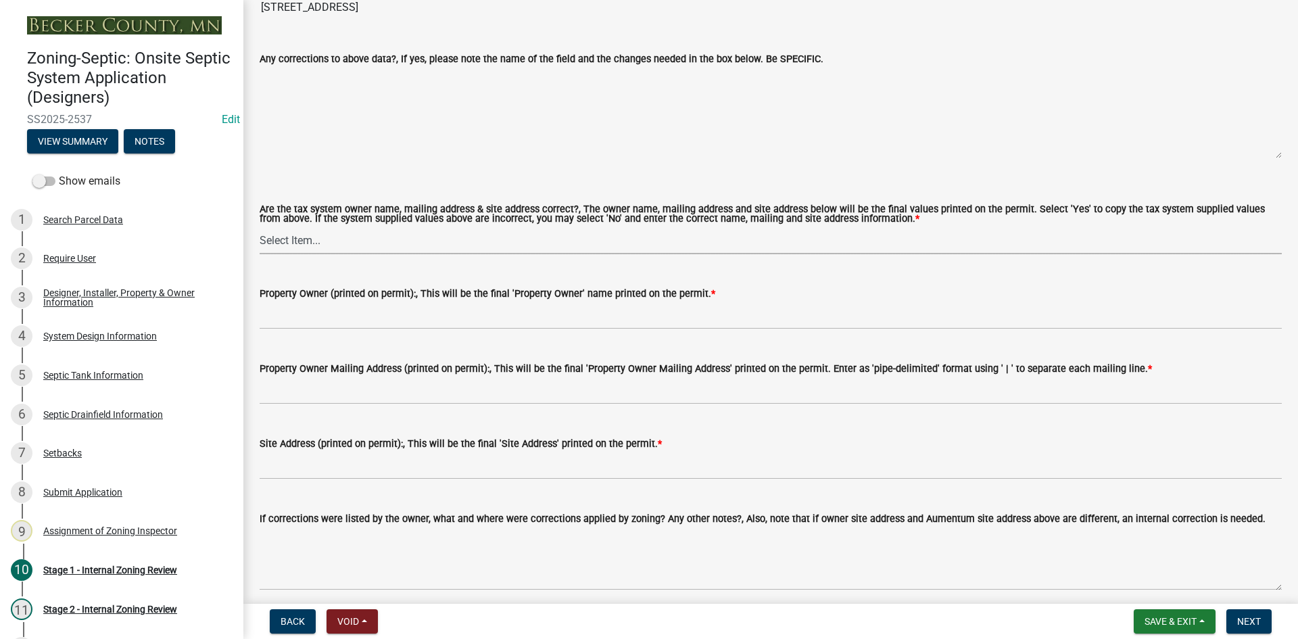
drag, startPoint x: 287, startPoint y: 234, endPoint x: 288, endPoint y: 245, distance: 11.5
click at [287, 234] on select "Select Item... Yes No" at bounding box center [771, 240] width 1022 height 28
click at [260, 226] on select "Select Item... Yes No" at bounding box center [771, 240] width 1022 height 28
select select "ec75a761-93b4-47c5-8535-fea253c32937"
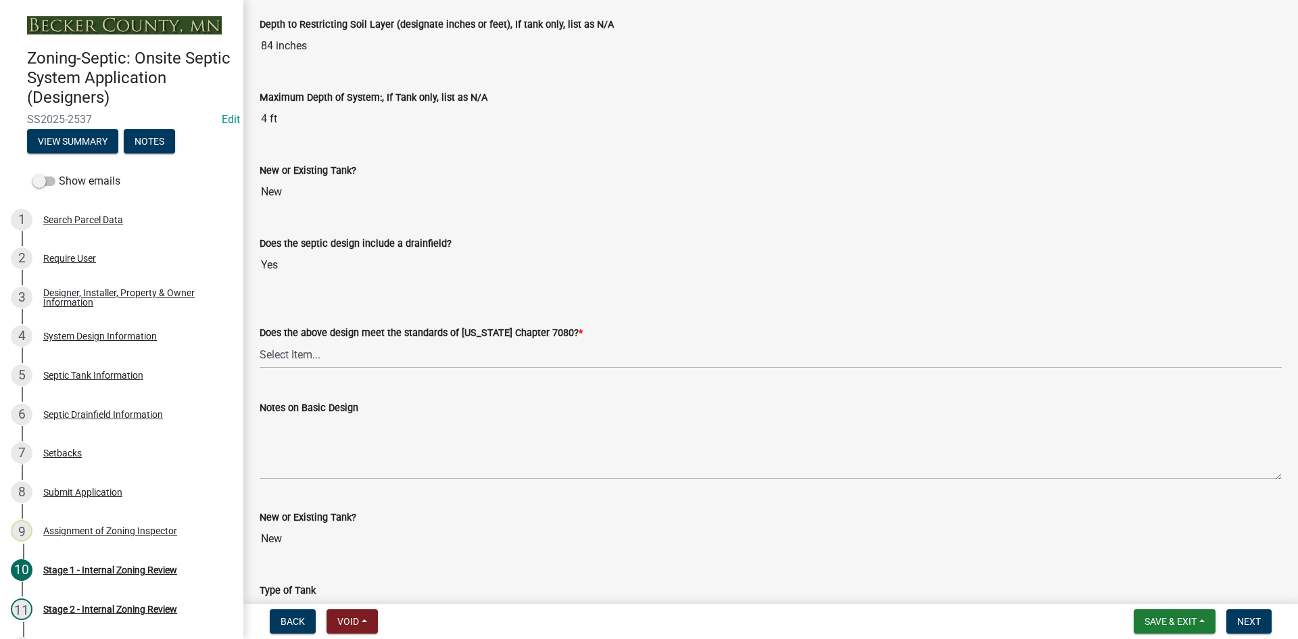
scroll to position [2858, 0]
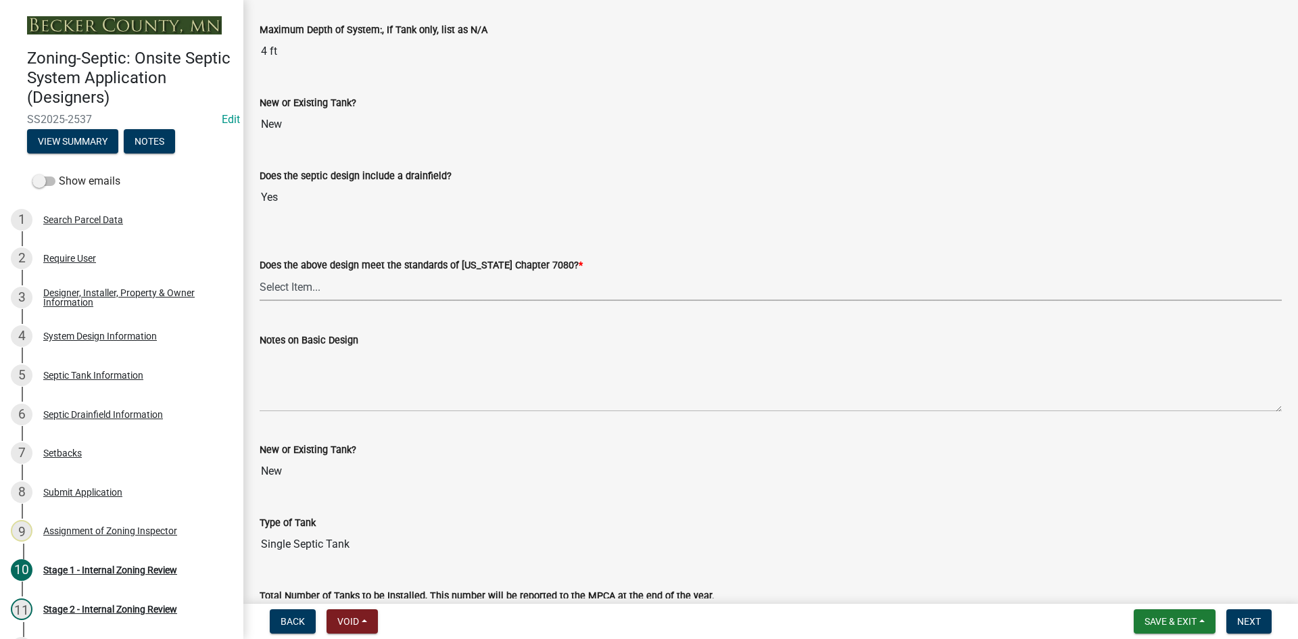
click at [285, 280] on select "Select Item... Yes No" at bounding box center [771, 287] width 1022 height 28
click at [260, 273] on select "Select Item... Yes No" at bounding box center [771, 287] width 1022 height 28
select select "bcbb982e-a48c-4b4a-a83b-ed1363446a86"
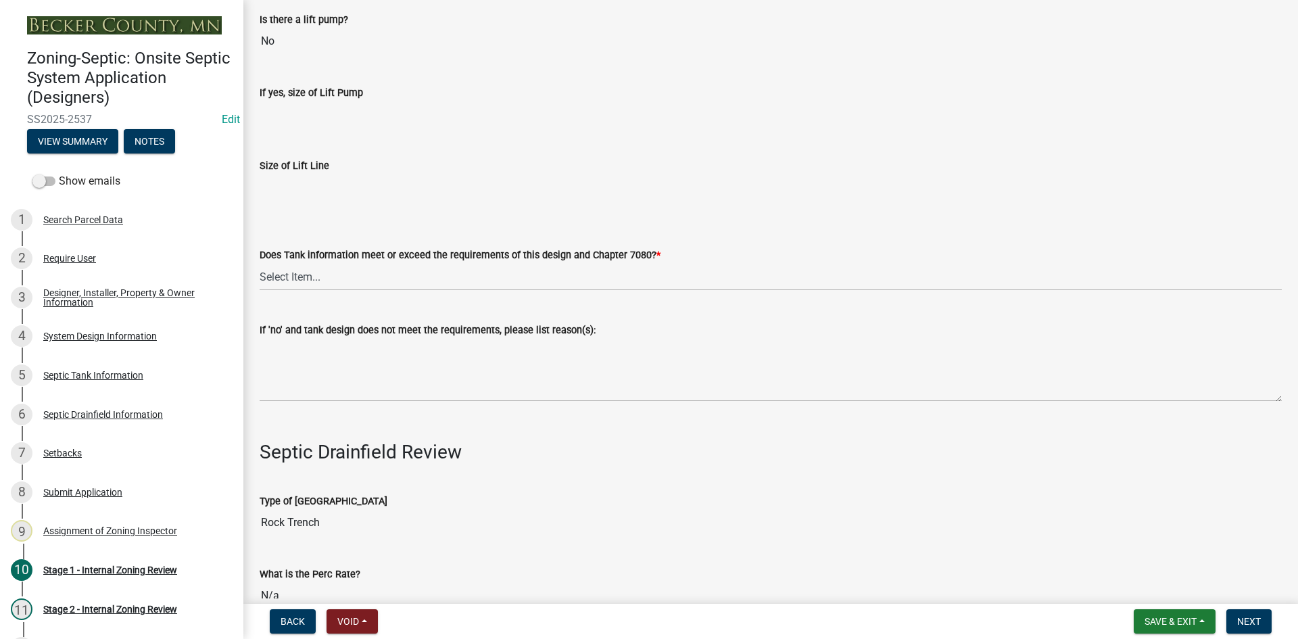
scroll to position [3940, 0]
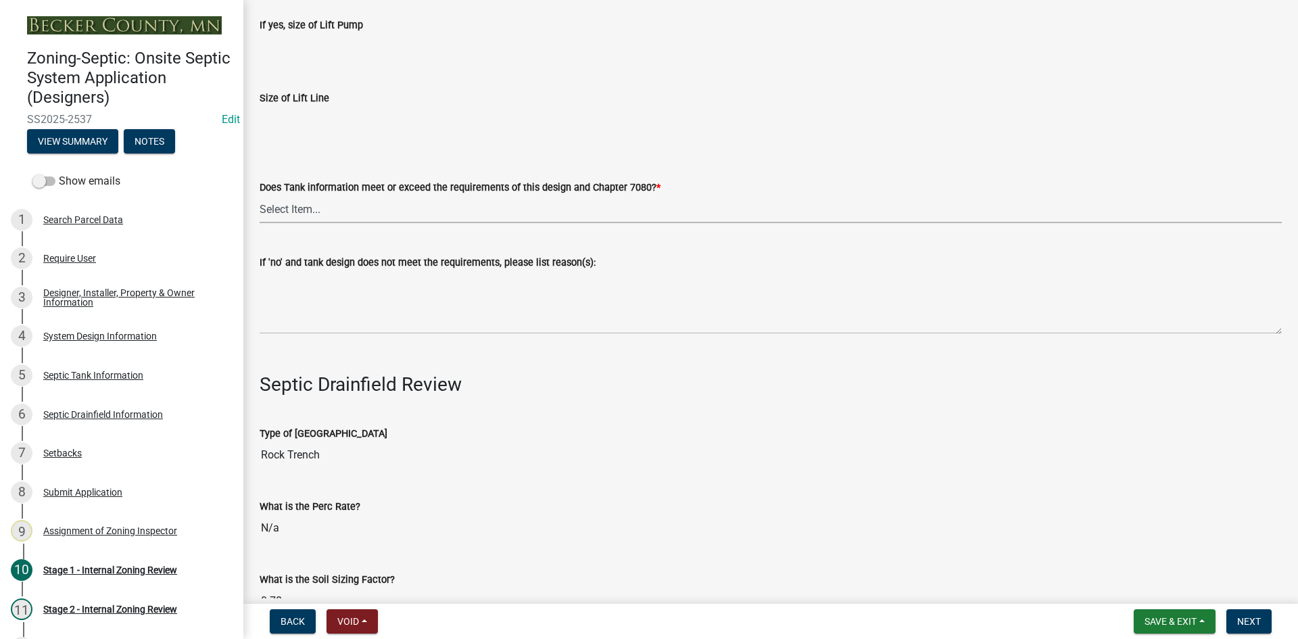
click at [310, 198] on select "Select Item... Yes No" at bounding box center [771, 209] width 1022 height 28
click at [260, 195] on select "Select Item... Yes No" at bounding box center [771, 209] width 1022 height 28
select select "47a2a5dd-5977-4941-8e6f-09ff03cdfb75"
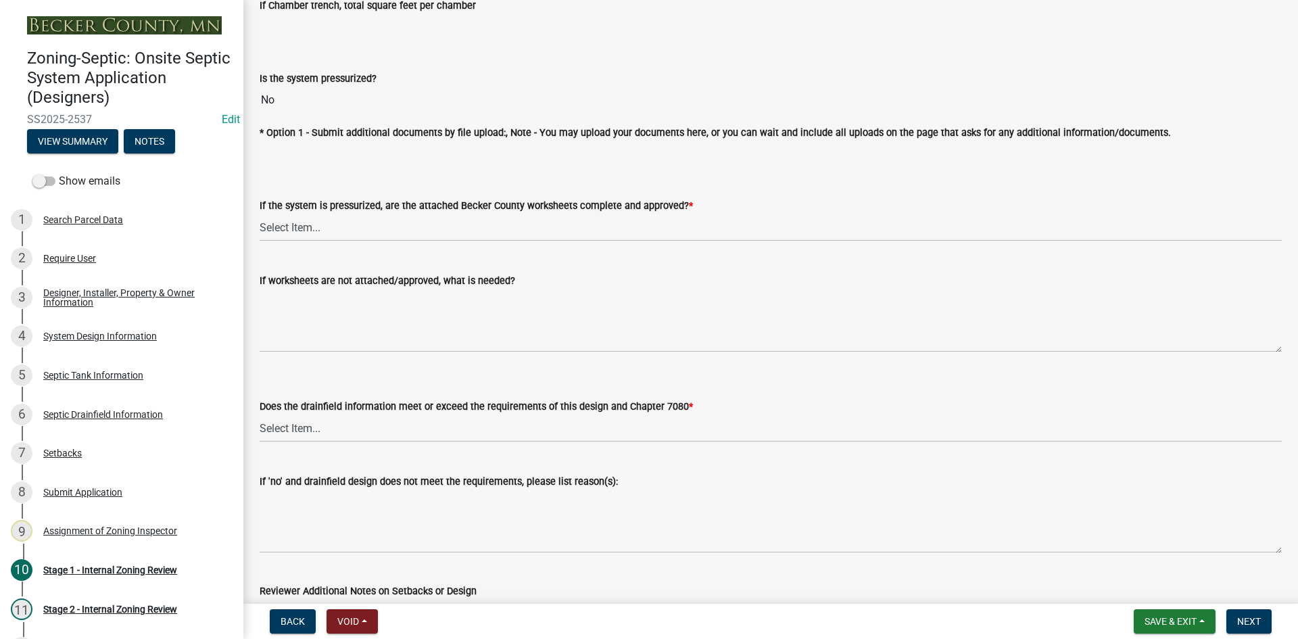
scroll to position [4887, 0]
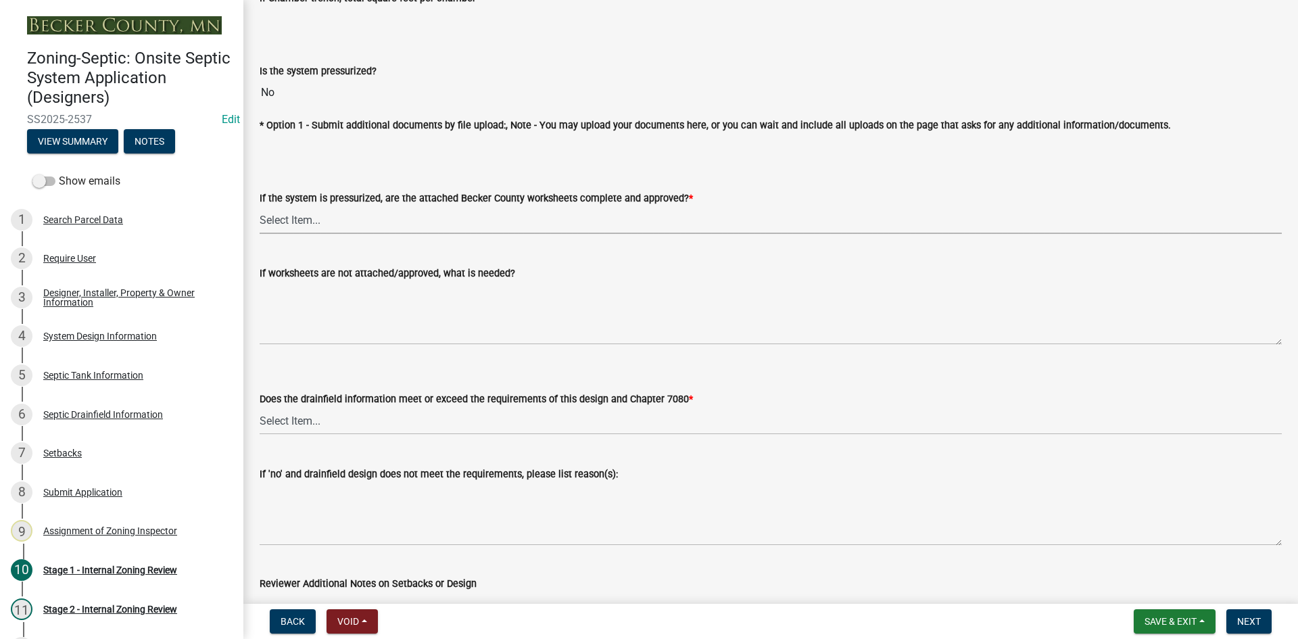
click at [294, 225] on select "Select Item... Yes No NA" at bounding box center [771, 220] width 1022 height 28
click at [260, 206] on select "Select Item... Yes No NA" at bounding box center [771, 220] width 1022 height 28
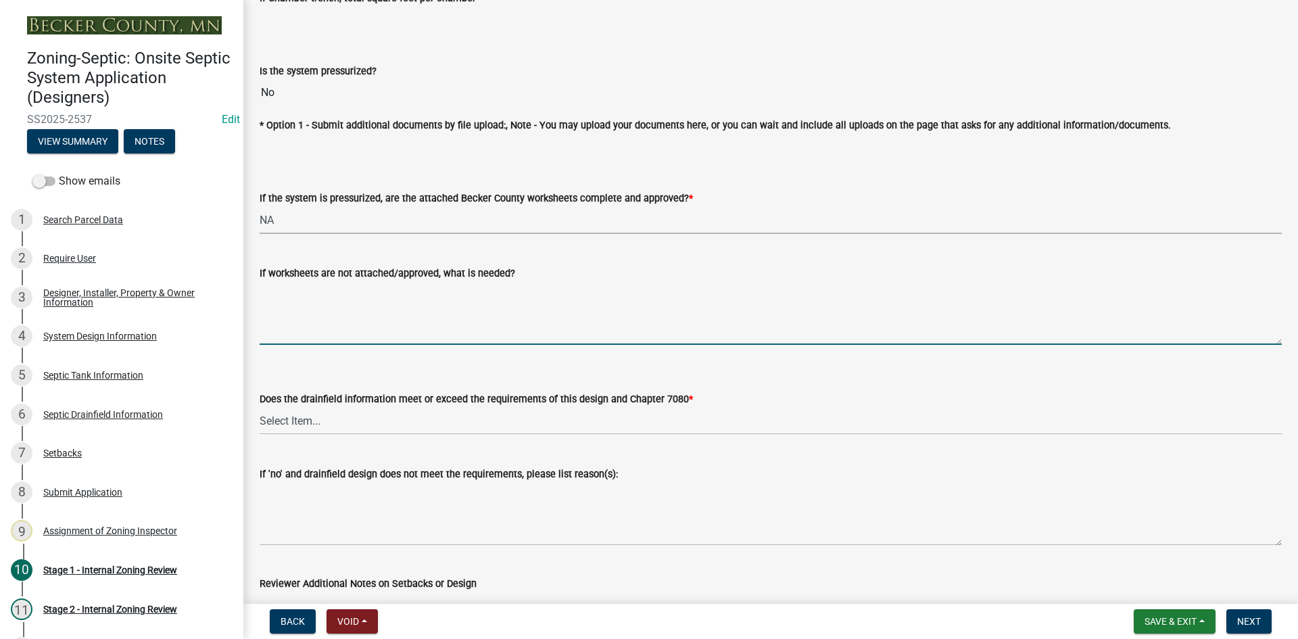
click at [298, 290] on textarea "If worksheets are not attached/approved, what is needed?" at bounding box center [771, 313] width 1022 height 64
drag, startPoint x: 305, startPoint y: 217, endPoint x: 307, endPoint y: 227, distance: 10.3
click at [305, 217] on select "Select Item... Yes No NA" at bounding box center [771, 220] width 1022 height 28
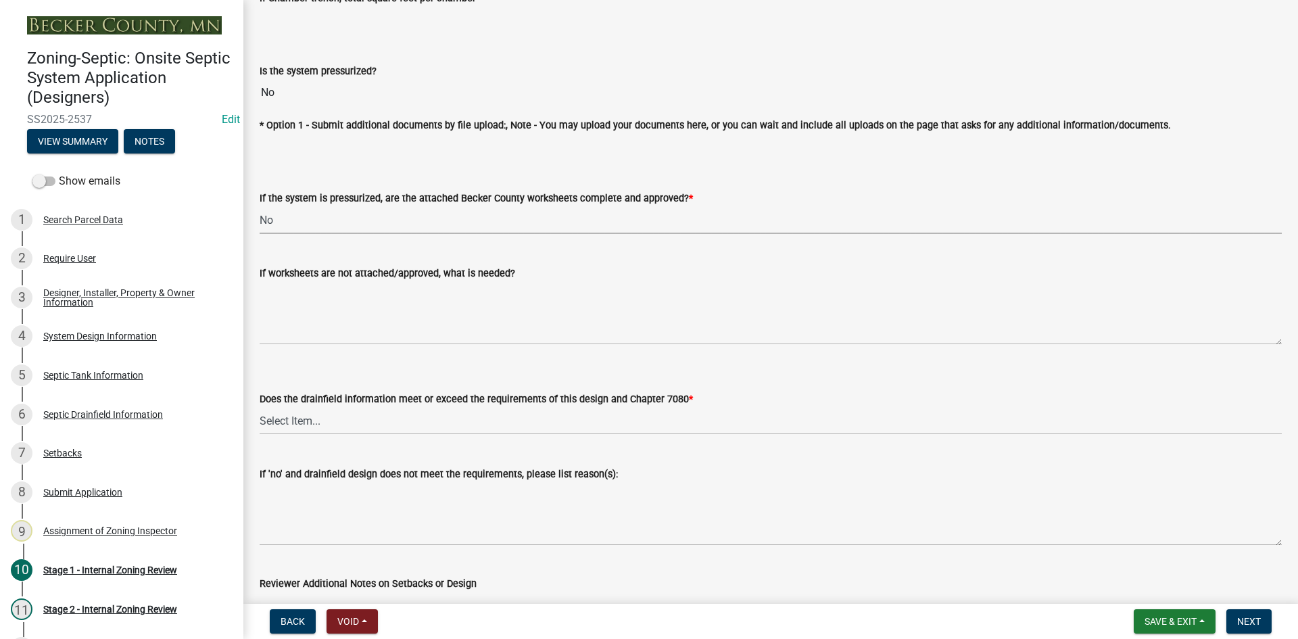
click at [260, 206] on select "Select Item... Yes No NA" at bounding box center [771, 220] width 1022 height 28
select select "3f07d53b-f129-45c8-90f2-315300c75b14"
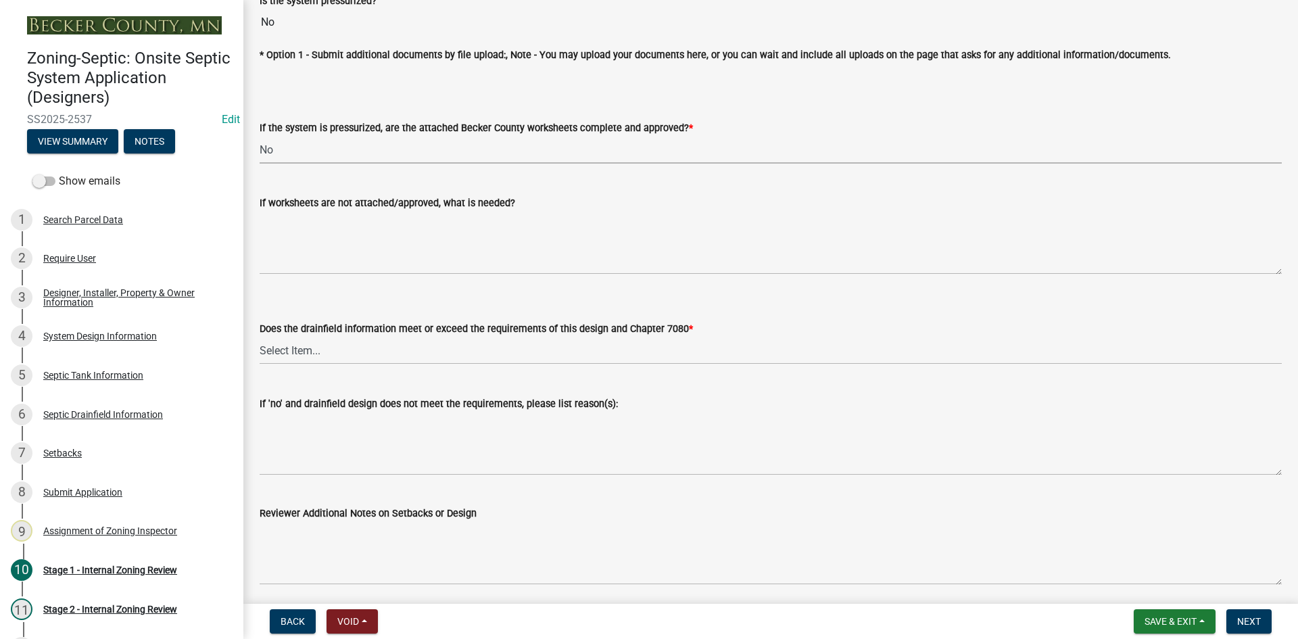
scroll to position [5079, 0]
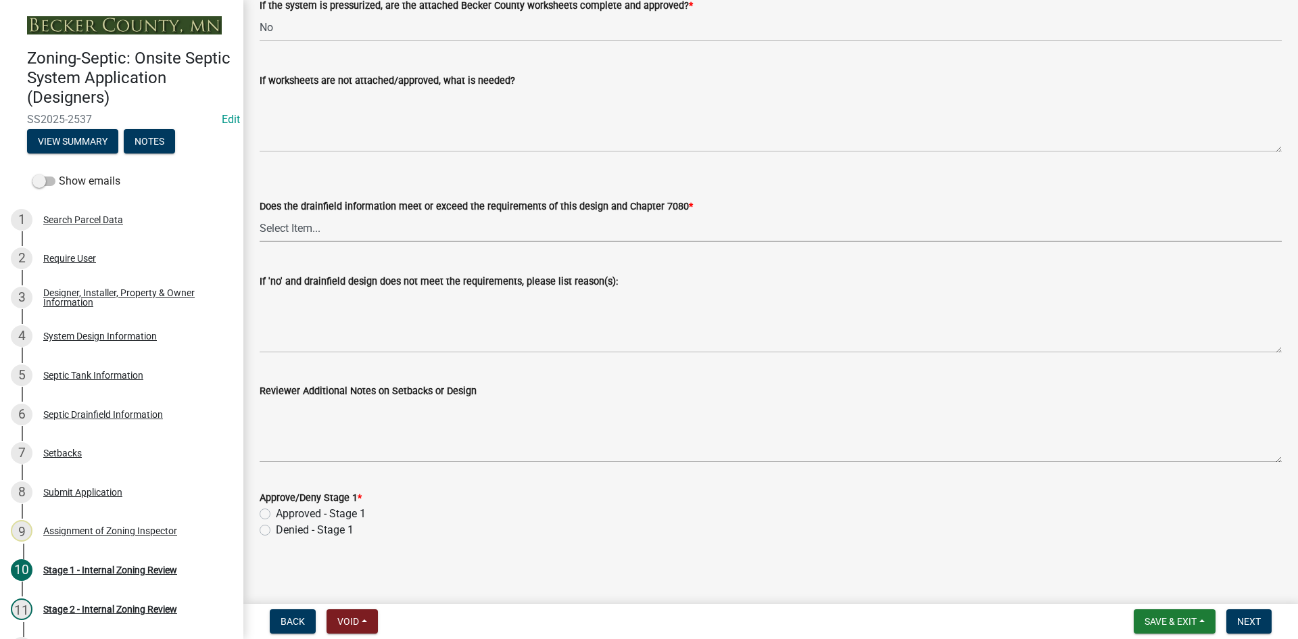
click at [287, 231] on select "Select Item... Yes No" at bounding box center [771, 228] width 1022 height 28
click at [260, 214] on select "Select Item... Yes No" at bounding box center [771, 228] width 1022 height 28
select select "16f67b85-ee8d-44ae-bc4a-b6dc5f12ab64"
click at [276, 511] on label "Approved - Stage 1" at bounding box center [321, 514] width 90 height 16
click at [276, 511] on input "Approved - Stage 1" at bounding box center [280, 510] width 9 height 9
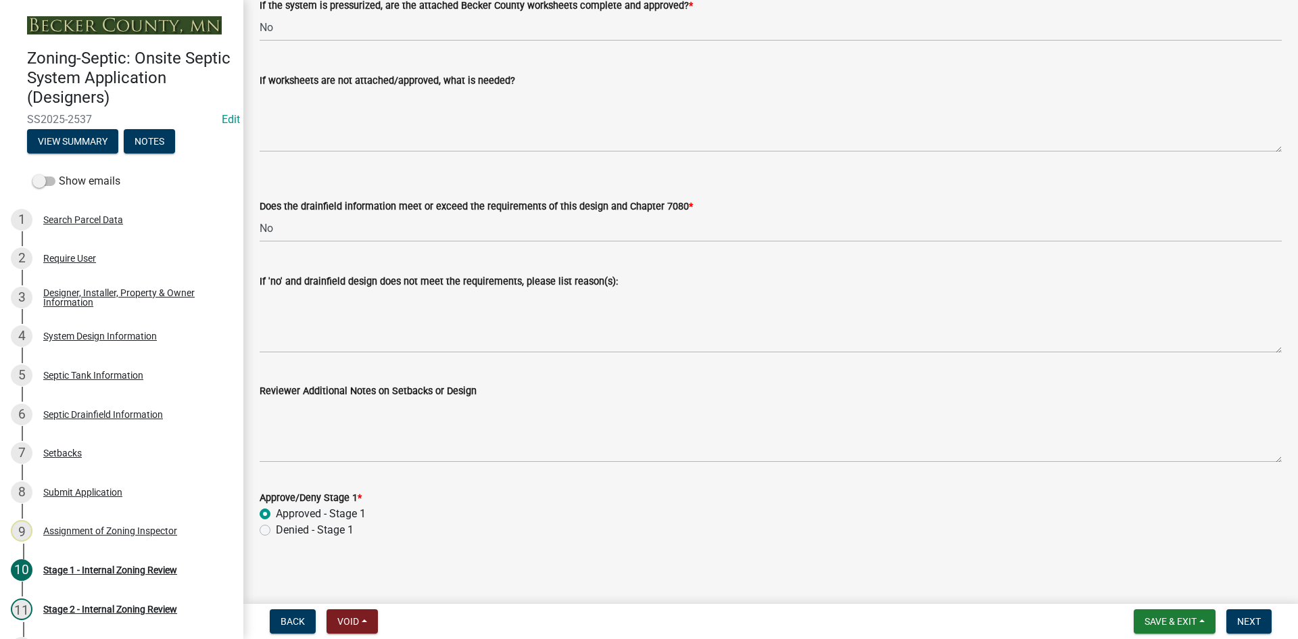
radio input "true"
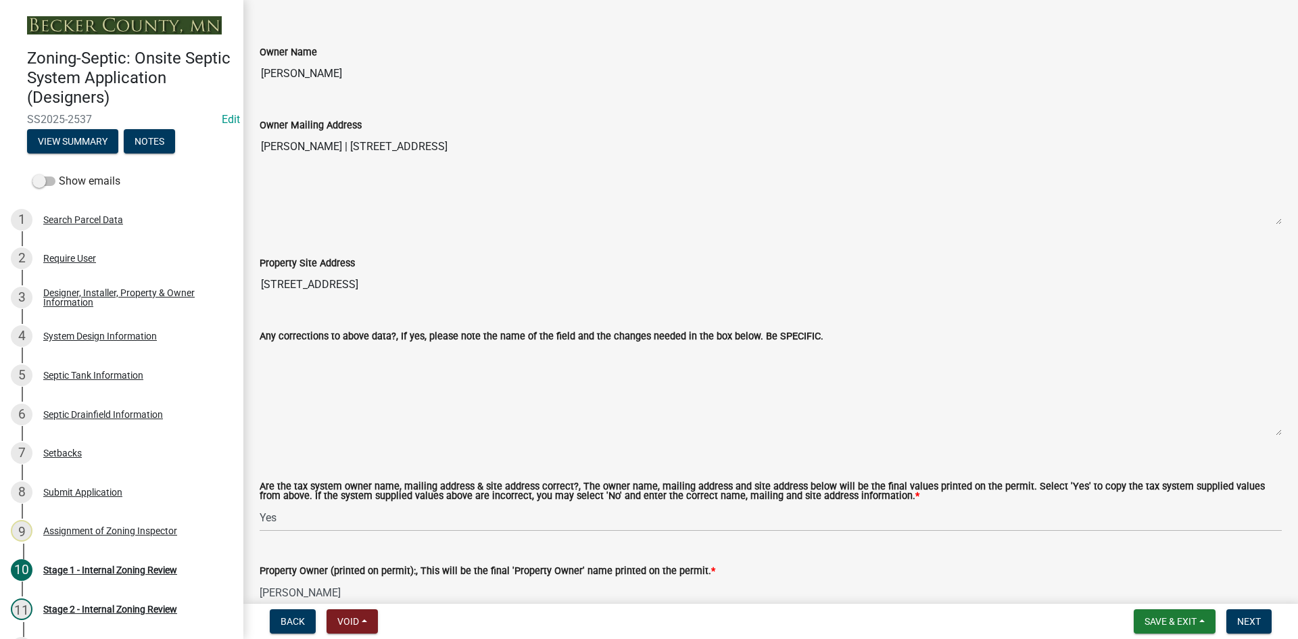
scroll to position [617, 0]
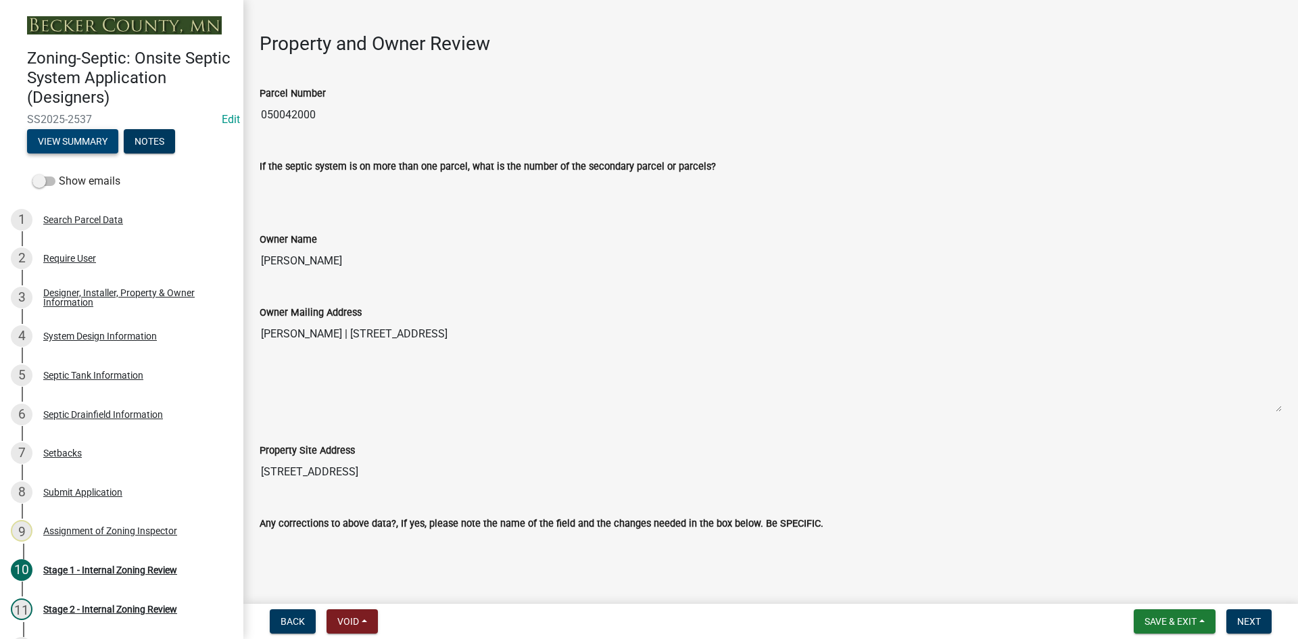
click at [88, 130] on button "View Summary" at bounding box center [72, 141] width 91 height 24
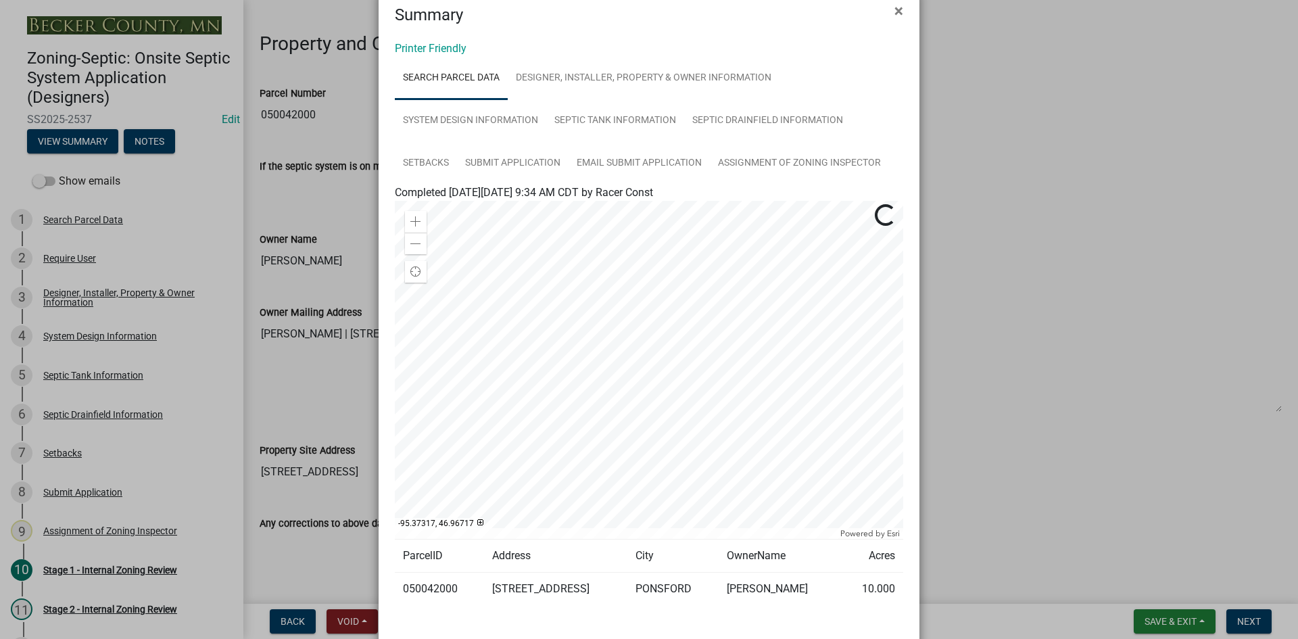
scroll to position [0, 0]
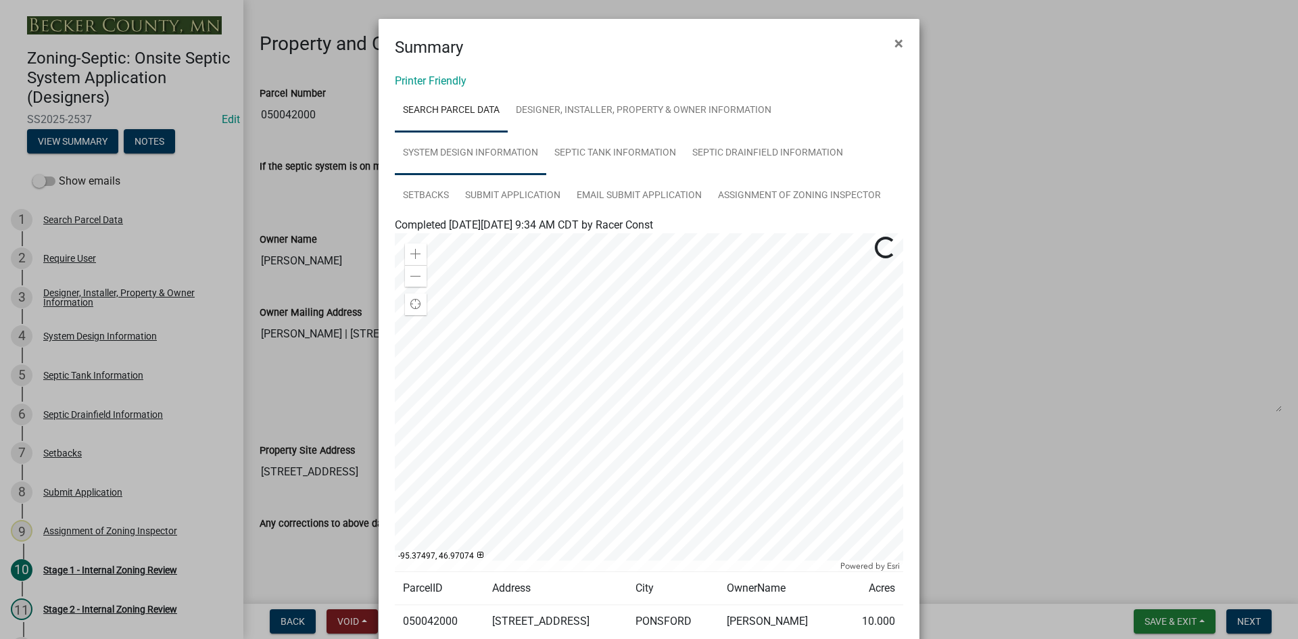
click at [429, 162] on link "System Design Information" at bounding box center [470, 153] width 151 height 43
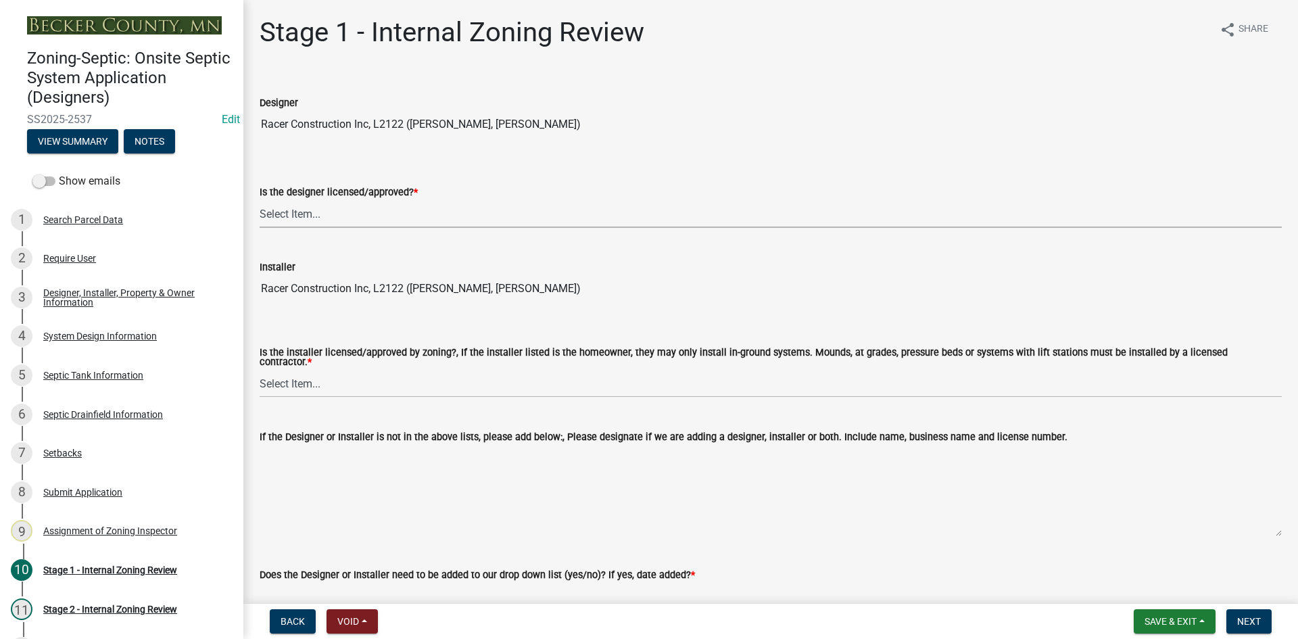
click at [316, 210] on select "Select Item... Yes No" at bounding box center [771, 214] width 1022 height 28
click at [260, 200] on select "Select Item... Yes No" at bounding box center [771, 214] width 1022 height 28
select select "b9abdb0c-c8fa-4904-a43c-602083206d6a"
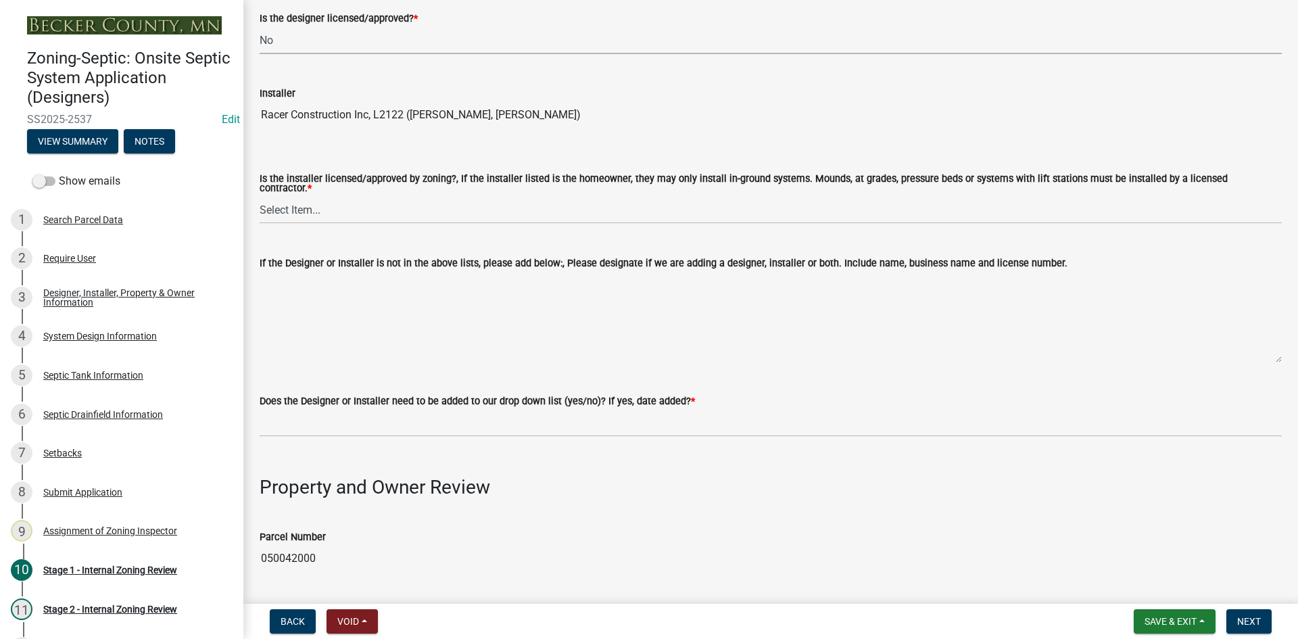
scroll to position [203, 0]
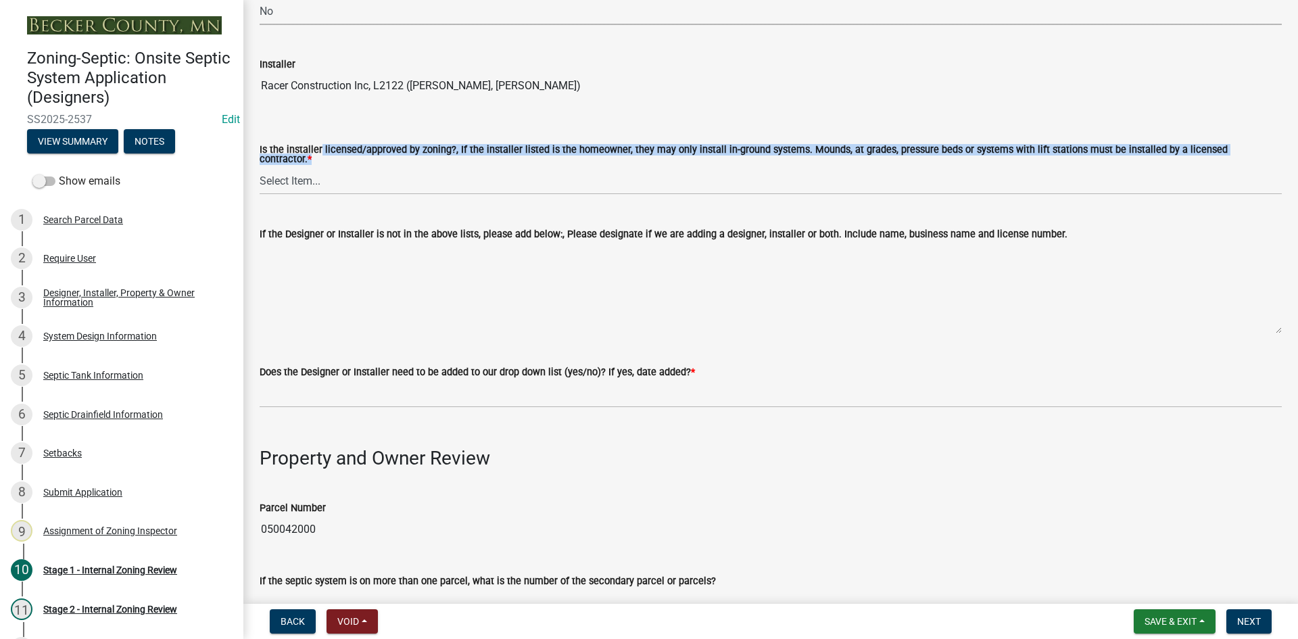
click at [316, 160] on div "Is the installer licensed/approved by zoning?, If the installer listed is the h…" at bounding box center [771, 156] width 1022 height 22
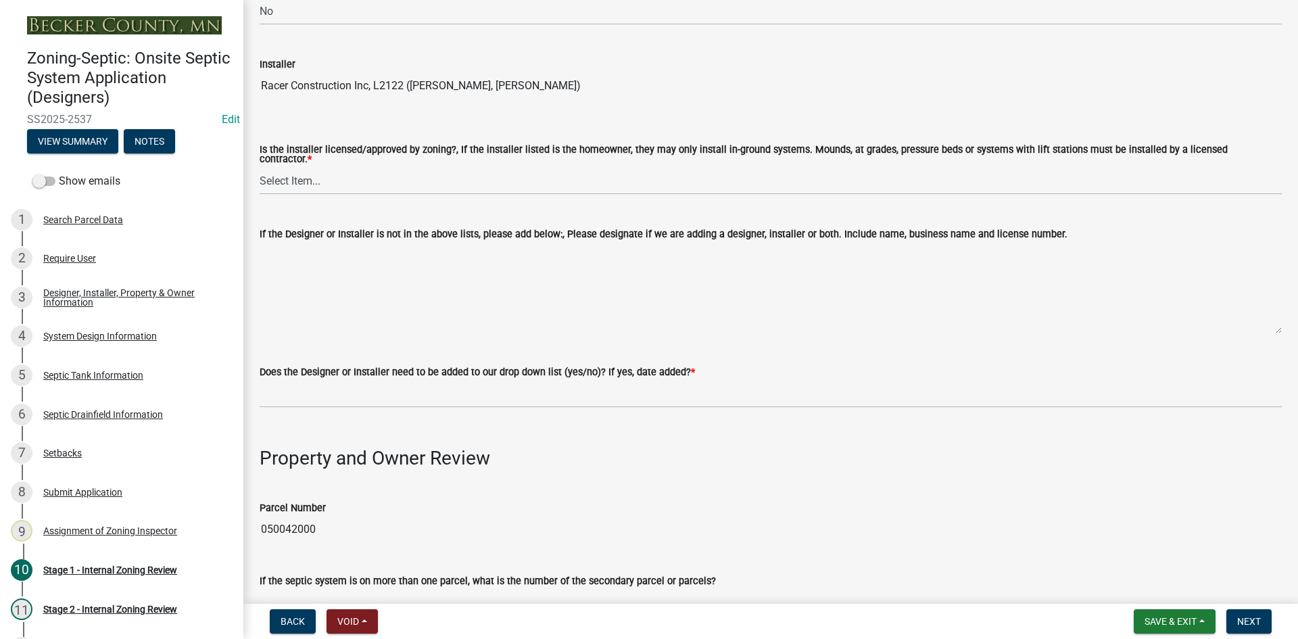
click at [316, 190] on wm-data-entity-input "Is the installer licensed/approved by zoning?, If the installer listed is the h…" at bounding box center [771, 158] width 1022 height 97
drag, startPoint x: 310, startPoint y: 181, endPoint x: 312, endPoint y: 188, distance: 7.7
click at [310, 181] on select "Select Item... Yes No" at bounding box center [771, 181] width 1022 height 28
click at [260, 167] on select "Select Item... Yes No" at bounding box center [771, 181] width 1022 height 28
click at [314, 178] on select "Select Item... Yes No" at bounding box center [771, 181] width 1022 height 28
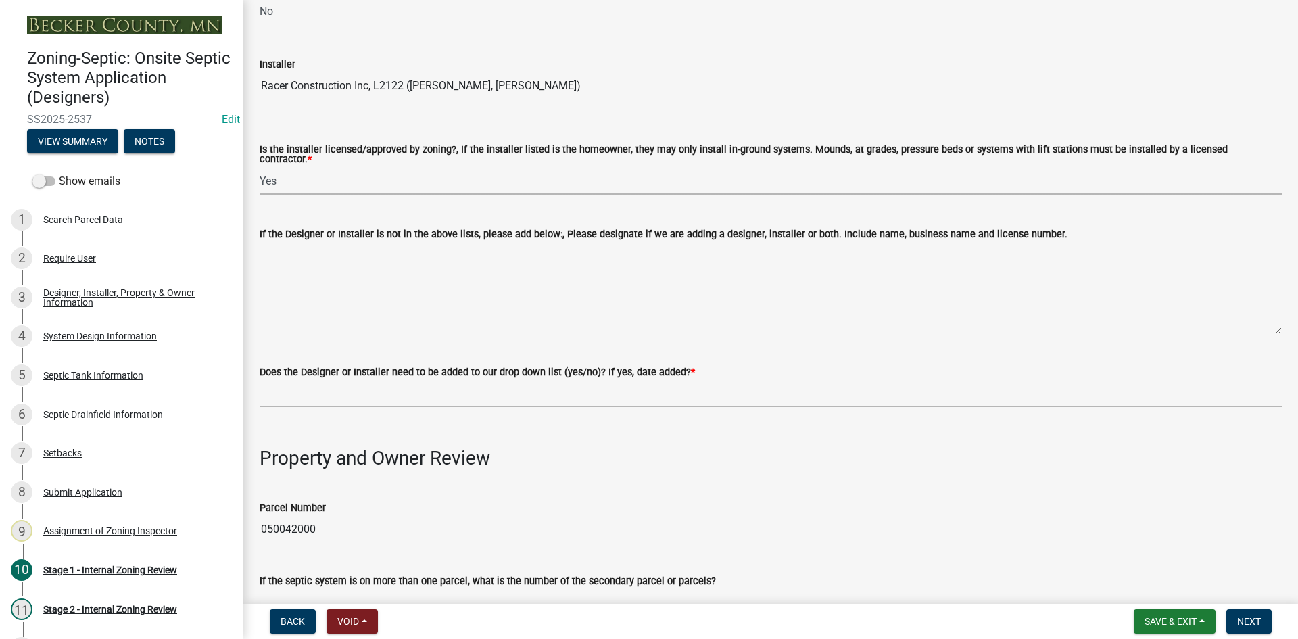
click at [260, 167] on select "Select Item... Yes No" at bounding box center [771, 181] width 1022 height 28
select select "ca07ae0a-7638-46ff-ada2-c67ca3524324"
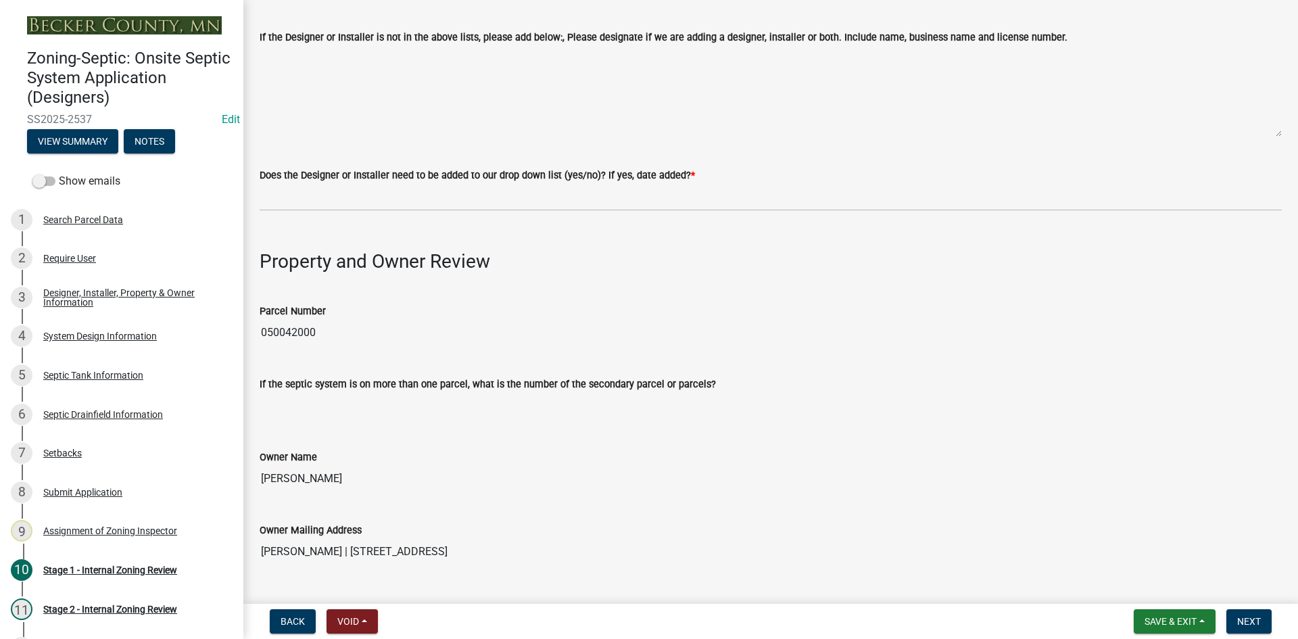
scroll to position [406, 0]
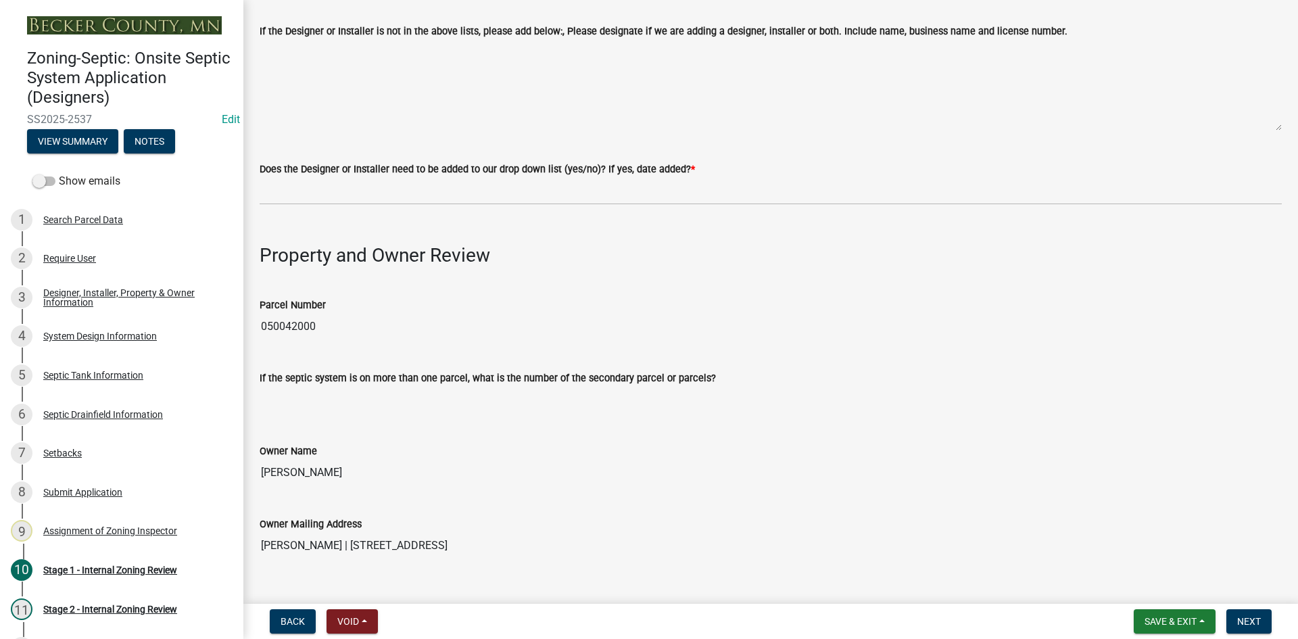
click at [296, 165] on label "Does the Designer or Installer need to be added to our drop down list (yes/no)?…" at bounding box center [477, 169] width 435 height 9
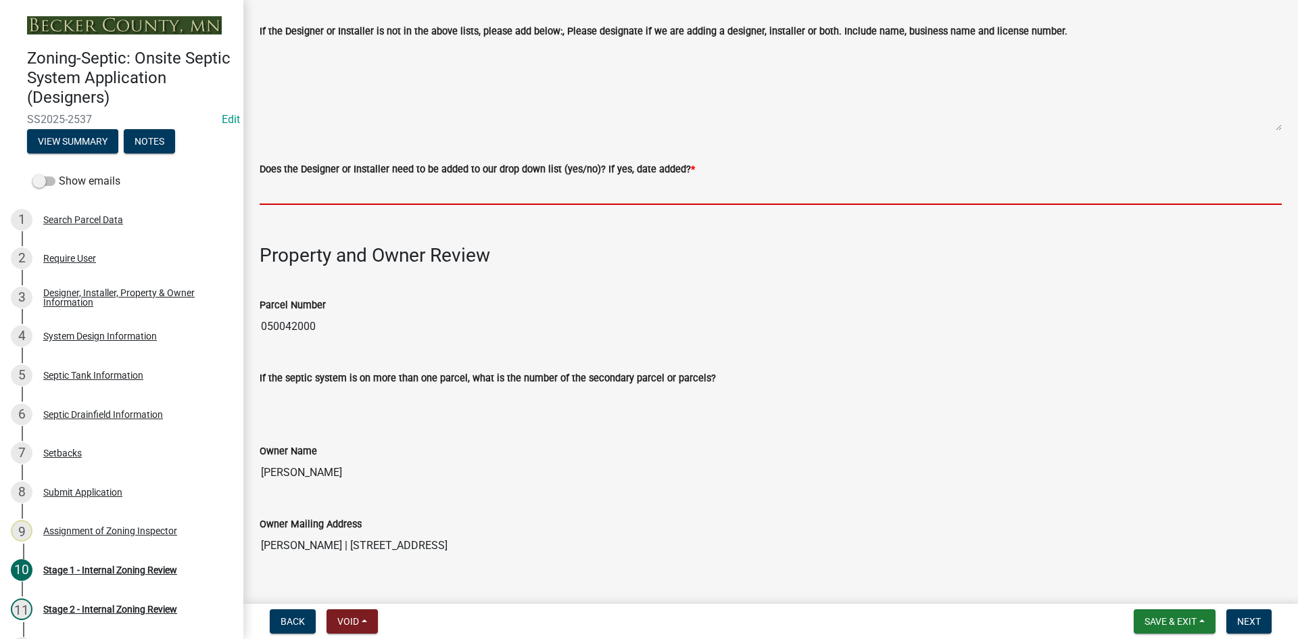
click at [296, 177] on input "Does the Designer or Installer need to be added to our drop down list (yes/no)?…" at bounding box center [771, 191] width 1022 height 28
click at [294, 181] on input "Does the Designer or Installer need to be added to our drop down list (yes/no)?…" at bounding box center [771, 191] width 1022 height 28
type input "NO"
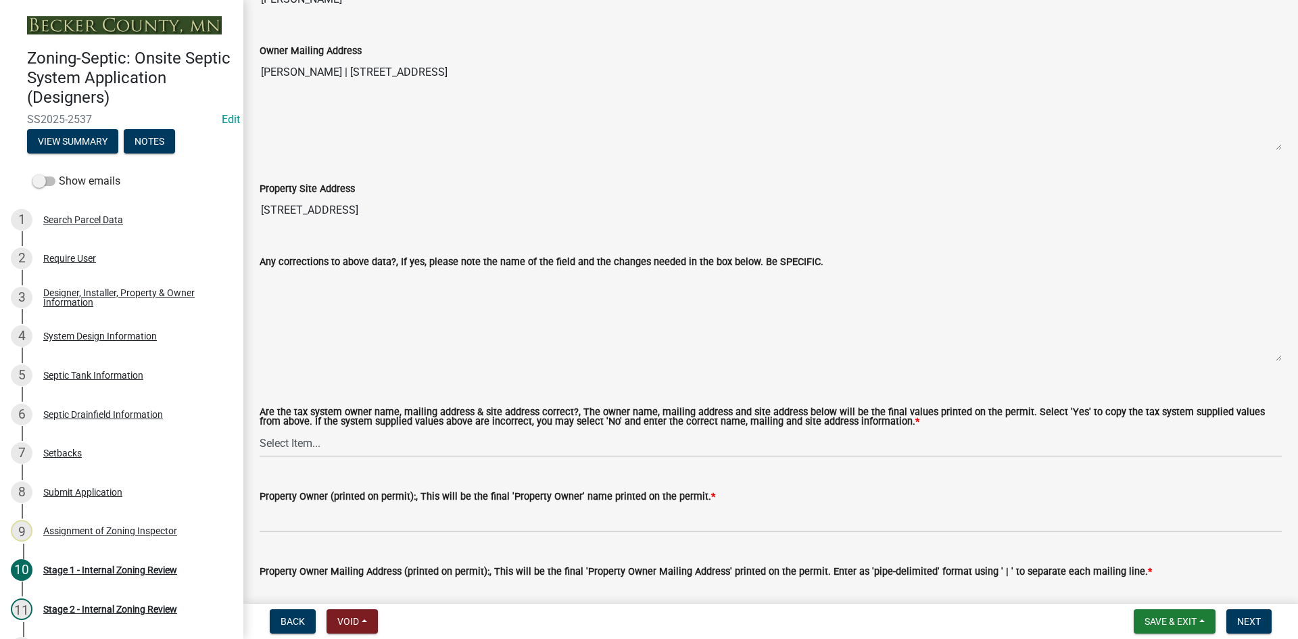
scroll to position [1149, 0]
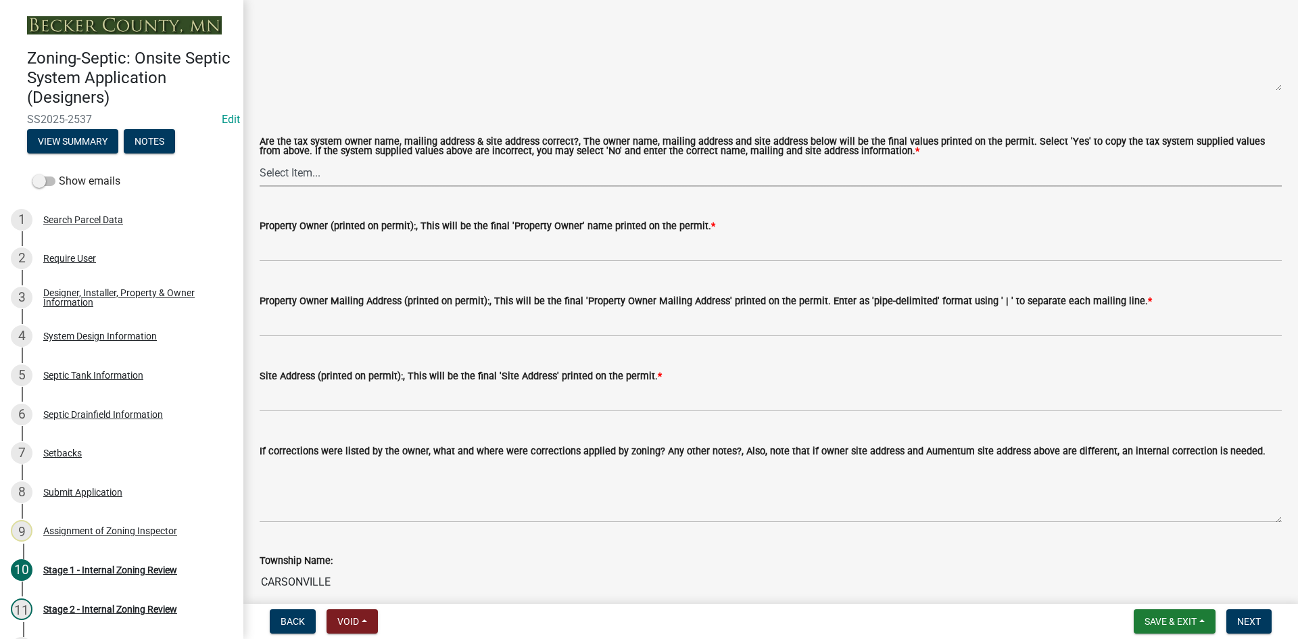
click at [335, 179] on select "Select Item... Yes No" at bounding box center [771, 173] width 1022 height 28
click at [312, 174] on select "Select Item... Yes No" at bounding box center [771, 173] width 1022 height 28
click at [313, 173] on select "Select Item... Yes No" at bounding box center [771, 173] width 1022 height 28
click at [260, 159] on select "Select Item... Yes No" at bounding box center [771, 173] width 1022 height 28
select select "ec75a761-93b4-47c5-8535-fea253c32937"
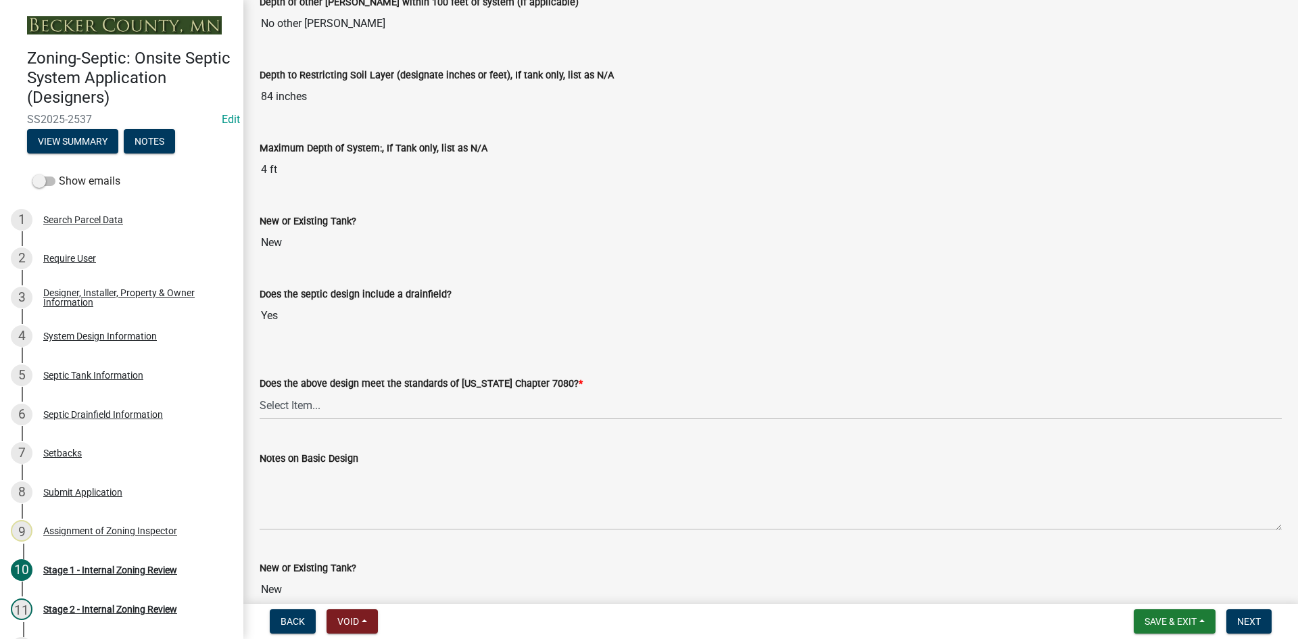
scroll to position [2926, 0]
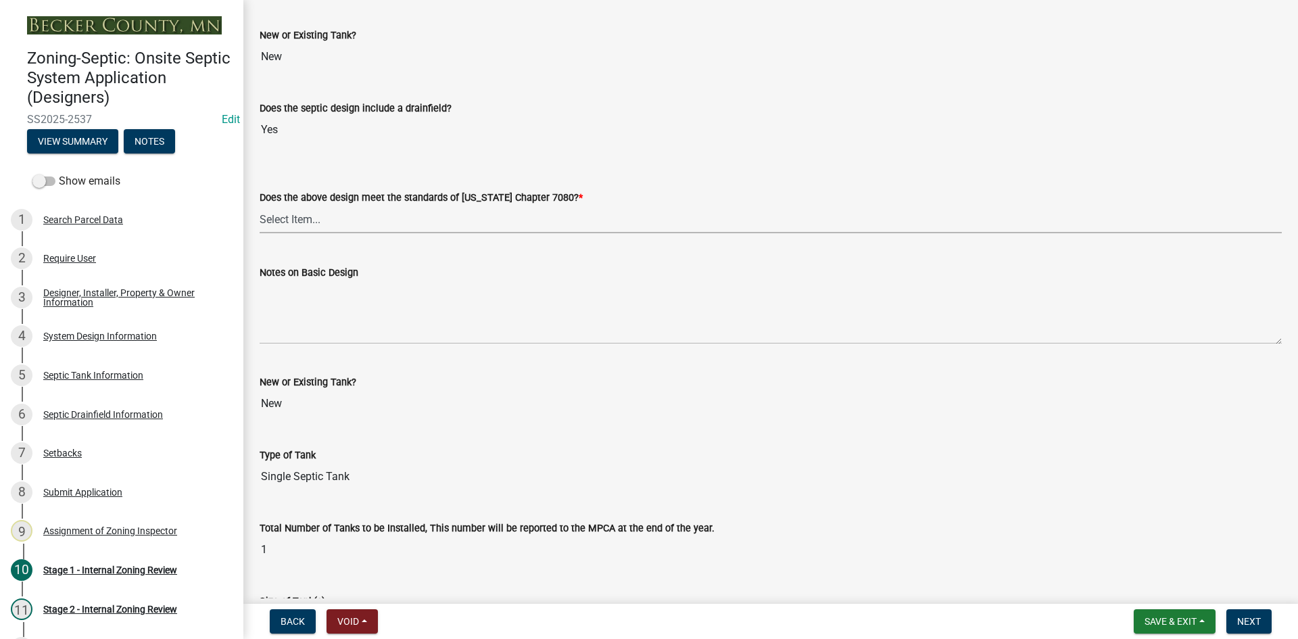
click at [308, 210] on select "Select Item... Yes No" at bounding box center [771, 220] width 1022 height 28
click at [260, 206] on select "Select Item... Yes No" at bounding box center [771, 220] width 1022 height 28
select select "bcbb982e-a48c-4b4a-a83b-ed1363446a86"
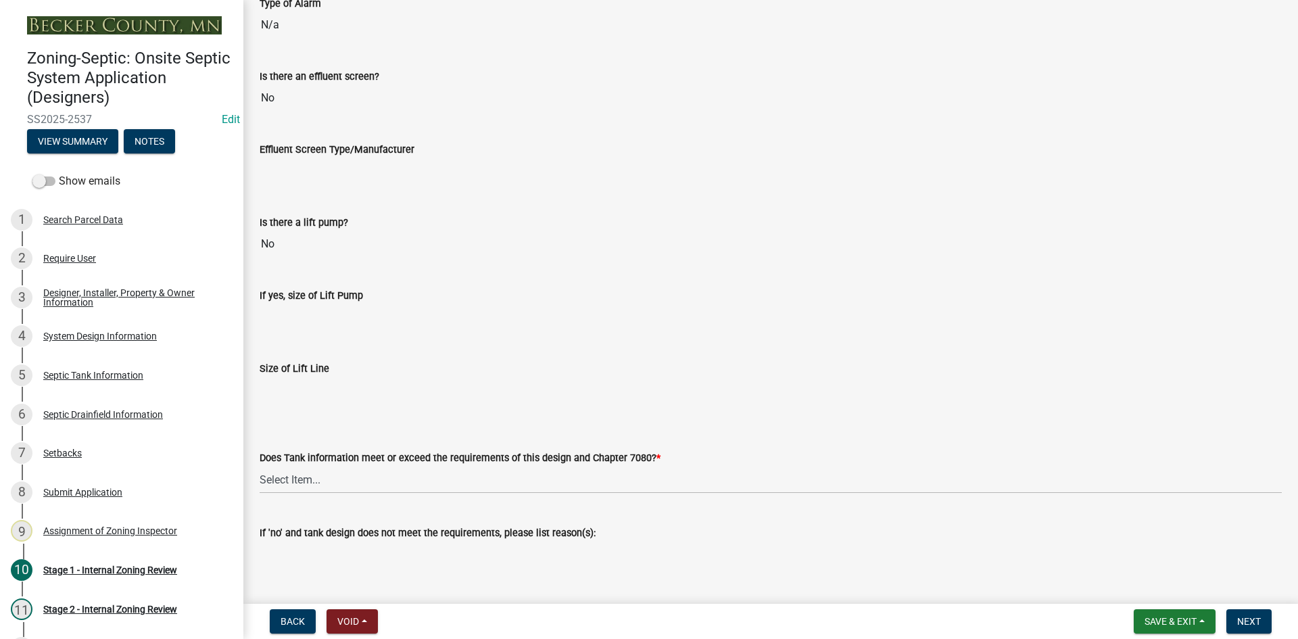
scroll to position [3940, 0]
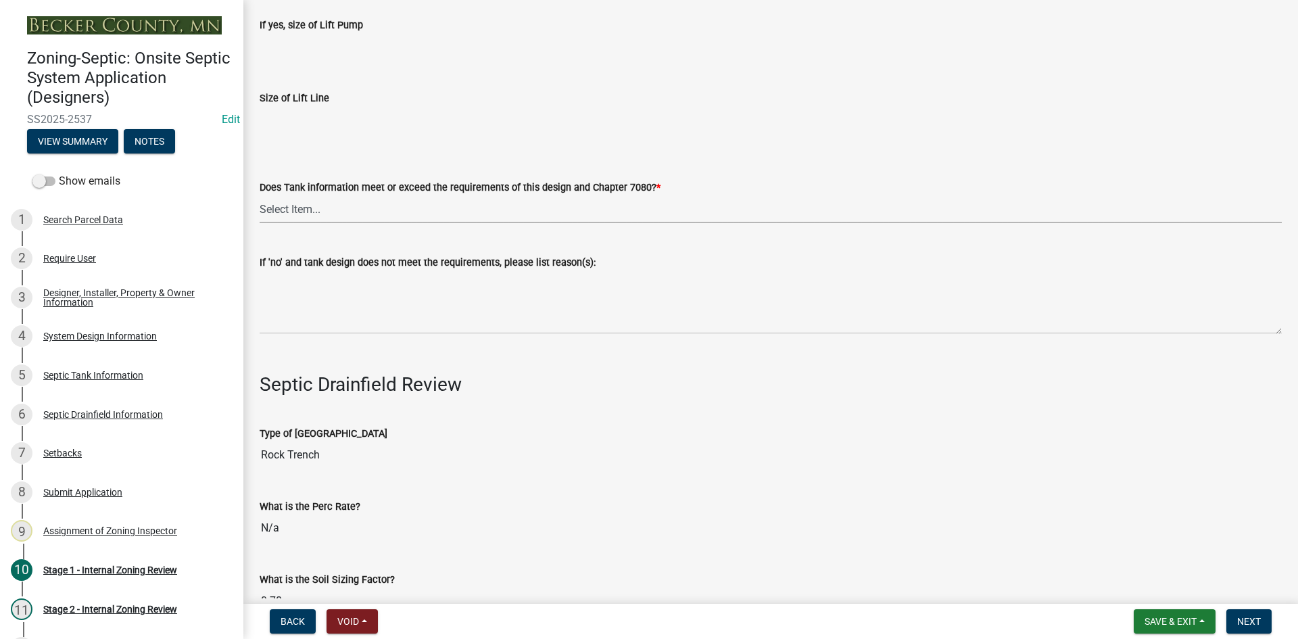
click at [314, 210] on select "Select Item... Yes No" at bounding box center [771, 209] width 1022 height 28
click at [260, 195] on select "Select Item... Yes No" at bounding box center [771, 209] width 1022 height 28
select select "47a2a5dd-5977-4941-8e6f-09ff03cdfb75"
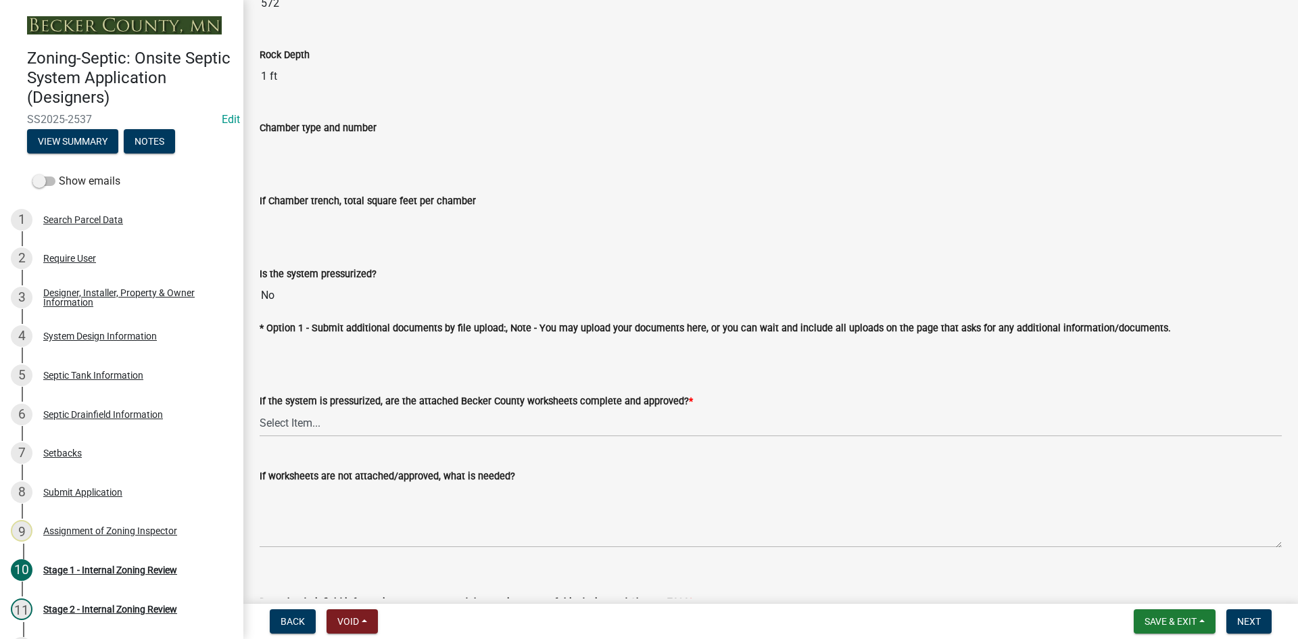
scroll to position [4887, 0]
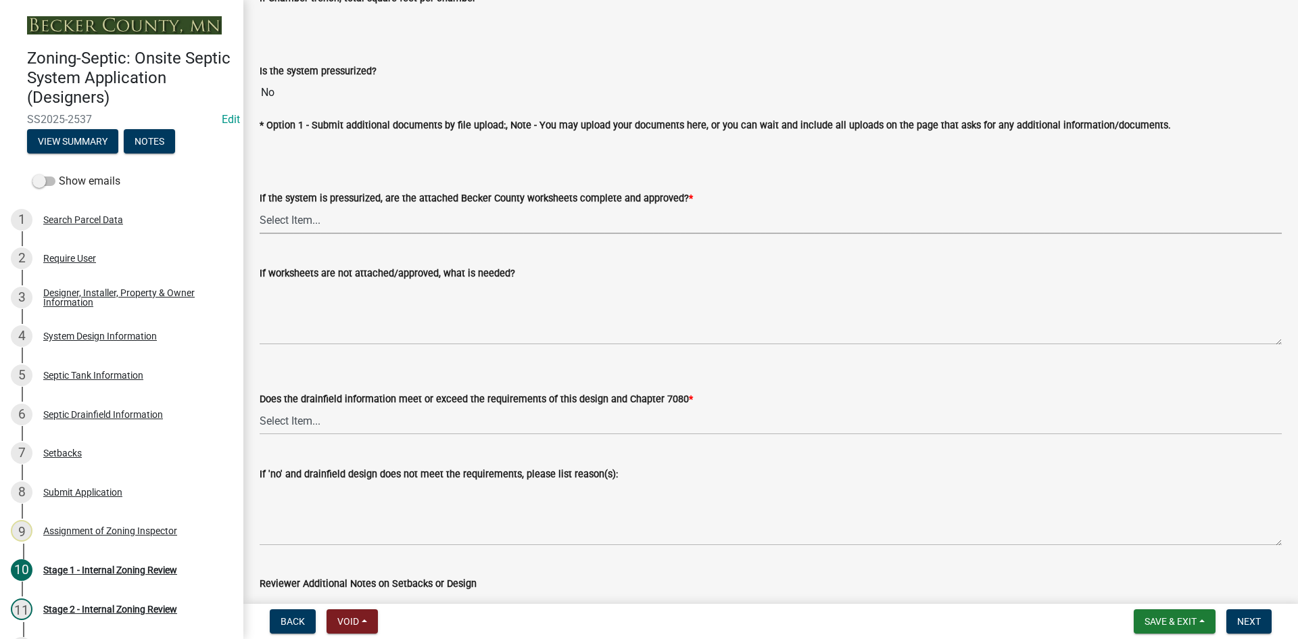
click at [310, 216] on select "Select Item... Yes No NA" at bounding box center [771, 220] width 1022 height 28
click at [260, 206] on select "Select Item... Yes No NA" at bounding box center [771, 220] width 1022 height 28
select select "3f07d53b-f129-45c8-90f2-315300c75b14"
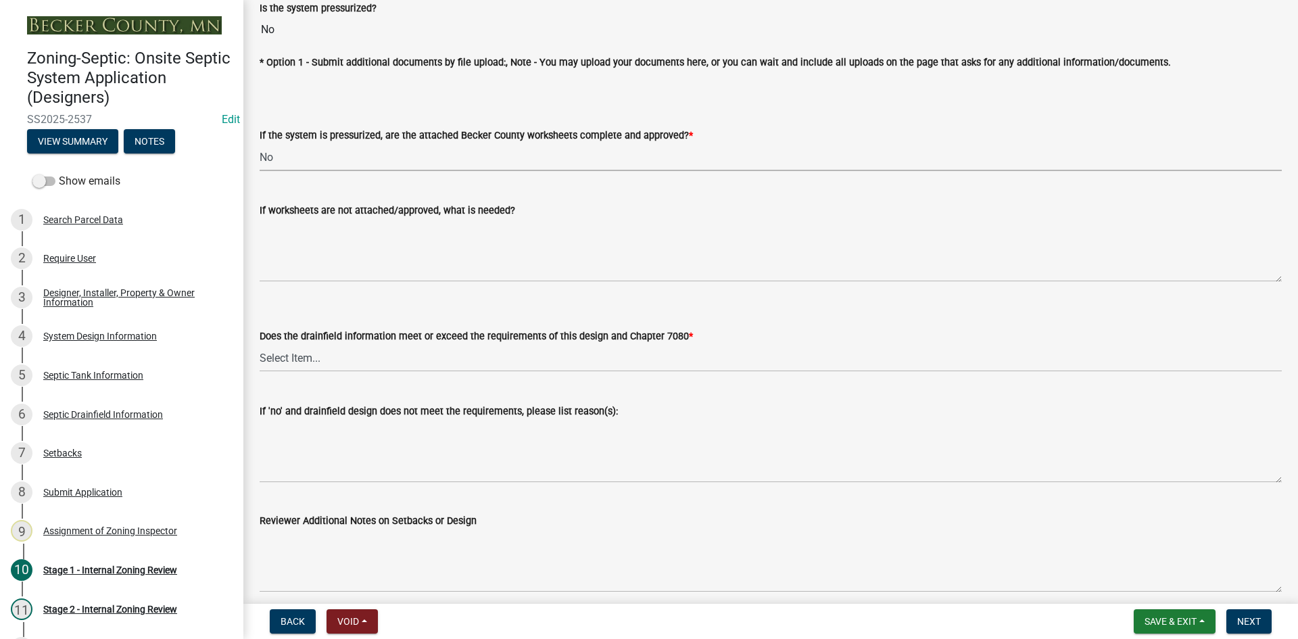
scroll to position [5079, 0]
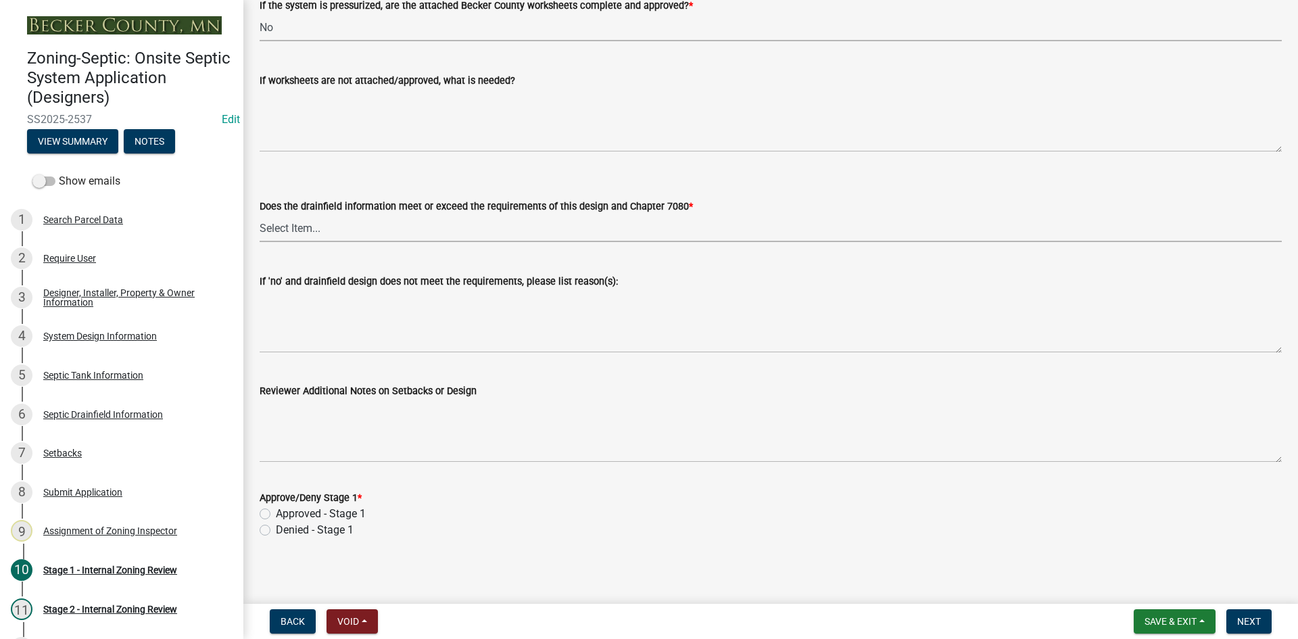
click at [322, 225] on select "Select Item... Yes No" at bounding box center [771, 228] width 1022 height 28
click at [260, 214] on select "Select Item... Yes No" at bounding box center [771, 228] width 1022 height 28
select select "888a8260-2be6-47f2-a4de-b9f453a4d3bc"
click at [276, 511] on label "Approved - Stage 1" at bounding box center [321, 514] width 90 height 16
click at [276, 511] on input "Approved - Stage 1" at bounding box center [280, 510] width 9 height 9
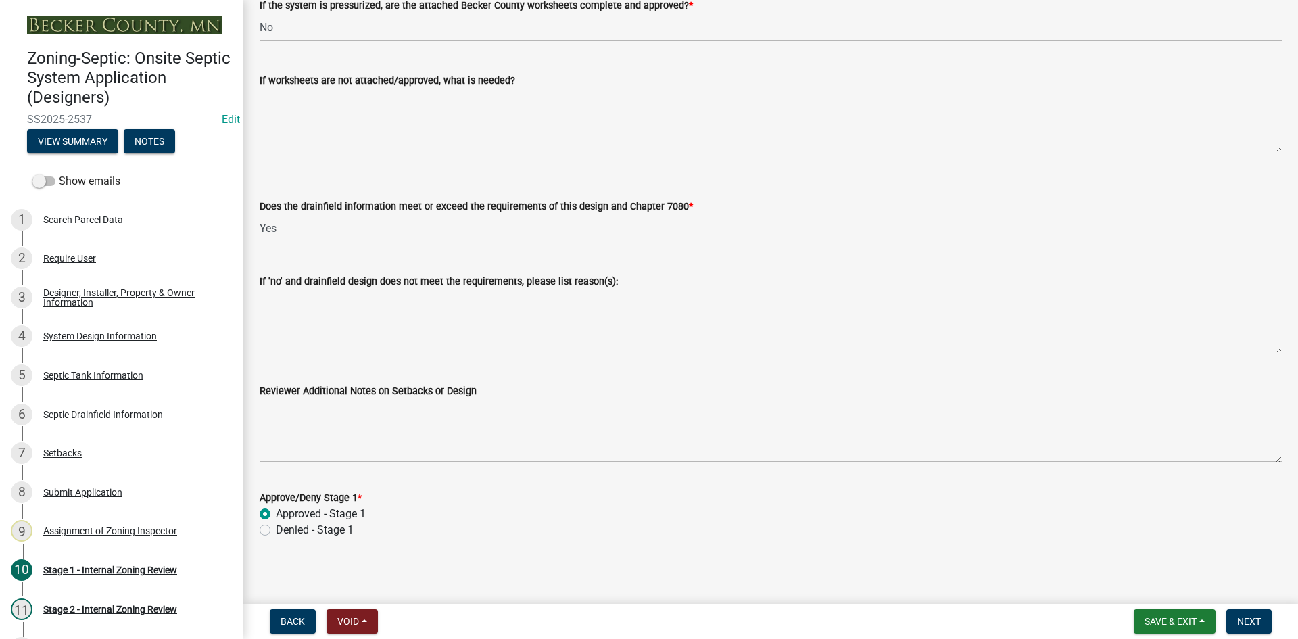
radio input "true"
click at [1235, 620] on button "Next" at bounding box center [1248, 621] width 45 height 24
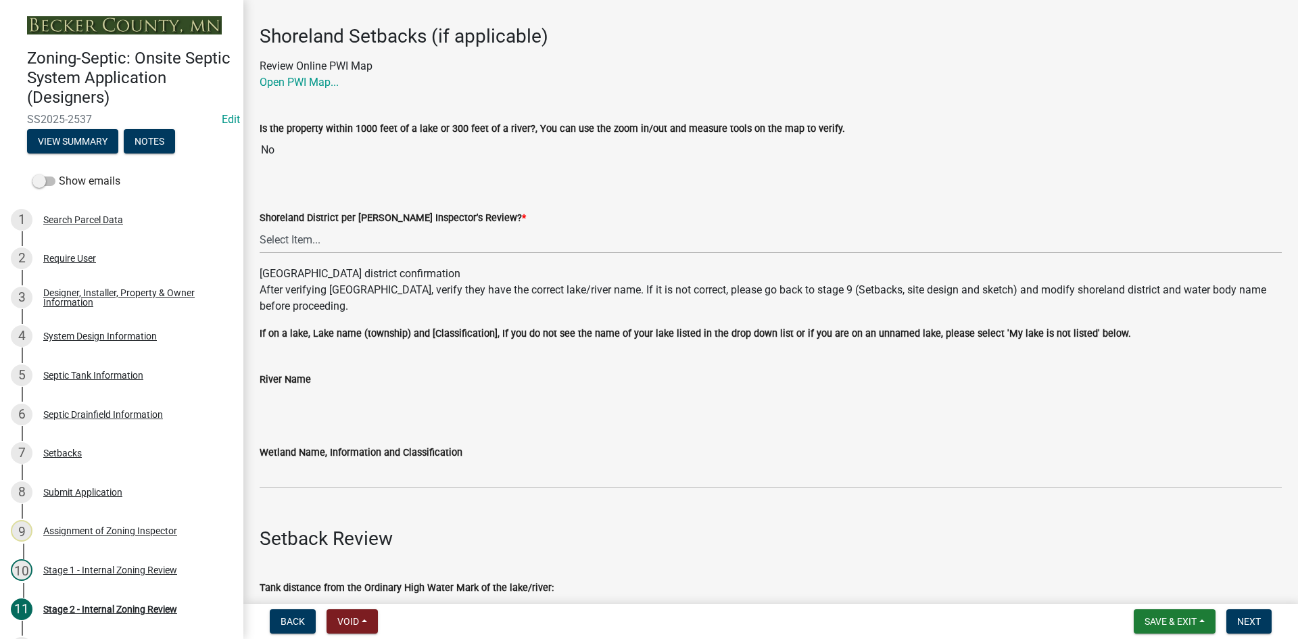
scroll to position [203, 0]
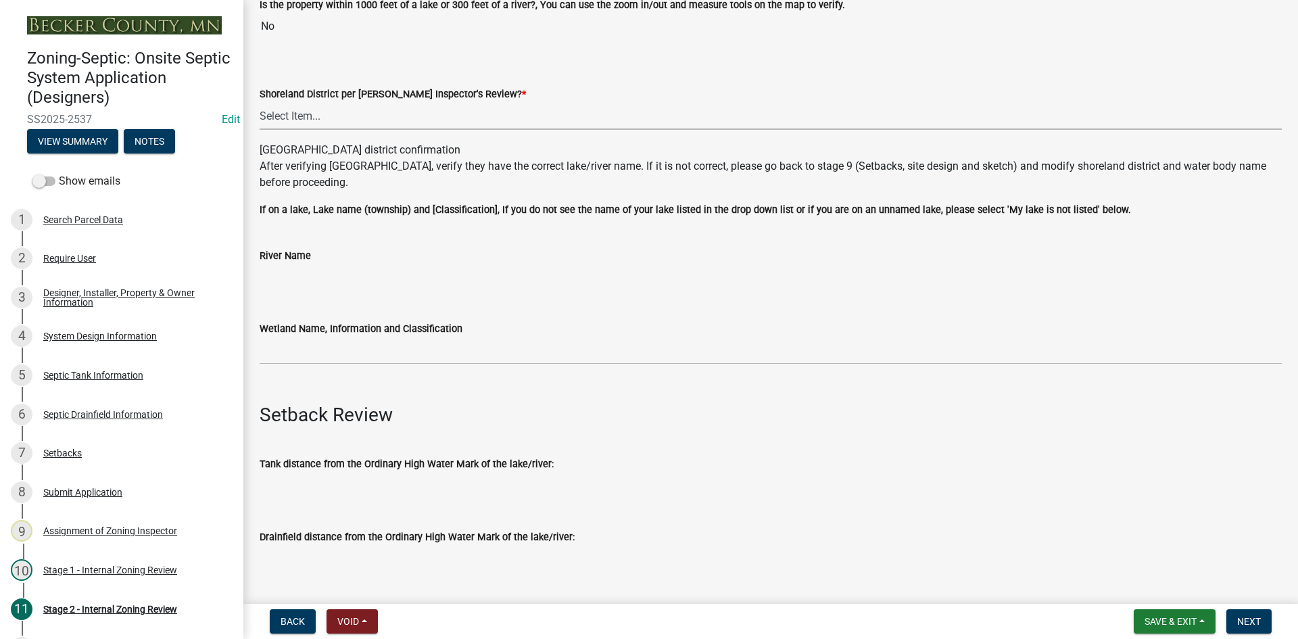
click at [300, 120] on select "Select Item... Yes No" at bounding box center [771, 116] width 1022 height 28
click at [260, 102] on select "Select Item... Yes No" at bounding box center [771, 116] width 1022 height 28
click at [315, 114] on select "Select Item... Yes No" at bounding box center [771, 116] width 1022 height 28
click at [260, 102] on select "Select Item... Yes No" at bounding box center [771, 116] width 1022 height 28
select select "6aff4bf5-f522-4fb2-96f1-02faf4b88fa3"
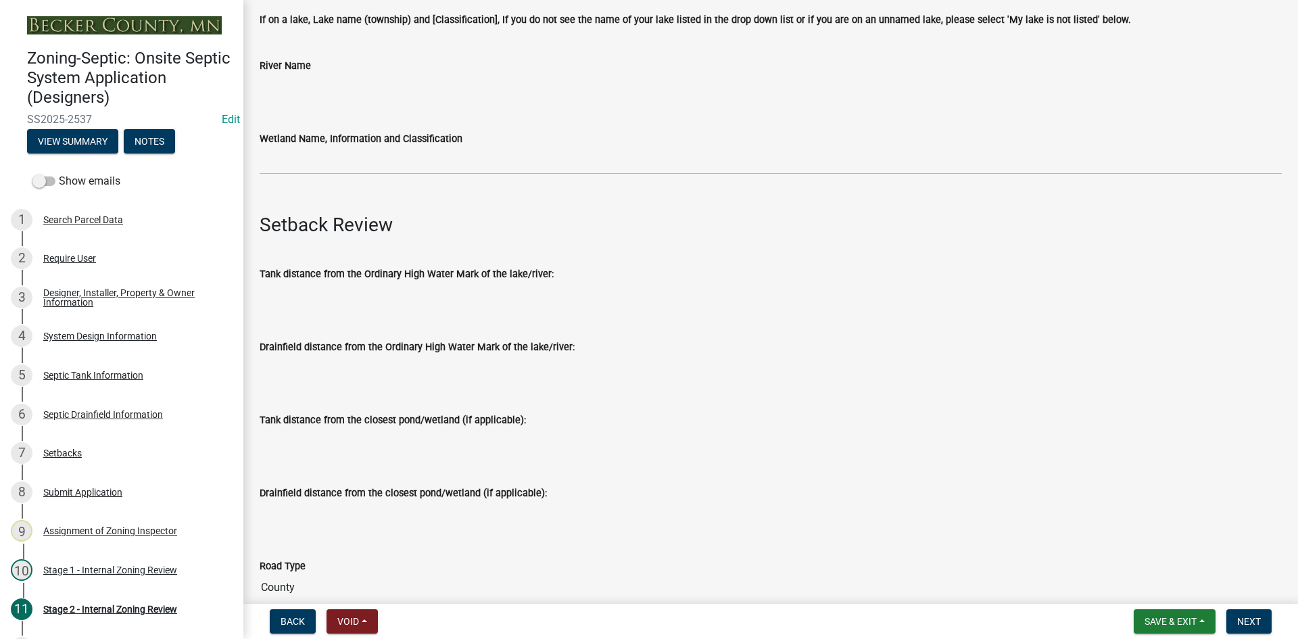
scroll to position [406, 0]
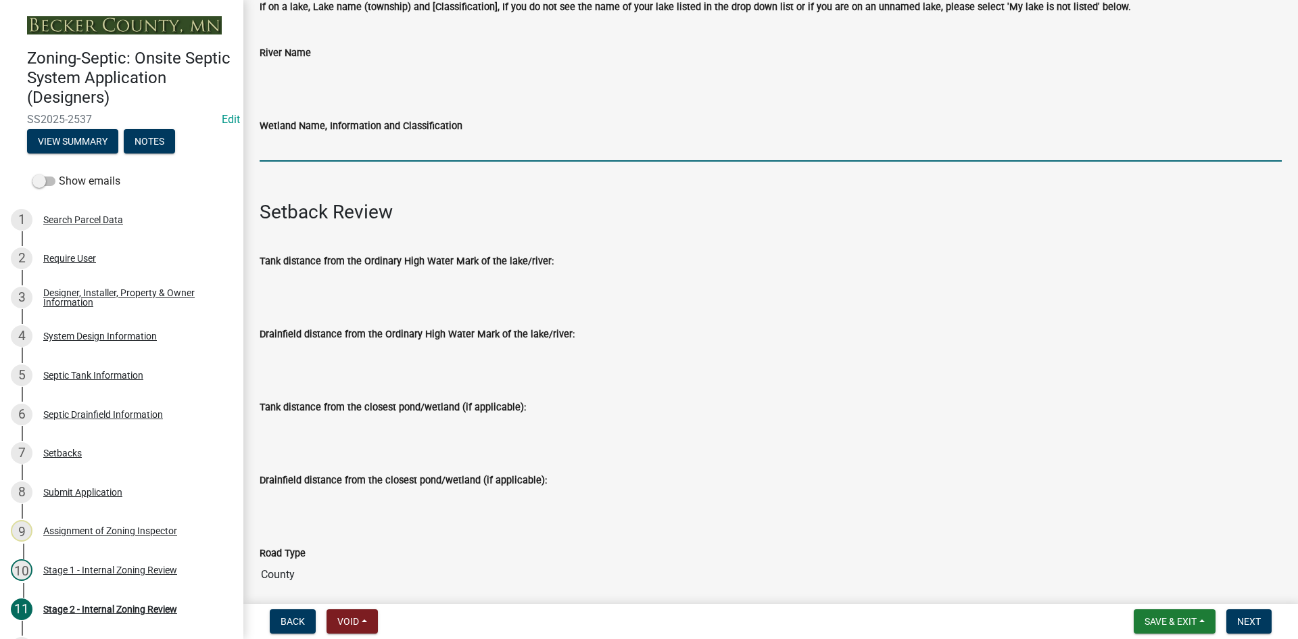
click at [300, 140] on input "Wetland Name, Information and Classification" at bounding box center [771, 148] width 1022 height 28
type input "na"
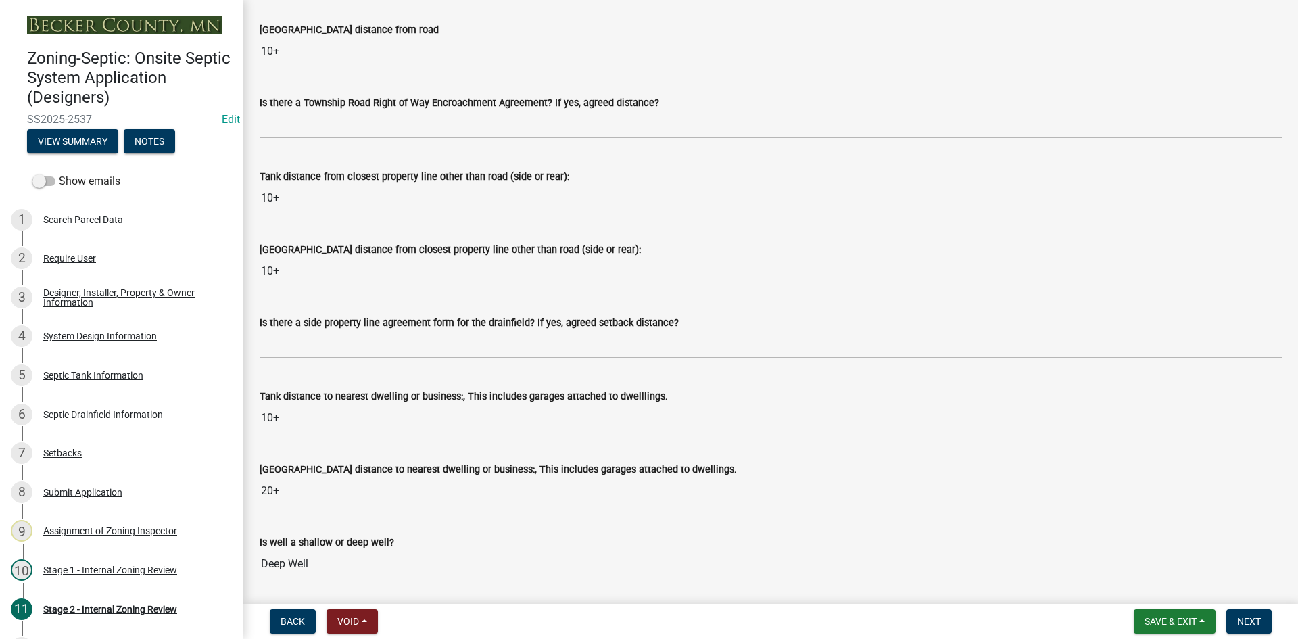
scroll to position [1149, 0]
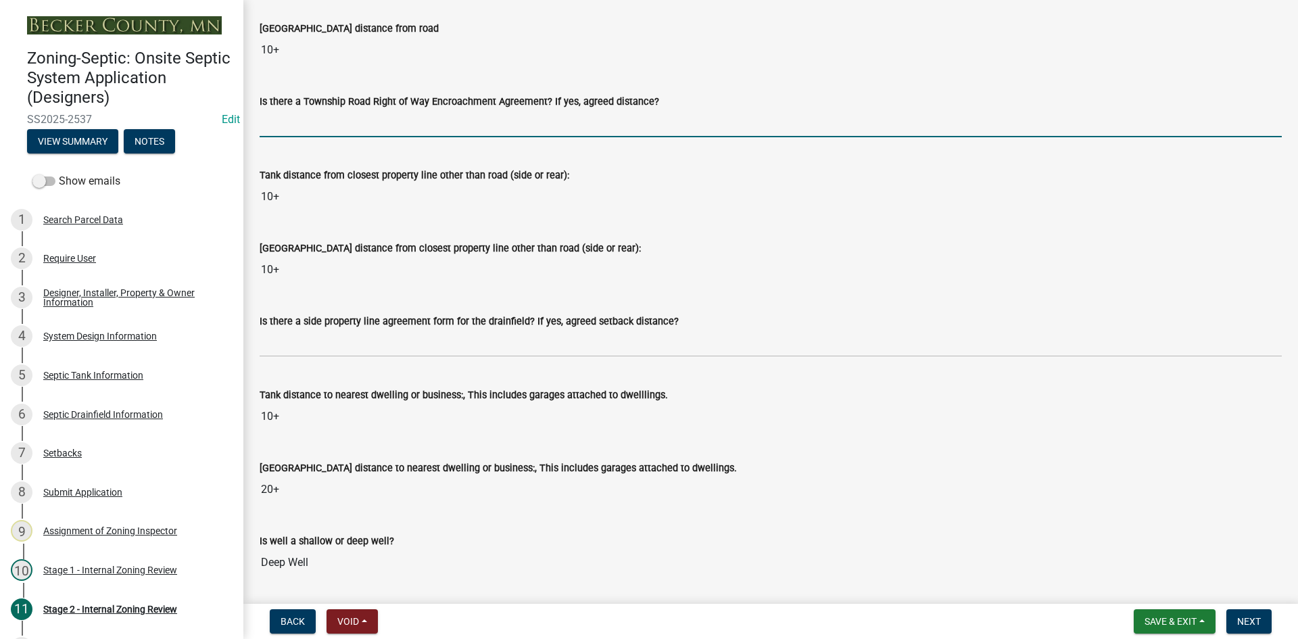
click at [329, 135] on input "Is there a Township Road Right of Way Encroachment Agreement? If yes, agreed di…" at bounding box center [771, 124] width 1022 height 28
type input "na"
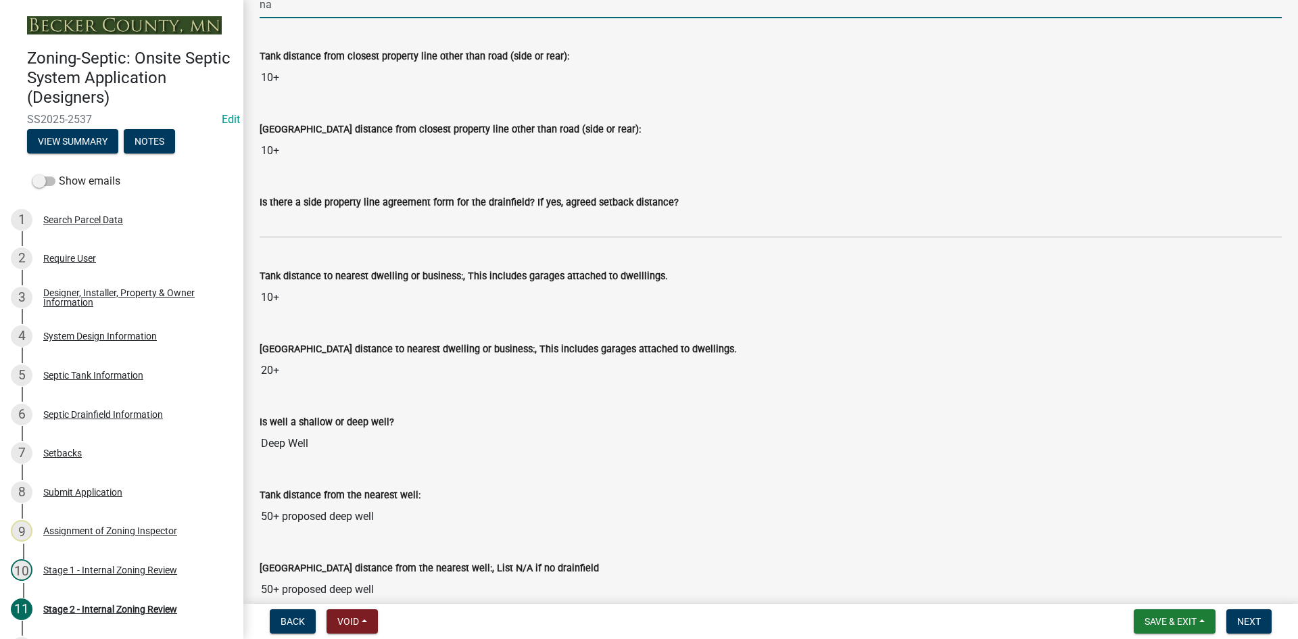
scroll to position [1352, 0]
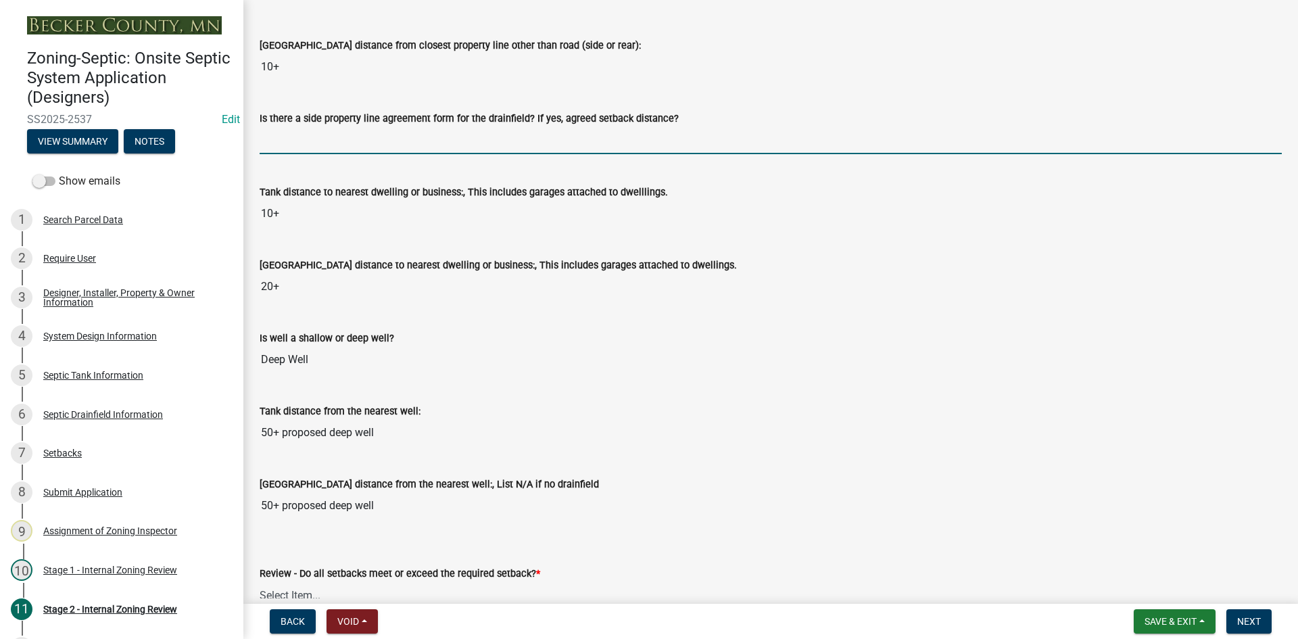
drag, startPoint x: 291, startPoint y: 136, endPoint x: 292, endPoint y: 147, distance: 11.5
click at [291, 136] on input "Is there a side property line agreement form for the drainfield? If yes, agreed…" at bounding box center [771, 140] width 1022 height 28
type input "na"
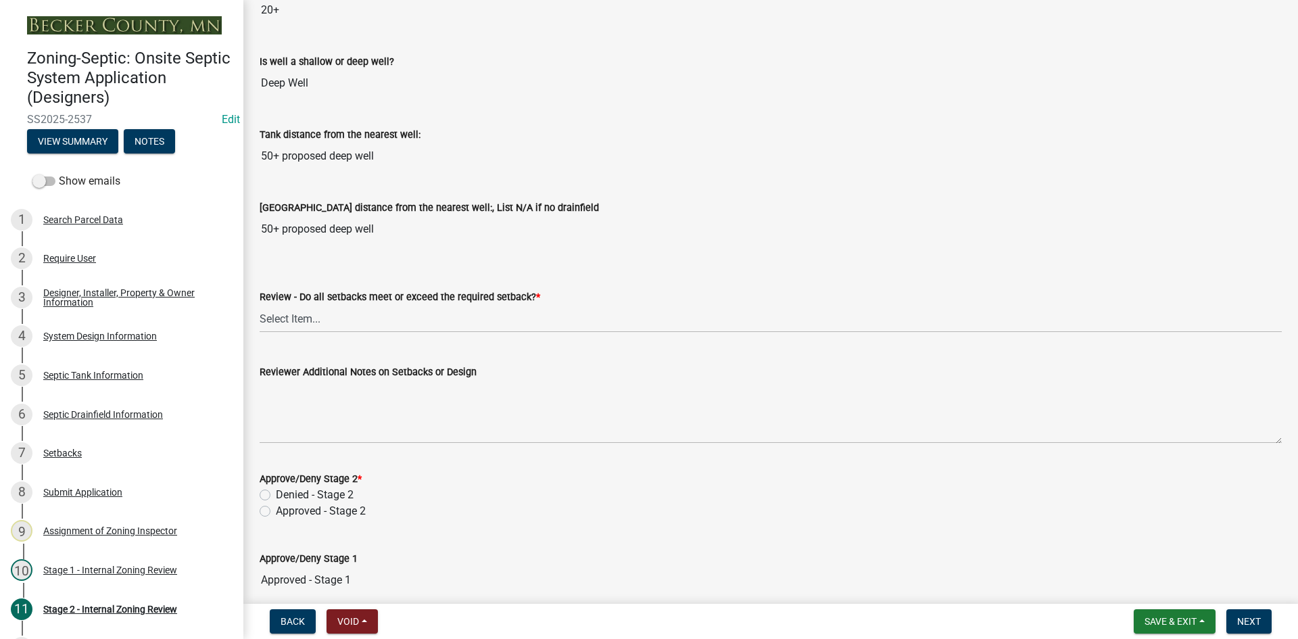
scroll to position [1758, 0]
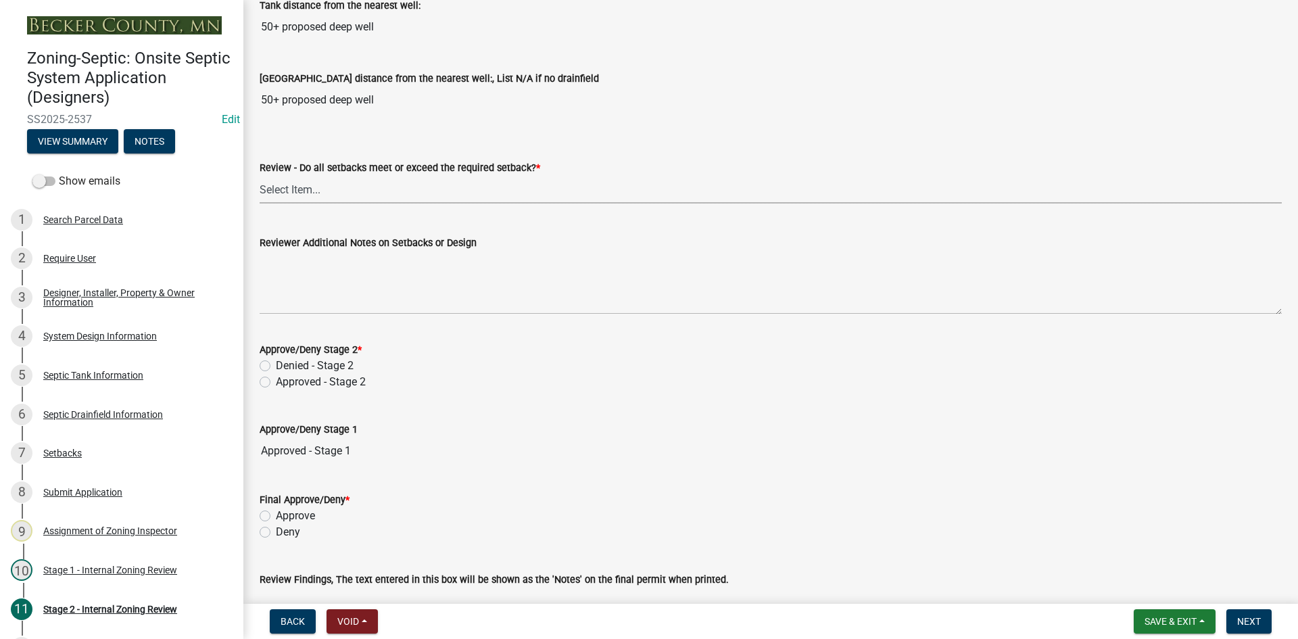
click at [318, 188] on select "Select Item... Yes No N/A" at bounding box center [771, 190] width 1022 height 28
click at [260, 176] on select "Select Item... Yes No N/A" at bounding box center [771, 190] width 1022 height 28
select select "1ad81be4-5d59-46bf-8b7b-d7c0f20ad891"
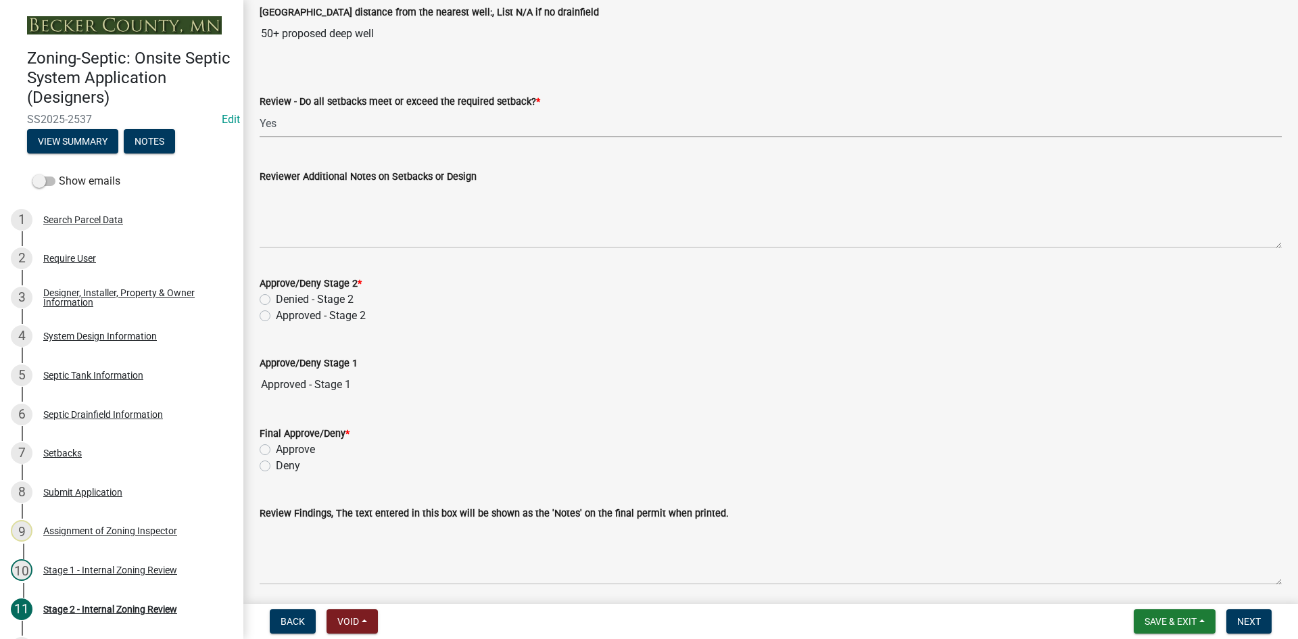
scroll to position [1874, 0]
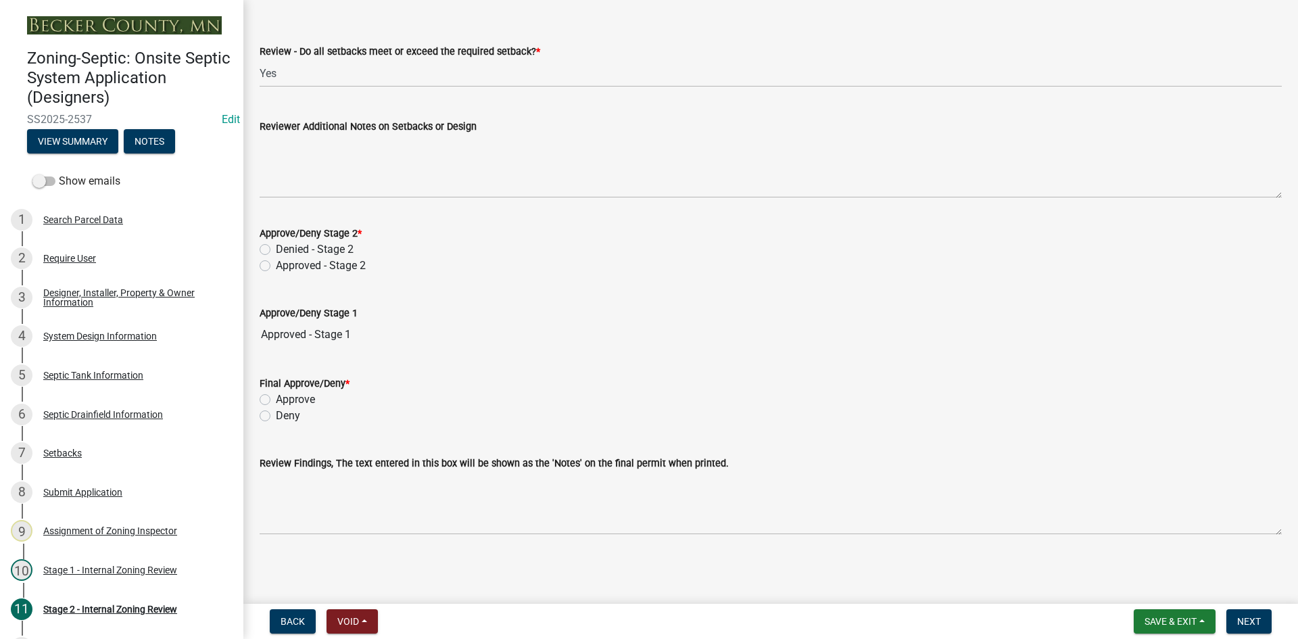
click at [276, 271] on label "Approved - Stage 2" at bounding box center [321, 266] width 90 height 16
click at [276, 266] on input "Approved - Stage 2" at bounding box center [280, 262] width 9 height 9
radio input "true"
click at [554, 304] on div "Approve/Deny Stage 1 Approved - Stage 1" at bounding box center [771, 317] width 1022 height 62
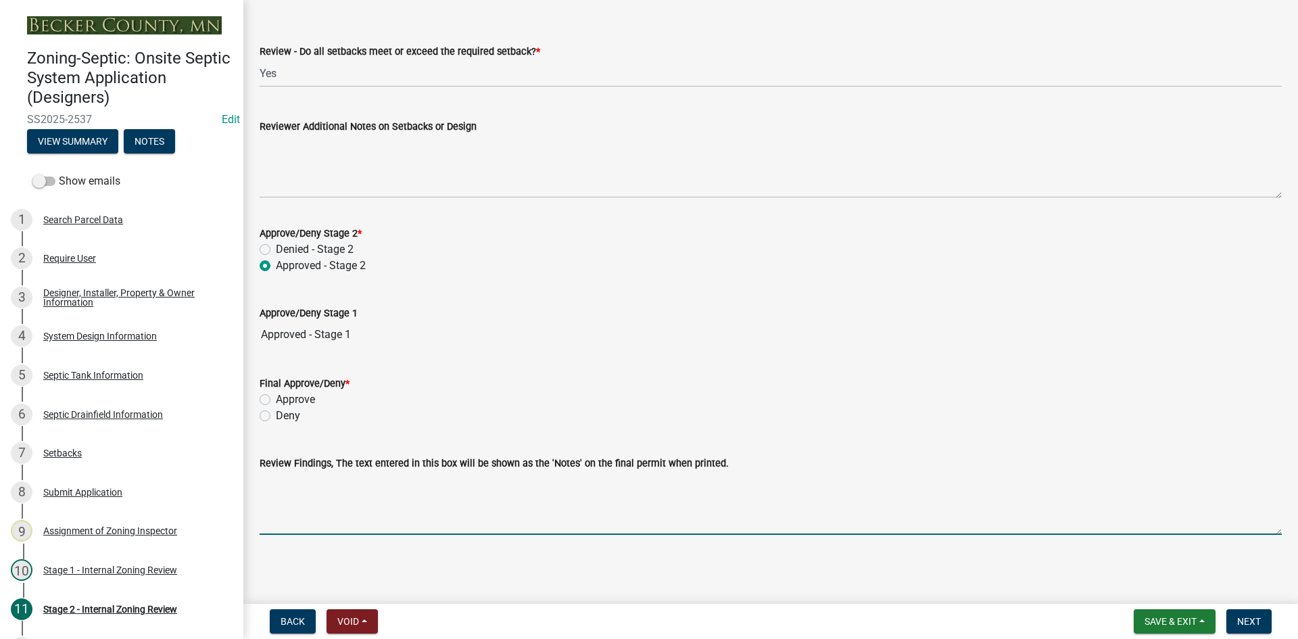
click at [356, 503] on textarea "Review Findings, The text entered in this box will be shown as the 'Notes' on t…" at bounding box center [771, 503] width 1022 height 64
click at [1145, 622] on span "Save & Exit" at bounding box center [1171, 621] width 52 height 11
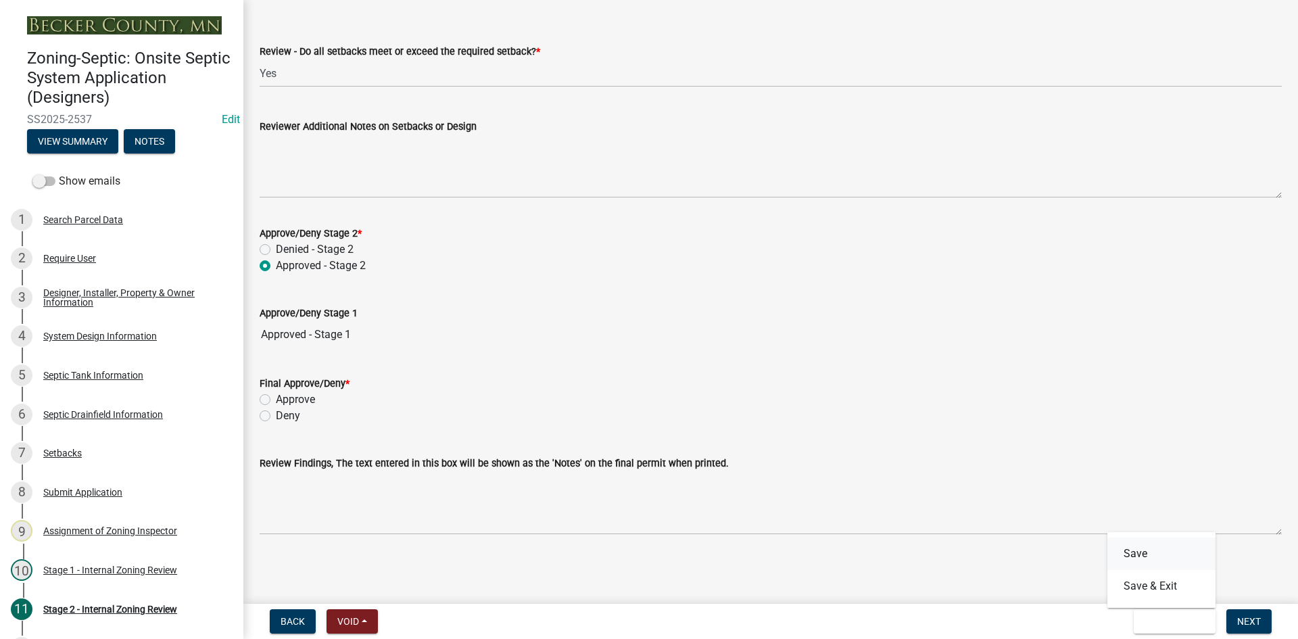
click at [1127, 544] on button "Save" at bounding box center [1161, 553] width 108 height 32
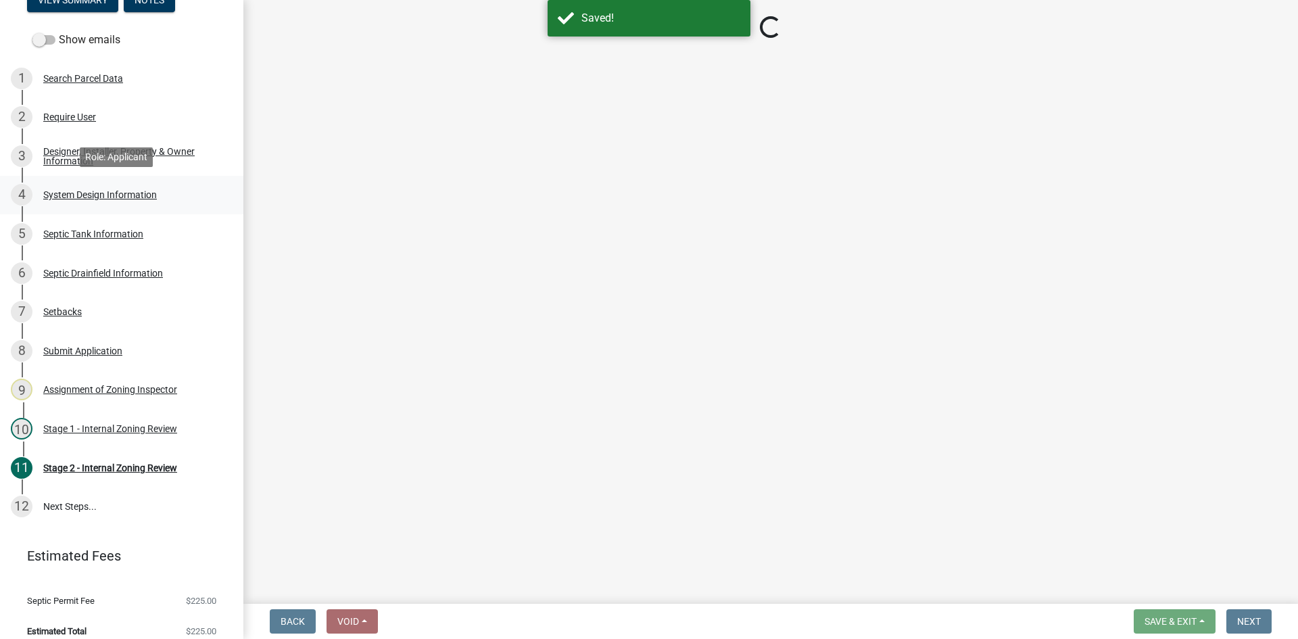
scroll to position [6, 0]
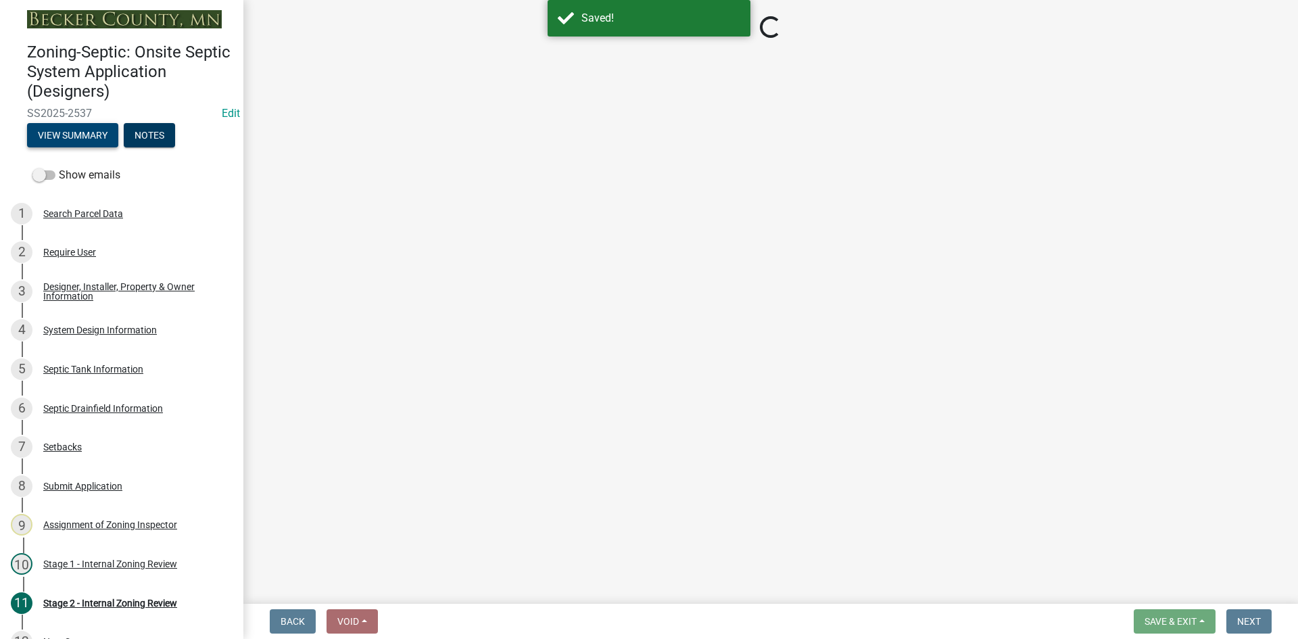
click at [70, 135] on button "View Summary" at bounding box center [72, 135] width 91 height 24
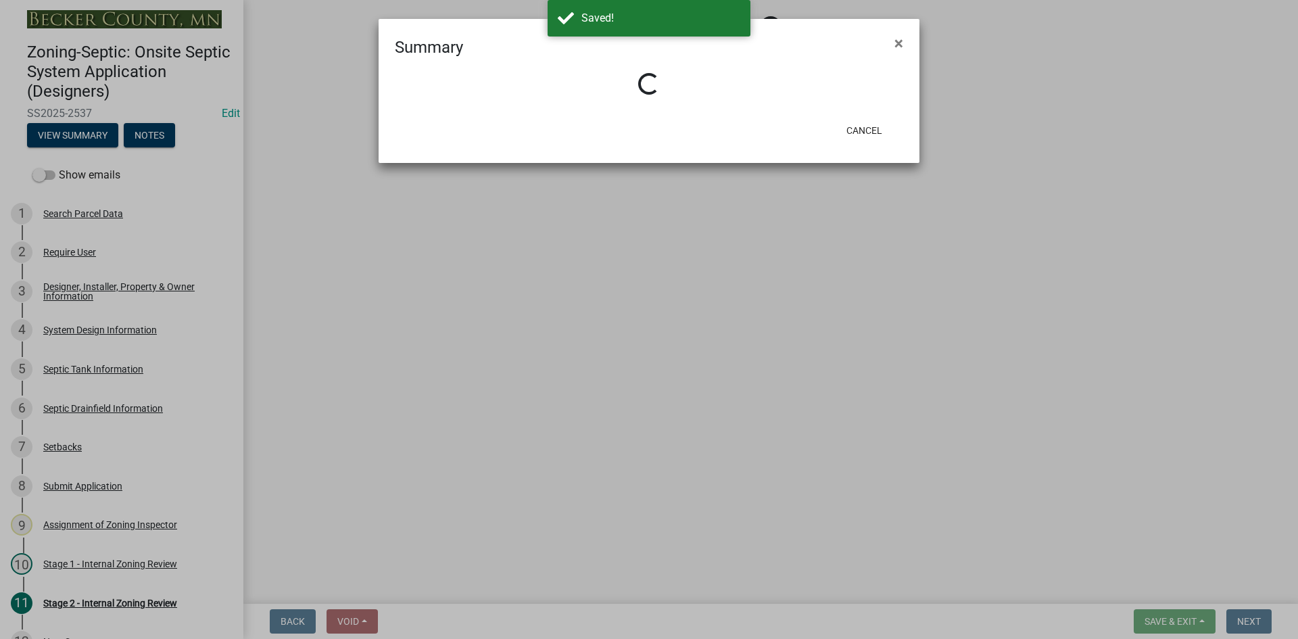
select select "6aff4bf5-f522-4fb2-96f1-02faf4b88fa3"
select select "1ad81be4-5d59-46bf-8b7b-d7c0f20ad891"
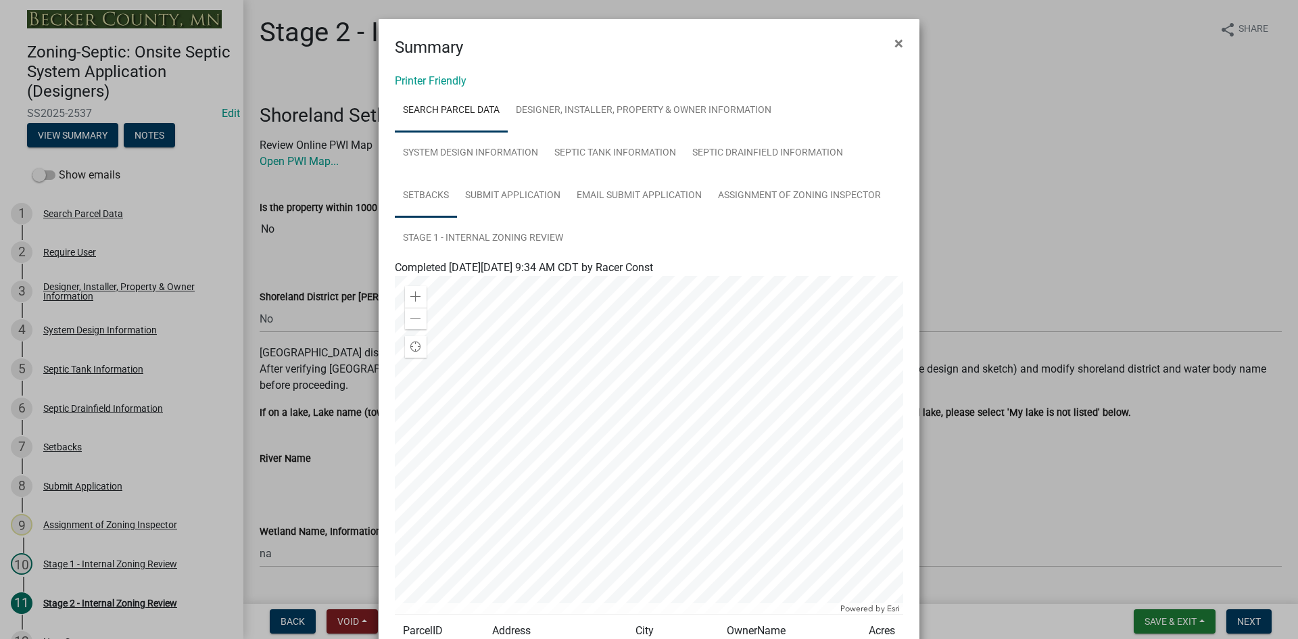
click at [429, 201] on link "Setbacks" at bounding box center [426, 195] width 62 height 43
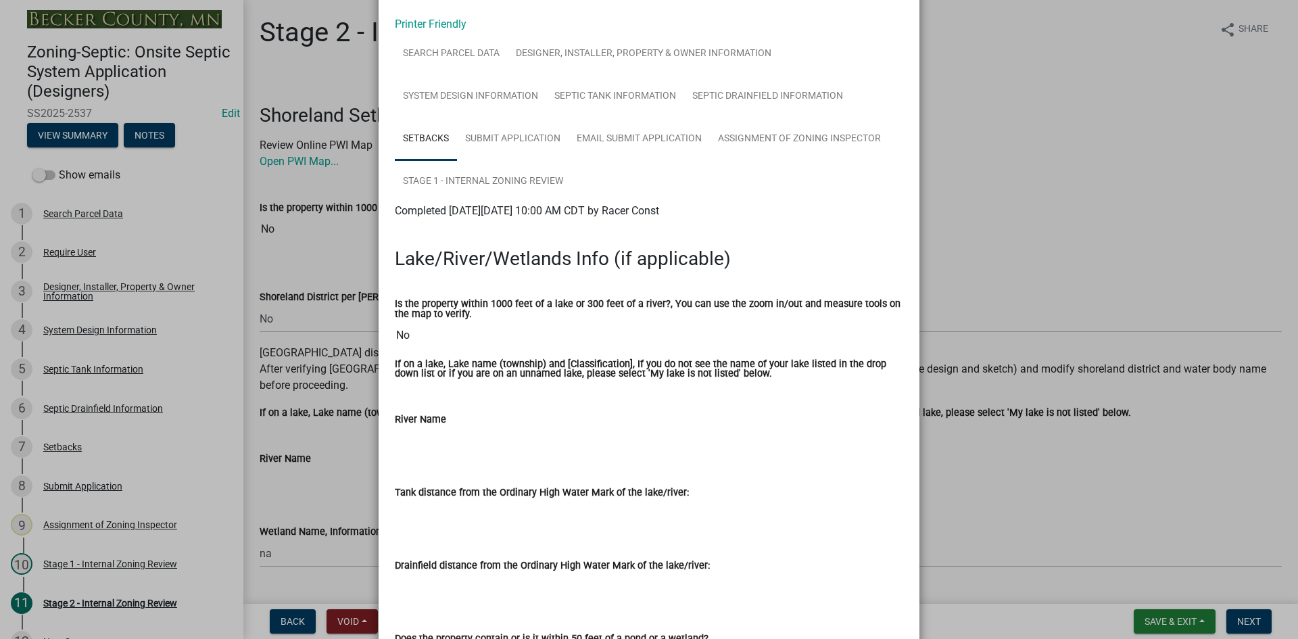
scroll to position [0, 0]
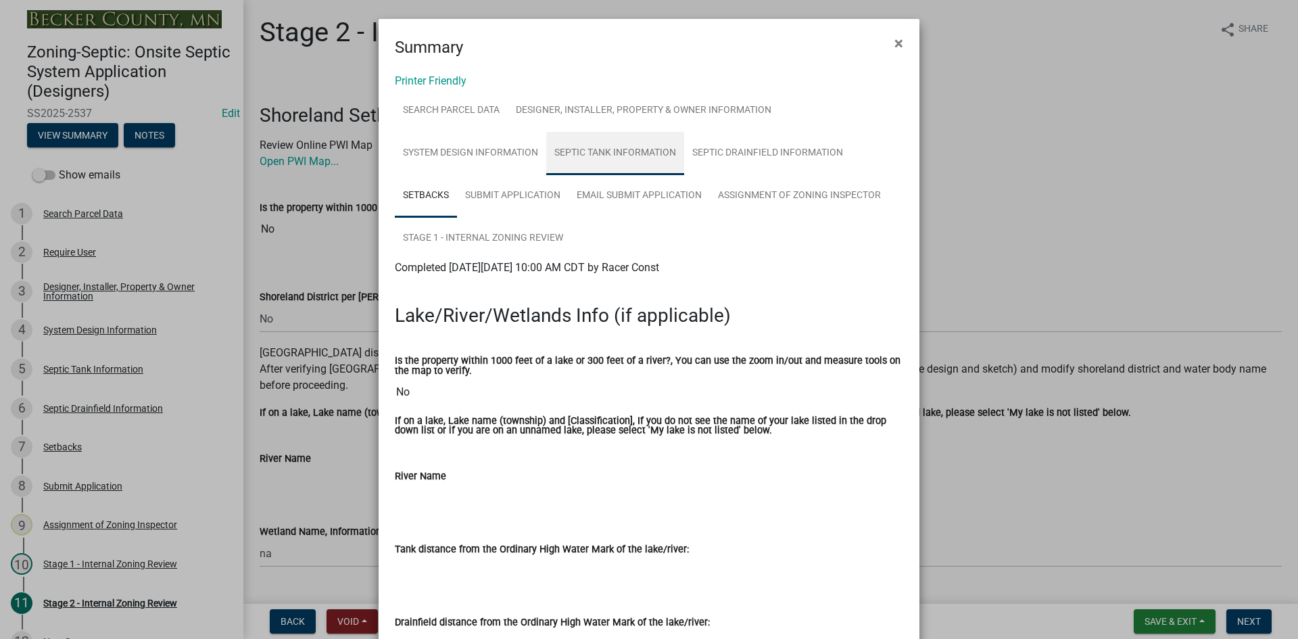
click at [619, 155] on link "Septic Tank Information" at bounding box center [615, 153] width 138 height 43
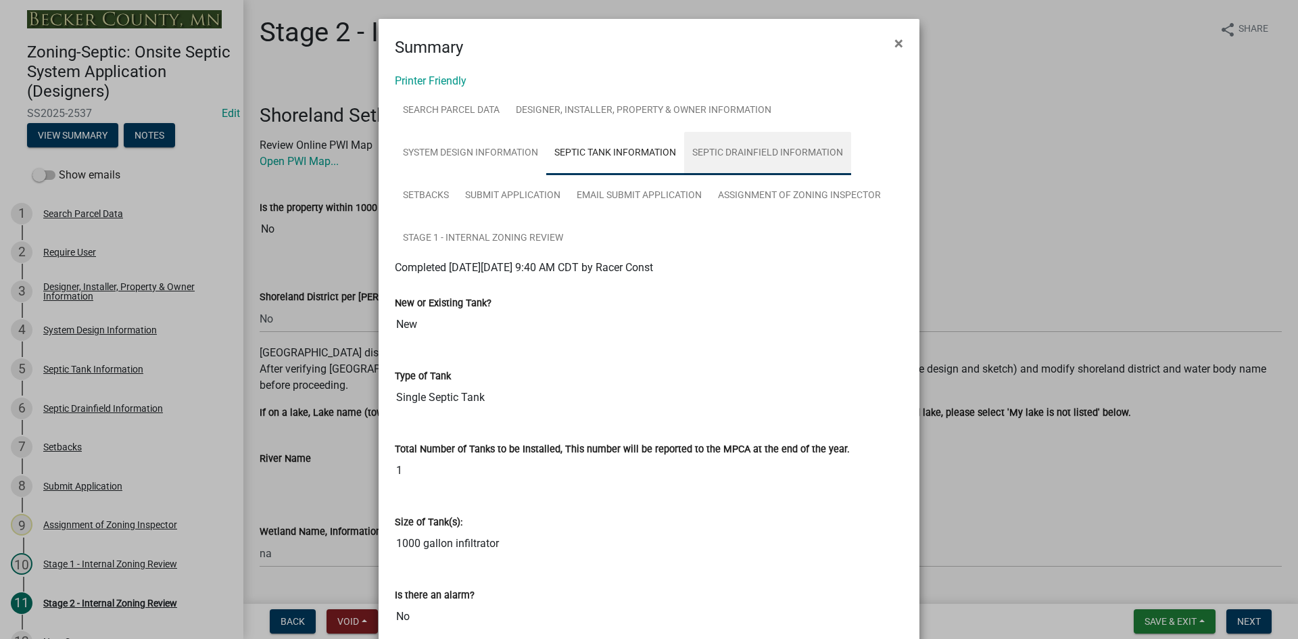
click at [758, 157] on link "Septic Drainfield Information" at bounding box center [767, 153] width 167 height 43
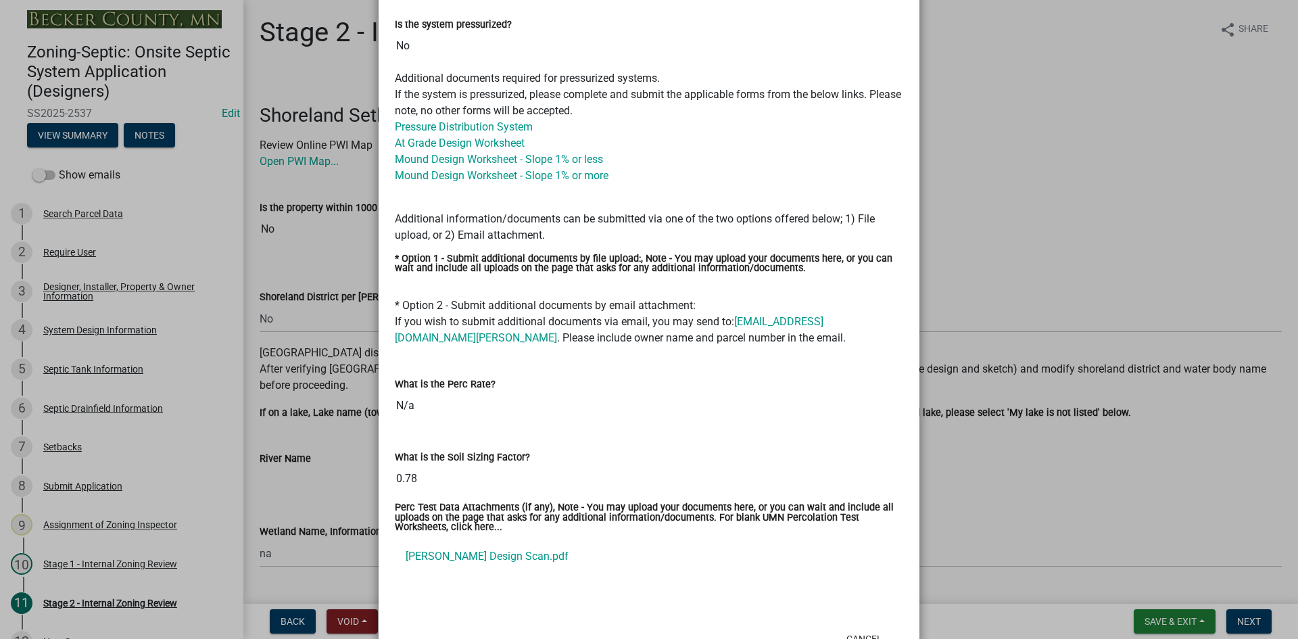
scroll to position [796, 0]
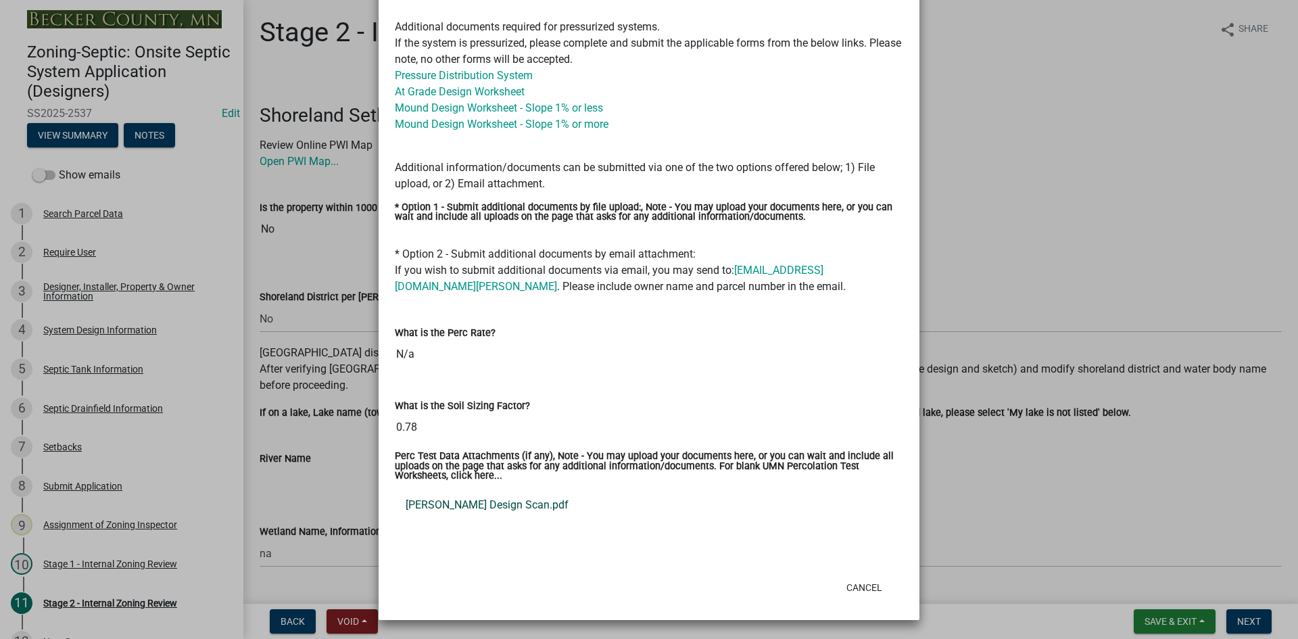
click at [479, 504] on link "Smith Edith Design Scan.pdf" at bounding box center [649, 505] width 508 height 32
click at [1009, 220] on ngb-modal-window "Summary × Printer Friendly Search Parcel Data Designer, Installer, Property & O…" at bounding box center [649, 319] width 1298 height 639
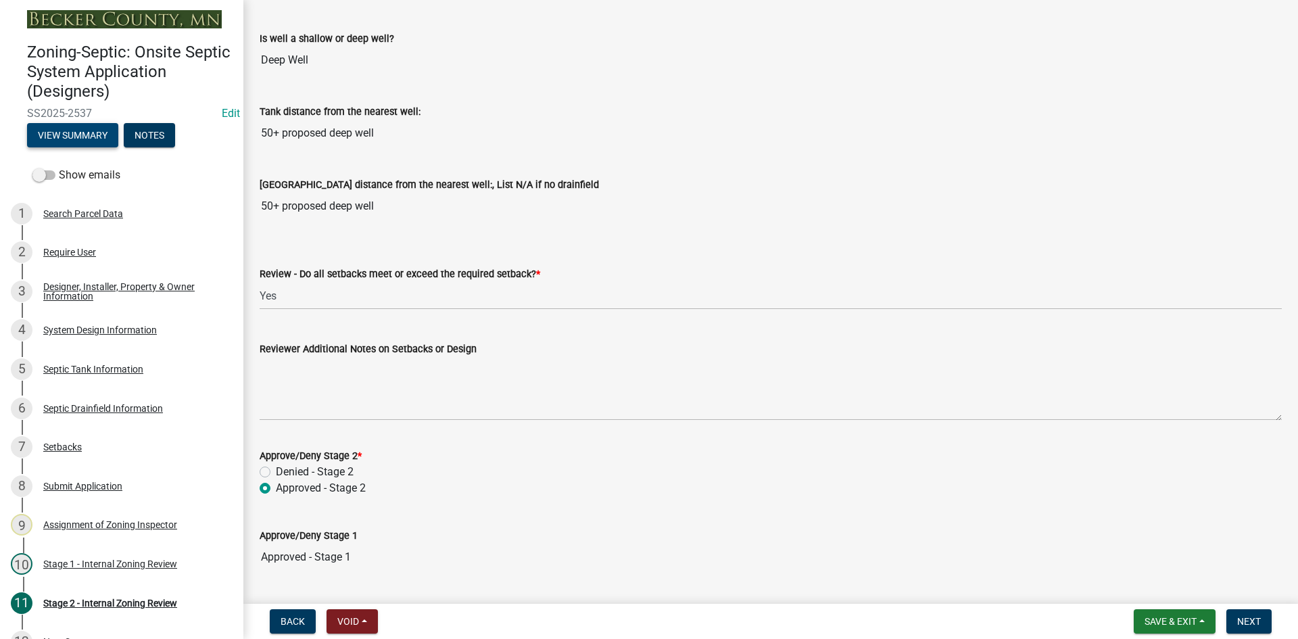
scroll to position [1874, 0]
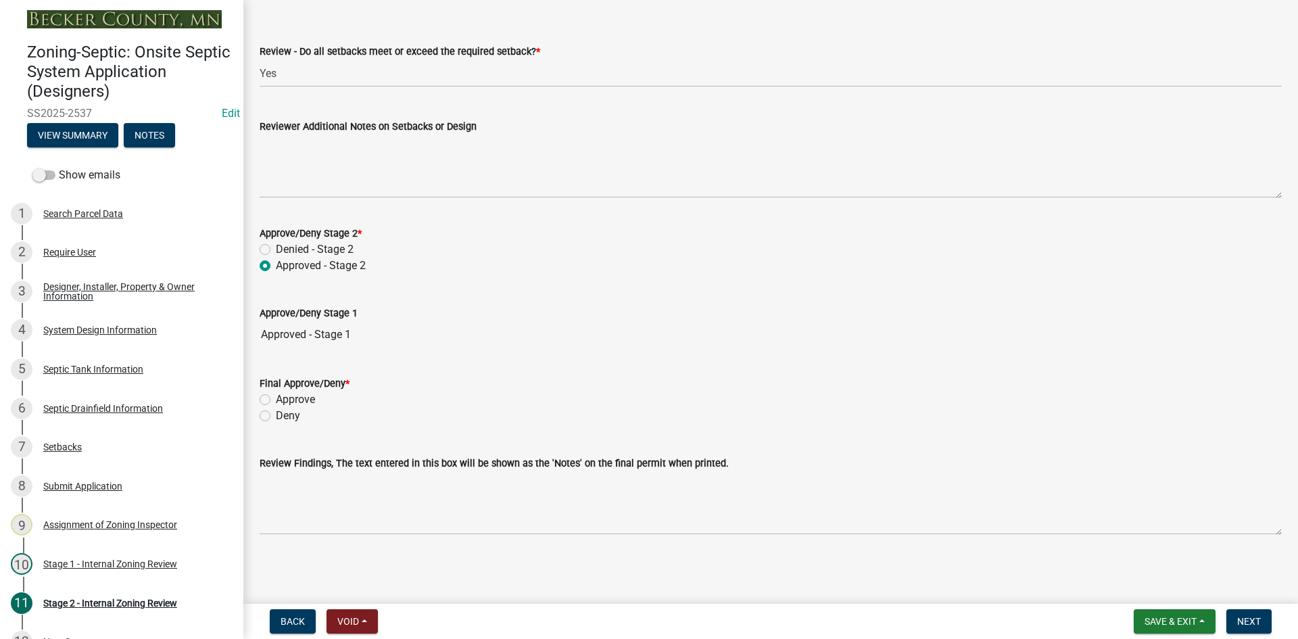
click at [276, 398] on label "Approve" at bounding box center [295, 399] width 39 height 16
click at [276, 398] on input "Approve" at bounding box center [280, 395] width 9 height 9
radio input "true"
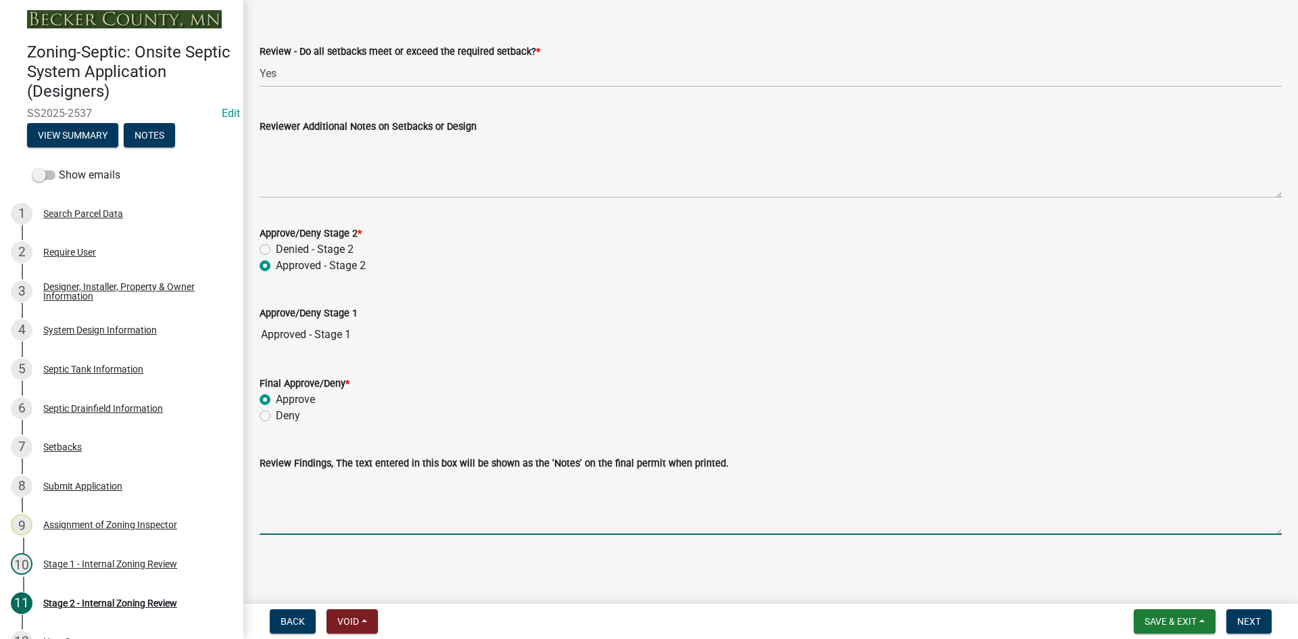
click at [345, 508] on textarea "Review Findings, The text entered in this box will be shown as the 'Notes' on t…" at bounding box center [771, 503] width 1022 height 64
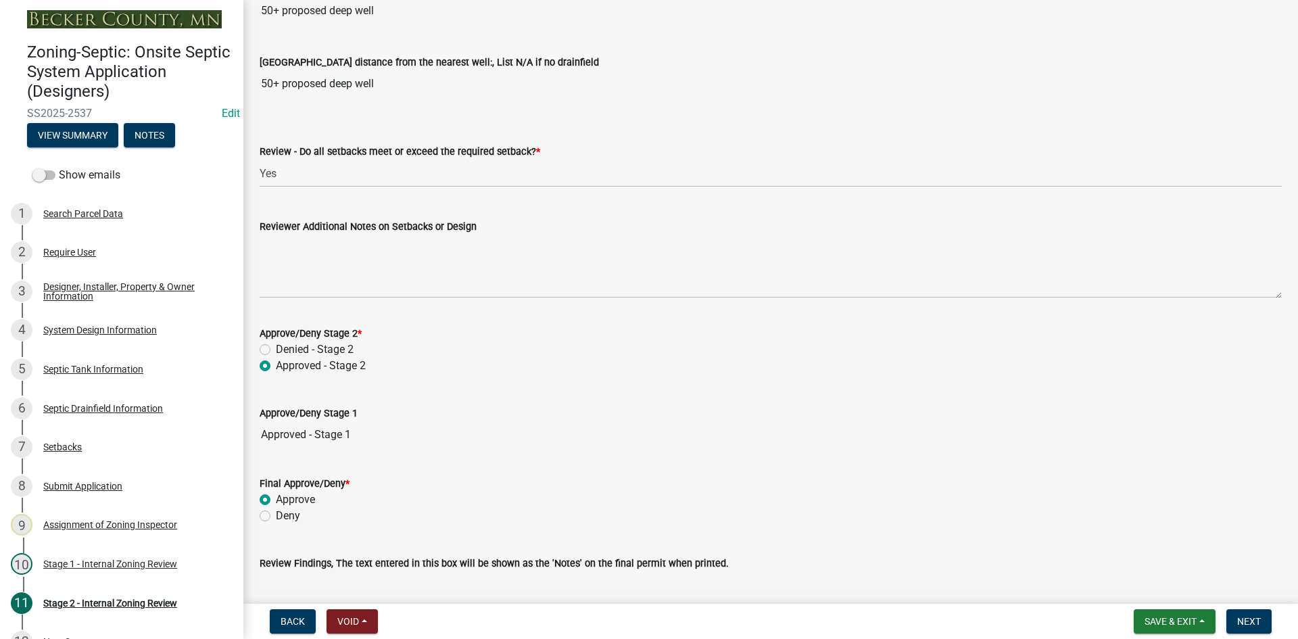
scroll to position [1806, 0]
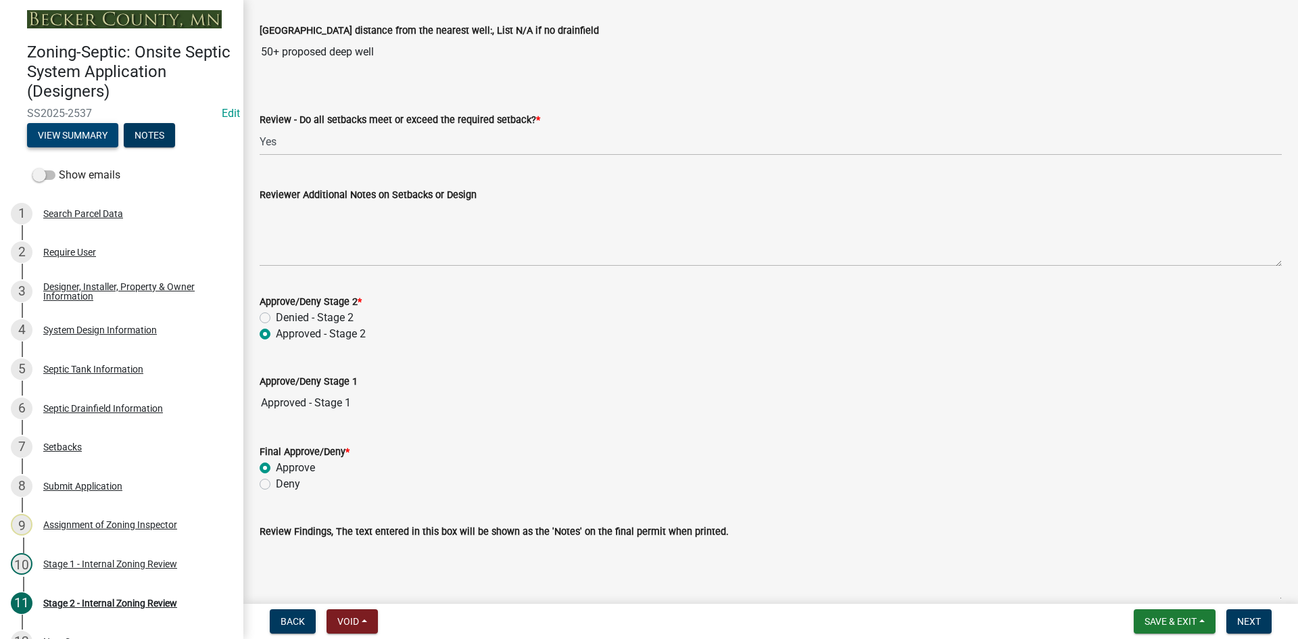
click at [103, 133] on button "View Summary" at bounding box center [72, 135] width 91 height 24
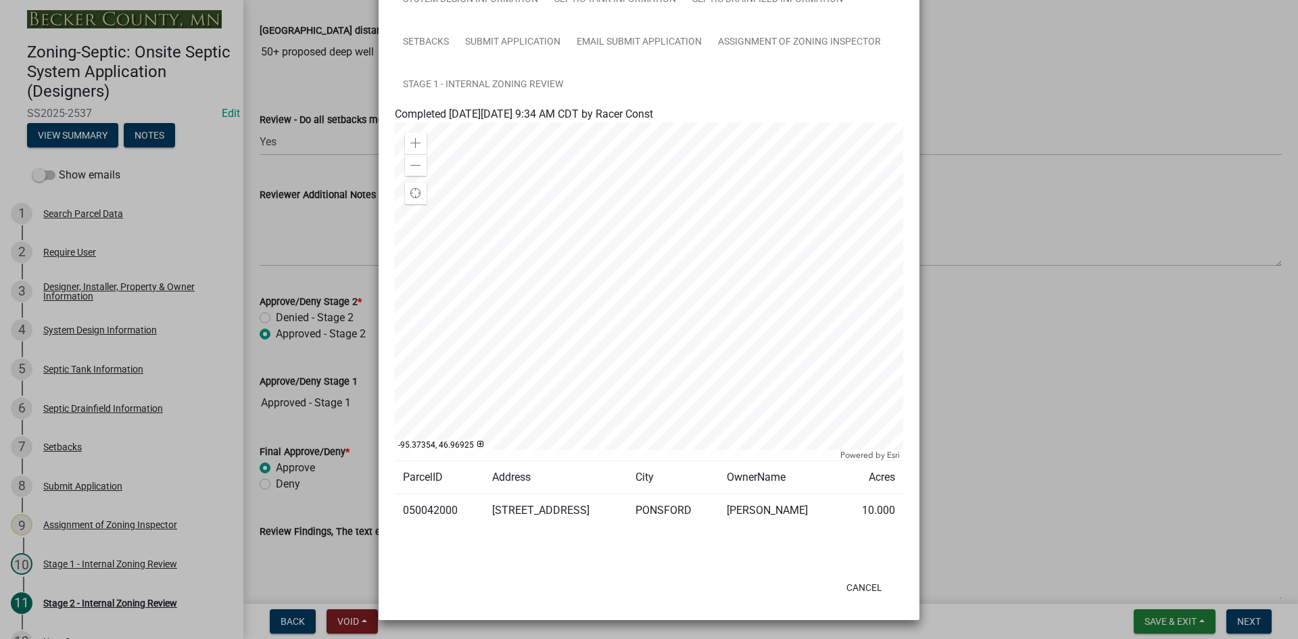
scroll to position [0, 0]
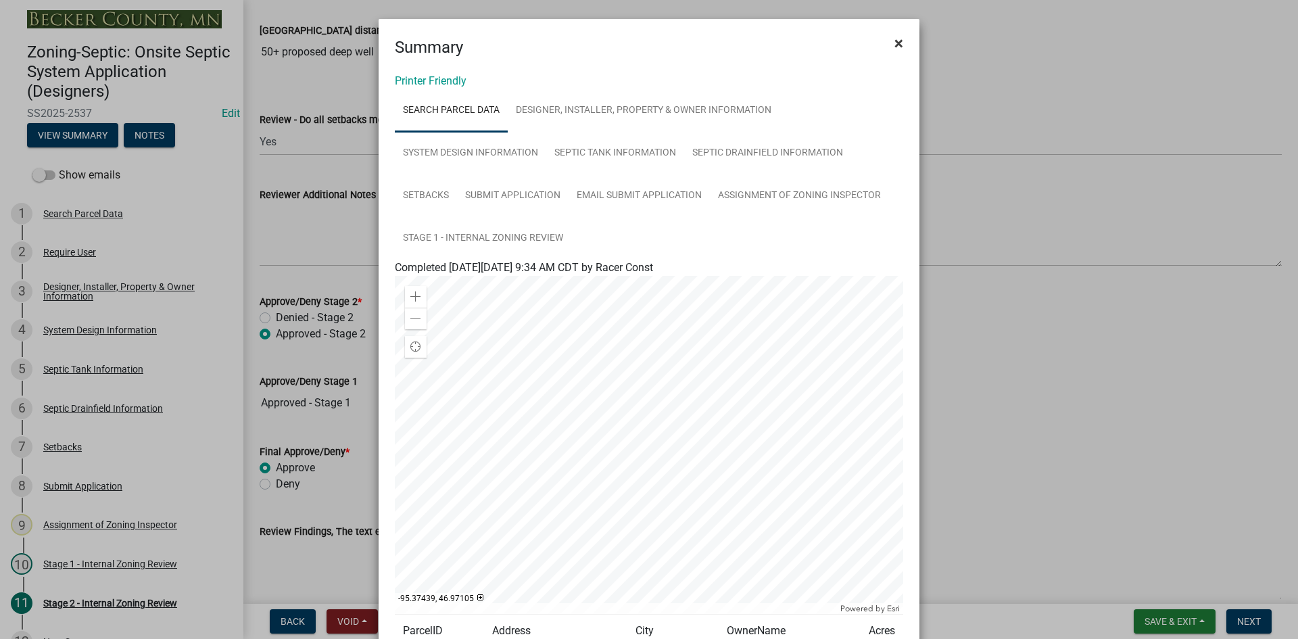
click at [894, 45] on span "×" at bounding box center [898, 43] width 9 height 19
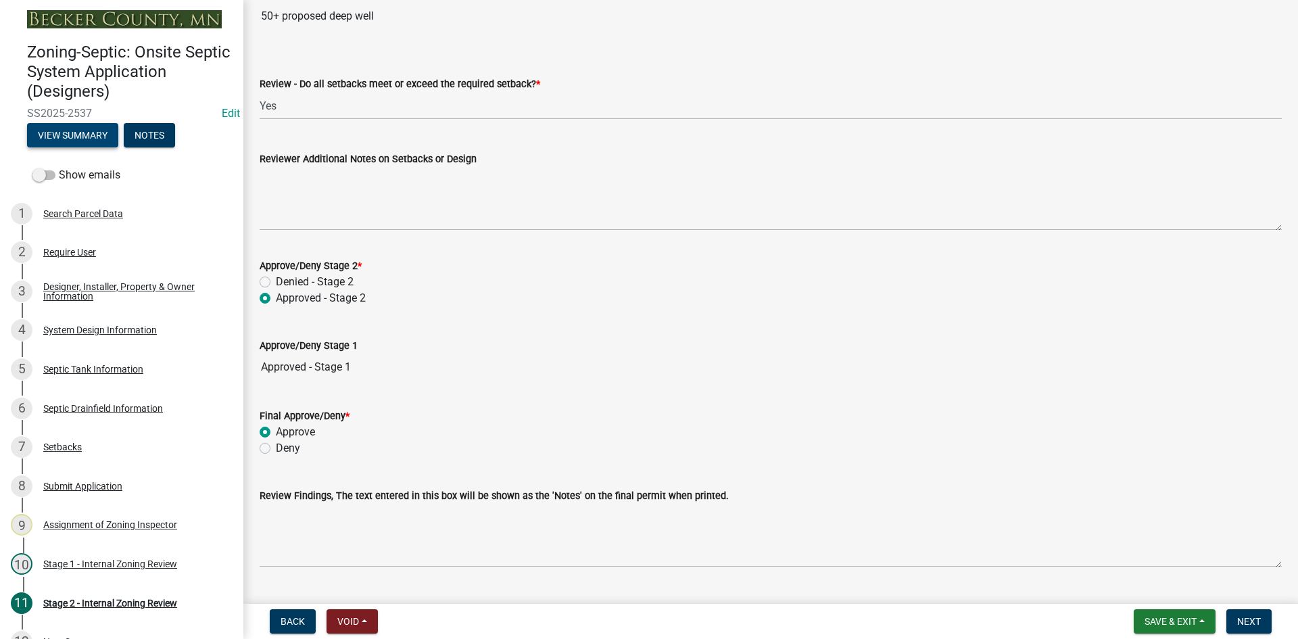
scroll to position [1874, 0]
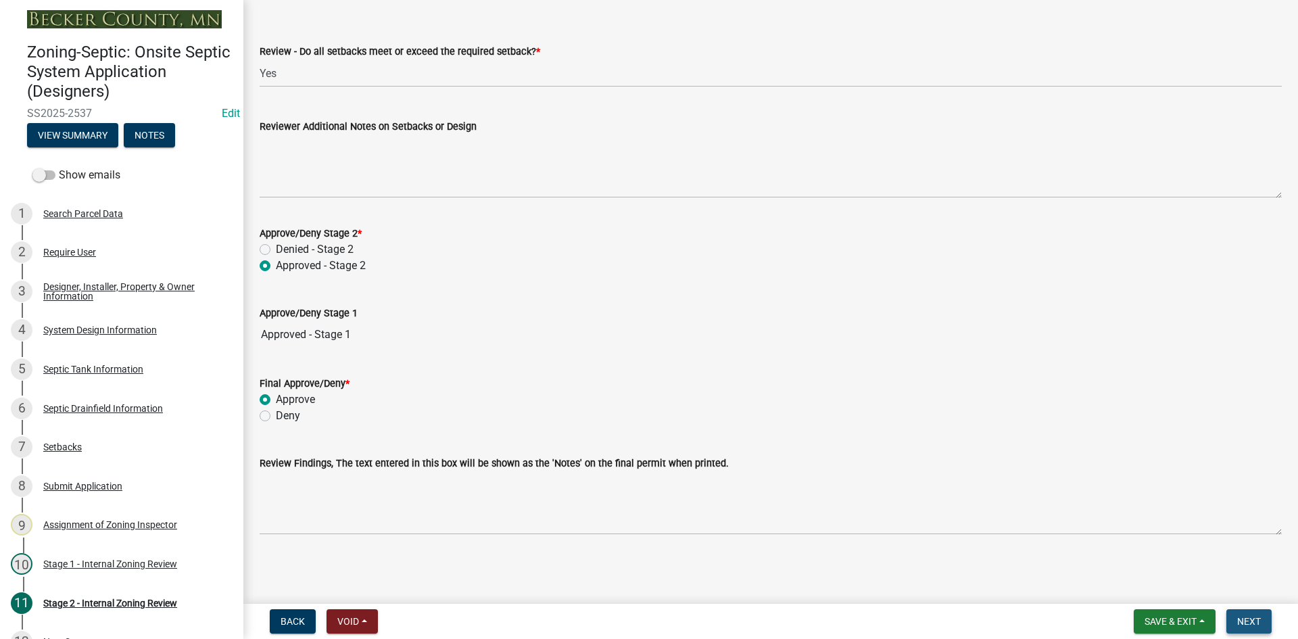
click at [1256, 629] on button "Next" at bounding box center [1248, 621] width 45 height 24
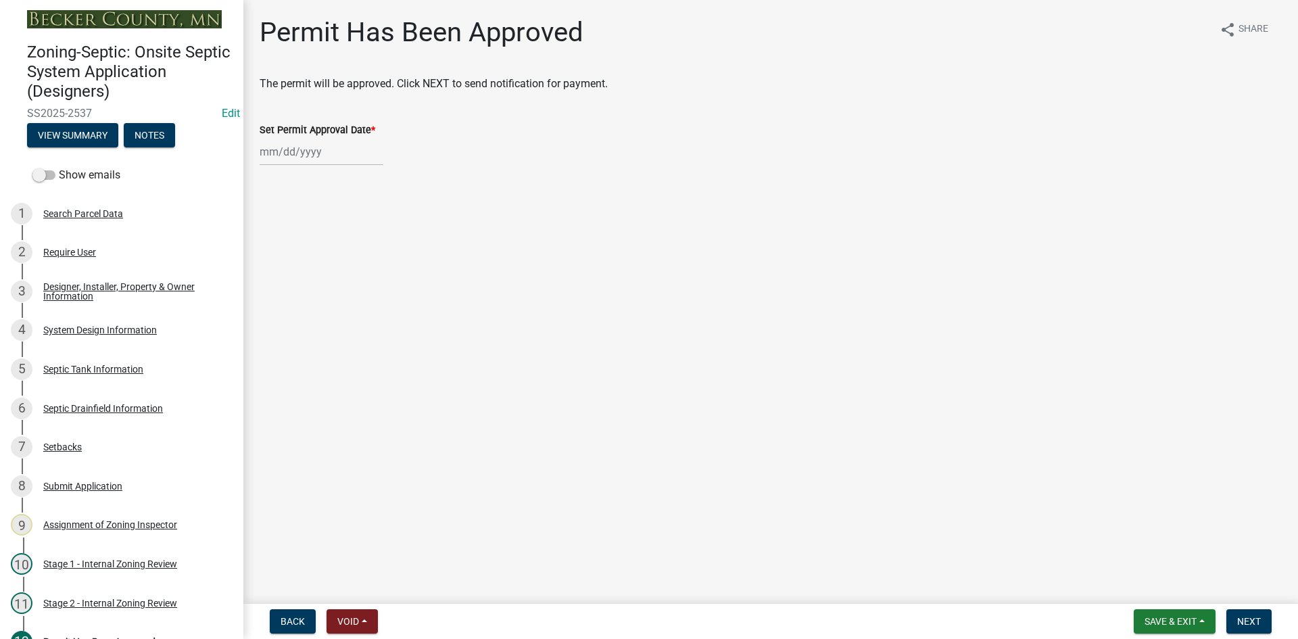
click at [338, 164] on div at bounding box center [322, 152] width 124 height 28
select select "9"
select select "2025"
click at [279, 285] on div "22" at bounding box center [273, 289] width 22 height 22
type input "[DATE]"
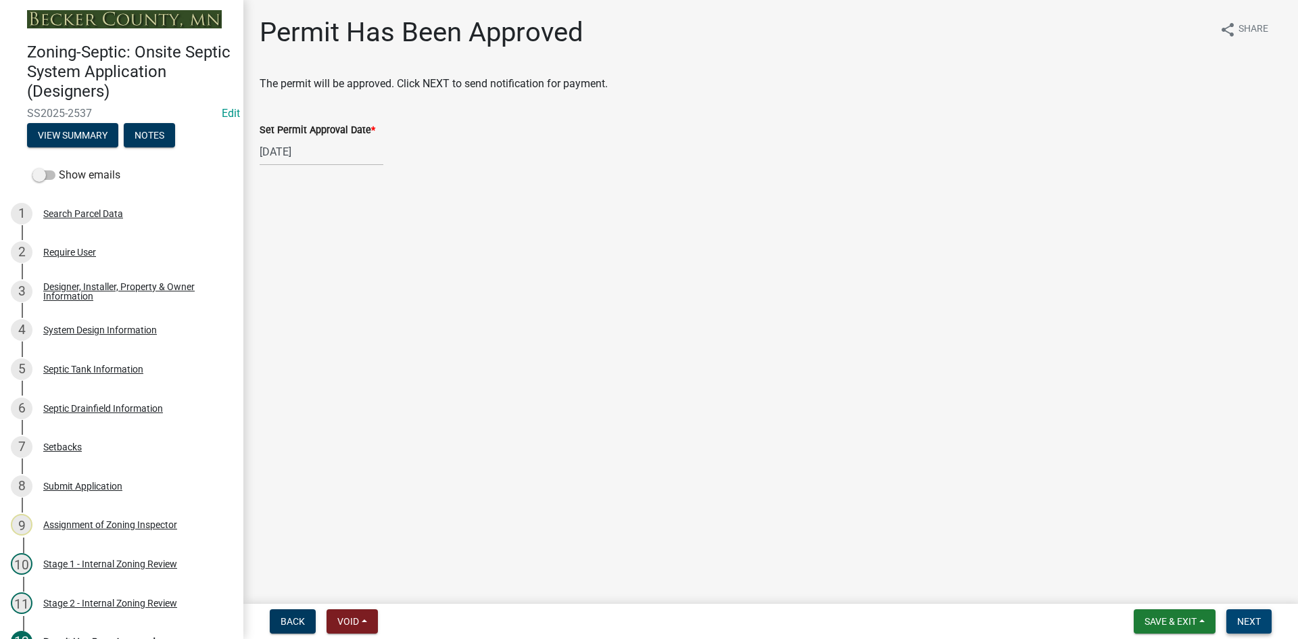
click at [1237, 624] on span "Next" at bounding box center [1249, 621] width 24 height 11
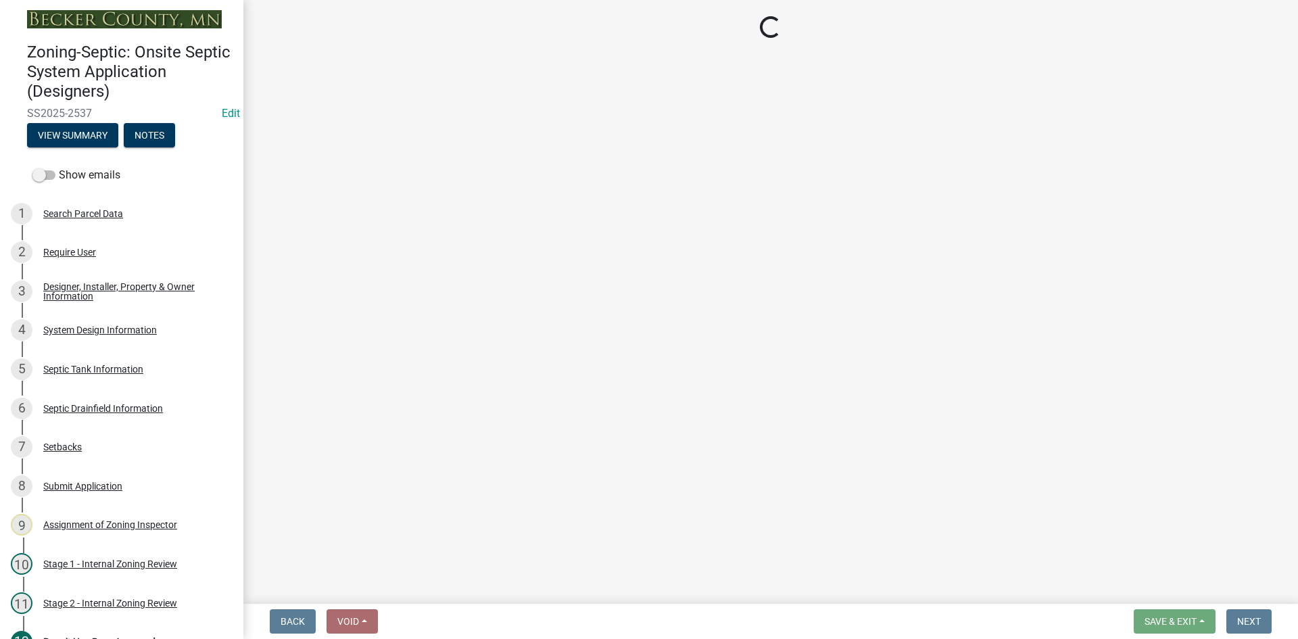
select select "3: 3"
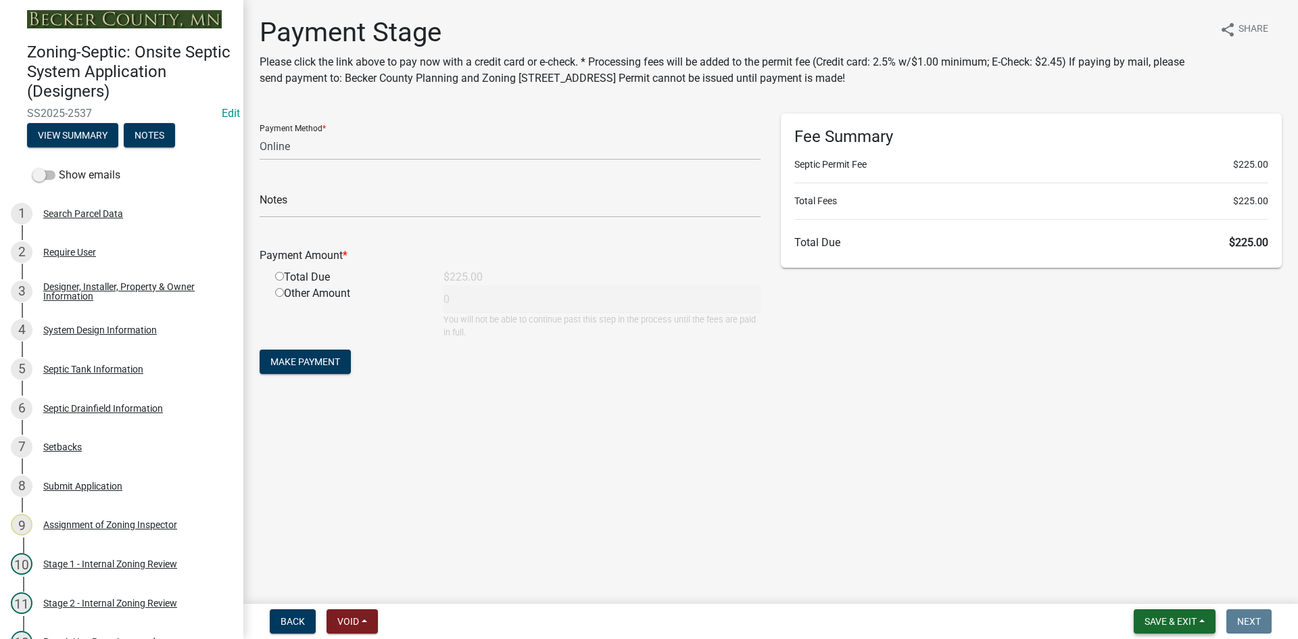
click at [1169, 625] on span "Save & Exit" at bounding box center [1171, 621] width 52 height 11
click at [1156, 591] on button "Save & Exit" at bounding box center [1161, 586] width 108 height 32
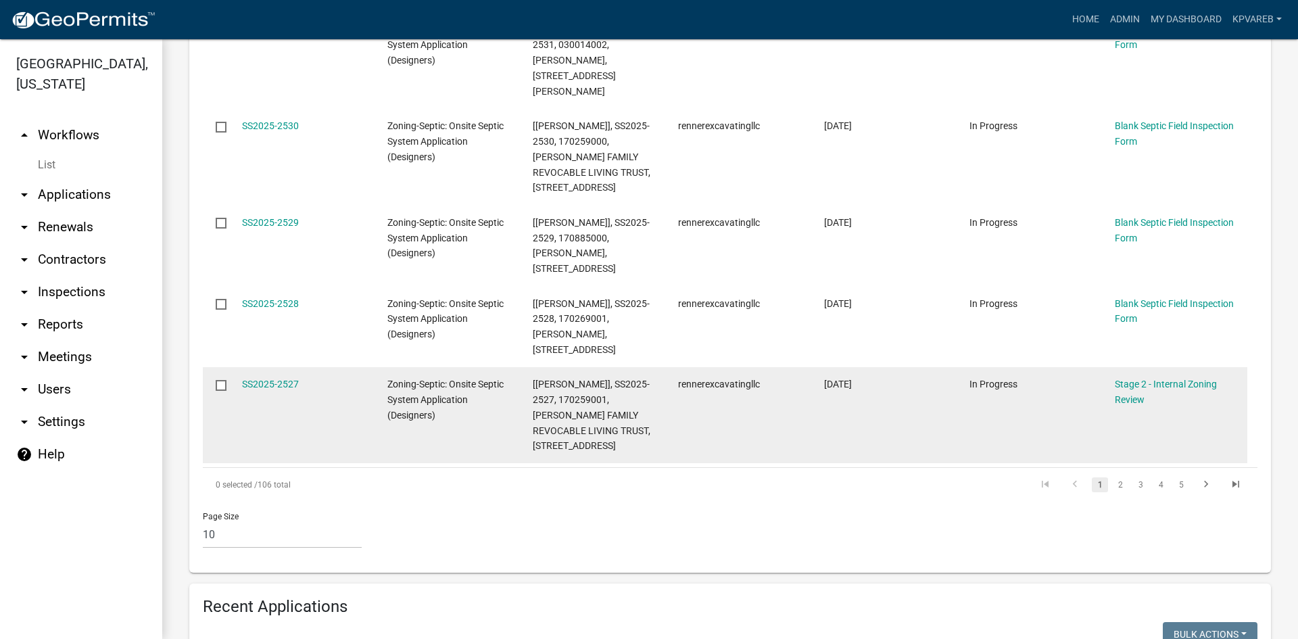
scroll to position [879, 0]
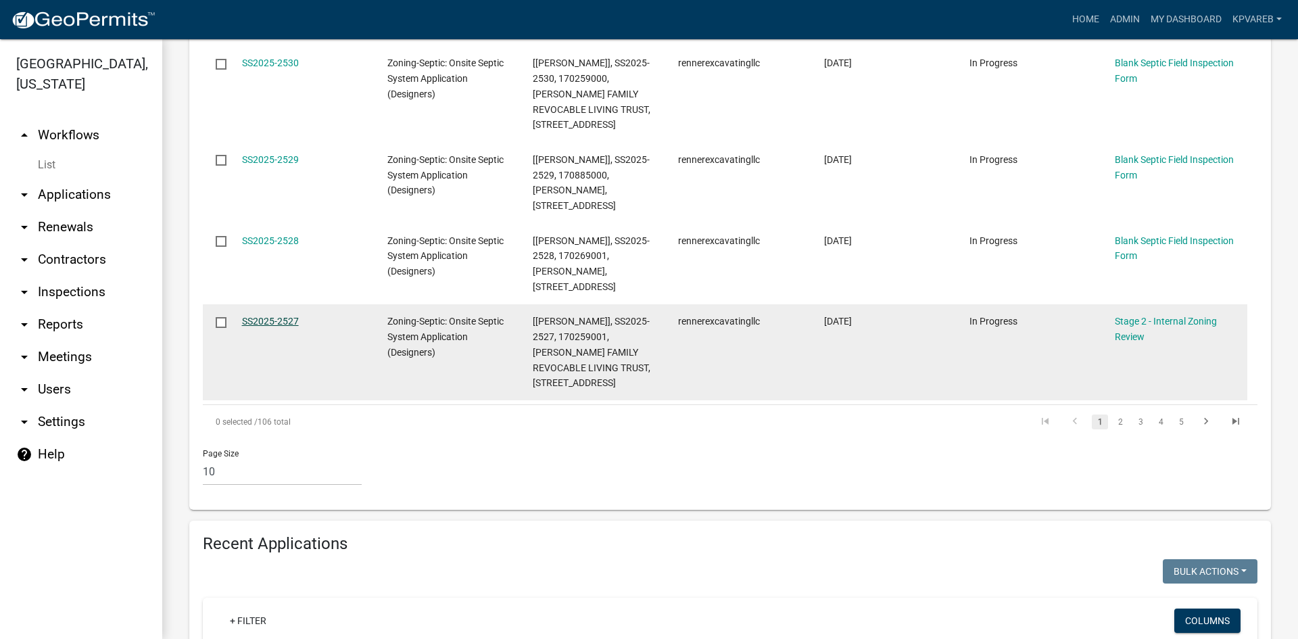
click at [274, 316] on link "SS2025-2527" at bounding box center [270, 321] width 57 height 11
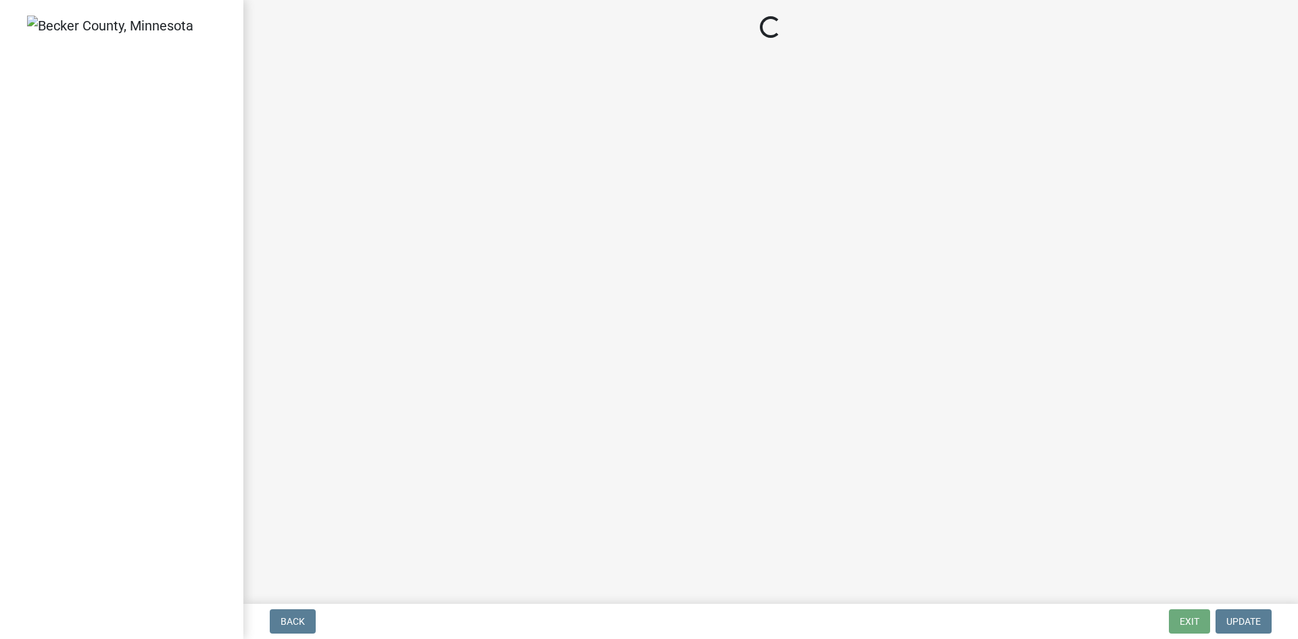
select select "69d592bb-9906-4277-a6fb-df8686255161"
select select "1ad81be4-5d59-46bf-8b7b-d7c0f20ad891"
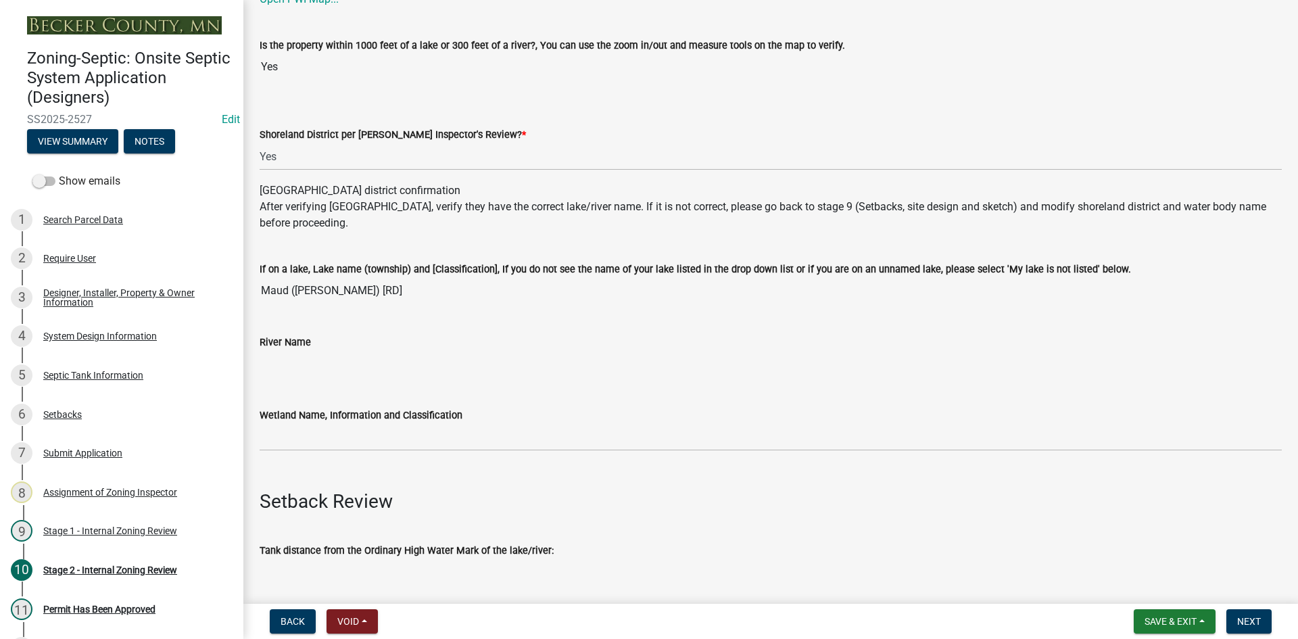
scroll to position [338, 0]
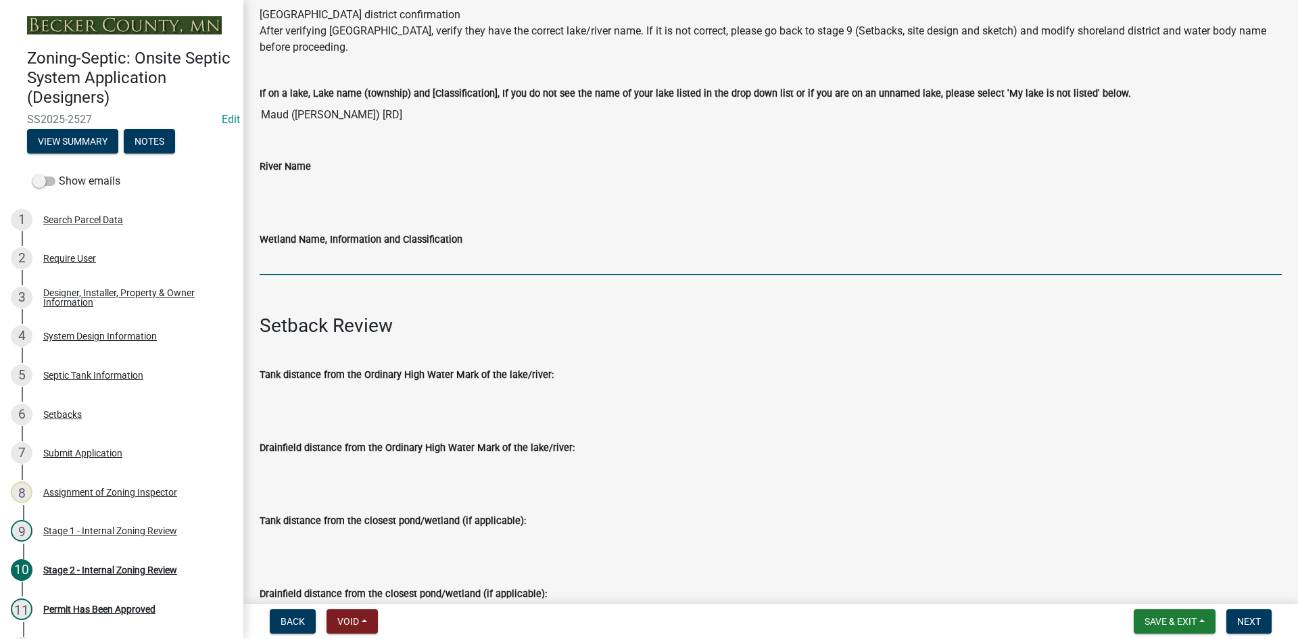
click at [295, 265] on input "Wetland Name, Information and Classification" at bounding box center [771, 261] width 1022 height 28
type input "rd100"
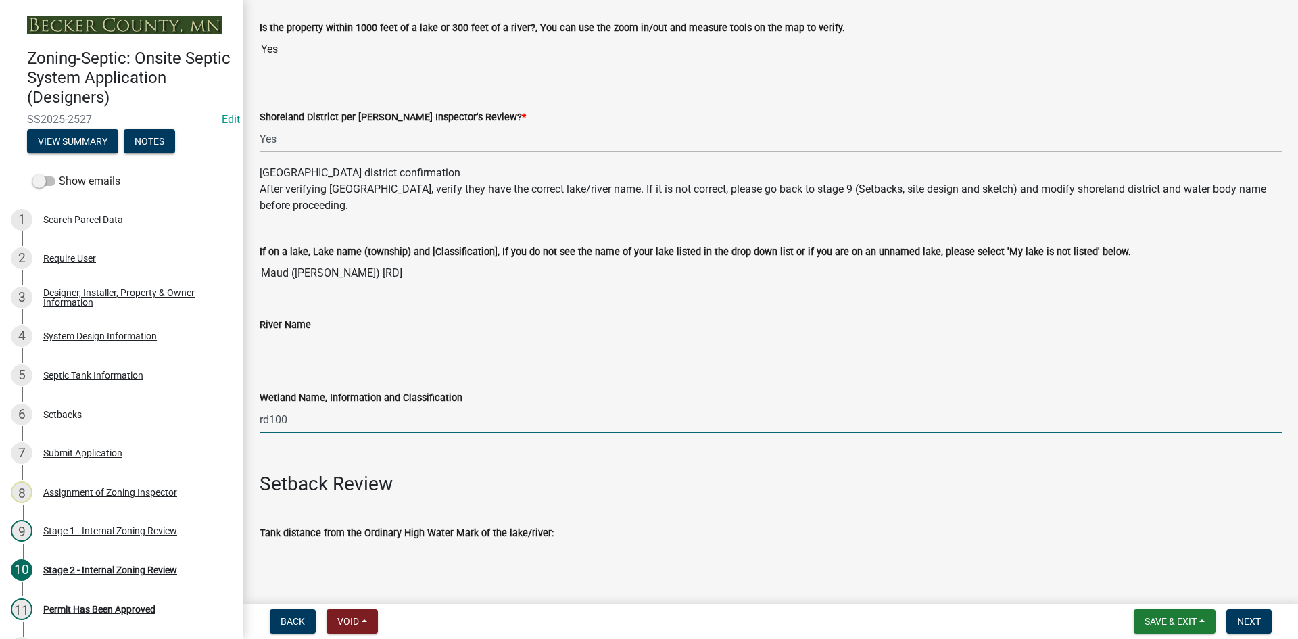
scroll to position [0, 0]
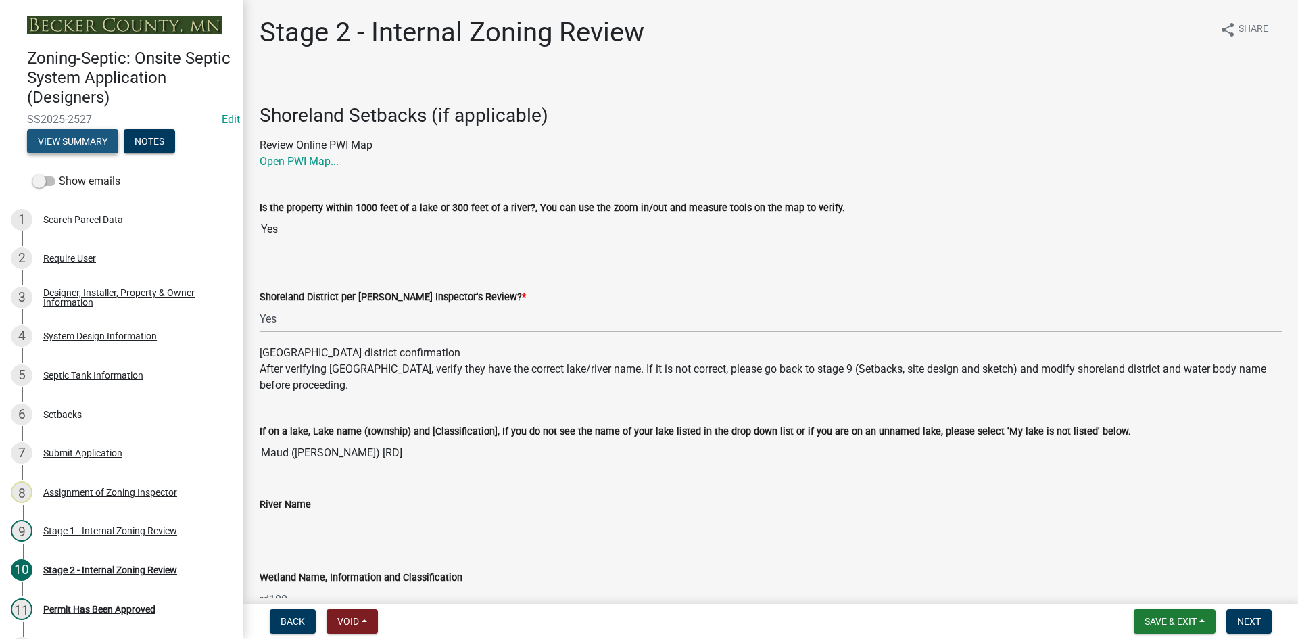
click at [68, 138] on button "View Summary" at bounding box center [72, 141] width 91 height 24
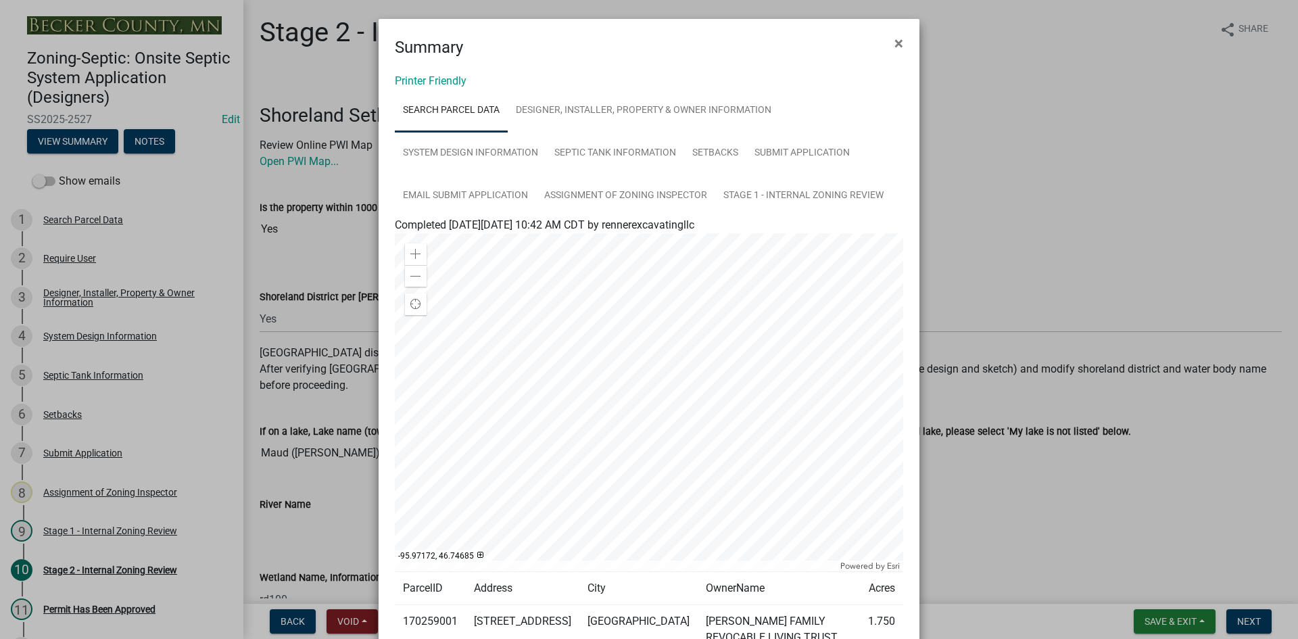
scroll to position [127, 0]
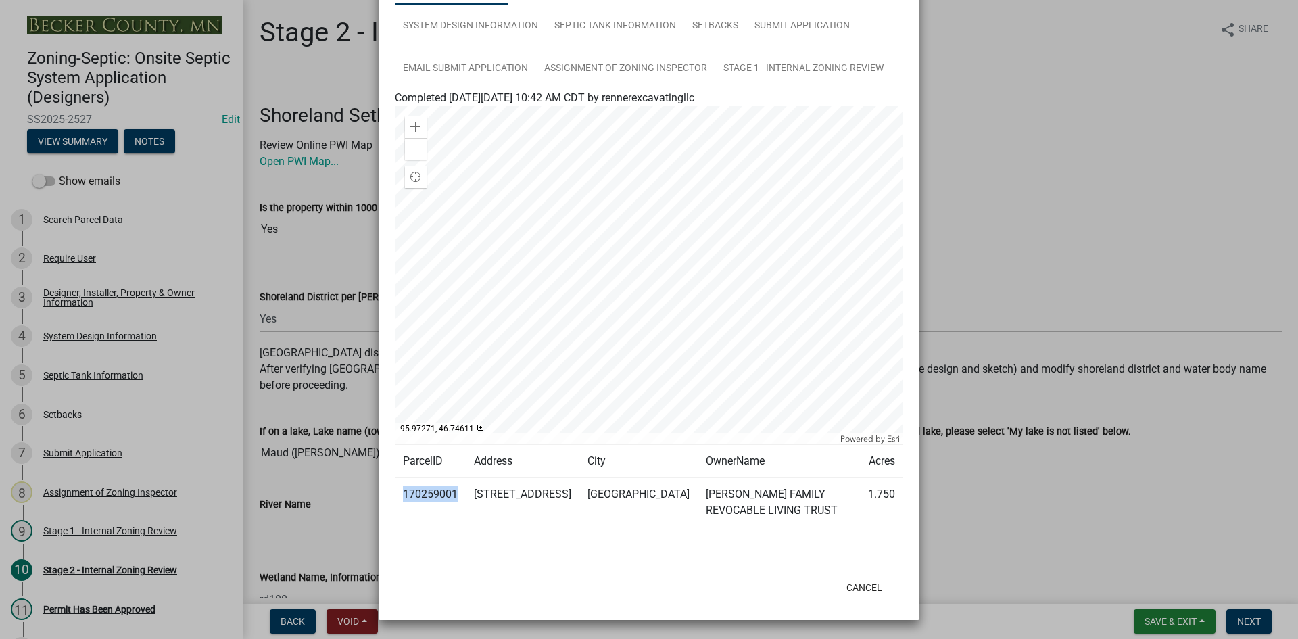
drag, startPoint x: 398, startPoint y: 490, endPoint x: 451, endPoint y: 489, distance: 52.7
click at [451, 489] on td "170259001" at bounding box center [430, 502] width 71 height 49
copy td "170259001"
click at [867, 478] on td "1.750" at bounding box center [881, 502] width 43 height 49
click at [1246, 114] on ngb-modal-window "Summary × Printer Friendly Search Parcel Data Designer, Installer, Property & O…" at bounding box center [649, 319] width 1298 height 639
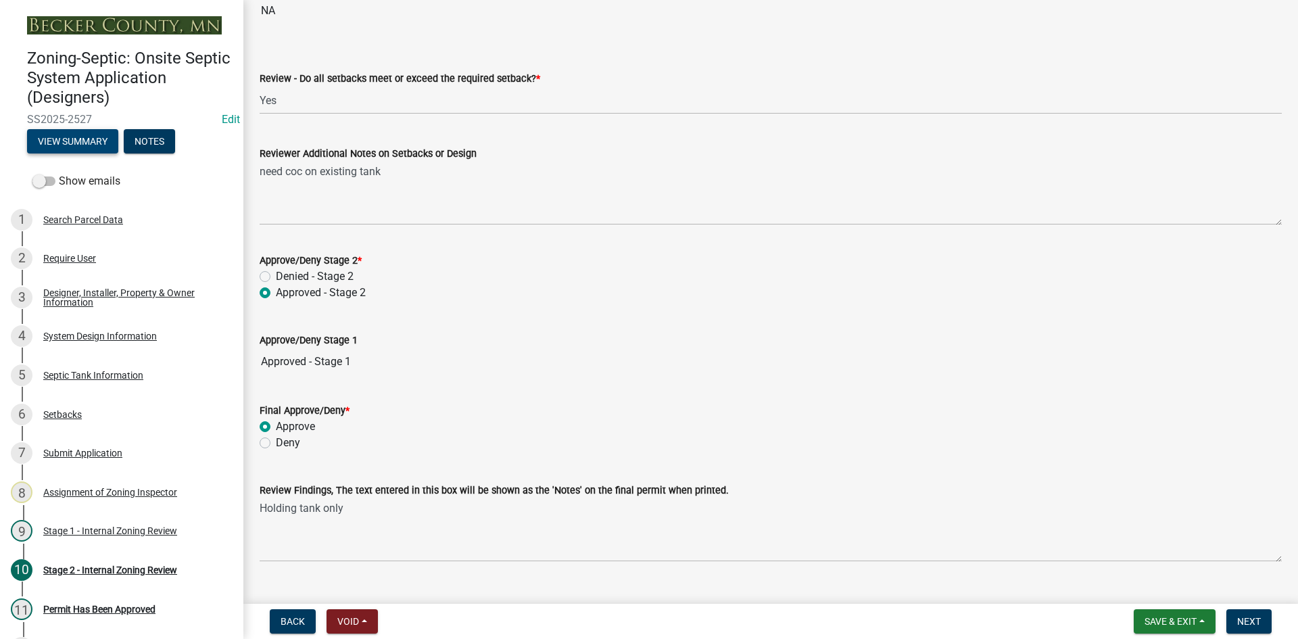
scroll to position [1920, 0]
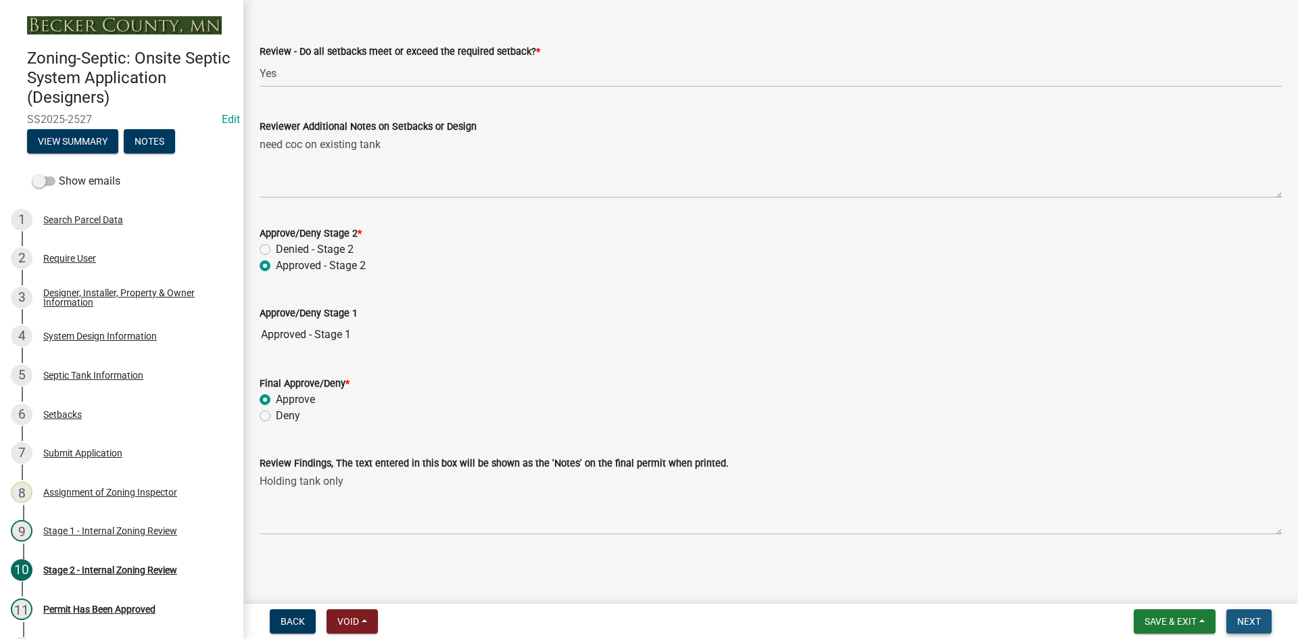
click at [1237, 618] on span "Next" at bounding box center [1249, 621] width 24 height 11
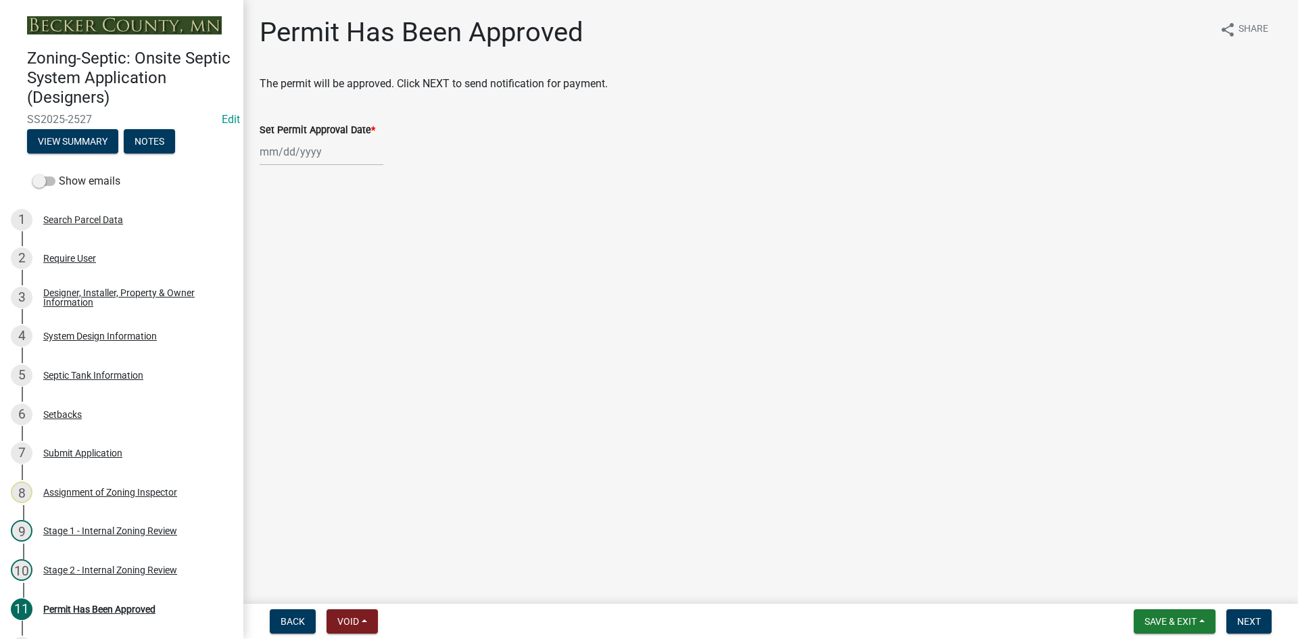
click at [323, 159] on div at bounding box center [322, 152] width 124 height 28
select select "9"
select select "2025"
click at [268, 291] on div "22" at bounding box center [273, 289] width 22 height 22
type input "[DATE]"
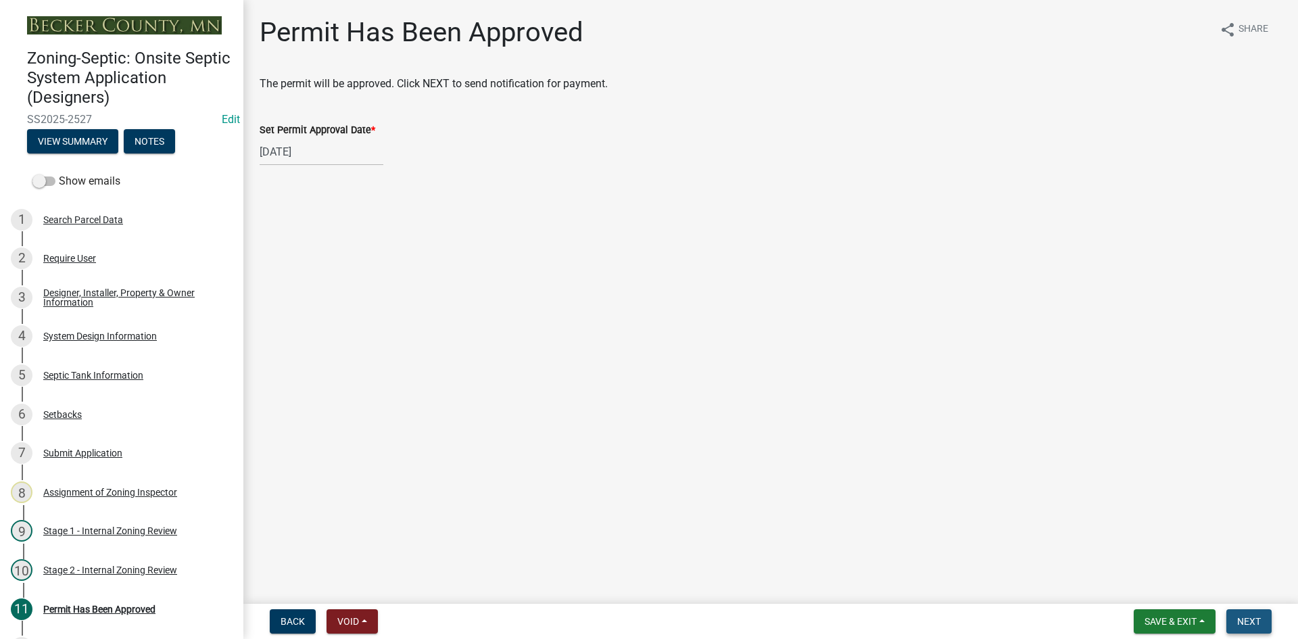
click at [1243, 617] on span "Next" at bounding box center [1249, 621] width 24 height 11
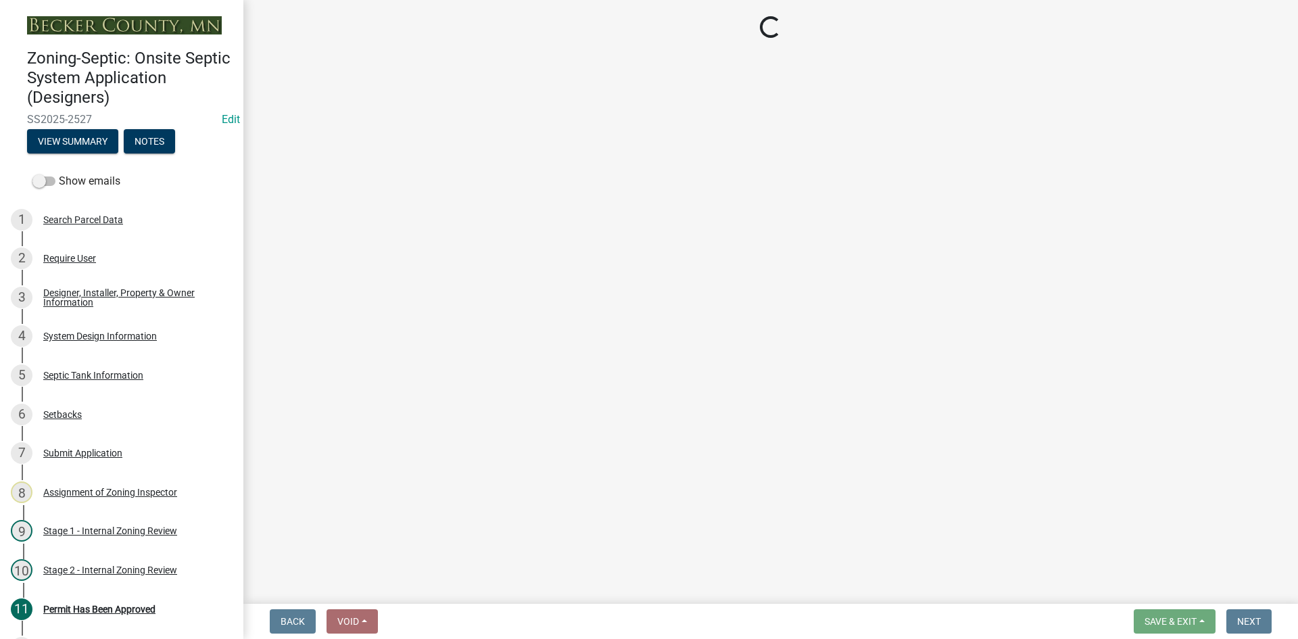
select select "3: 3"
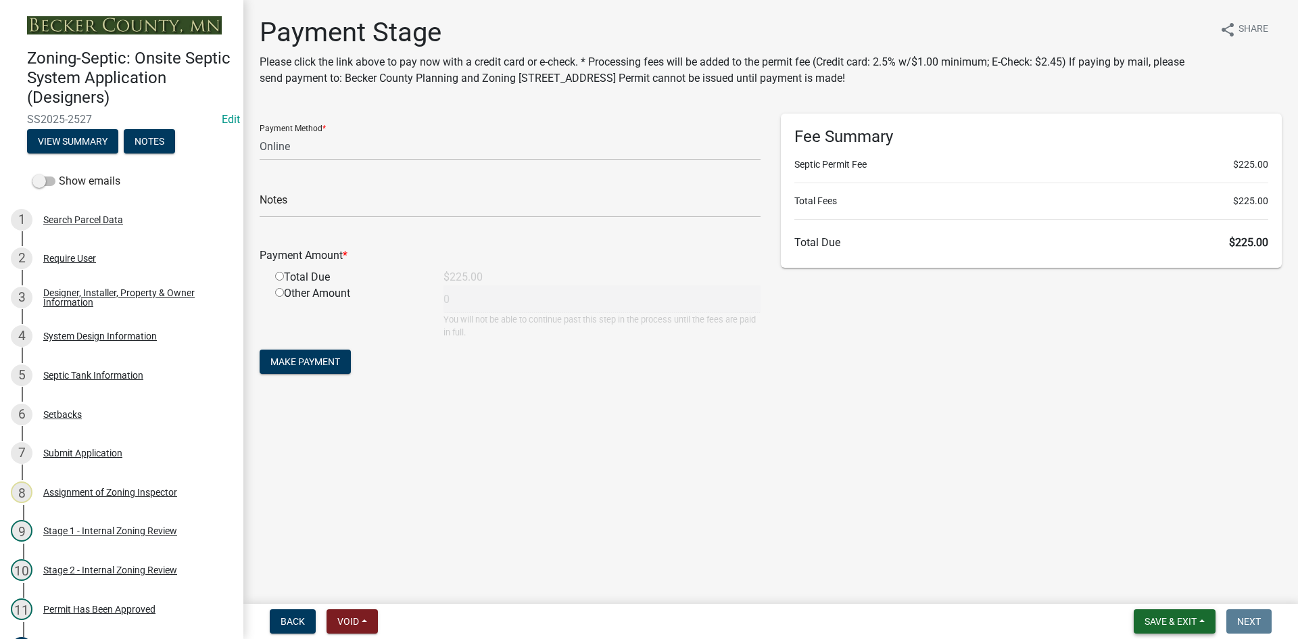
click at [1162, 617] on span "Save & Exit" at bounding box center [1171, 621] width 52 height 11
click at [1162, 594] on button "Save & Exit" at bounding box center [1161, 586] width 108 height 32
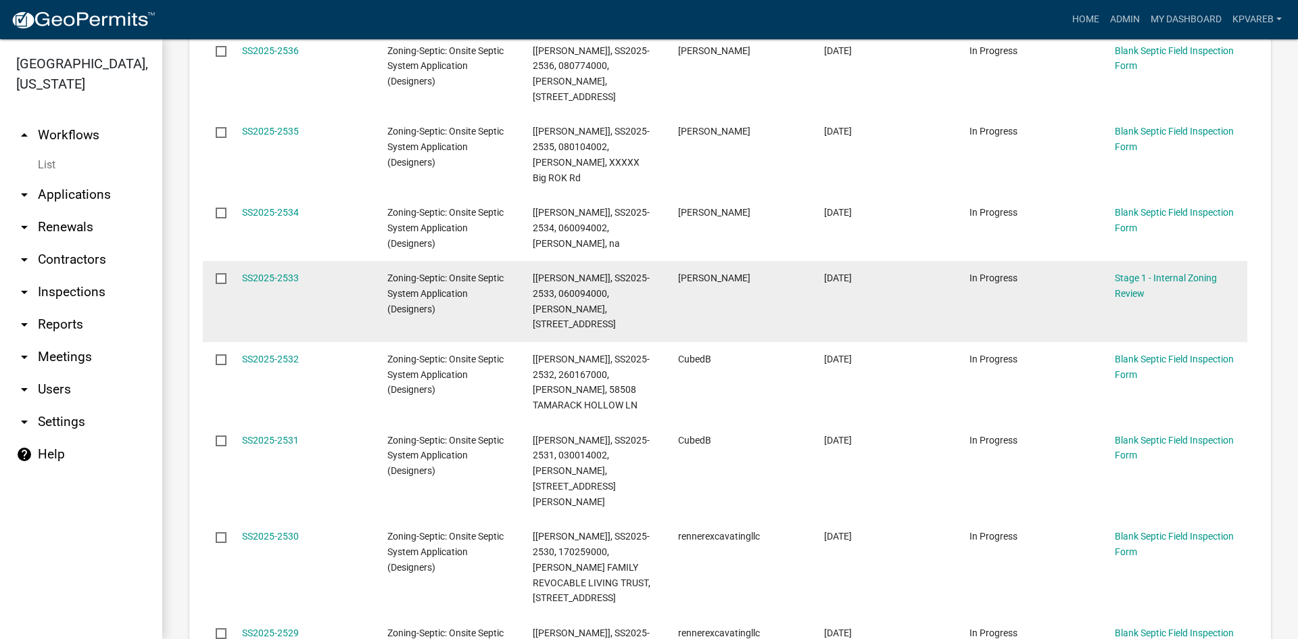
scroll to position [270, 0]
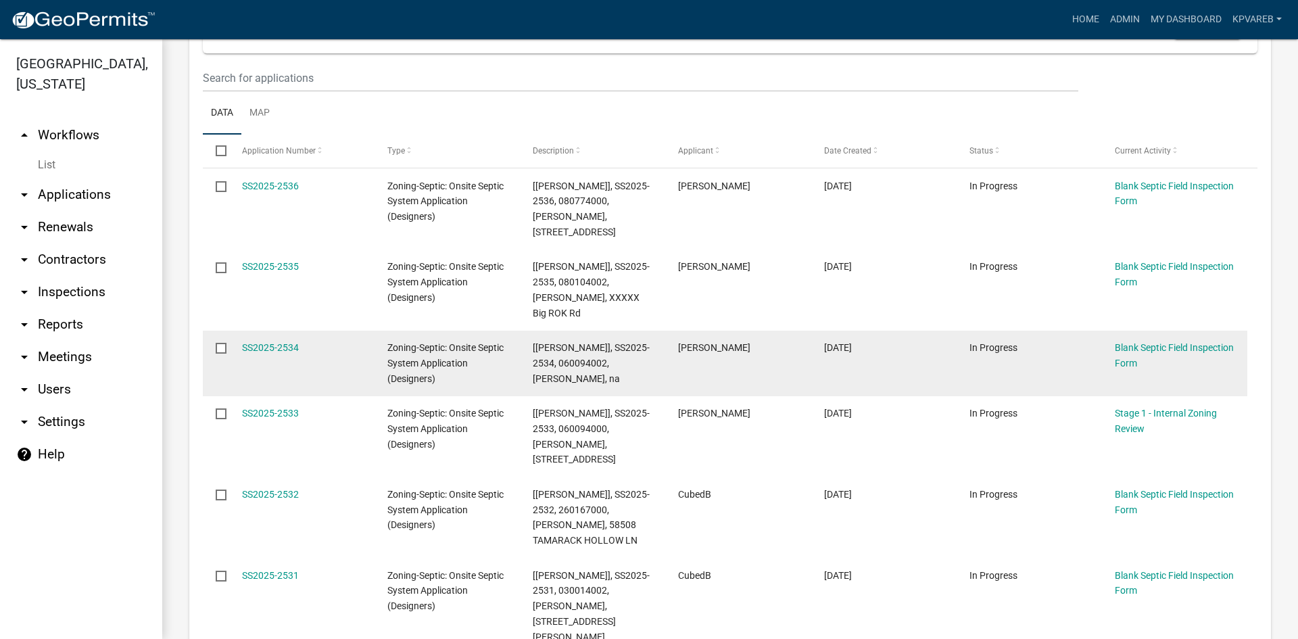
click at [637, 359] on div "[[PERSON_NAME]], SS2025-2534, 060094002, [PERSON_NAME], na" at bounding box center [593, 363] width 120 height 46
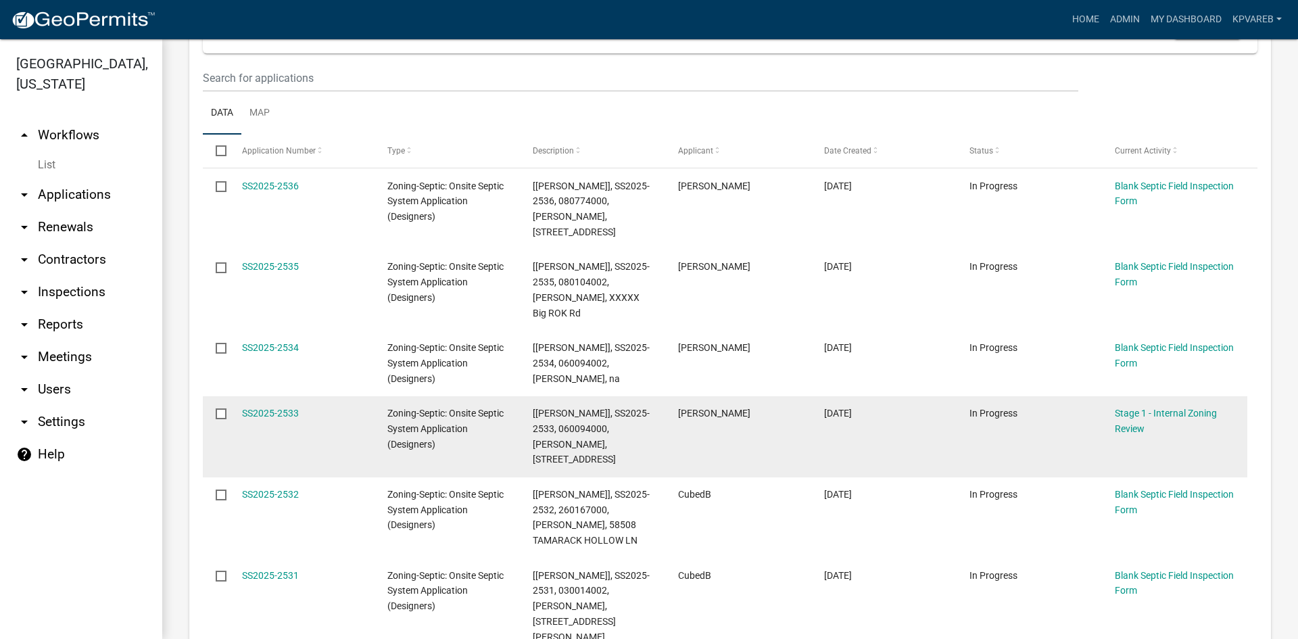
click at [692, 406] on div "[PERSON_NAME]" at bounding box center [738, 414] width 120 height 16
click at [566, 406] on div "[[PERSON_NAME]], SS2025-2533, 060094000, [PERSON_NAME], [STREET_ADDRESS]" at bounding box center [593, 437] width 120 height 62
click at [688, 406] on div "[PERSON_NAME]" at bounding box center [738, 414] width 120 height 16
click at [269, 408] on link "SS2025-2533" at bounding box center [270, 413] width 57 height 11
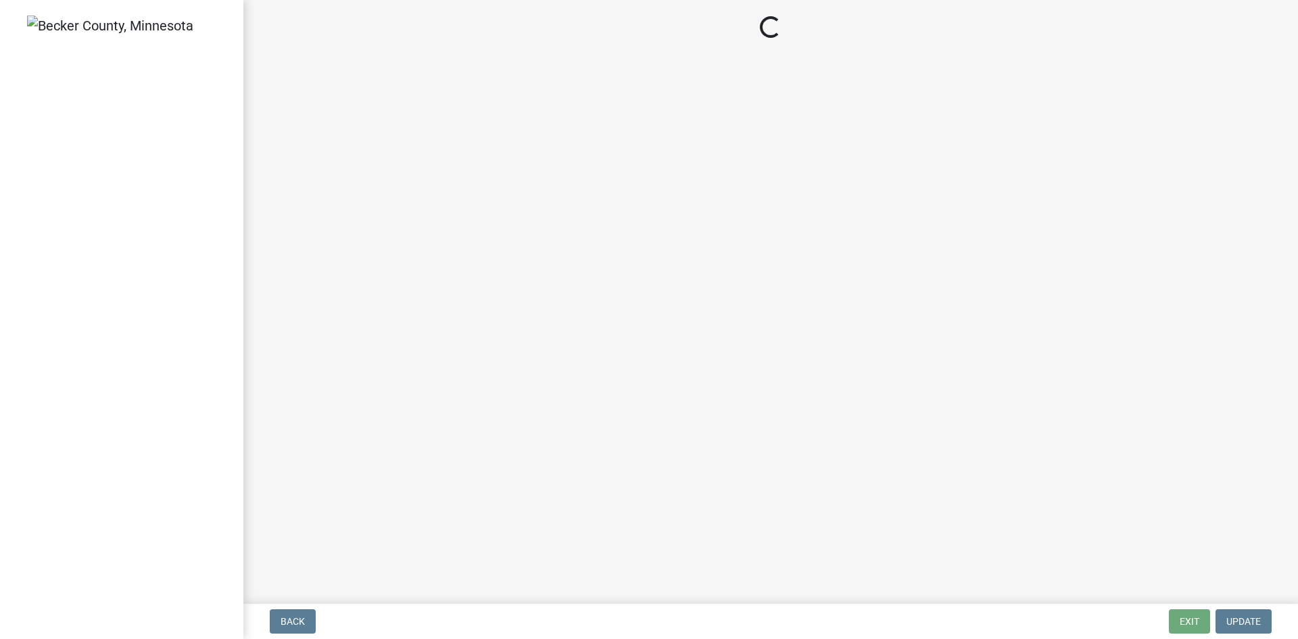
select select "49e49f1e-3b32-4342-8c2e-9cbd4919fe4d"
select select "ca07ae0a-7638-46ff-ada2-c67ca3524324"
select select "ec75a761-93b4-47c5-8535-fea253c32937"
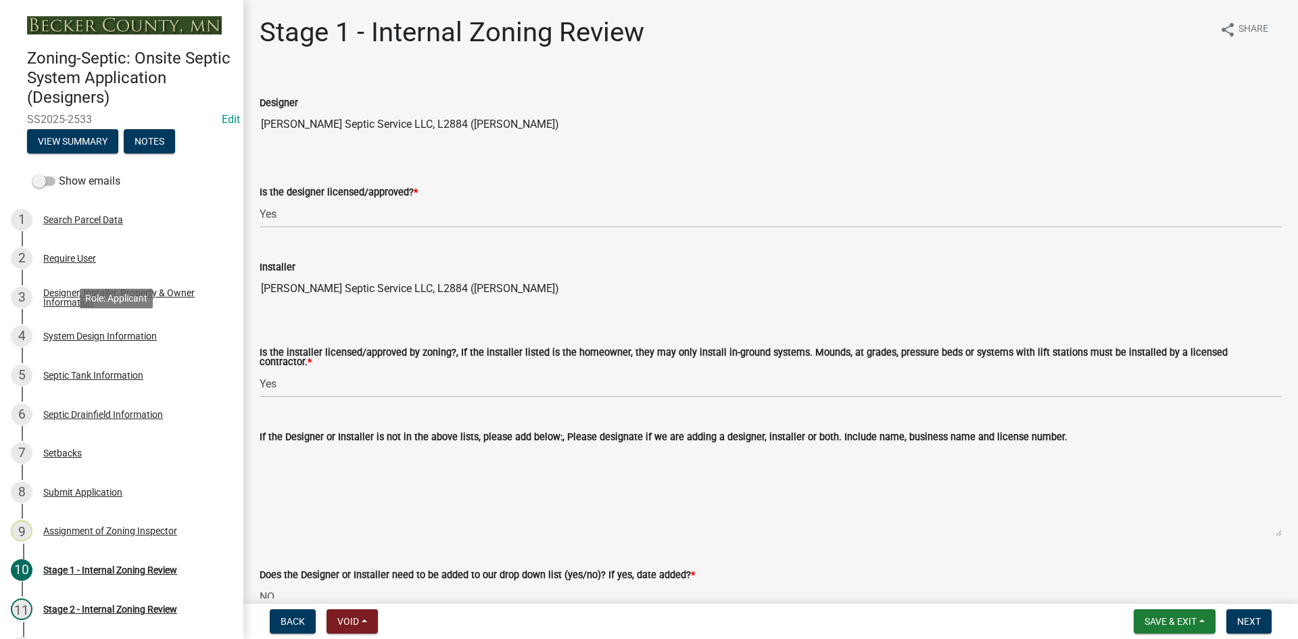
click at [120, 339] on div "System Design Information" at bounding box center [100, 335] width 114 height 9
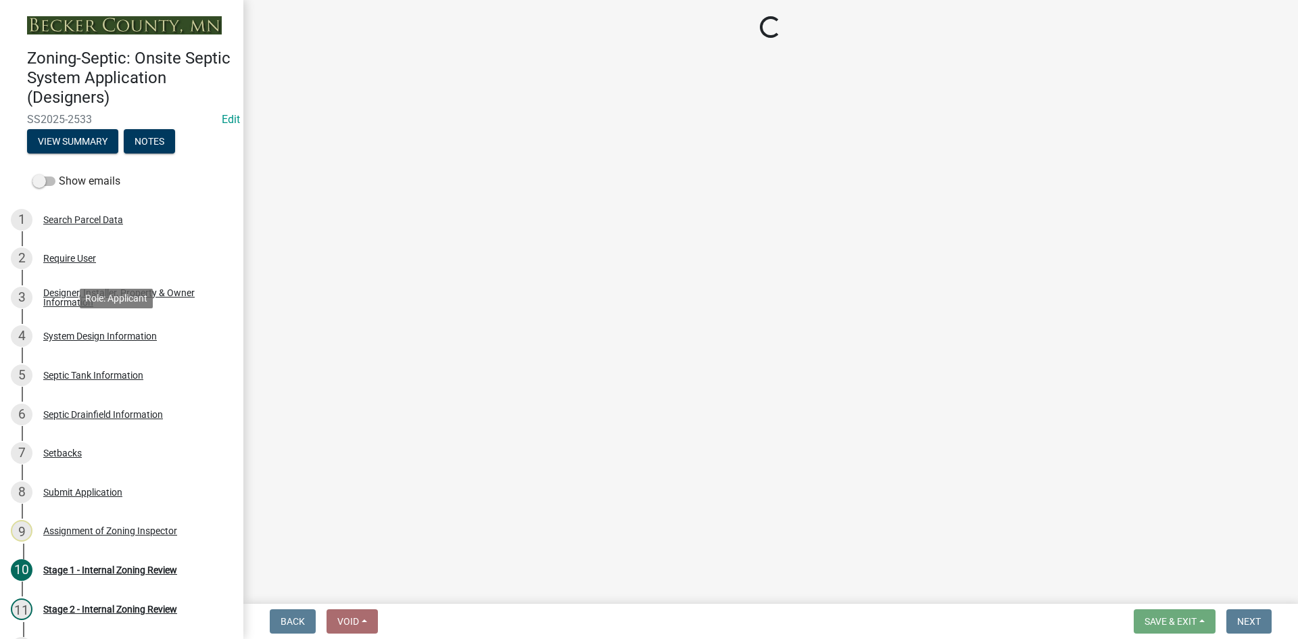
select select "8ba21533-2acf-4cc6-95e5-280e4aabd5a3"
select select "25258e87-3ef9-4f1c-a5f1-75a1d463abfb"
select select "011fbff4-a41d-4a75-9bd8-71c7e6c69e0d"
select select "85fdfef2-2683-4311-b5d5-5505f6411127"
select select "bbba294c-e7e6-4483-b1a0-88fbc7e04017"
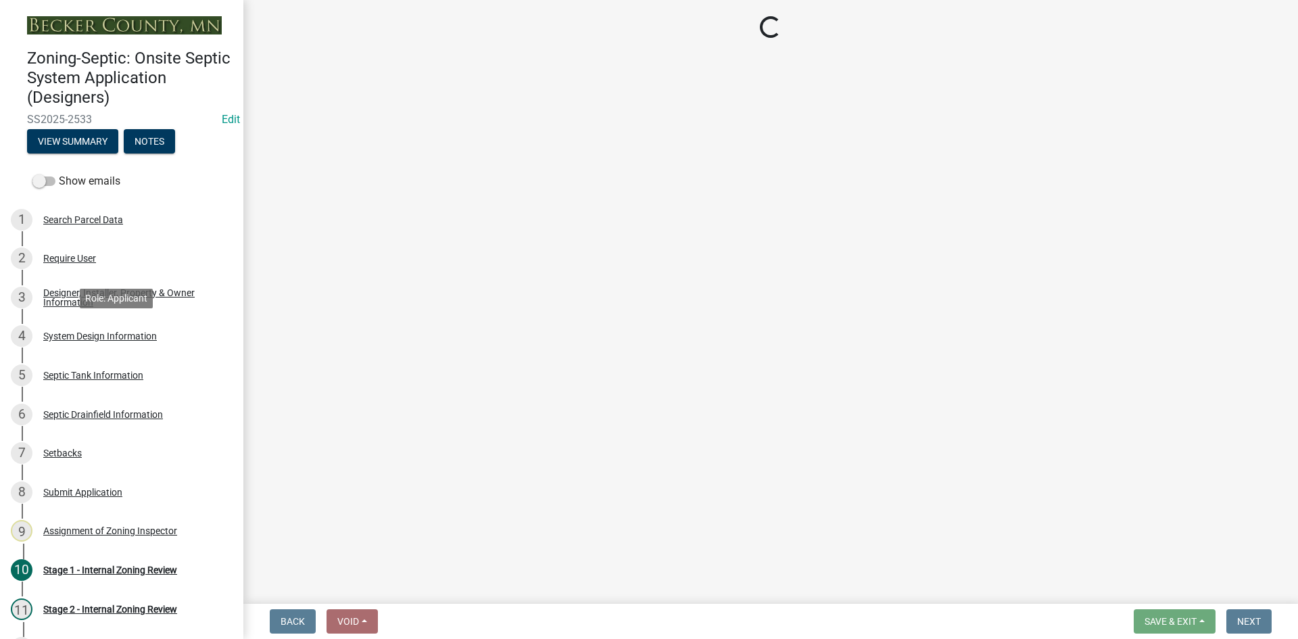
select select "ba735beb-519e-40f0-ae20-62d65fc4c46b"
select select "ef698bf5-6172-44c1-9ffb-522c07469aed"
select select "a2b5ca25-65b1-425d-82c5-8881ea380237"
select select "a0c59fcd-b61c-4c3a-90a8-e70849750c47"
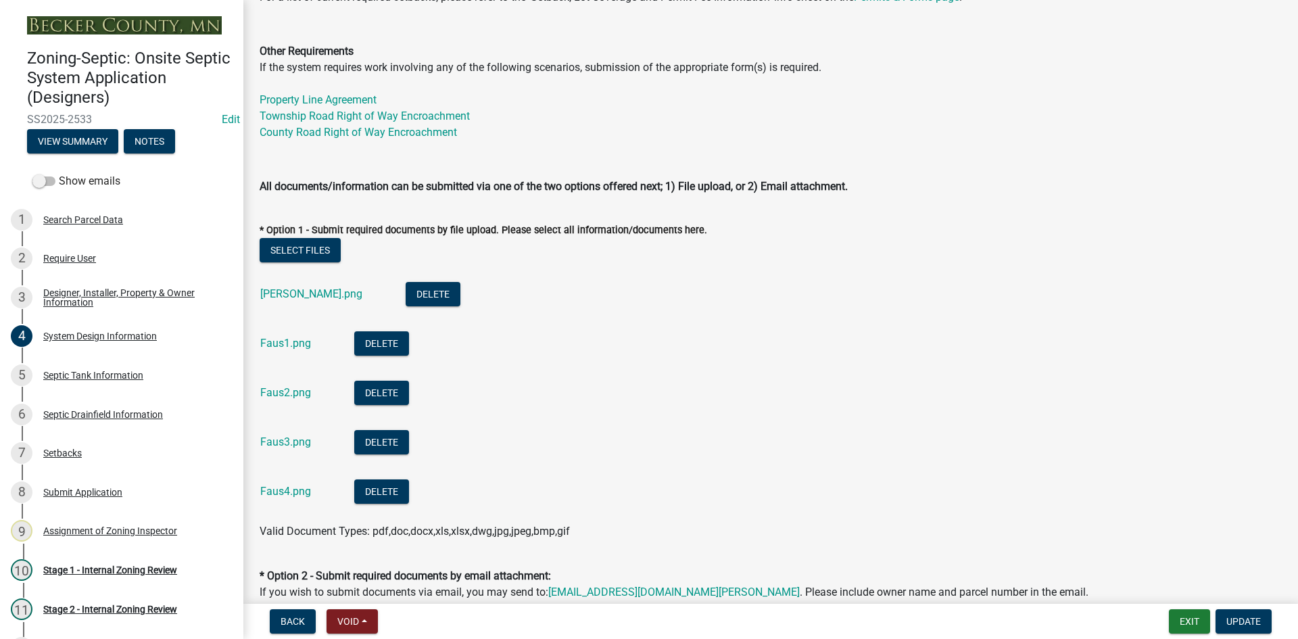
scroll to position [608, 0]
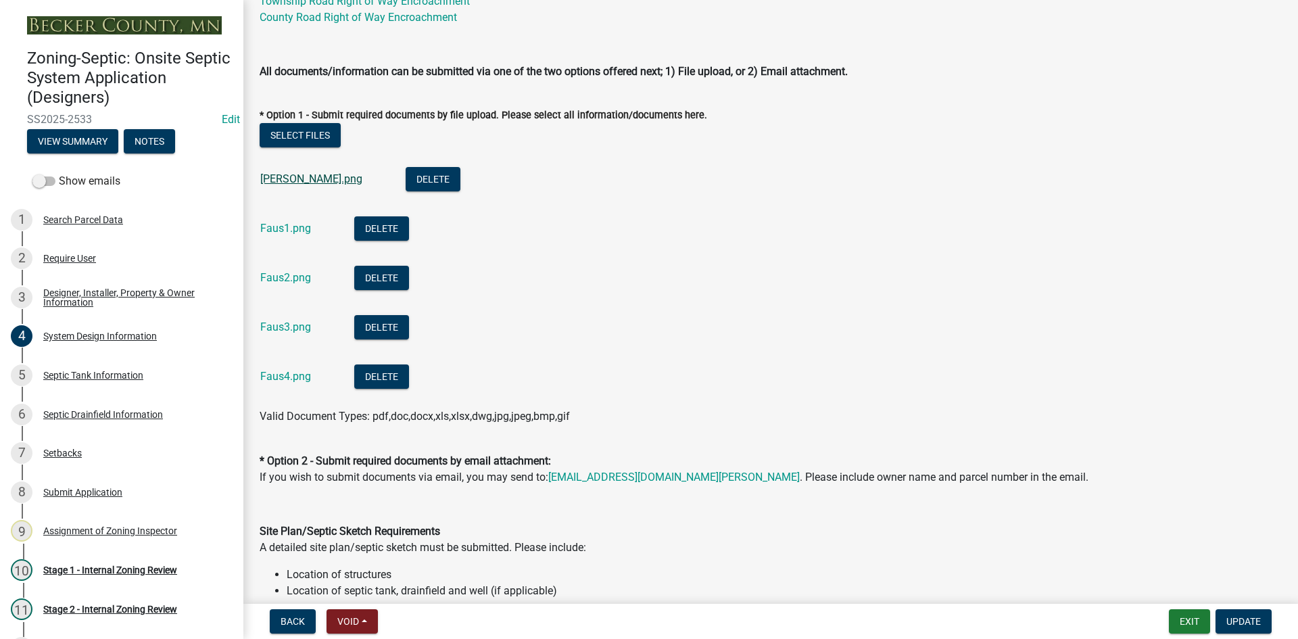
click at [291, 179] on link "Faus.png" at bounding box center [311, 178] width 102 height 13
click at [297, 230] on link "Faus1.png" at bounding box center [285, 228] width 51 height 13
click at [289, 270] on div "Faus2.png" at bounding box center [296, 280] width 72 height 28
click at [289, 274] on link "Faus2.png" at bounding box center [285, 277] width 51 height 13
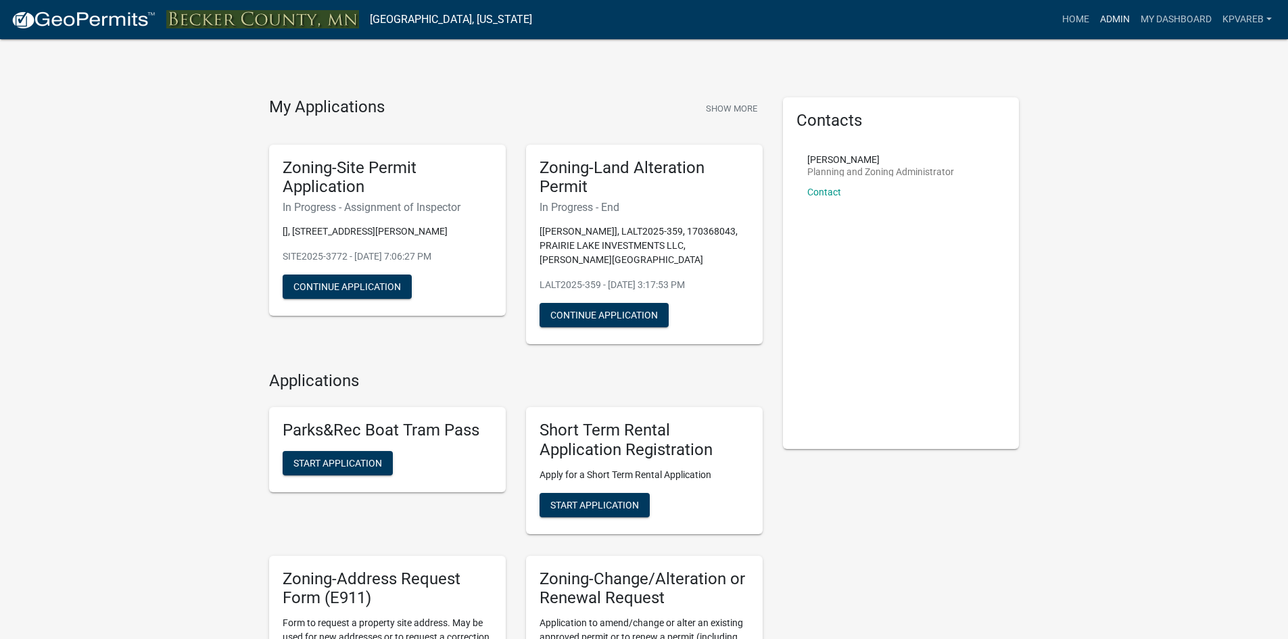
click at [1105, 26] on link "Admin" at bounding box center [1115, 20] width 41 height 26
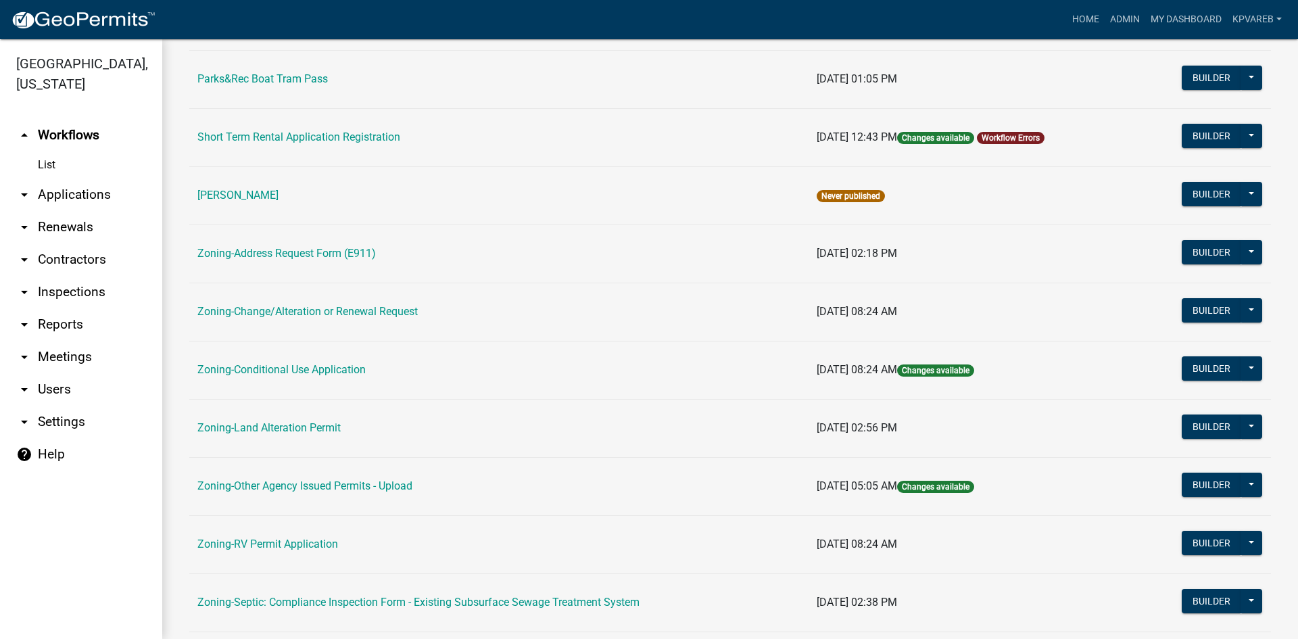
scroll to position [270, 0]
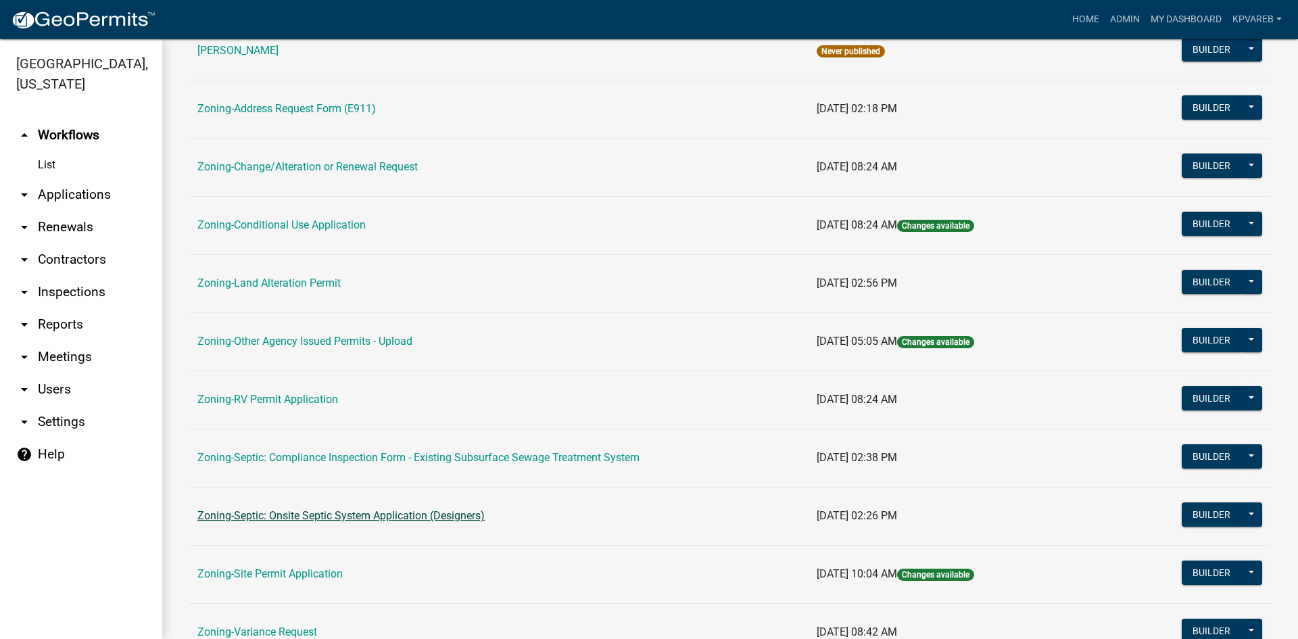
click at [393, 520] on link "Zoning-Septic: Onsite Septic System Application (Designers)" at bounding box center [340, 515] width 287 height 13
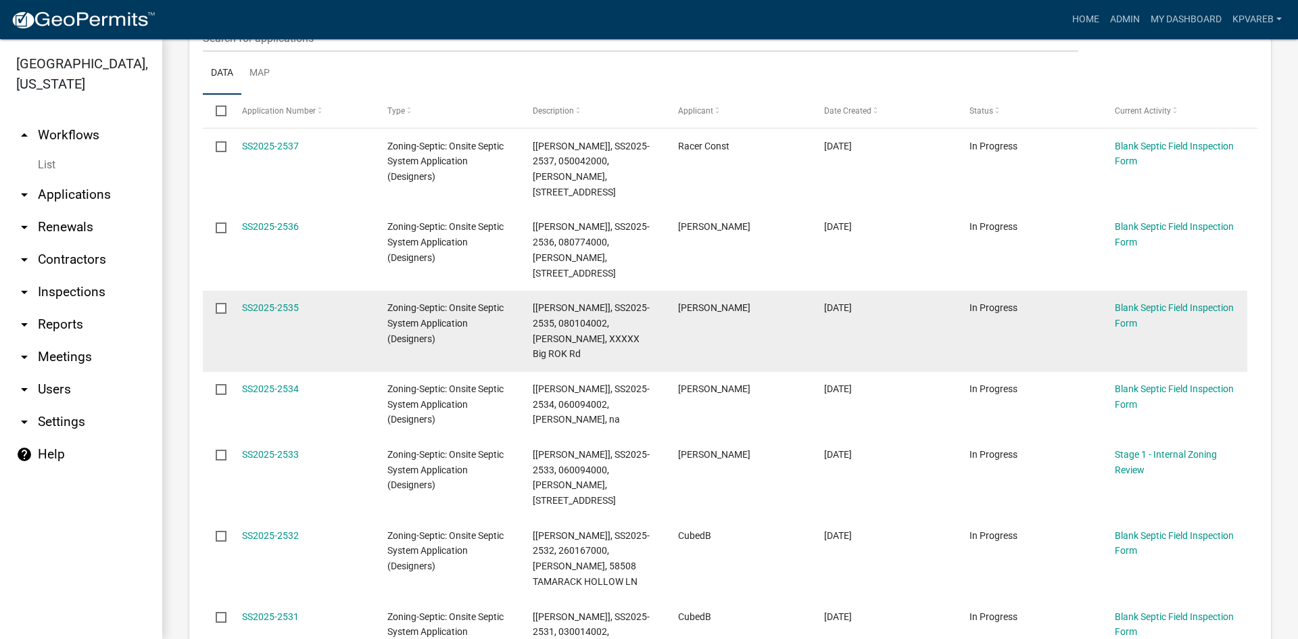
scroll to position [378, 0]
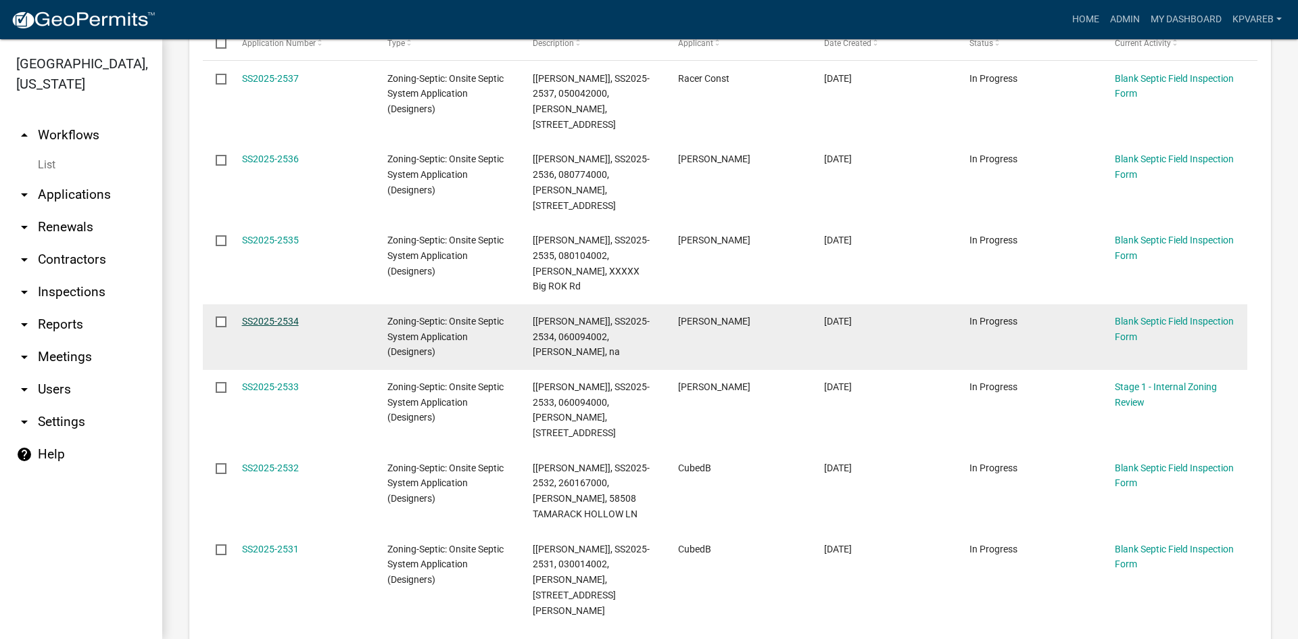
click at [262, 316] on link "SS2025-2534" at bounding box center [270, 321] width 57 height 11
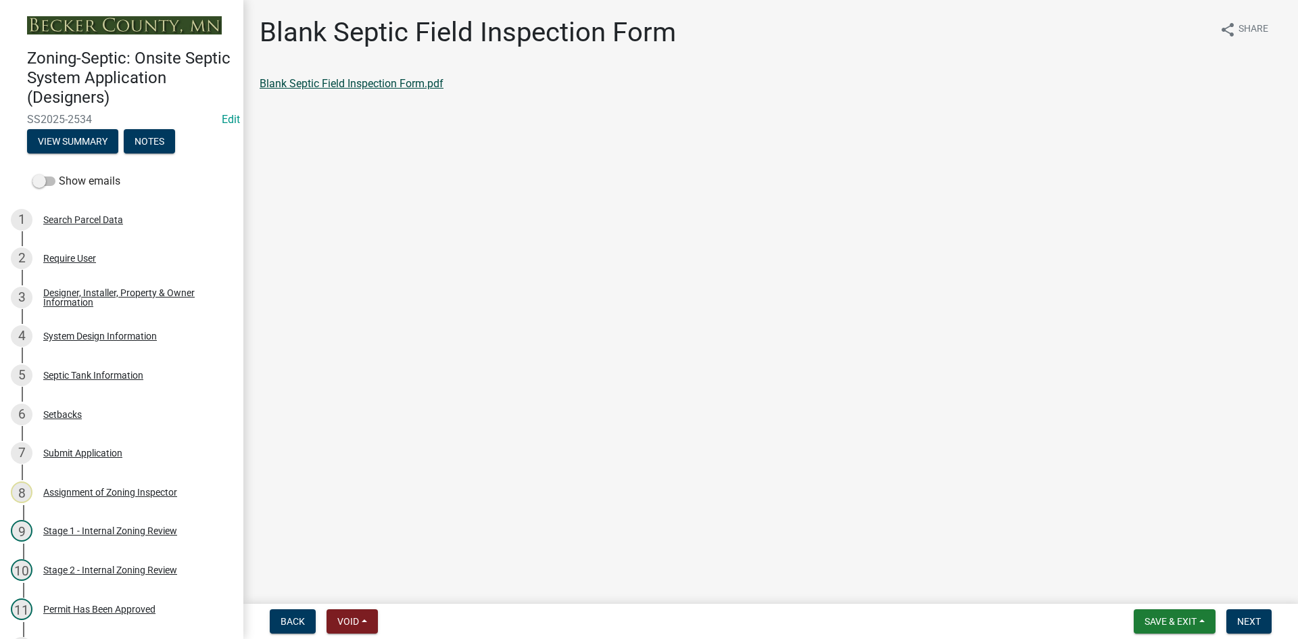
click at [379, 88] on link "Blank Septic Field Inspection Form.pdf" at bounding box center [352, 83] width 184 height 13
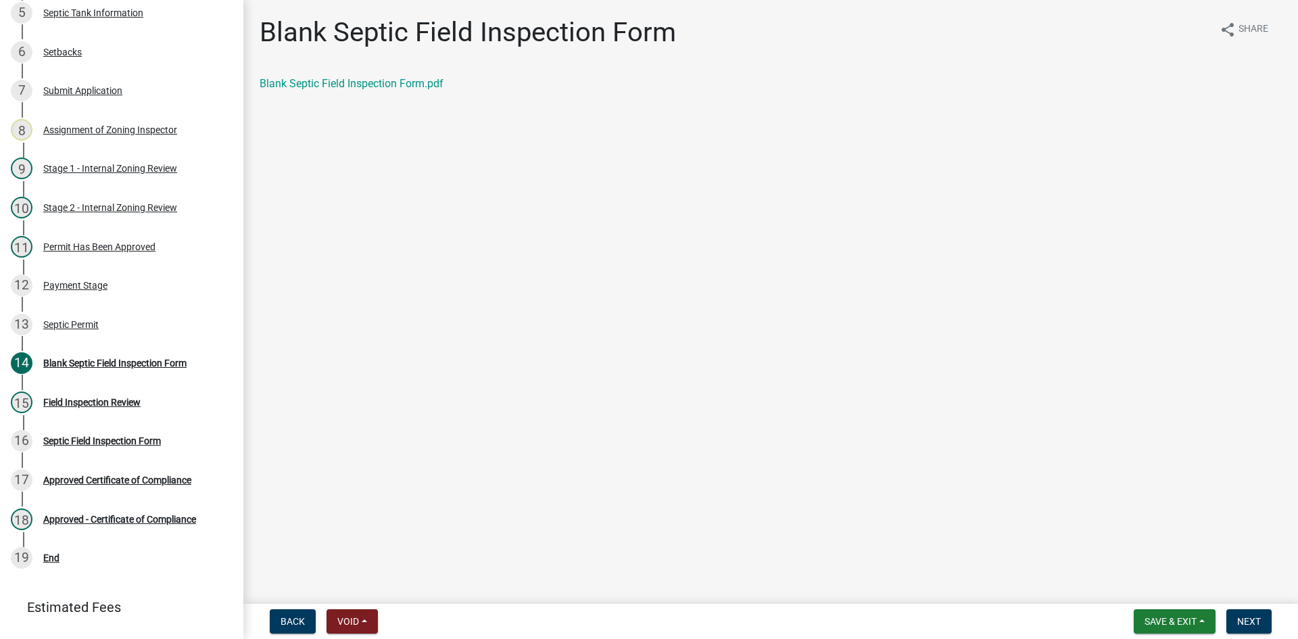
scroll to position [407, 0]
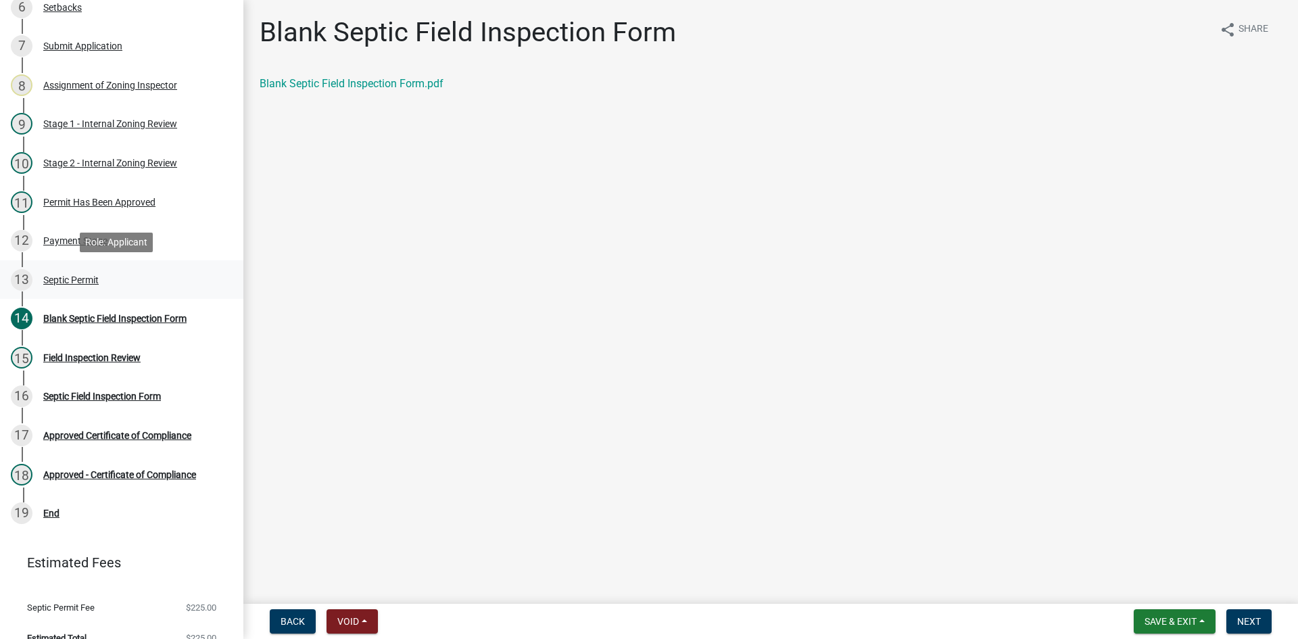
click at [72, 275] on div "Septic Permit" at bounding box center [70, 279] width 55 height 9
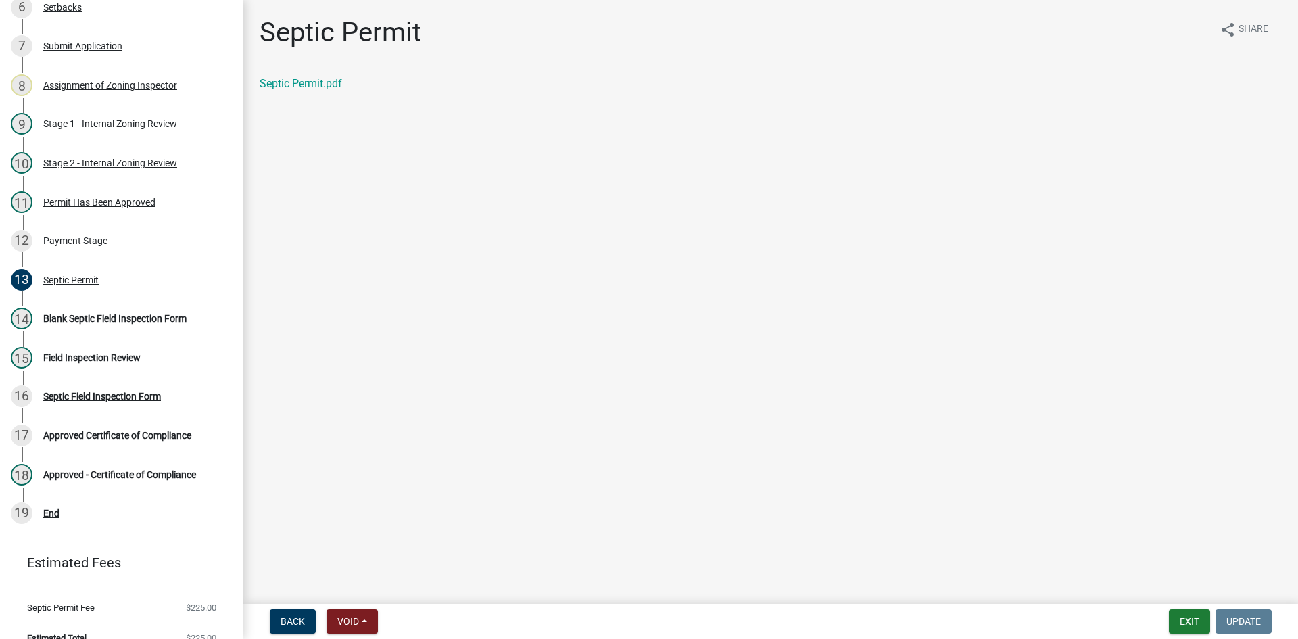
click at [326, 66] on div "Septic Permit share Share Septic Permit.pdf" at bounding box center [770, 65] width 1042 height 99
click at [323, 82] on link "Septic Permit.pdf" at bounding box center [301, 83] width 82 height 13
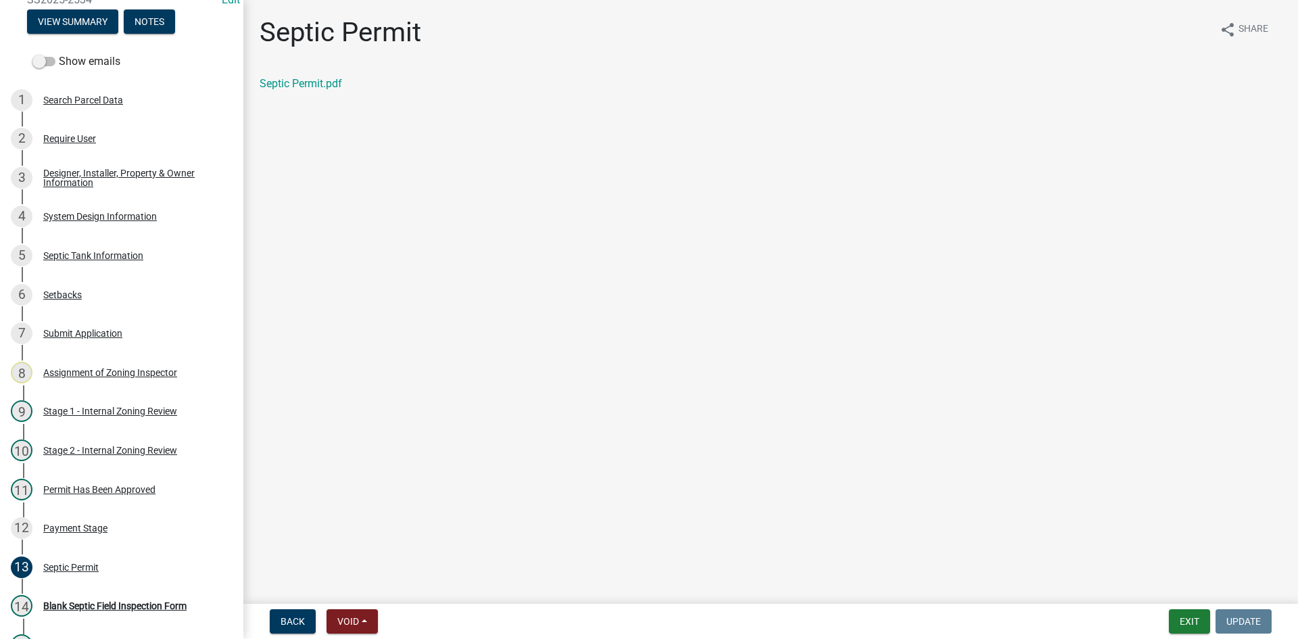
scroll to position [99, 0]
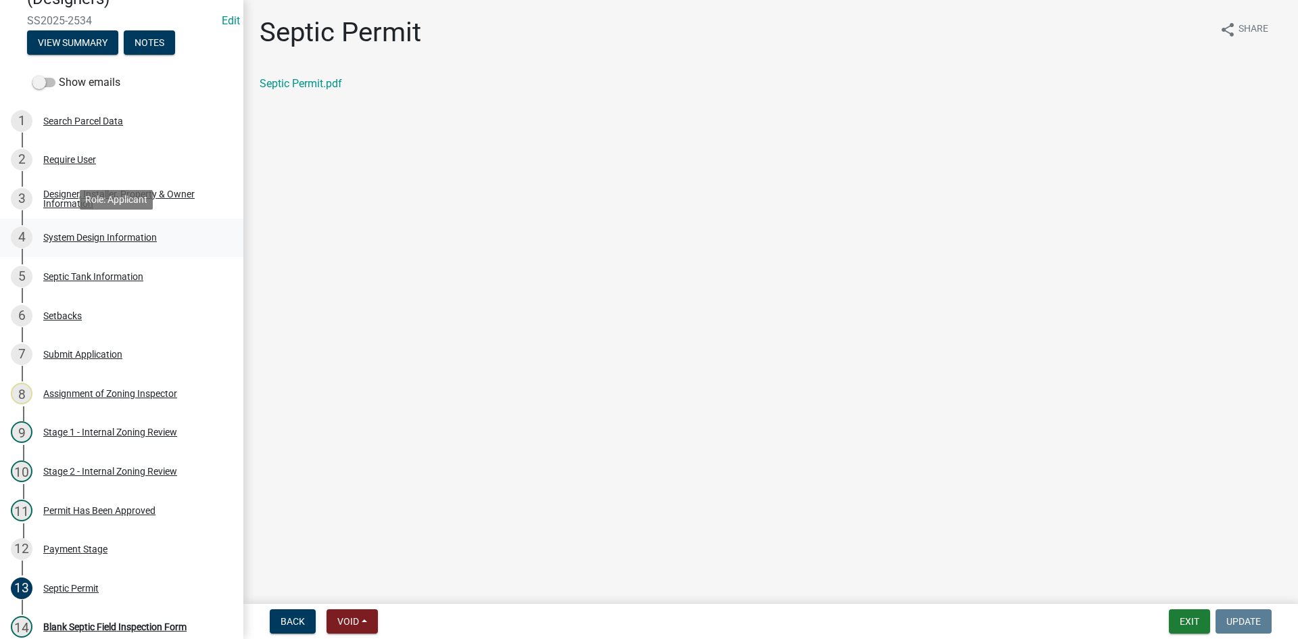
click at [63, 236] on div "System Design Information" at bounding box center [100, 237] width 114 height 9
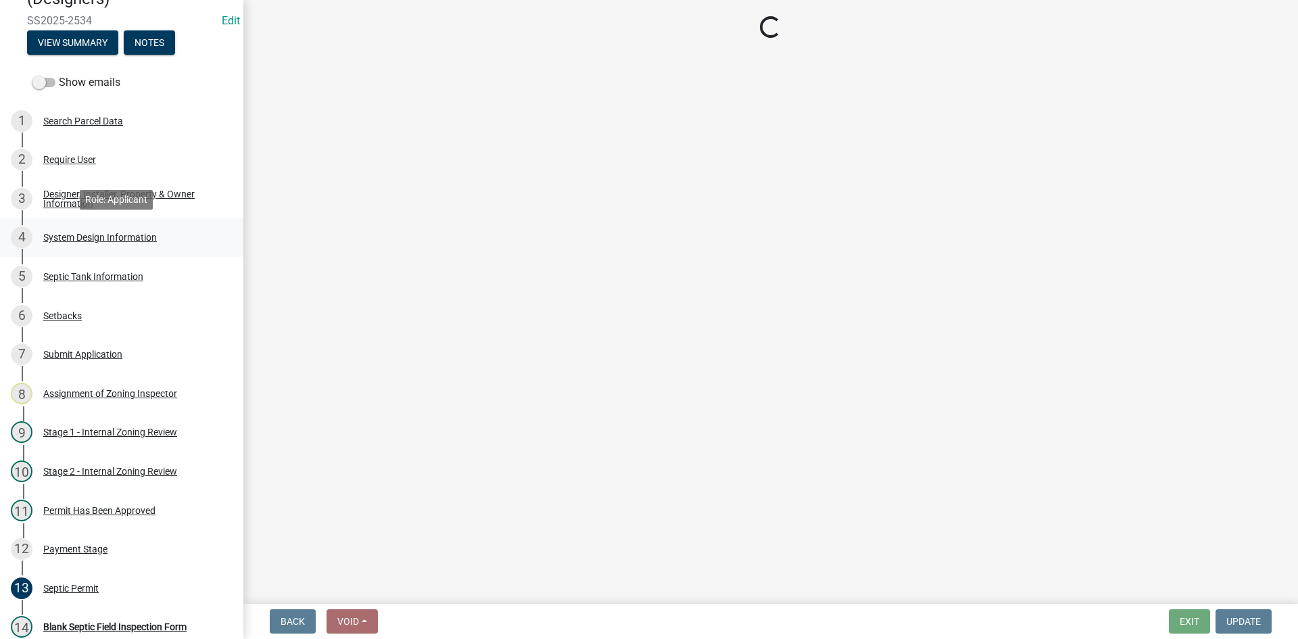
select select "8ba21533-2acf-4cc6-95e5-280e4aabd5a3"
select select "d11049ea-91d0-42ef-8f23-5bc08afa6acf"
select select "011fbff4-a41d-4a75-9bd8-71c7e6c69e0d"
select select "85fdfef2-2683-4311-b5d5-5505f6411127"
select select "ba735beb-519e-40f0-ae20-62d65fc4c46b"
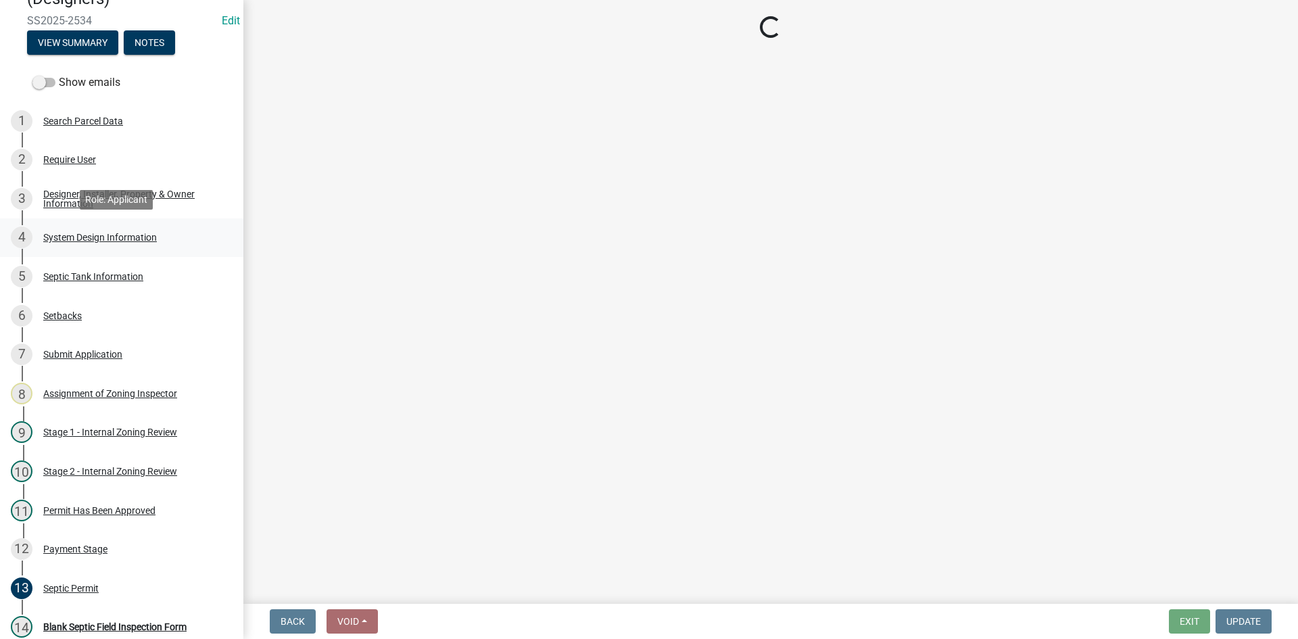
select select "ef698bf5-6172-44c1-9ffb-522c07469aed"
select select "384fc250-a67e-4e5e-a6e0-19116deb63e7"
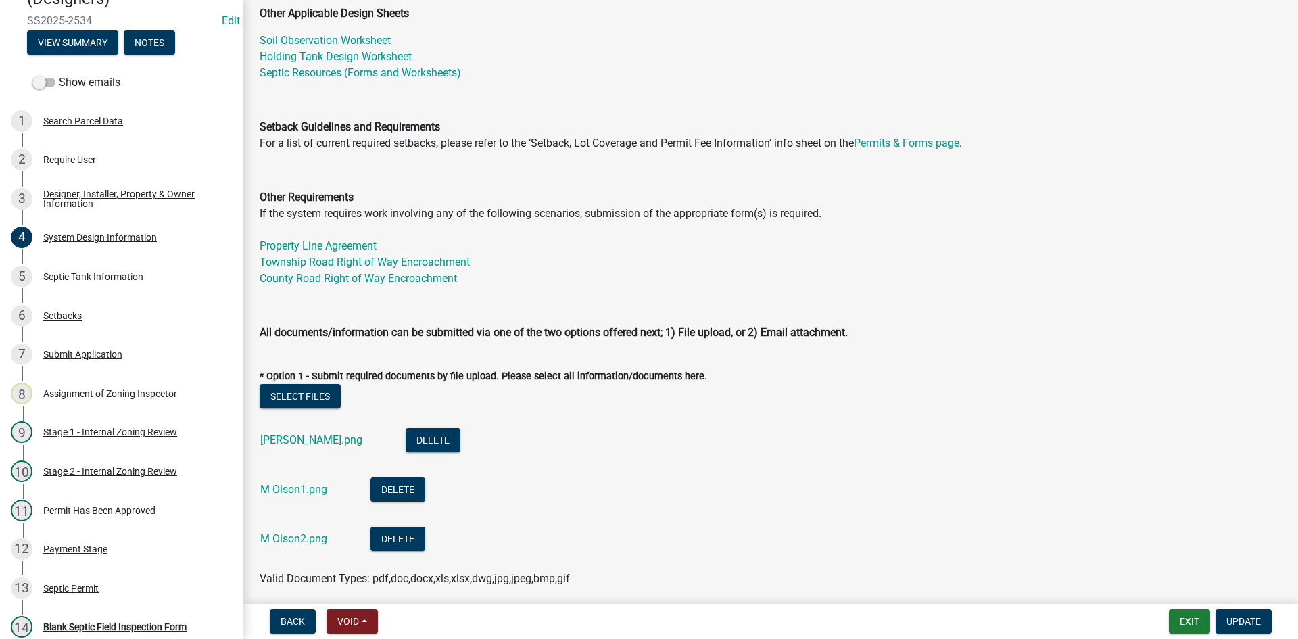
scroll to position [473, 0]
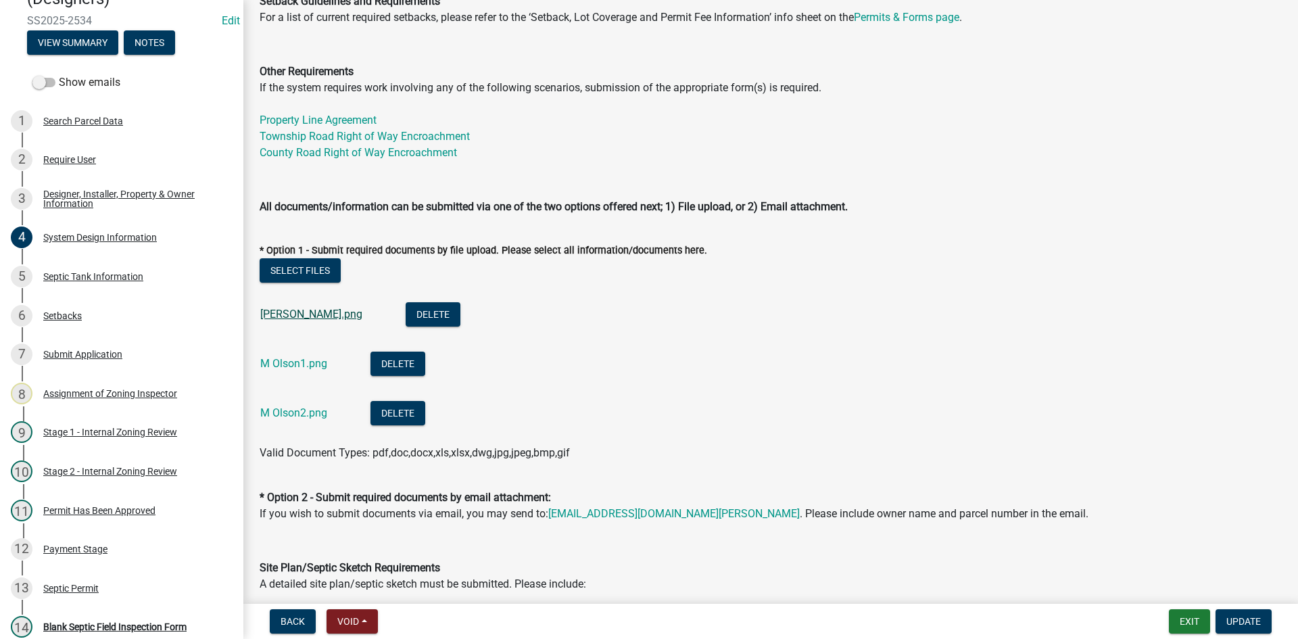
click at [282, 310] on link "[PERSON_NAME].png" at bounding box center [311, 314] width 102 height 13
click at [287, 358] on link "M Olson1.png" at bounding box center [293, 363] width 67 height 13
click at [307, 410] on link "M Olson2.png" at bounding box center [293, 412] width 67 height 13
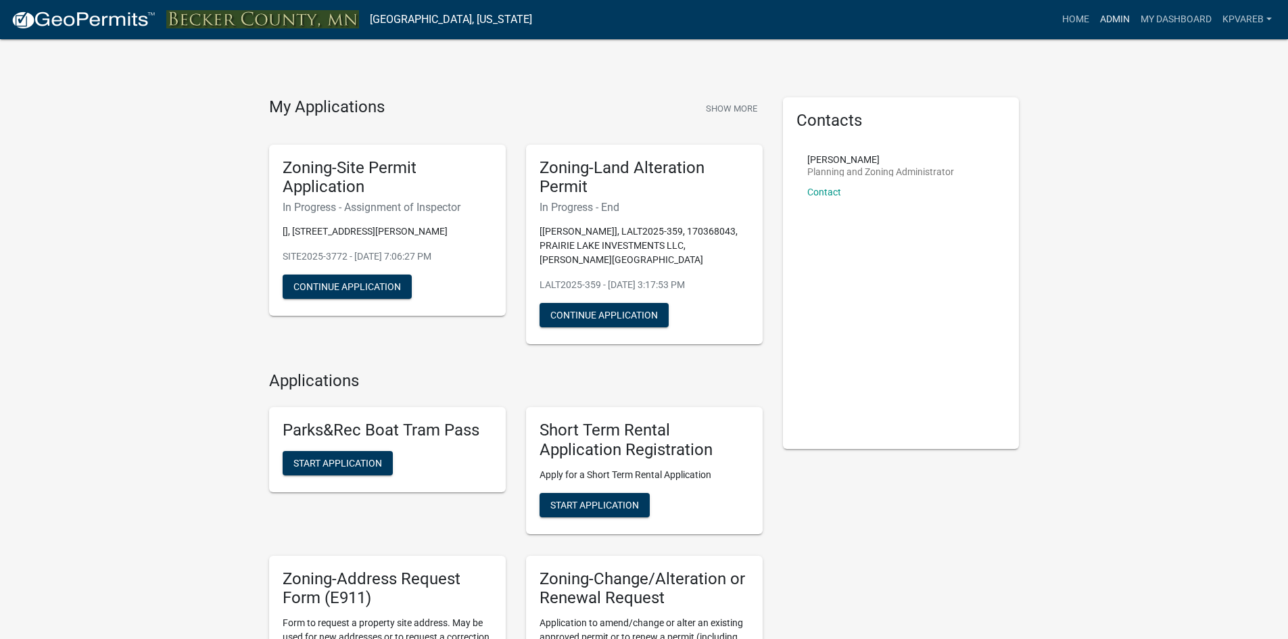
click at [1112, 22] on link "Admin" at bounding box center [1115, 20] width 41 height 26
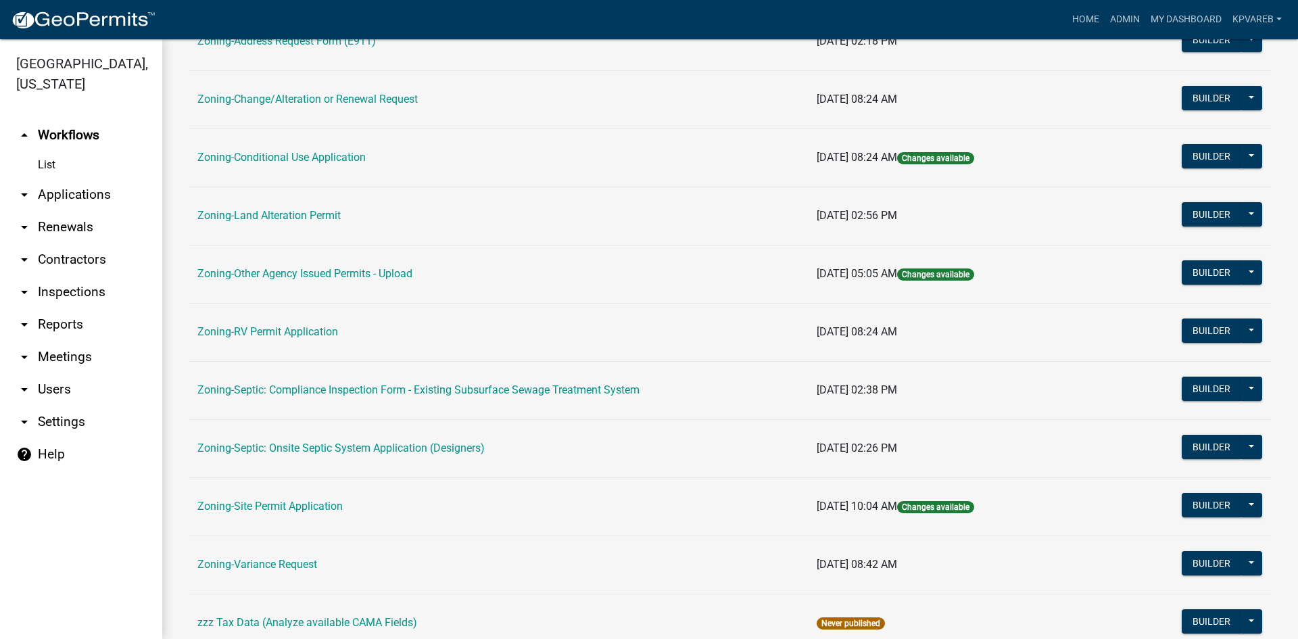
scroll to position [389, 0]
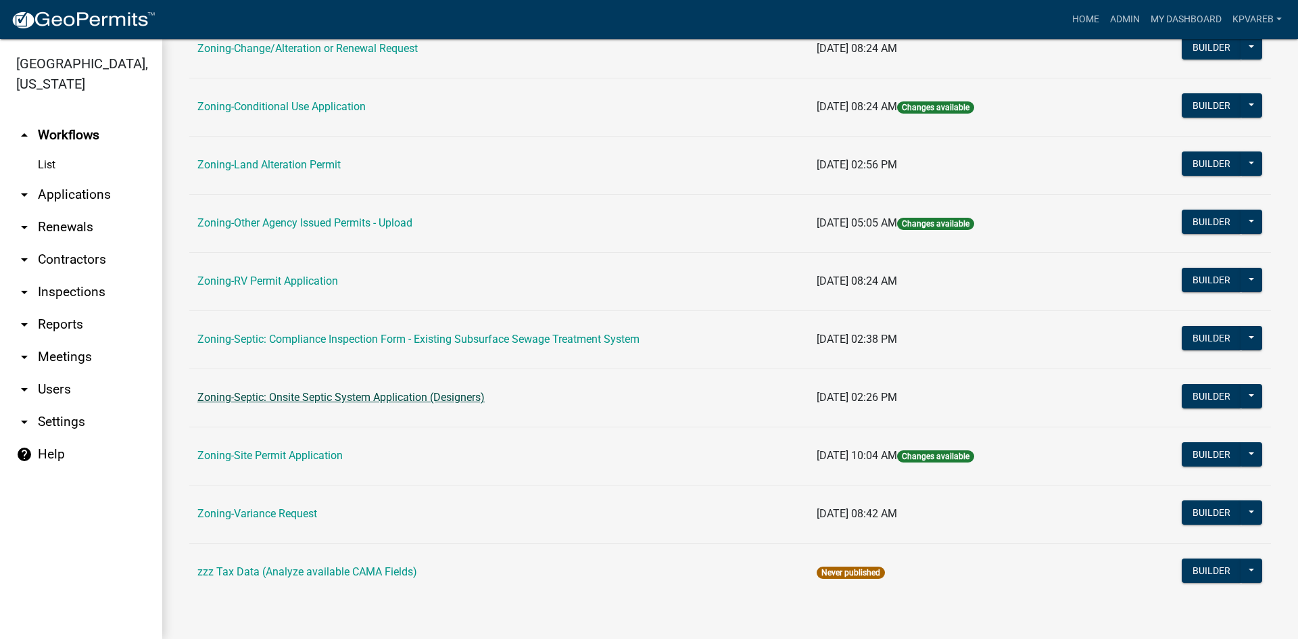
click at [400, 400] on link "Zoning-Septic: Onsite Septic System Application (Designers)" at bounding box center [340, 397] width 287 height 13
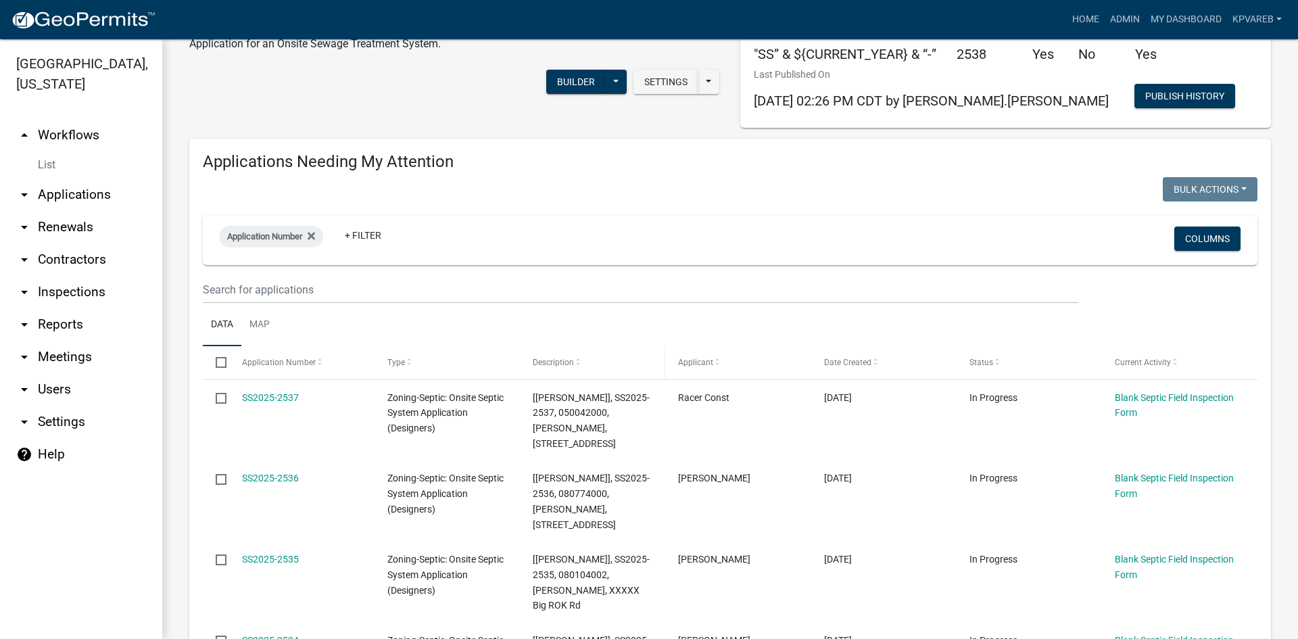
scroll to position [135, 0]
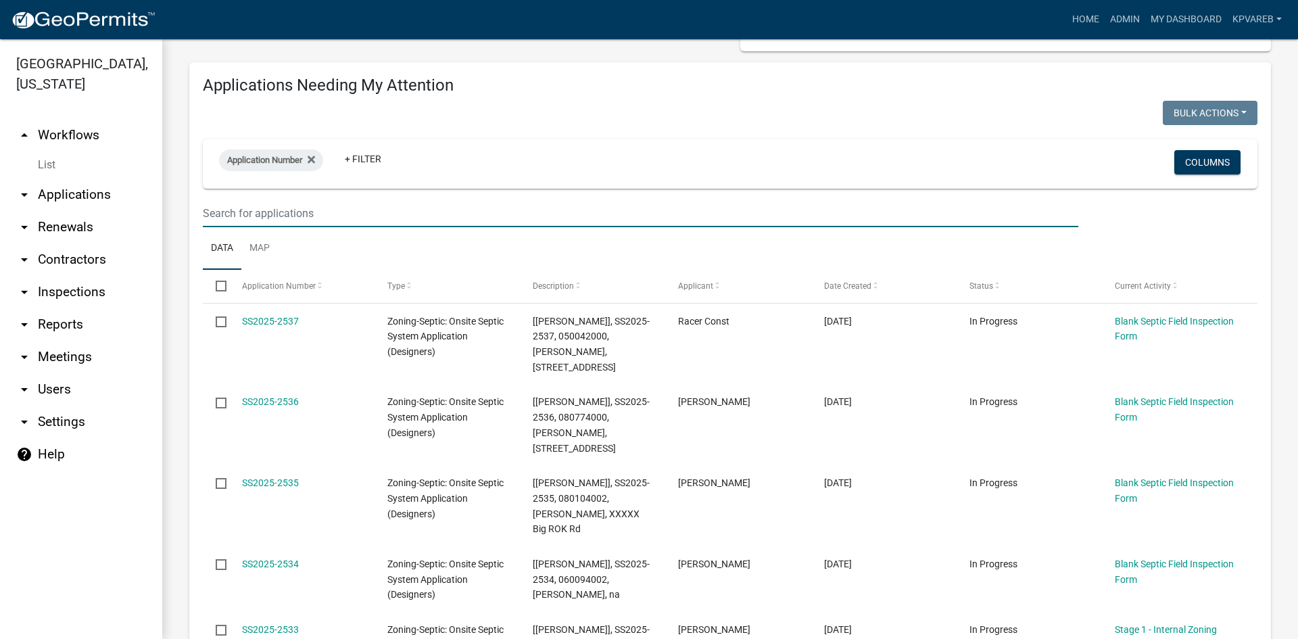
click at [226, 212] on input "text" at bounding box center [641, 213] width 876 height 28
click at [220, 216] on input "25" at bounding box center [641, 213] width 876 height 28
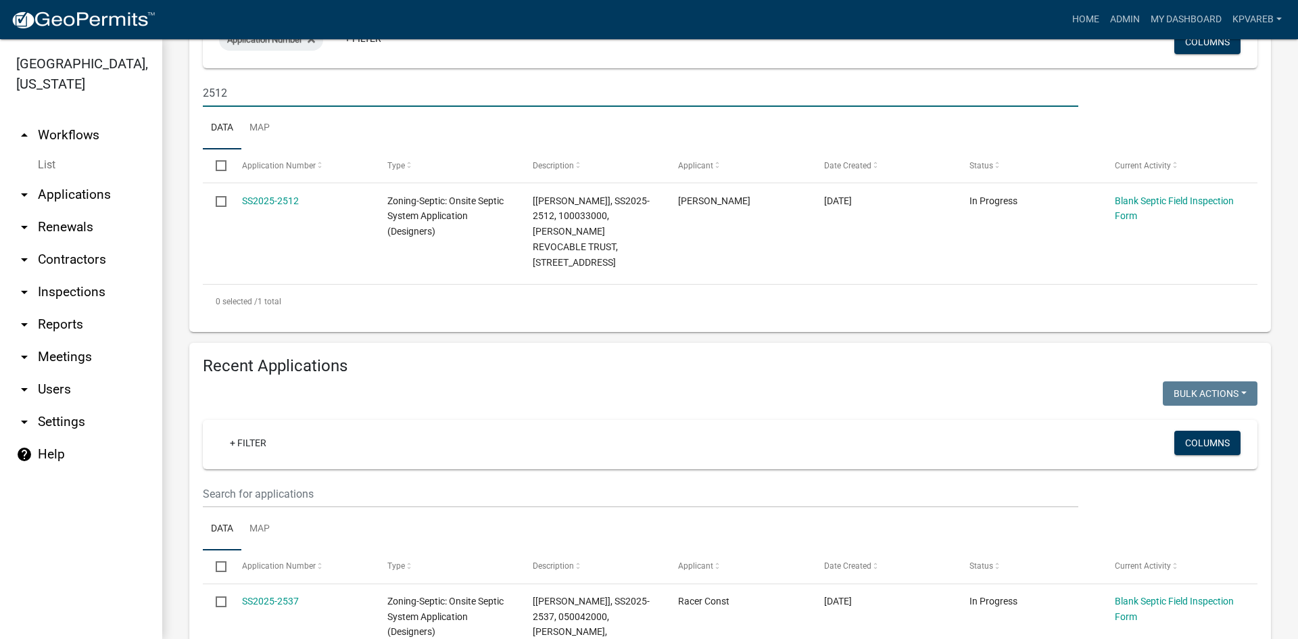
scroll to position [203, 0]
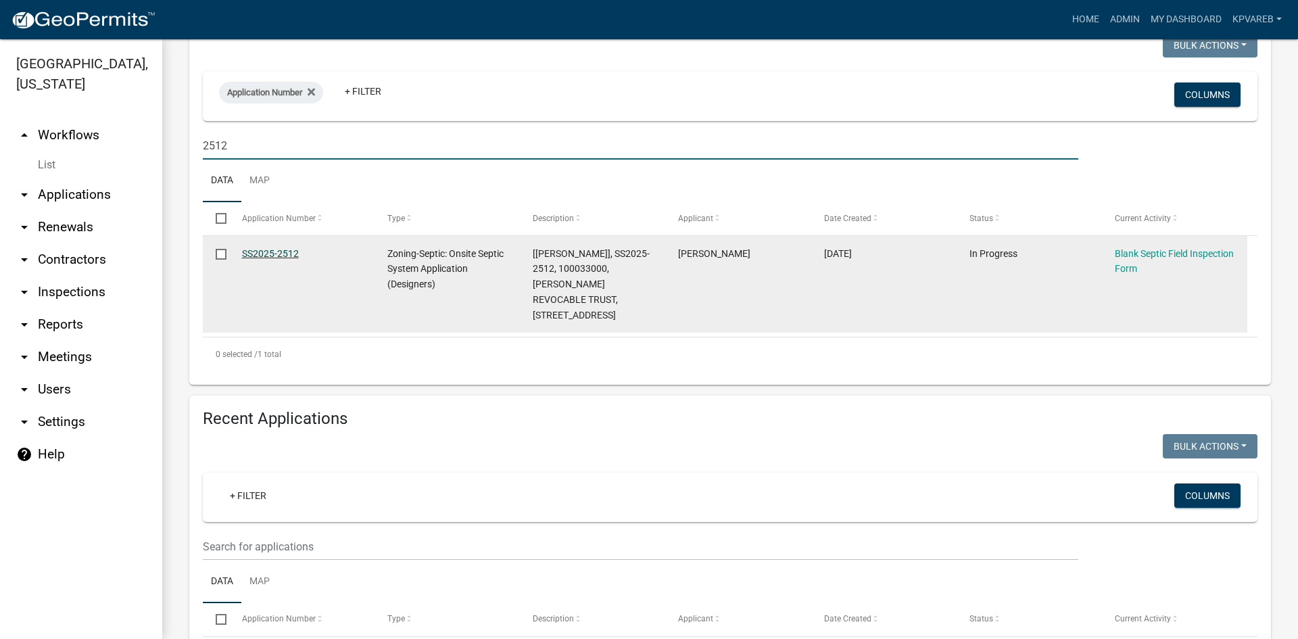
type input "2512"
click at [266, 248] on link "SS2025-2512" at bounding box center [270, 253] width 57 height 11
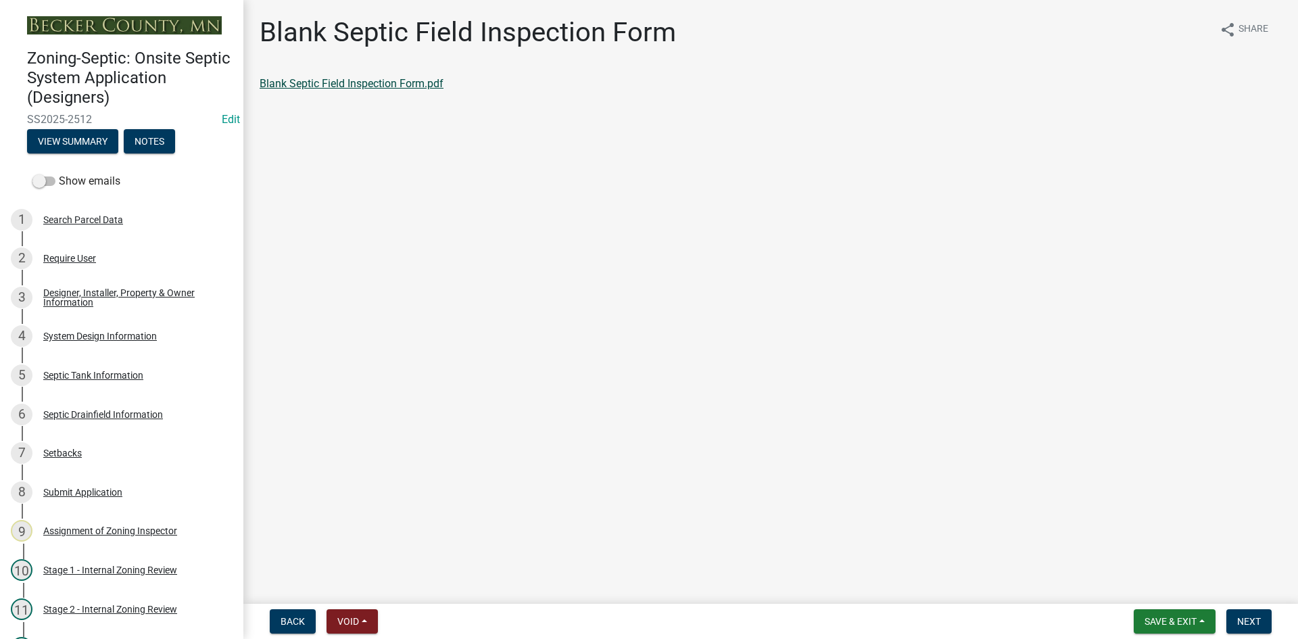
click at [358, 81] on link "Blank Septic Field Inspection Form.pdf" at bounding box center [352, 83] width 184 height 13
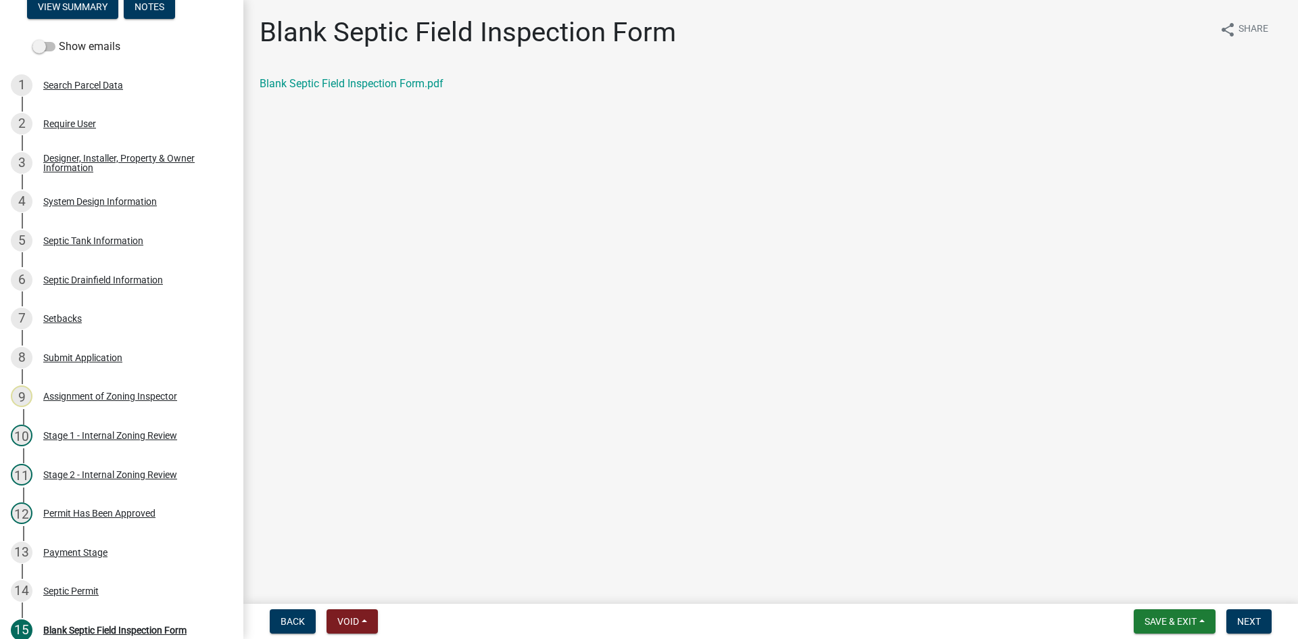
scroll to position [260, 0]
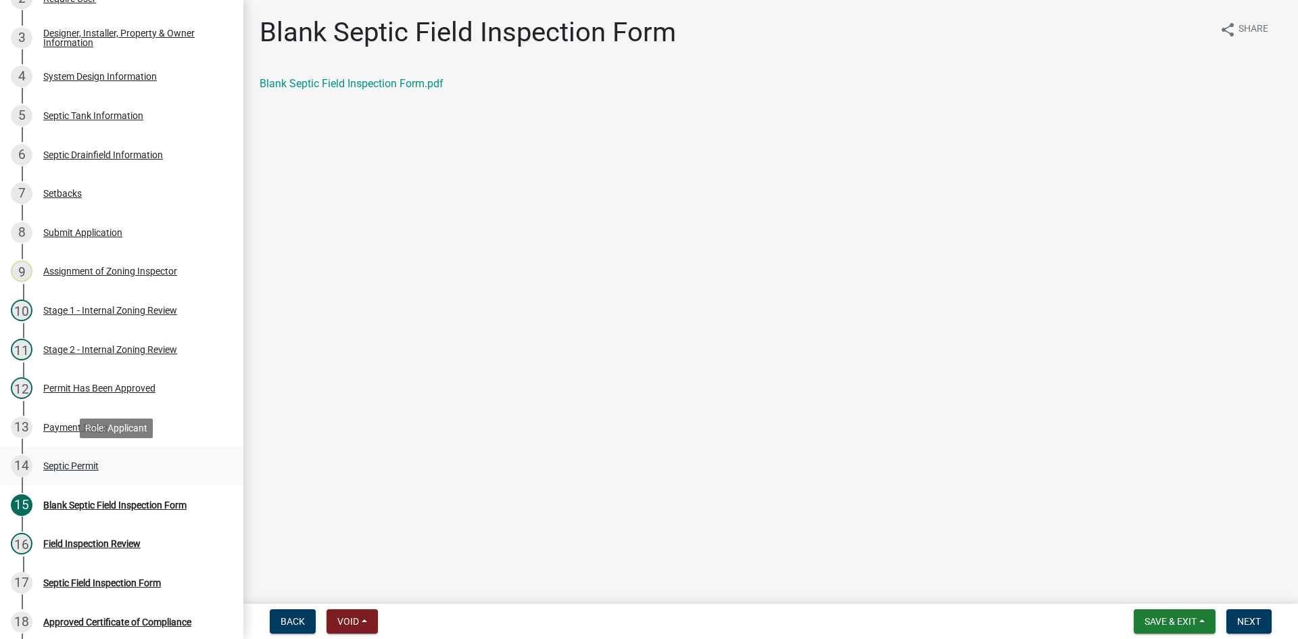
click at [89, 459] on div "14 Septic Permit" at bounding box center [116, 466] width 211 height 22
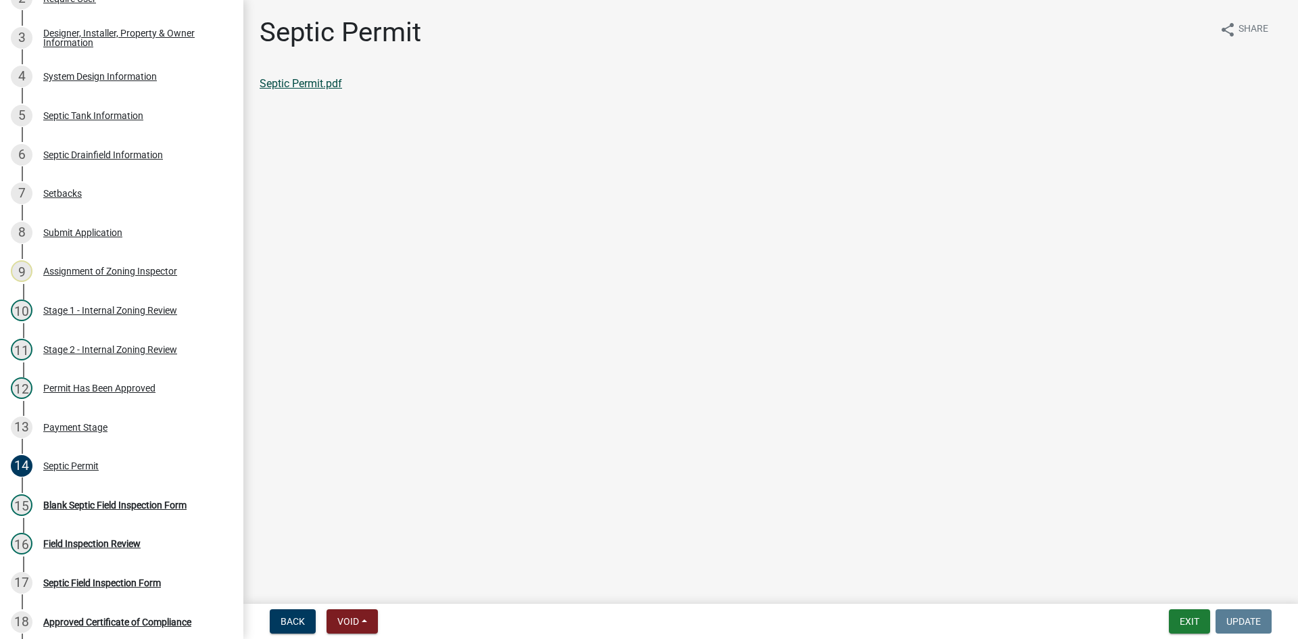
click at [316, 85] on link "Septic Permit.pdf" at bounding box center [301, 83] width 82 height 13
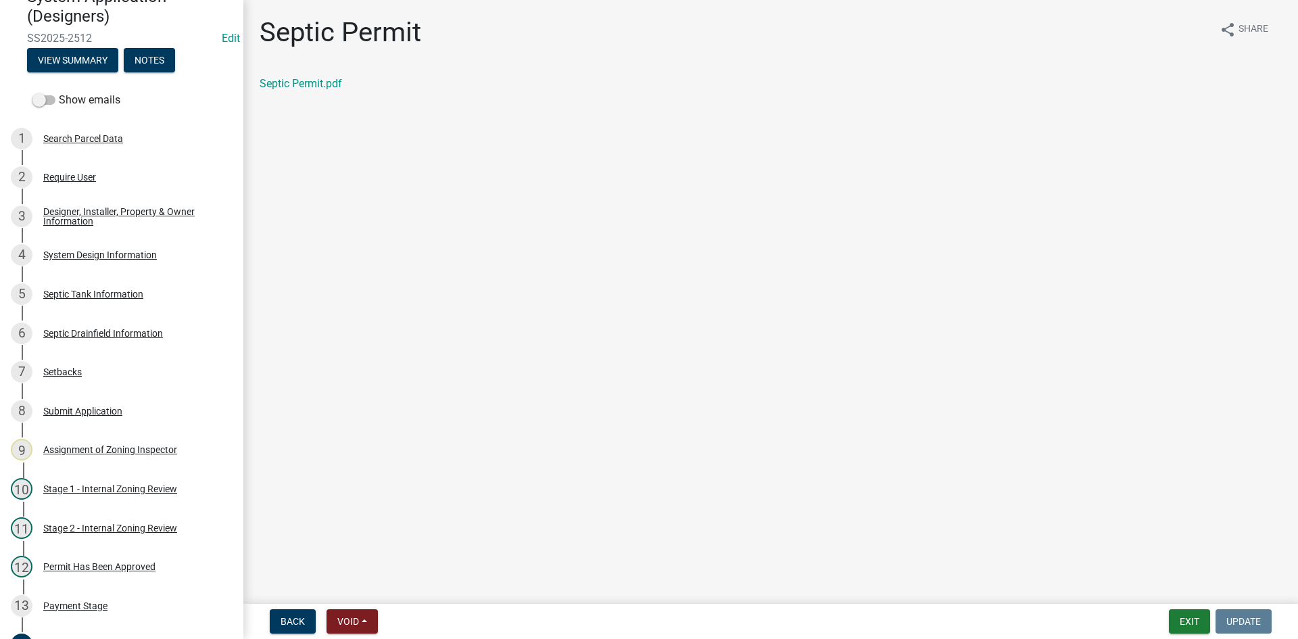
scroll to position [113, 0]
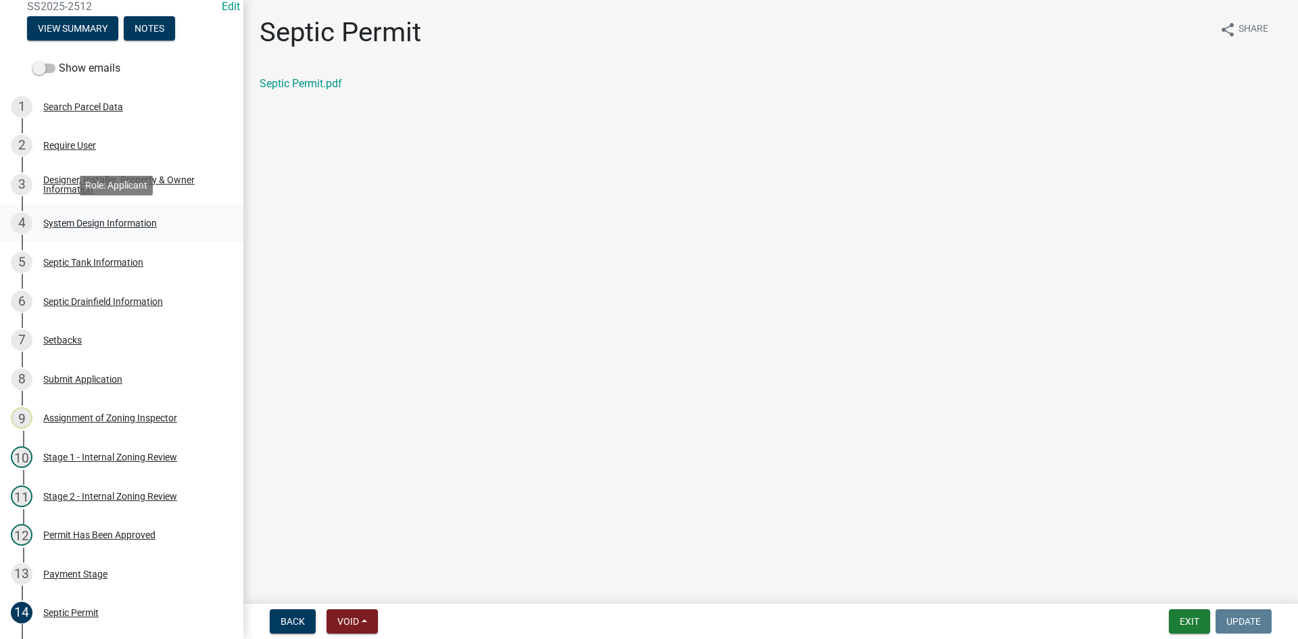
click at [129, 224] on div "System Design Information" at bounding box center [100, 222] width 114 height 9
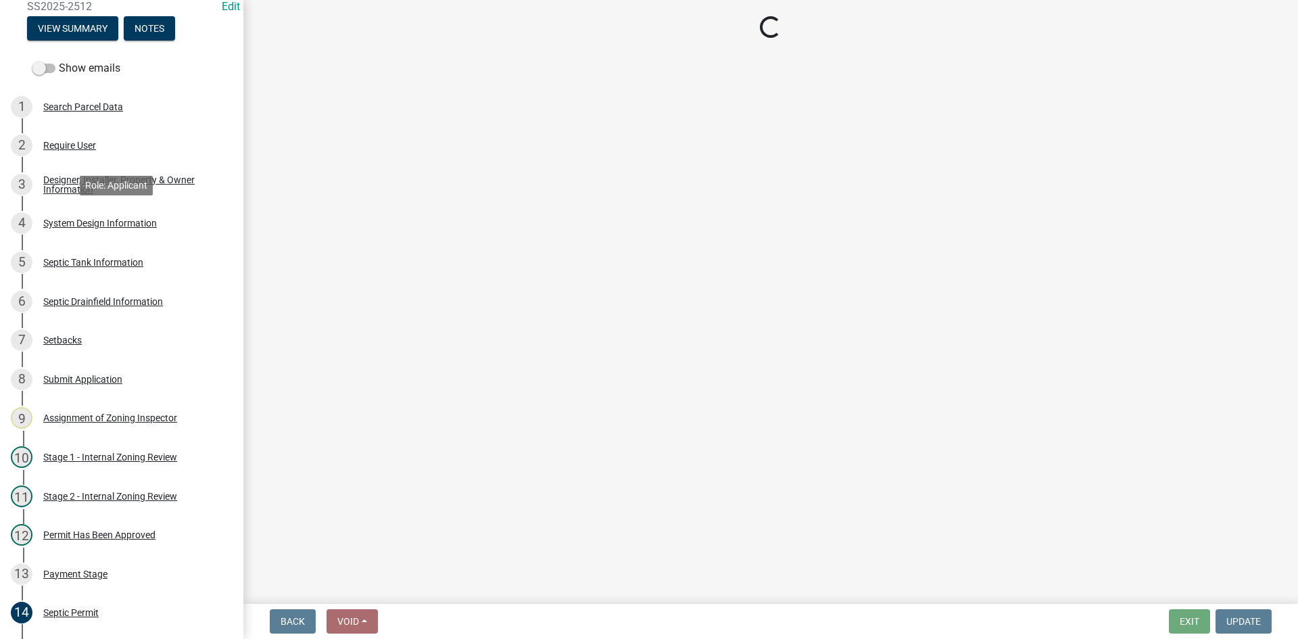
select select "8ba21533-2acf-4cc6-95e5-280e4aabd5a3"
select select "841e6e1b-3a1e-4ec6-be41-af079aae60a3"
select select "011fbff4-a41d-4a75-9bd8-71c7e6c69e0d"
select select "85fdfef2-2683-4311-b5d5-5505f6411127"
select select "1002d2f5-04ee-41f0-9277-2fadb170a736"
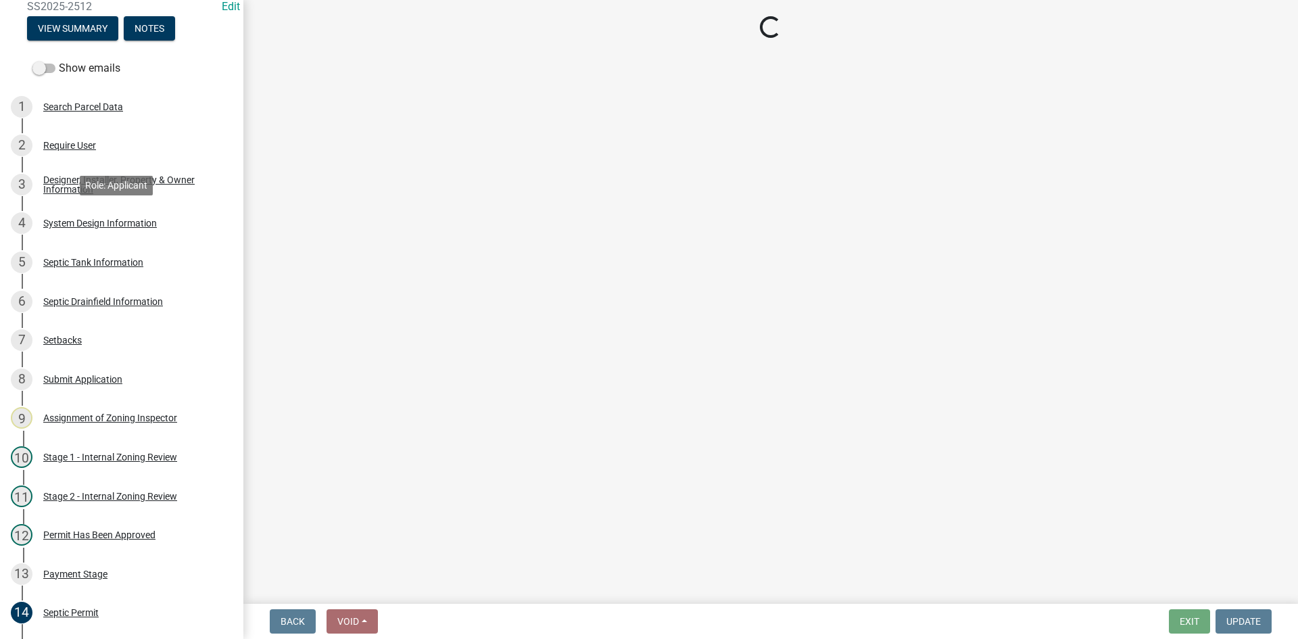
select select "22f42ee4-8f54-4ffd-840f-b13e29e3d3ac"
select select "384fc250-a67e-4e5e-a6e0-19116deb63e7"
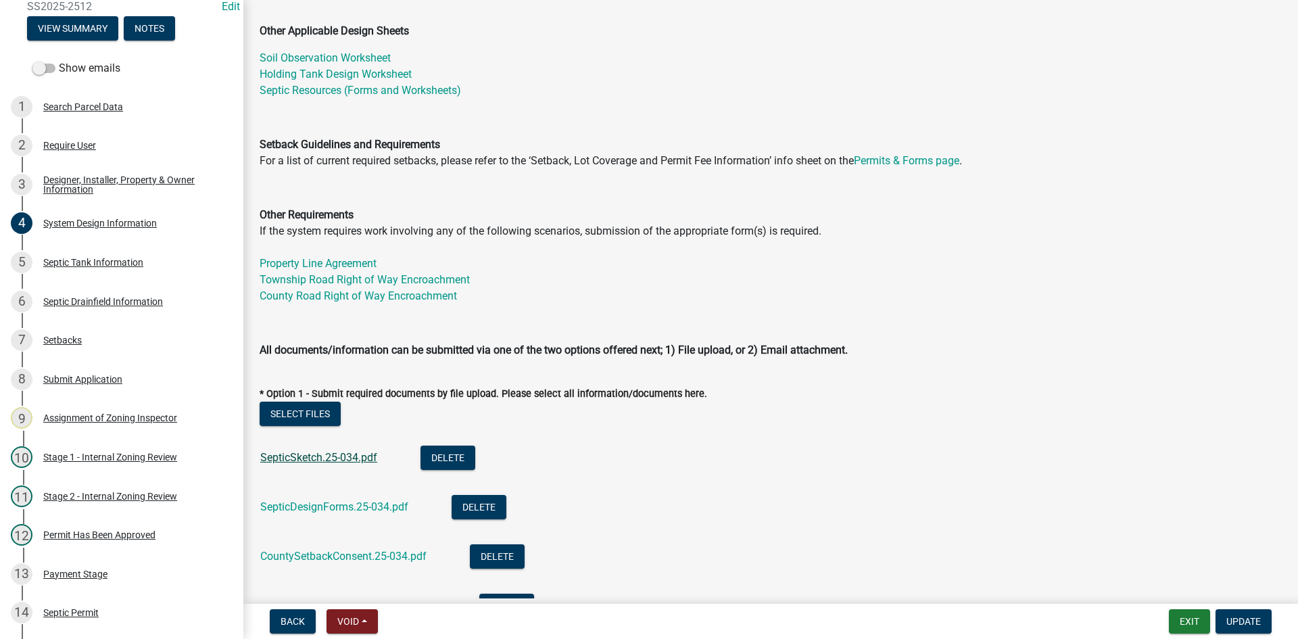
scroll to position [406, 0]
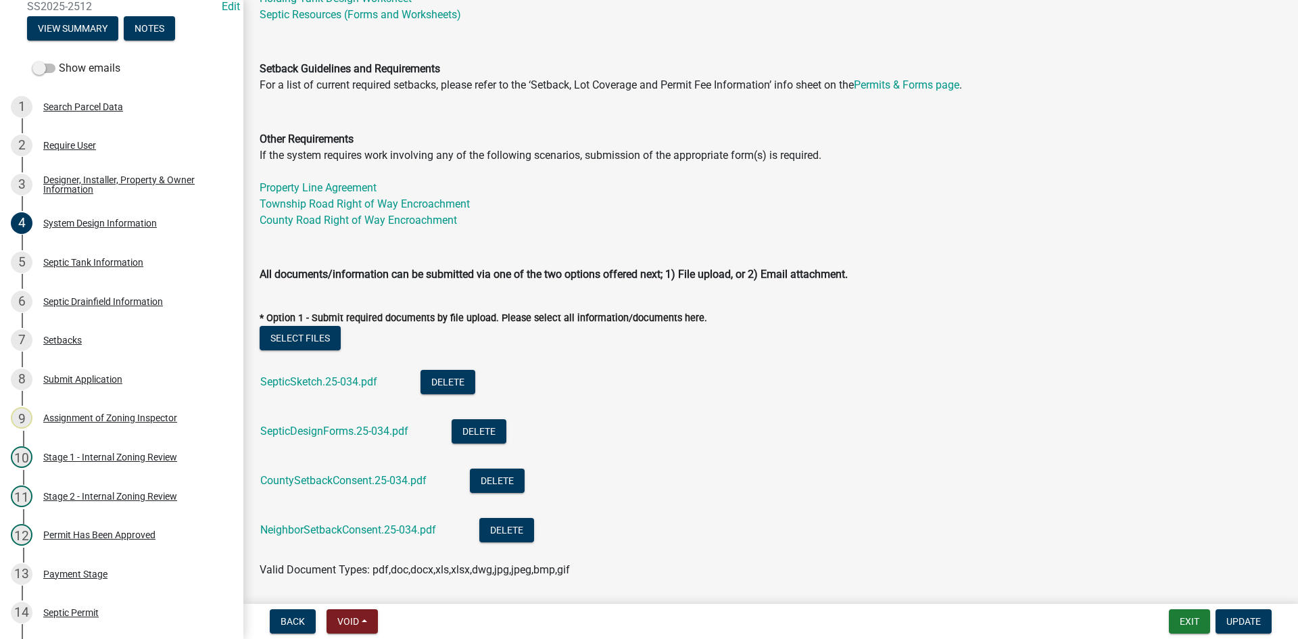
click at [347, 373] on div "SepticSketch.25-034.pdf" at bounding box center [329, 384] width 139 height 28
click at [351, 387] on link "SepticSketch.25-034.pdf" at bounding box center [318, 381] width 117 height 13
click at [324, 427] on link "SepticDesignForms.25-034.pdf" at bounding box center [334, 431] width 148 height 13
click at [351, 481] on link "CountySetbackConsent.25-034.pdf" at bounding box center [343, 480] width 166 height 13
click at [401, 532] on link "NeighborSetbackConsent.25-034.pdf" at bounding box center [348, 529] width 176 height 13
